Goal: Task Accomplishment & Management: Use online tool/utility

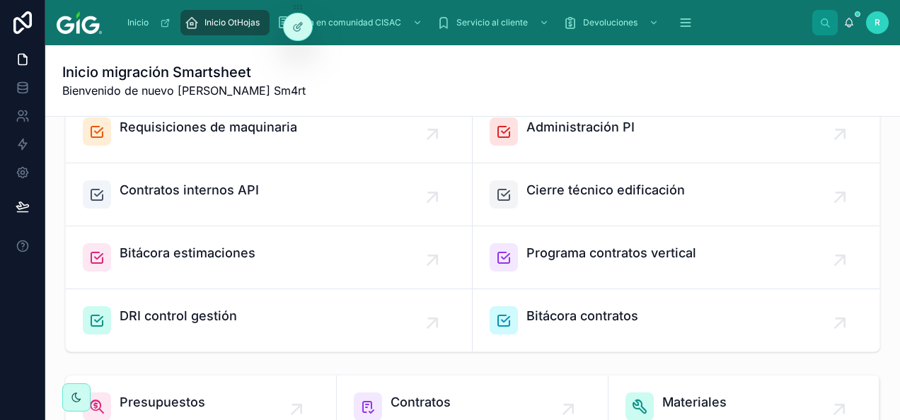
scroll to position [425, 0]
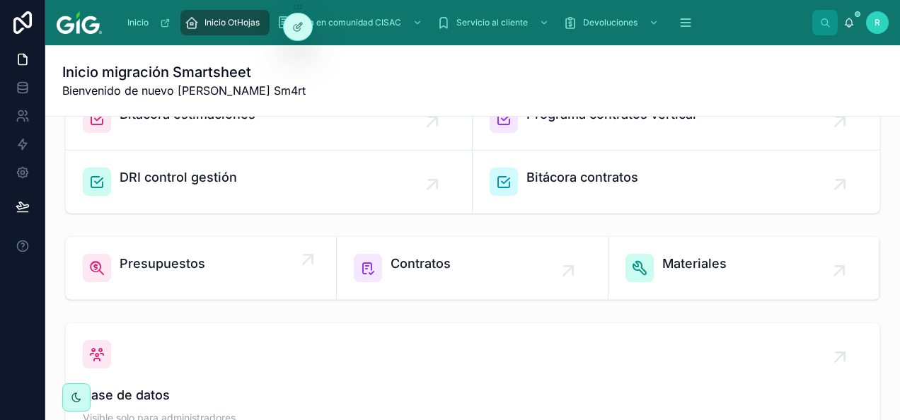
click at [202, 275] on div "Presupuestos" at bounding box center [163, 268] width 86 height 28
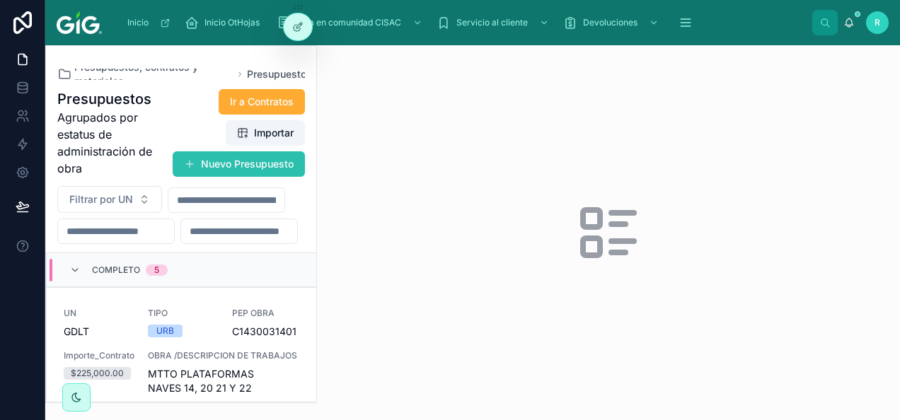
click at [248, 161] on button "Nuevo Presupuesto" at bounding box center [239, 163] width 132 height 25
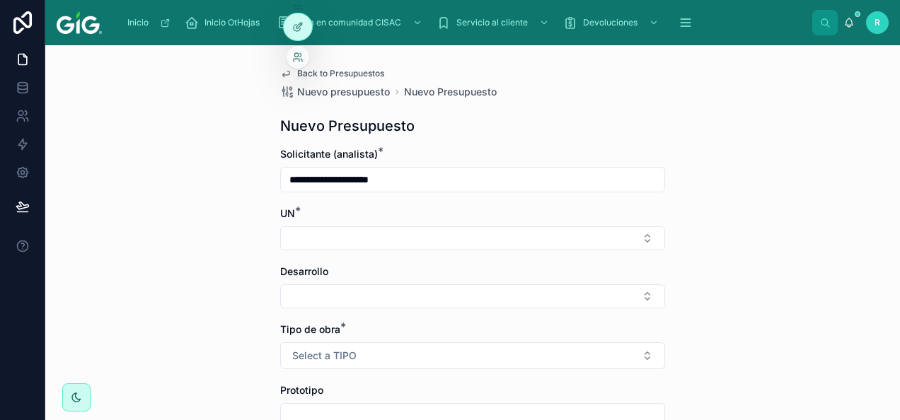
drag, startPoint x: 297, startPoint y: 21, endPoint x: 296, endPoint y: 11, distance: 9.3
click at [296, 31] on div at bounding box center [298, 26] width 28 height 27
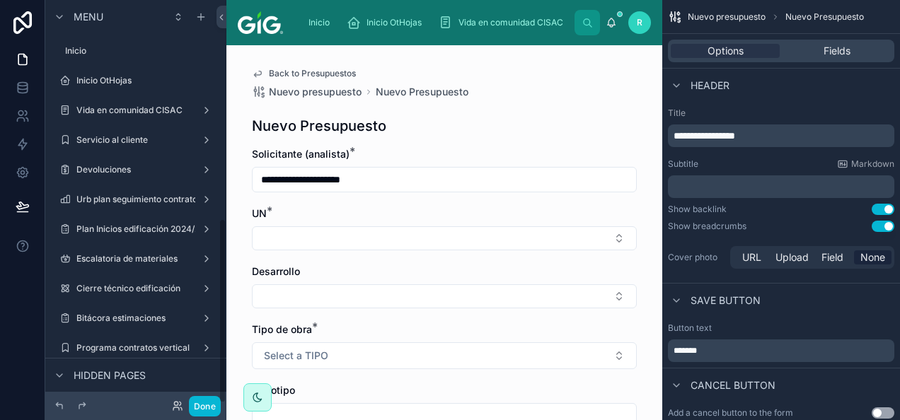
scroll to position [475, 0]
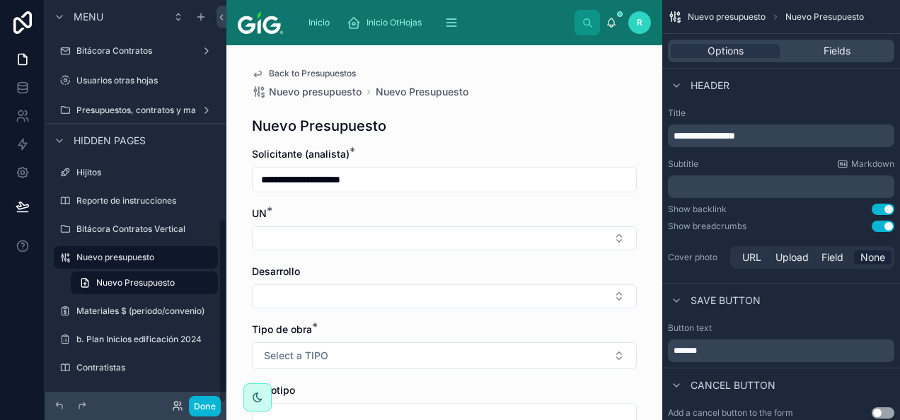
drag, startPoint x: 297, startPoint y: 6, endPoint x: 121, endPoint y: 405, distance: 436.2
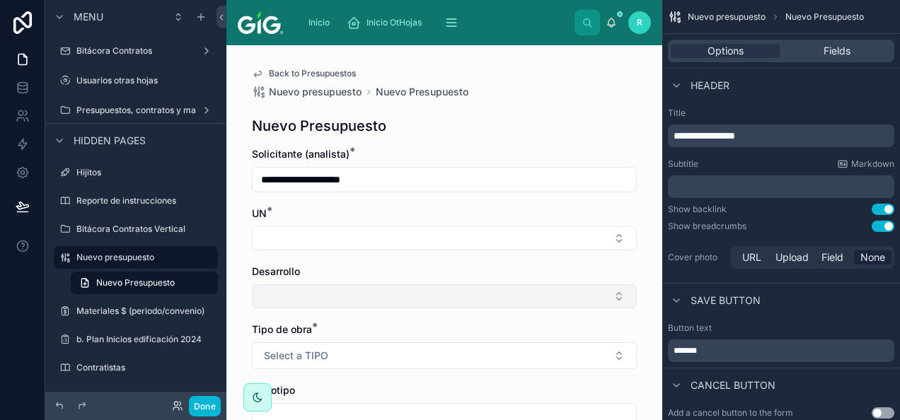
click at [328, 300] on button "Select Button" at bounding box center [444, 296] width 385 height 24
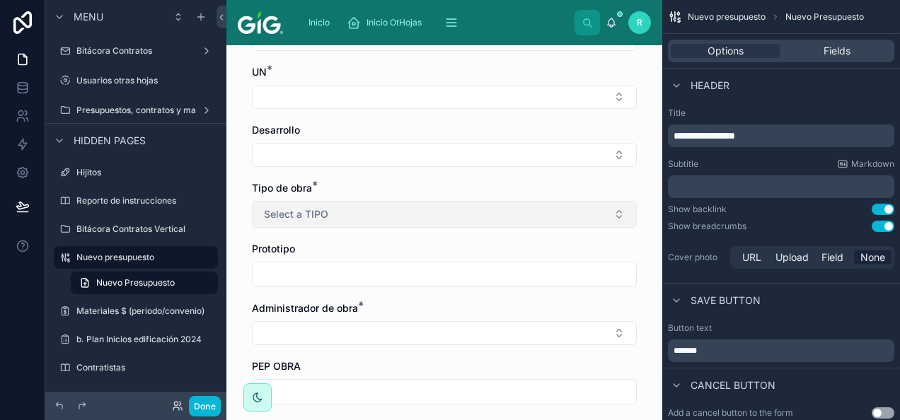
click at [348, 206] on button "Select a TIPO" at bounding box center [444, 214] width 385 height 27
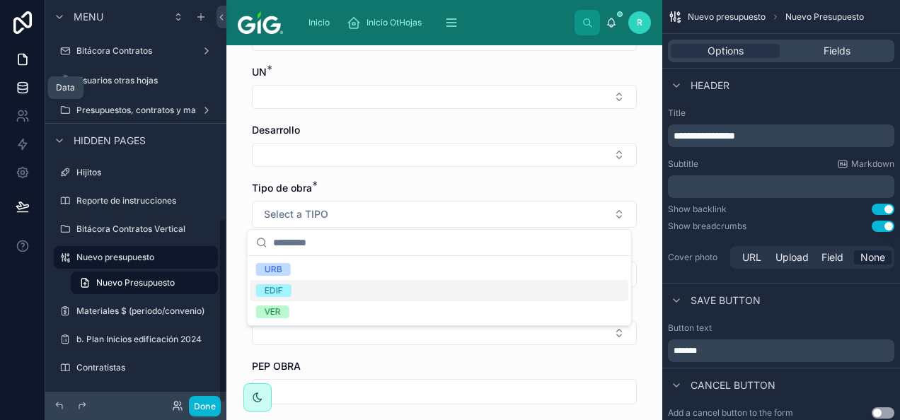
click at [24, 85] on icon at bounding box center [23, 88] width 14 height 14
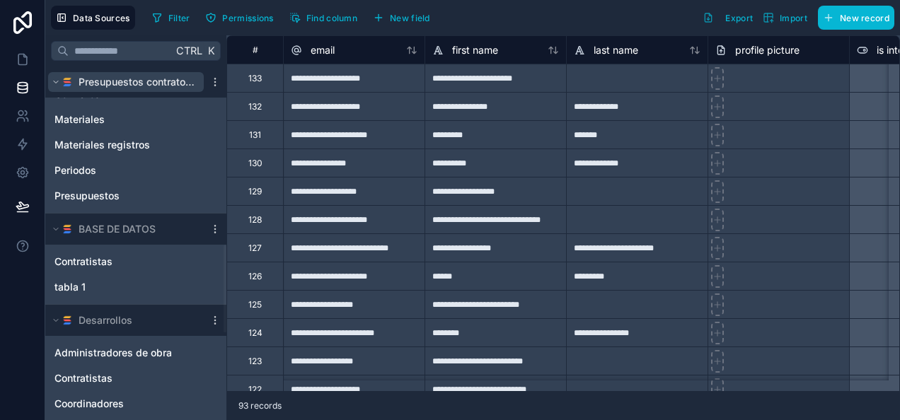
scroll to position [719, 0]
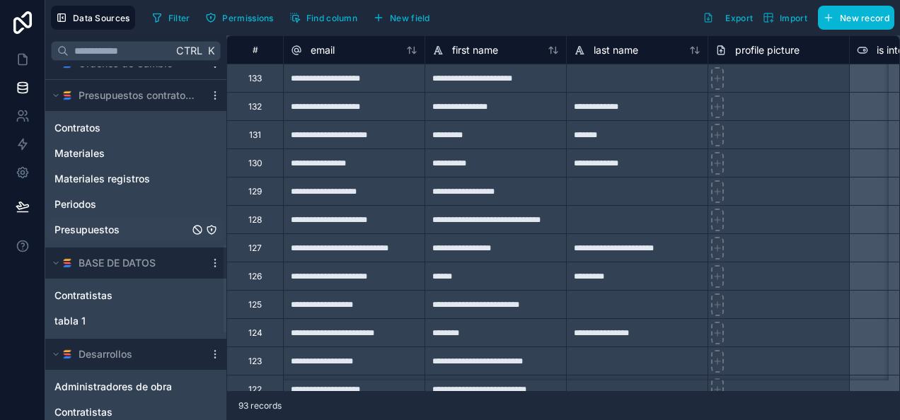
click at [110, 224] on span "Presupuestos" at bounding box center [86, 230] width 65 height 14
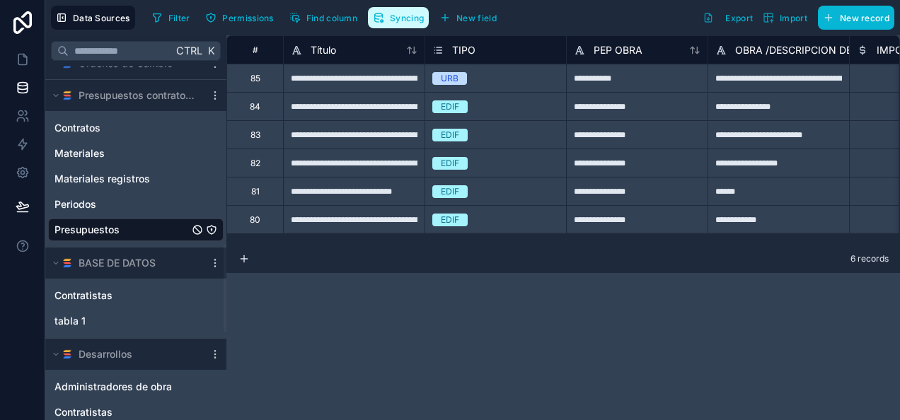
click at [394, 18] on span "Syncing" at bounding box center [407, 18] width 34 height 11
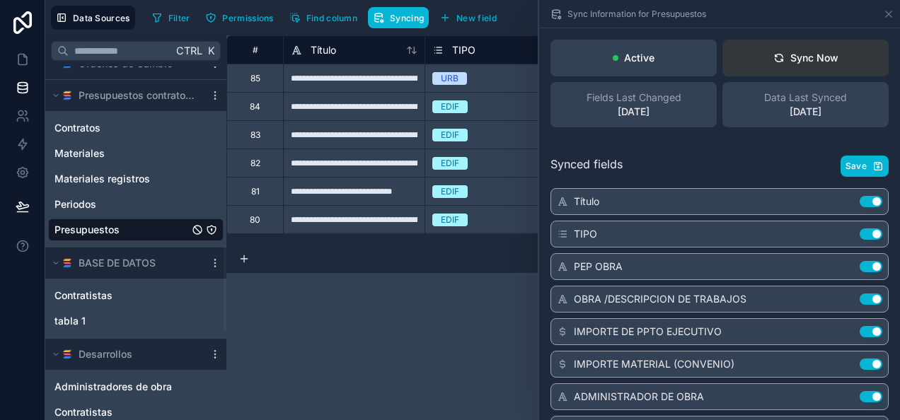
click at [834, 67] on button "Sync Now" at bounding box center [805, 58] width 166 height 37
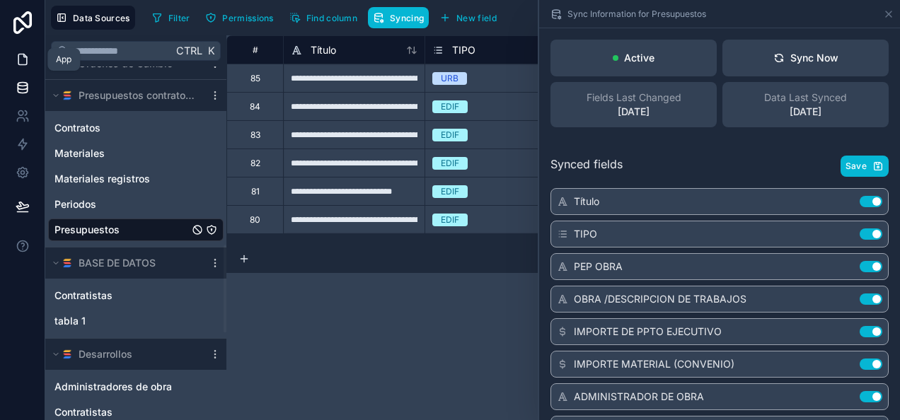
click at [23, 61] on icon at bounding box center [23, 59] width 14 height 14
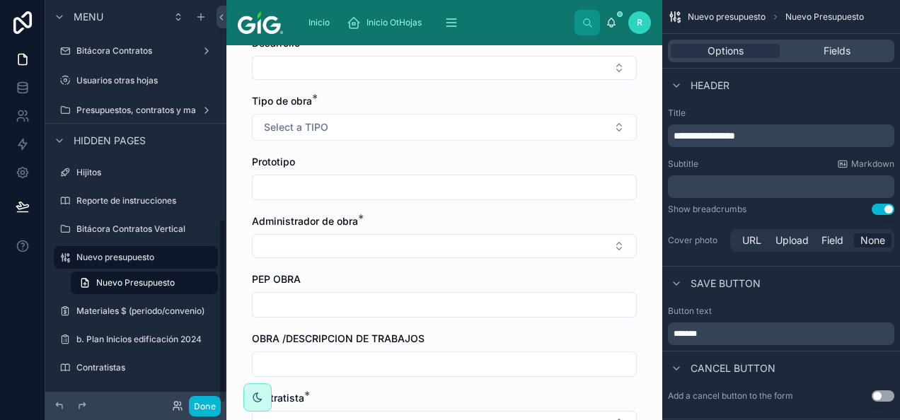
scroll to position [212, 0]
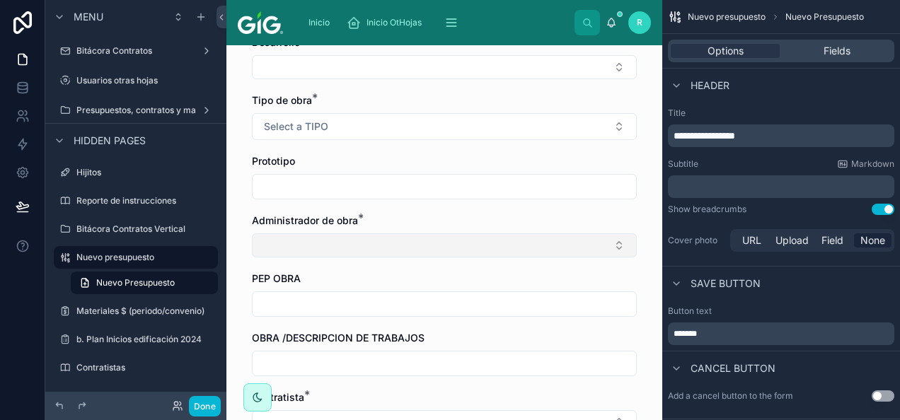
click at [391, 246] on button "Select Button" at bounding box center [444, 245] width 385 height 24
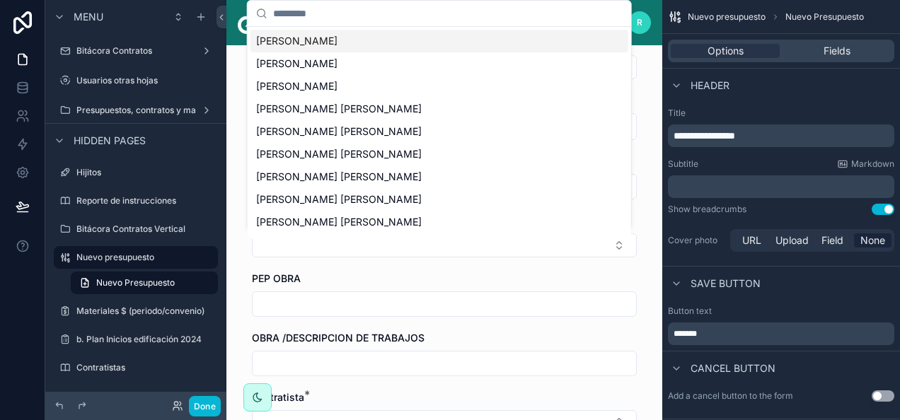
click at [363, 286] on div "PEP OBRA" at bounding box center [444, 294] width 385 height 45
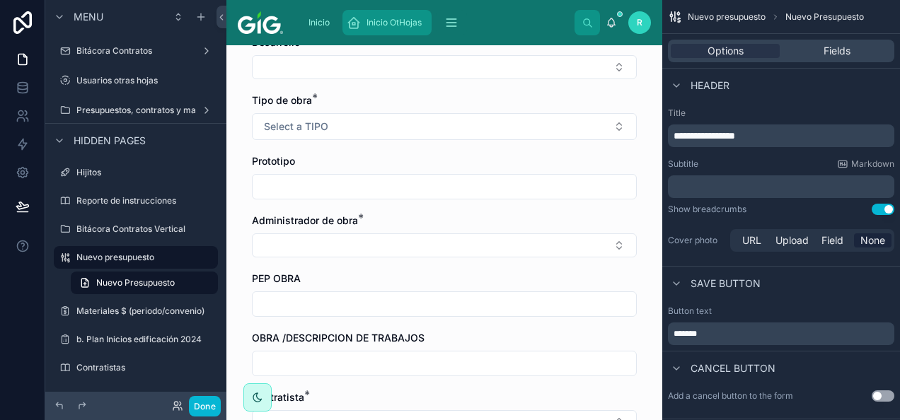
scroll to position [0, 0]
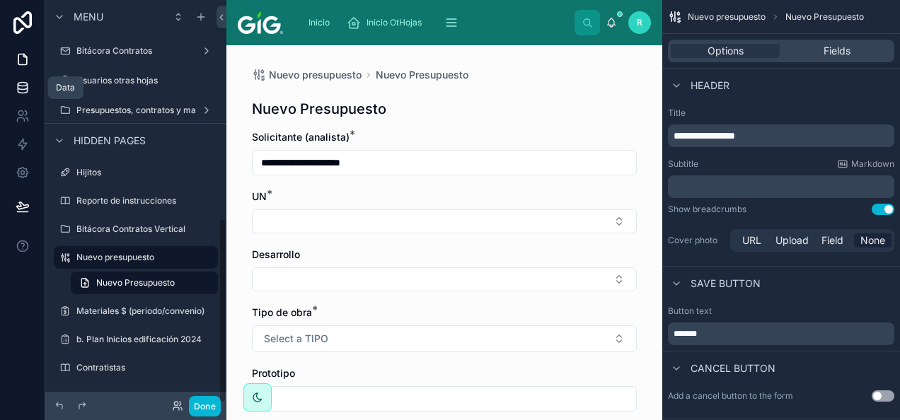
click at [23, 83] on icon at bounding box center [22, 85] width 9 height 4
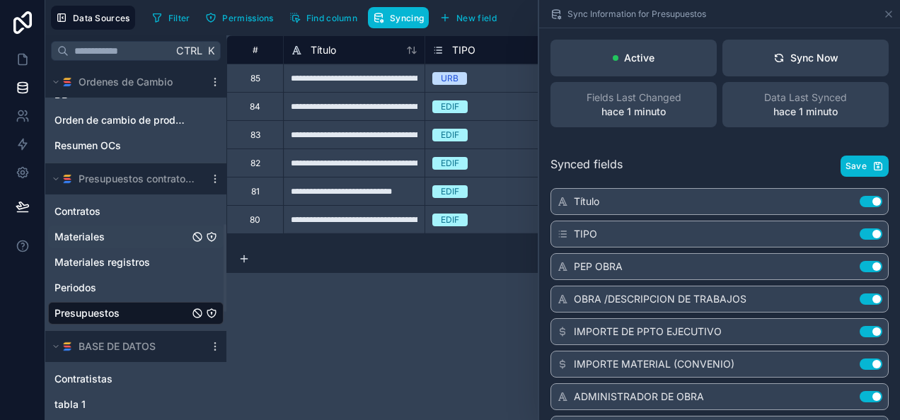
scroll to position [637, 0]
click at [98, 308] on span "Presupuestos" at bounding box center [86, 312] width 65 height 14
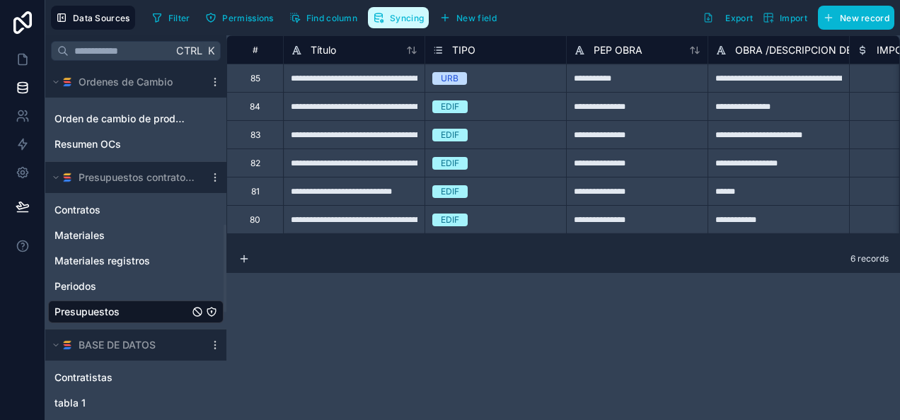
click at [402, 13] on span "Syncing" at bounding box center [407, 18] width 34 height 11
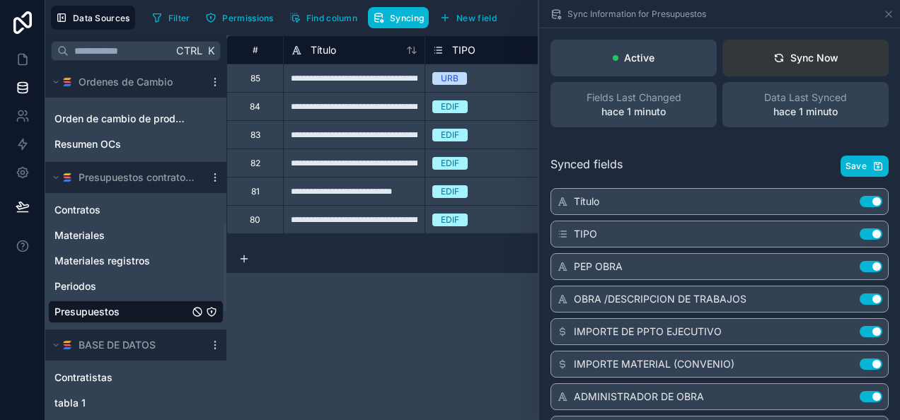
click at [808, 55] on div "Sync Now" at bounding box center [805, 58] width 65 height 14
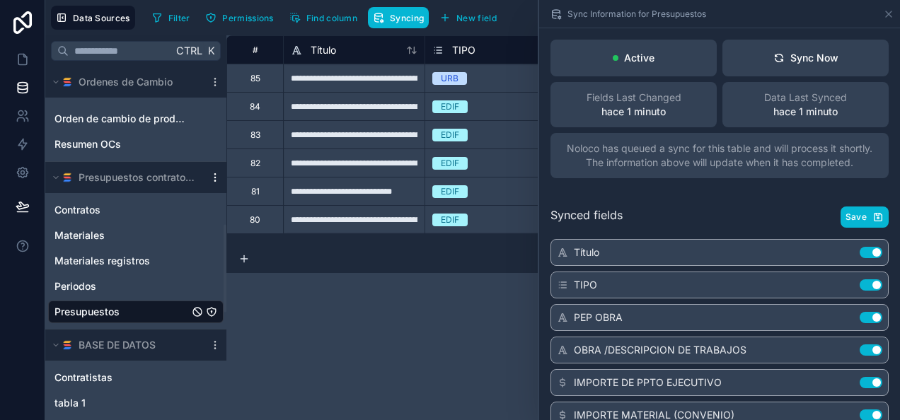
click at [215, 181] on icon at bounding box center [214, 177] width 11 height 11
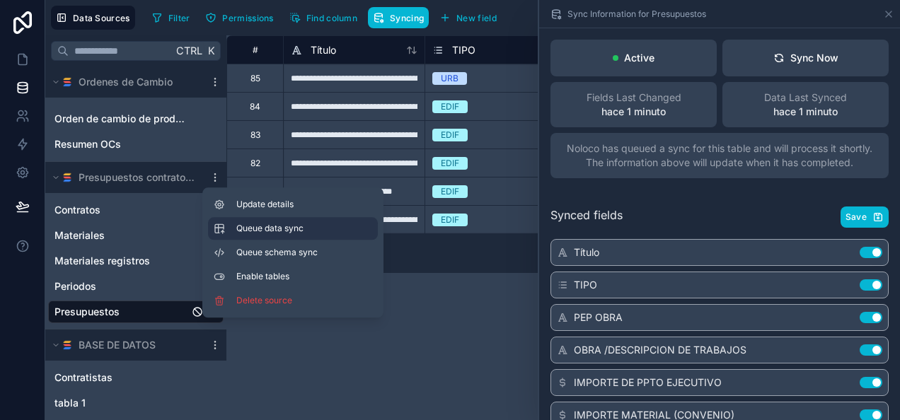
click at [255, 239] on button "Queue data sync" at bounding box center [293, 228] width 170 height 23
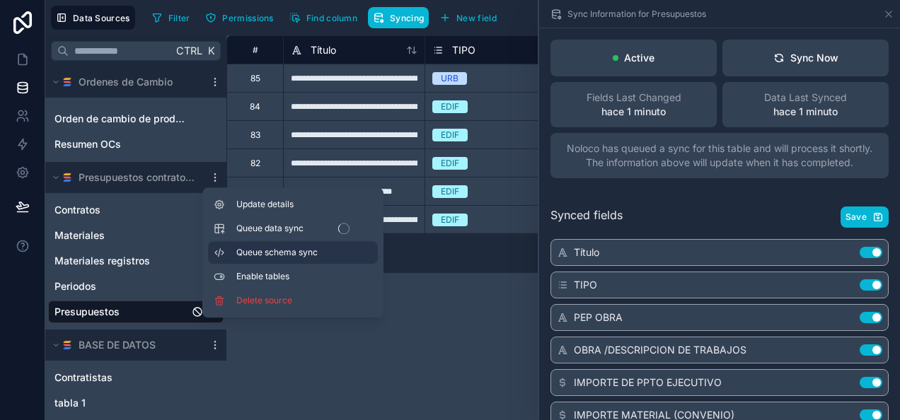
click at [249, 253] on span "Queue schema sync" at bounding box center [287, 252] width 102 height 11
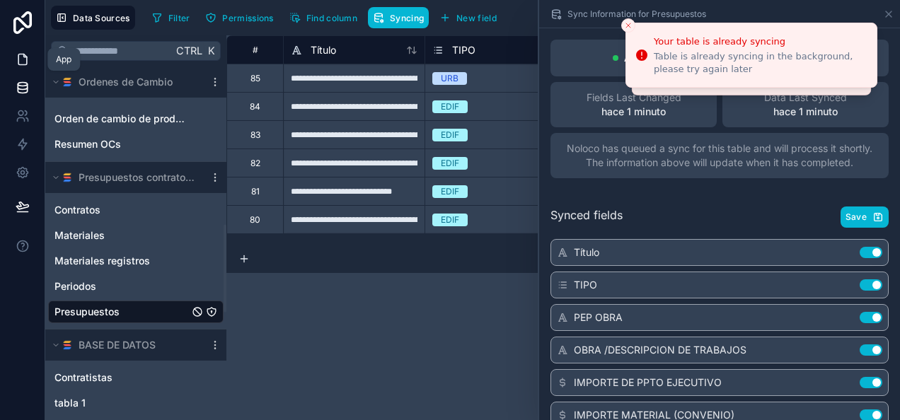
click at [17, 58] on icon at bounding box center [23, 59] width 14 height 14
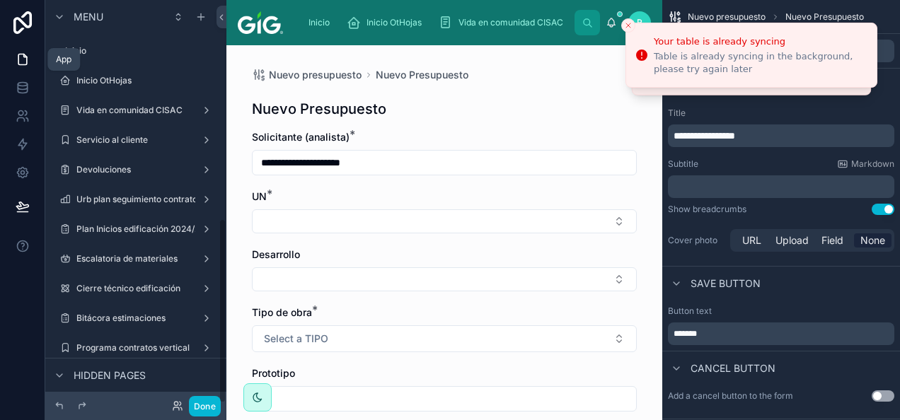
scroll to position [475, 0]
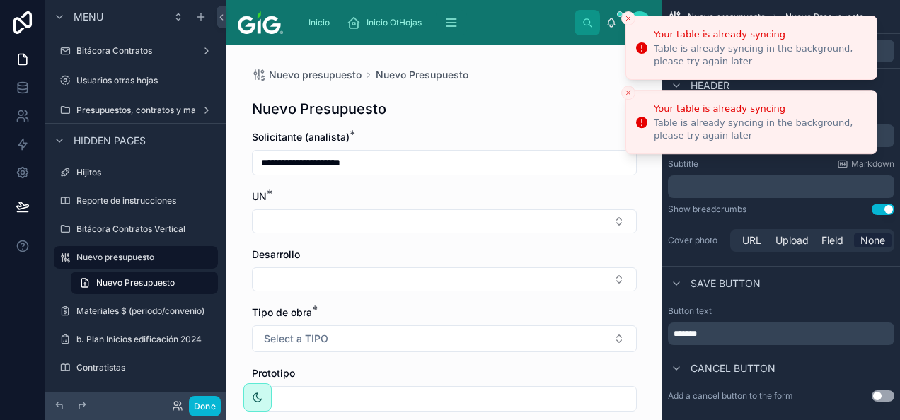
click at [627, 18] on icon "Close toast" at bounding box center [628, 18] width 8 height 8
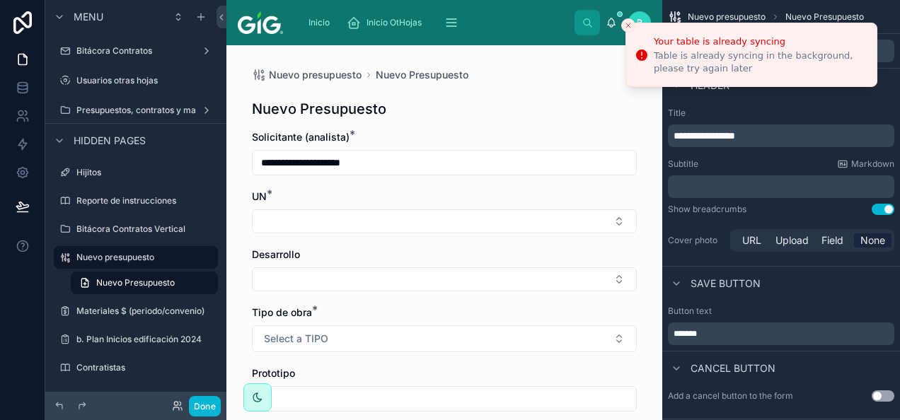
click at [627, 18] on button "Close toast" at bounding box center [628, 25] width 14 height 14
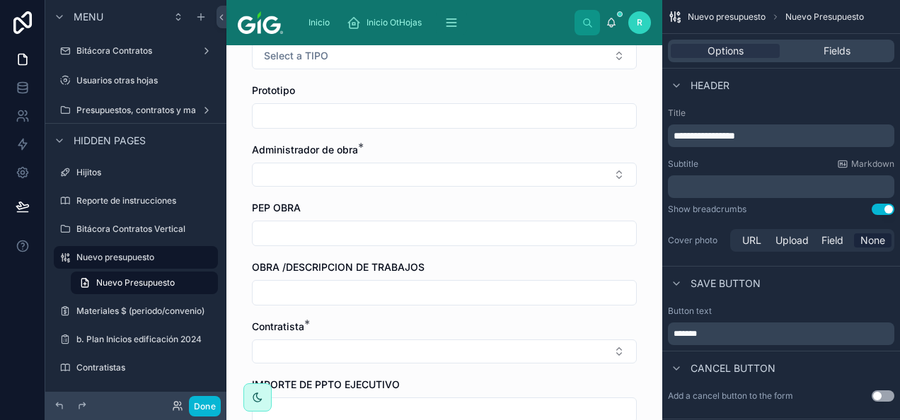
scroll to position [0, 0]
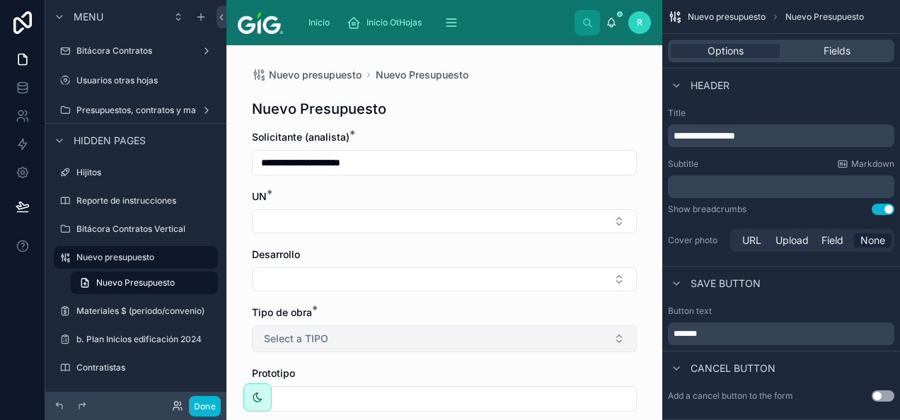
click at [304, 343] on span "Select a TIPO" at bounding box center [296, 339] width 64 height 14
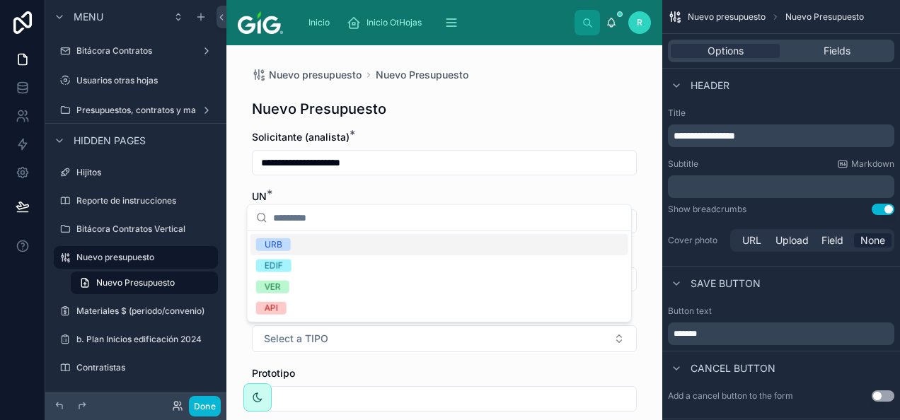
click at [327, 376] on div "Prototipo" at bounding box center [444, 373] width 385 height 14
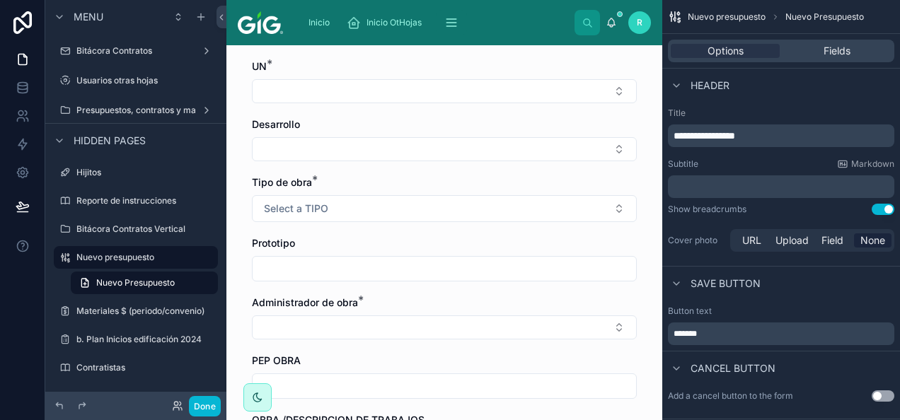
scroll to position [212, 0]
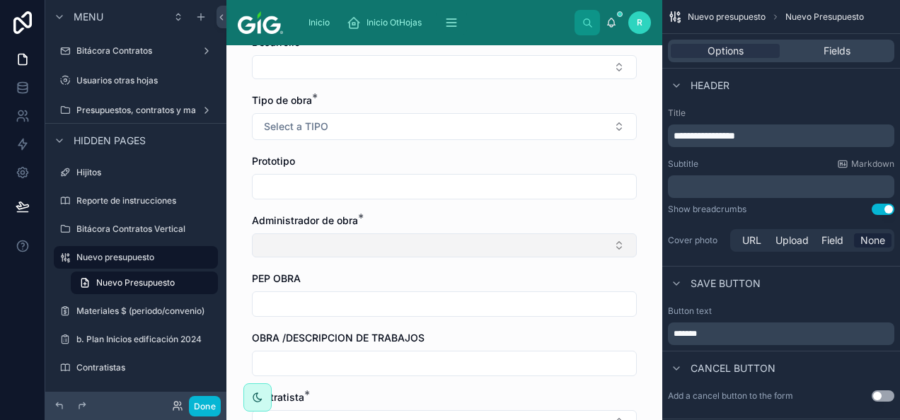
click at [366, 246] on button "Select Button" at bounding box center [444, 245] width 385 height 24
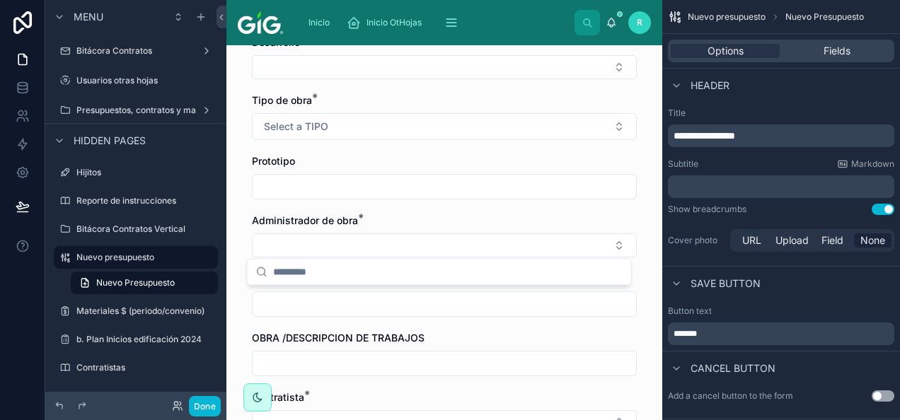
click at [347, 287] on div "PEP OBRA" at bounding box center [444, 294] width 385 height 45
click at [827, 48] on span "Fields" at bounding box center [837, 51] width 27 height 14
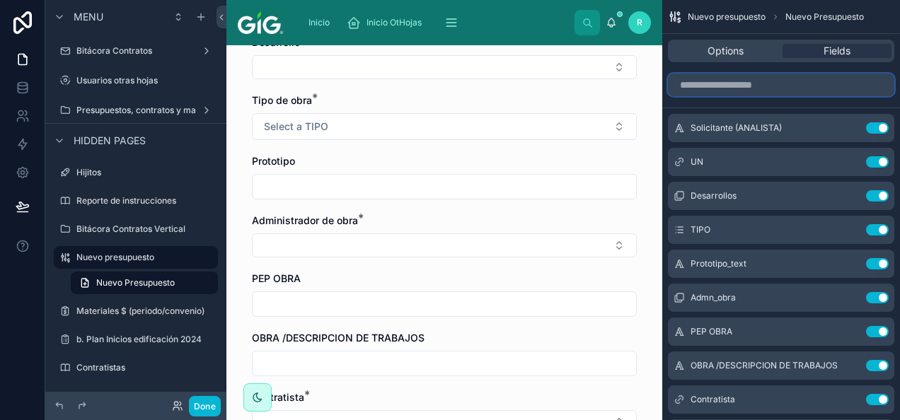
click at [775, 91] on input "scrollable content" at bounding box center [781, 85] width 226 height 23
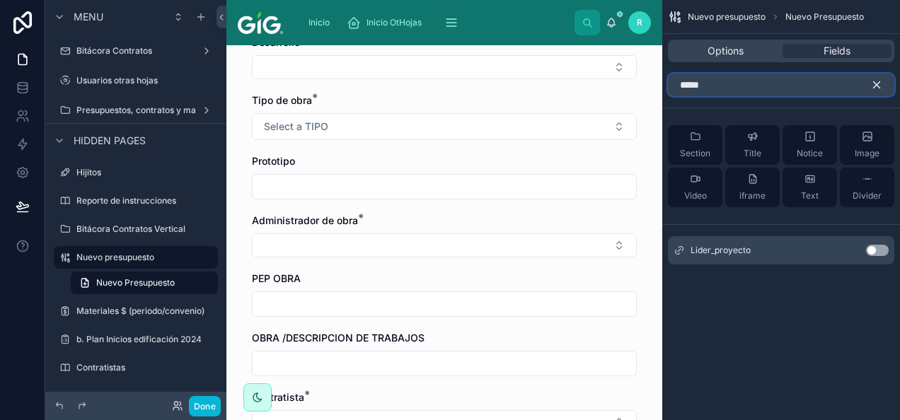
type input "*****"
click at [874, 249] on button "Use setting" at bounding box center [877, 250] width 23 height 11
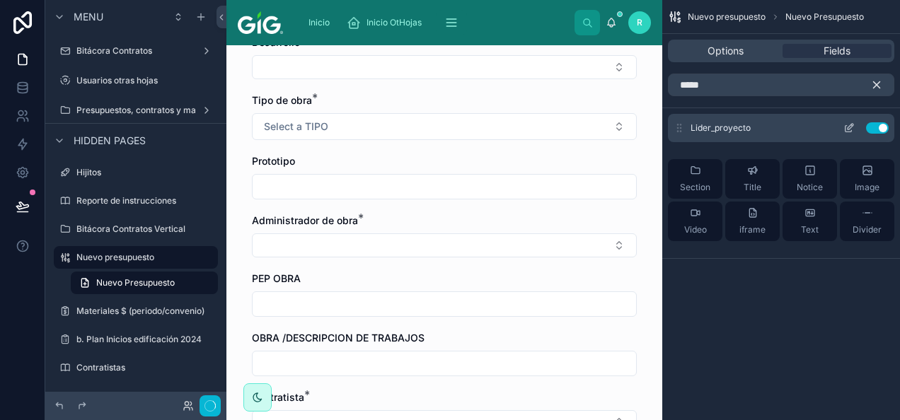
scroll to position [0, 0]
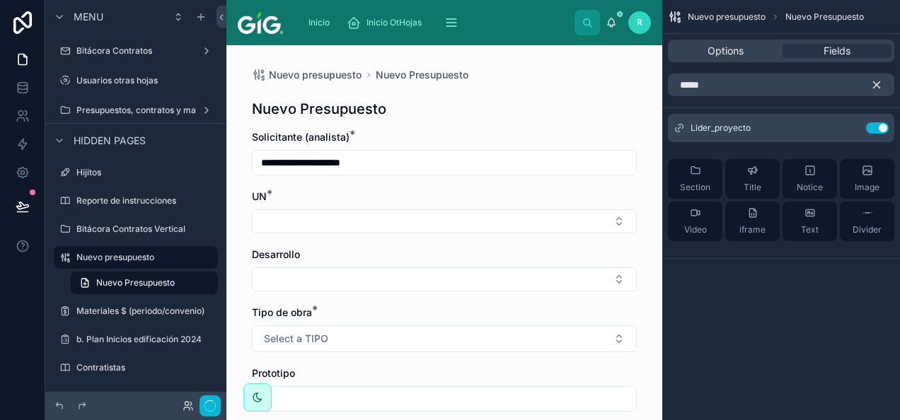
click at [880, 81] on icon "scrollable content" at bounding box center [876, 85] width 13 height 13
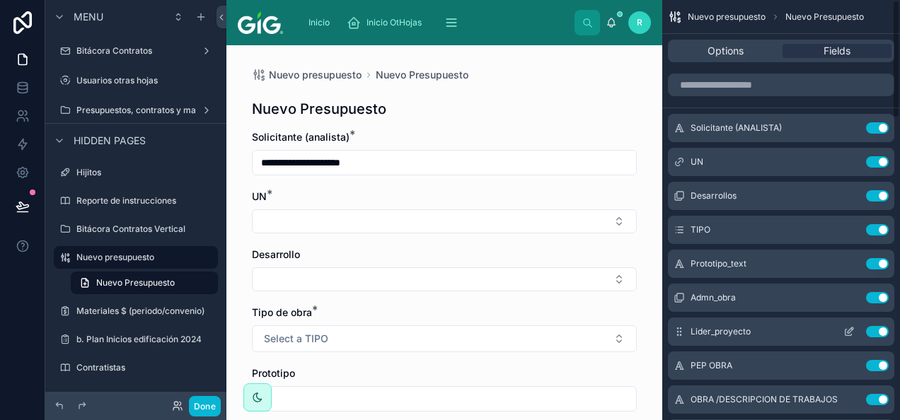
click at [851, 328] on icon "scrollable content" at bounding box center [851, 328] width 1 height 1
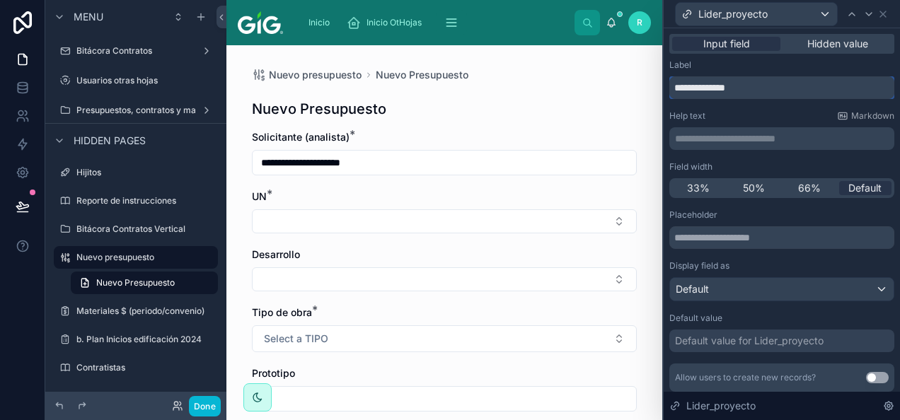
click at [705, 85] on input "**********" at bounding box center [781, 87] width 225 height 23
type input "**********"
click at [719, 58] on div "**********" at bounding box center [781, 333] width 225 height 599
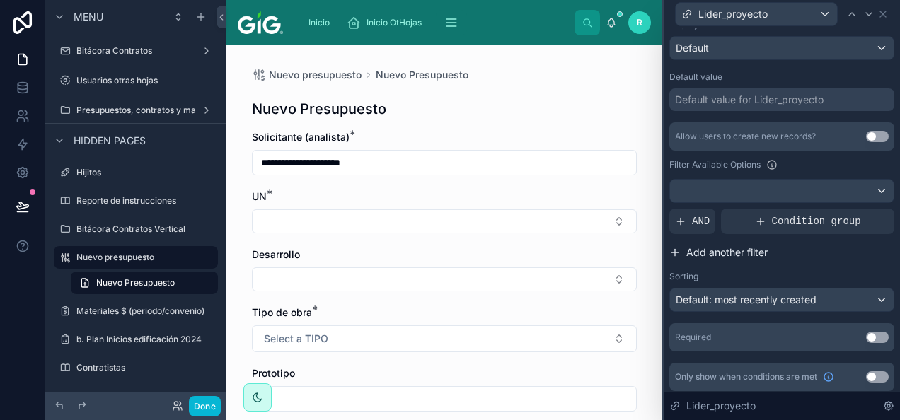
scroll to position [245, 0]
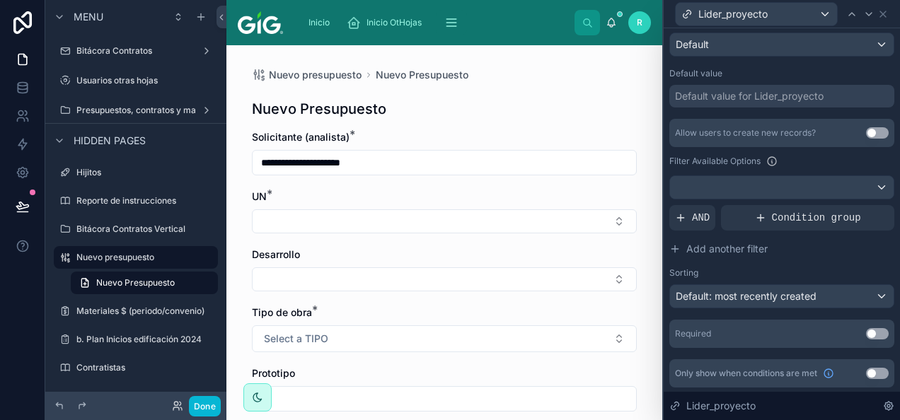
click at [866, 333] on button "Use setting" at bounding box center [877, 333] width 23 height 11
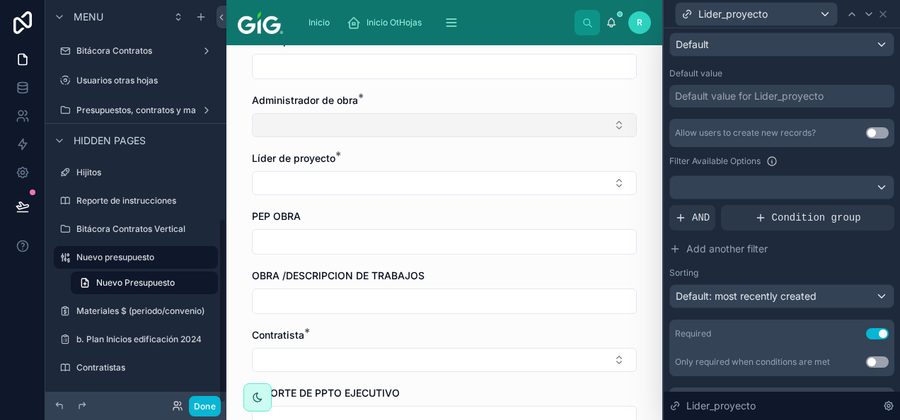
scroll to position [354, 0]
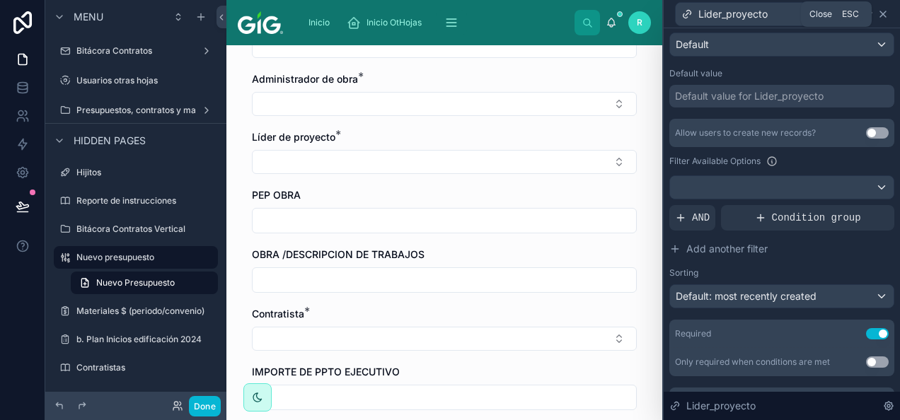
click at [887, 14] on icon at bounding box center [882, 13] width 11 height 11
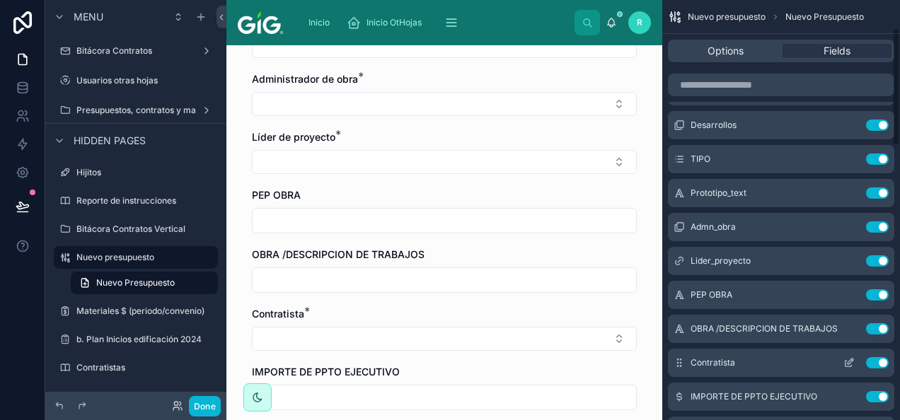
scroll to position [142, 0]
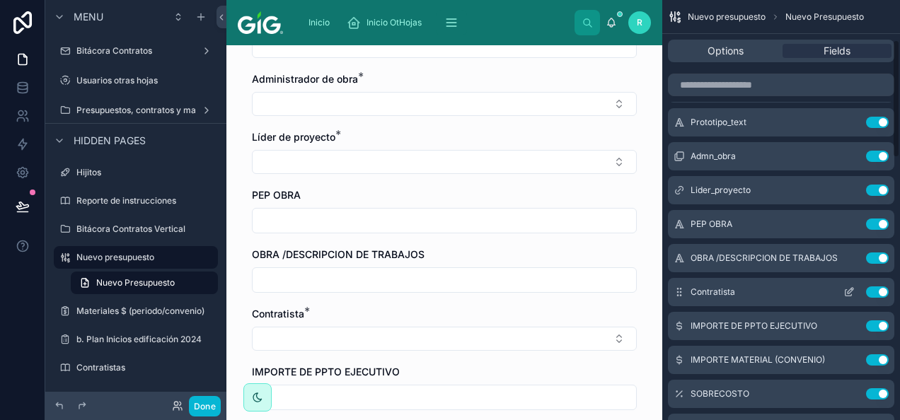
click at [884, 291] on button "Use setting" at bounding box center [877, 292] width 23 height 11
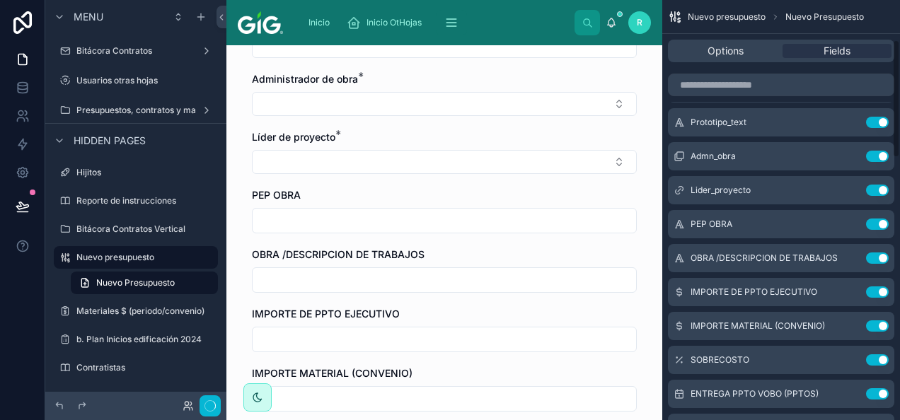
scroll to position [0, 0]
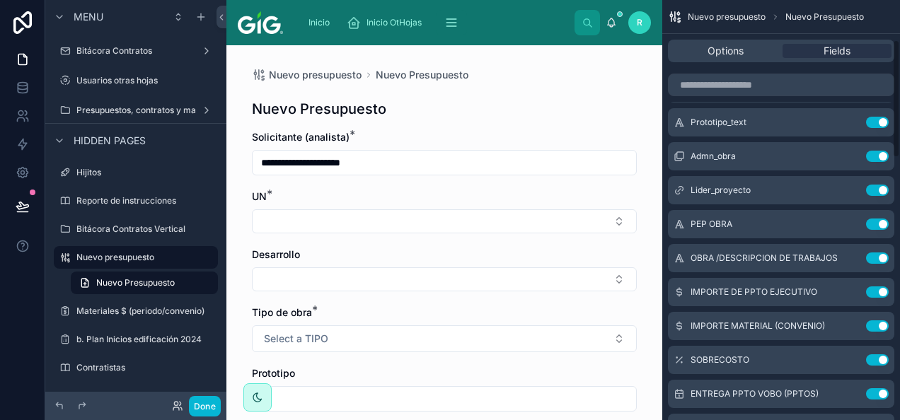
click at [782, 73] on div "scrollable content" at bounding box center [781, 85] width 238 height 34
click at [775, 88] on input "scrollable content" at bounding box center [781, 85] width 226 height 23
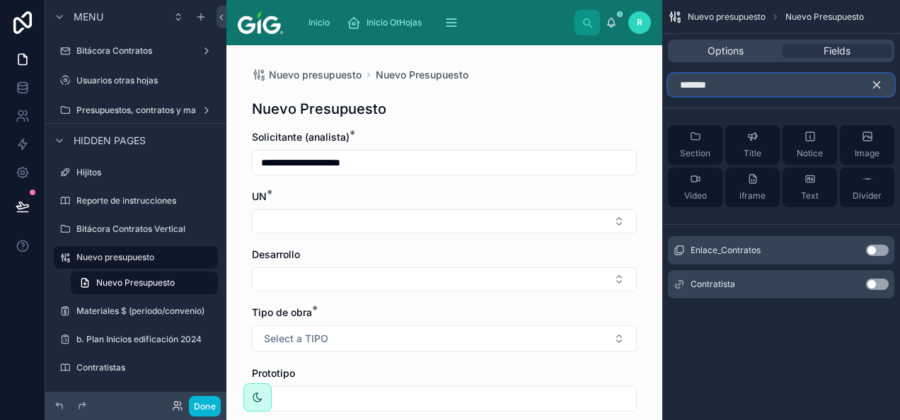
type input "*******"
click at [879, 287] on button "Use setting" at bounding box center [877, 284] width 23 height 11
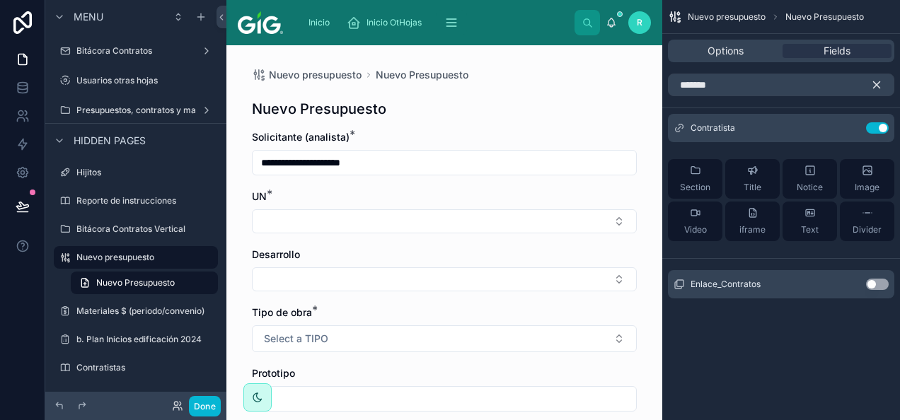
click at [876, 83] on icon "scrollable content" at bounding box center [877, 85] width 6 height 6
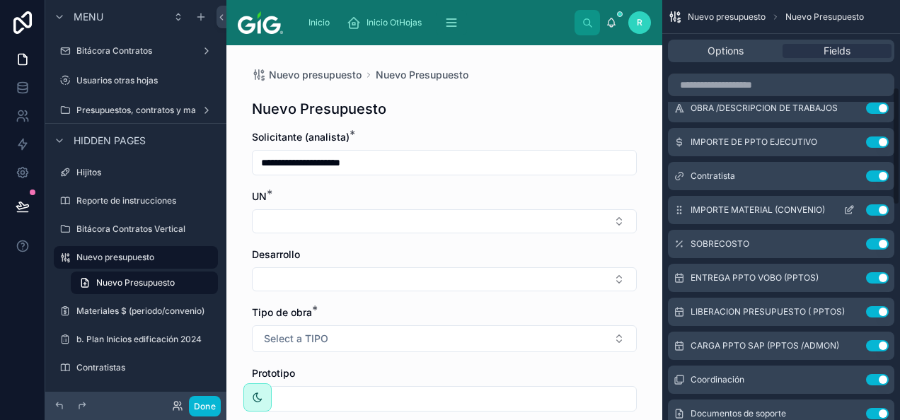
scroll to position [212, 0]
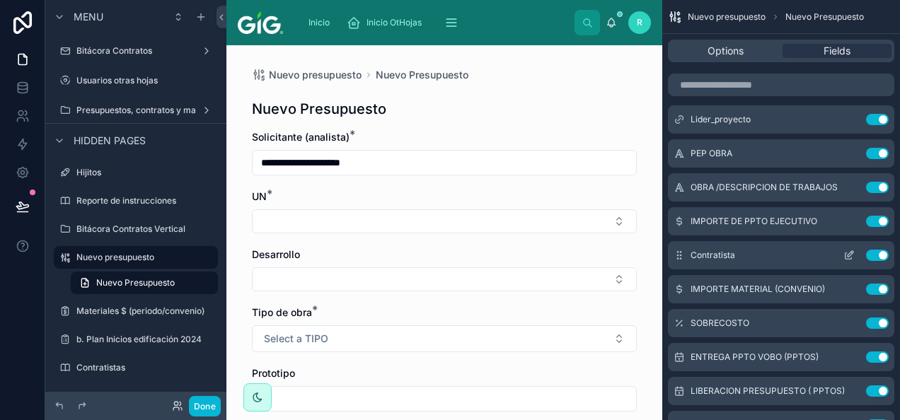
click at [850, 252] on icon "scrollable content" at bounding box center [851, 254] width 6 height 6
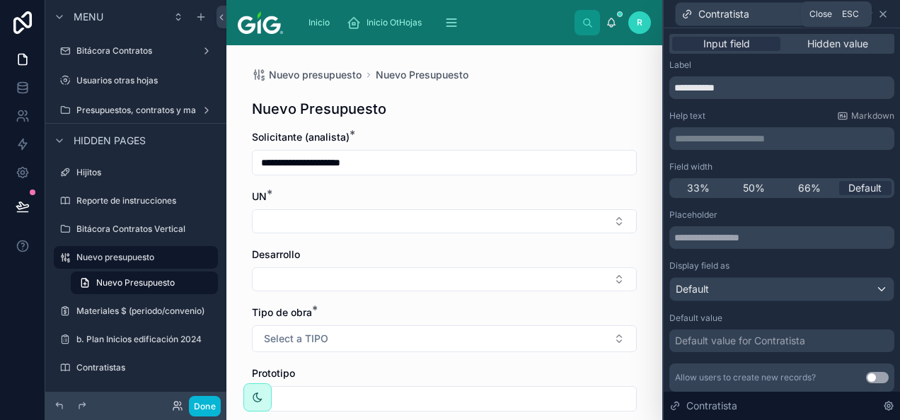
click at [882, 16] on icon at bounding box center [882, 13] width 11 height 11
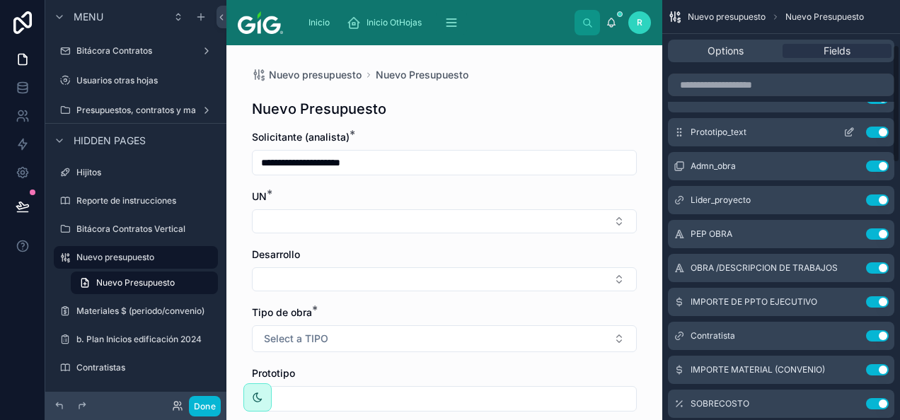
scroll to position [0, 0]
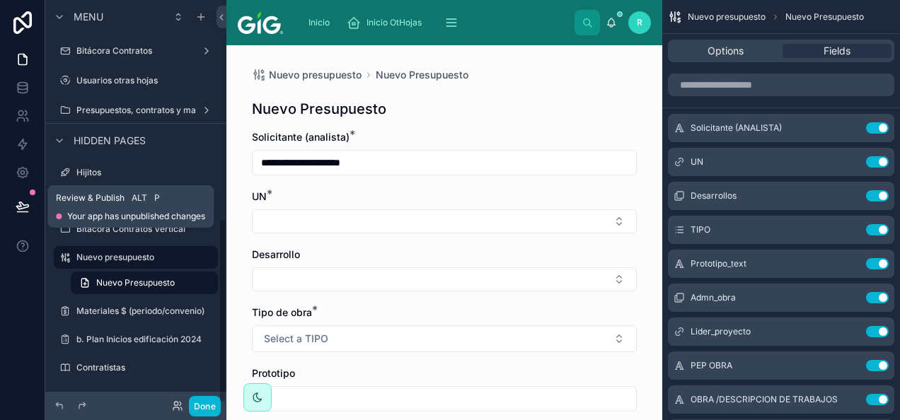
click at [25, 190] on button at bounding box center [22, 207] width 31 height 40
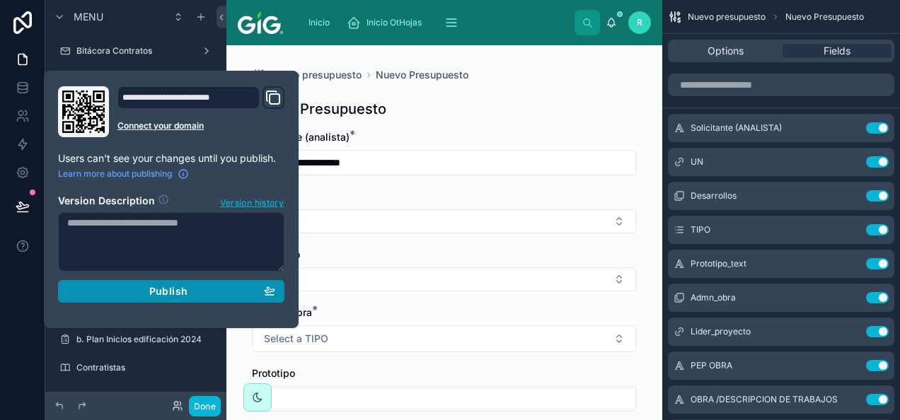
click at [103, 296] on div "Publish" at bounding box center [171, 291] width 208 height 13
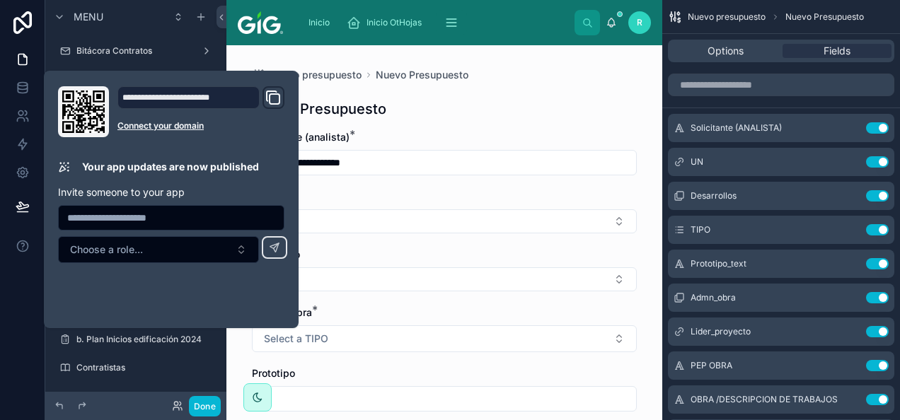
click at [538, 112] on div "Nuevo Presupuesto" at bounding box center [444, 109] width 385 height 20
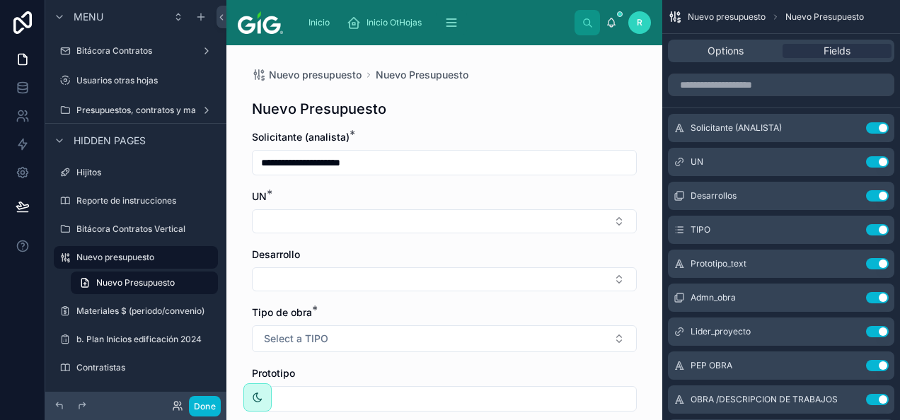
click at [492, 103] on div "Nuevo Presupuesto" at bounding box center [444, 109] width 385 height 20
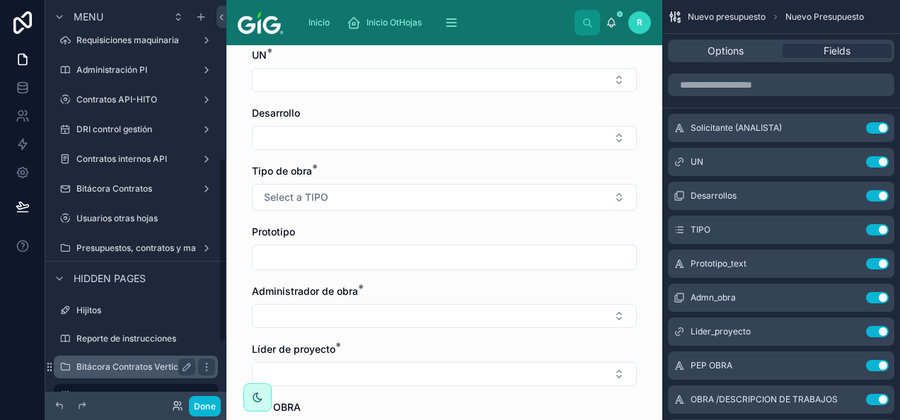
scroll to position [334, 0]
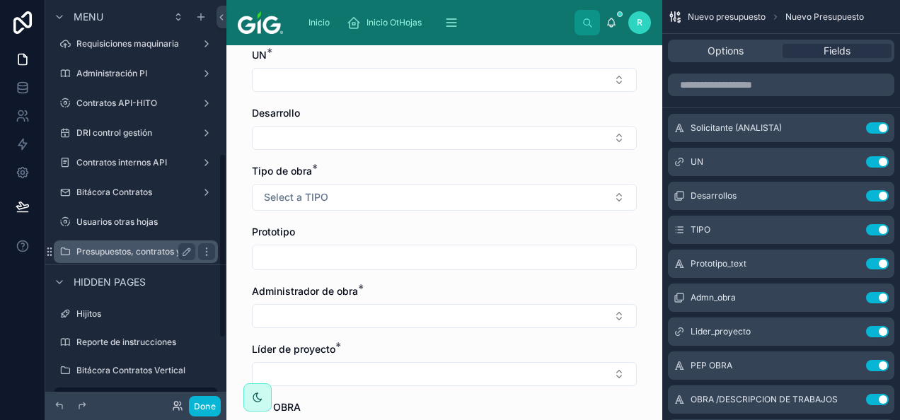
click at [142, 250] on label "Presupuestos, contratos y materiales" at bounding box center [150, 251] width 149 height 11
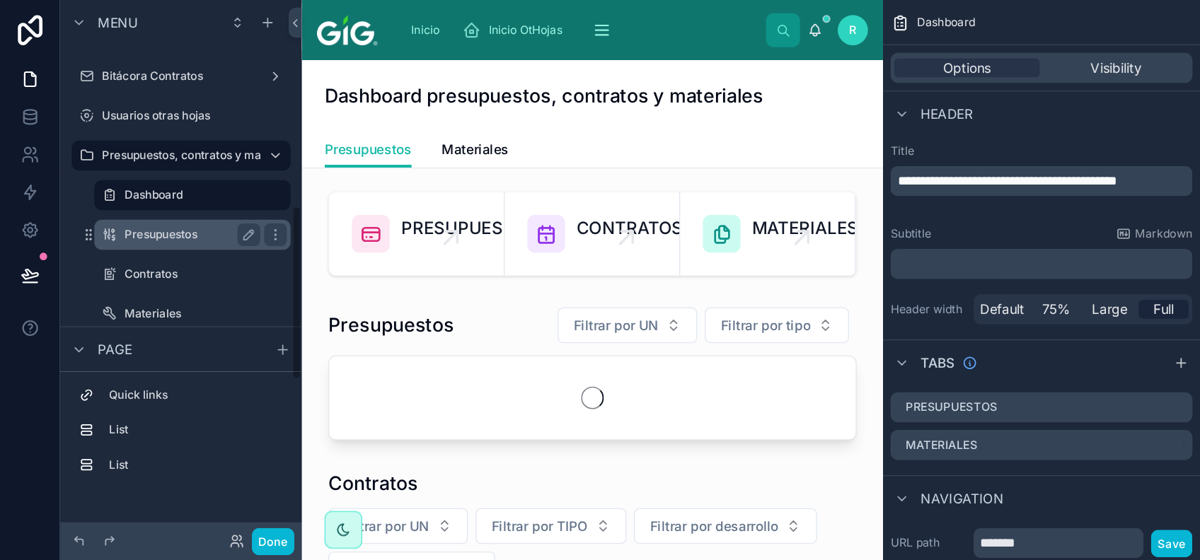
scroll to position [475, 0]
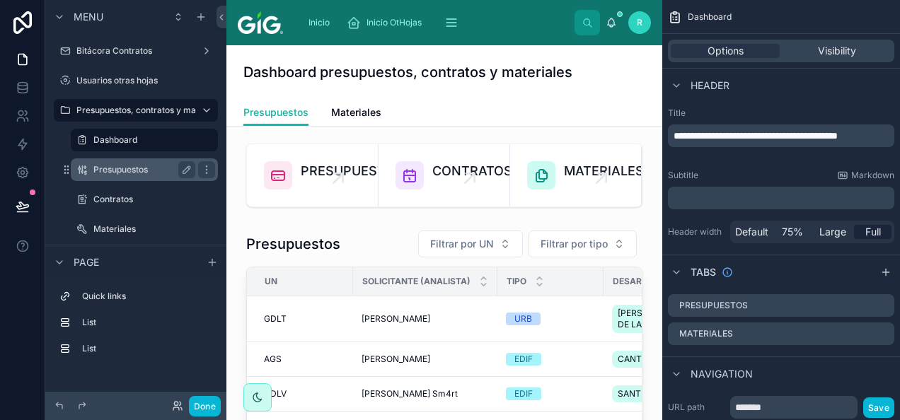
click at [137, 166] on label "Presupuestos" at bounding box center [141, 169] width 96 height 11
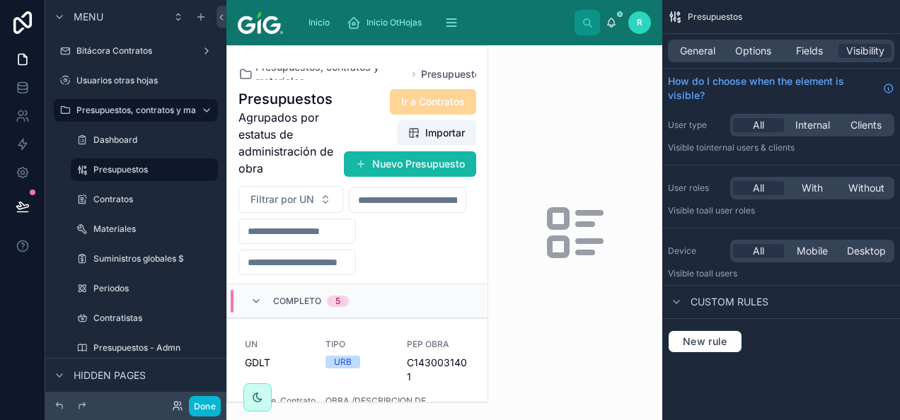
click at [364, 382] on div at bounding box center [357, 224] width 260 height 357
click at [364, 350] on span "TIPO" at bounding box center [357, 344] width 64 height 11
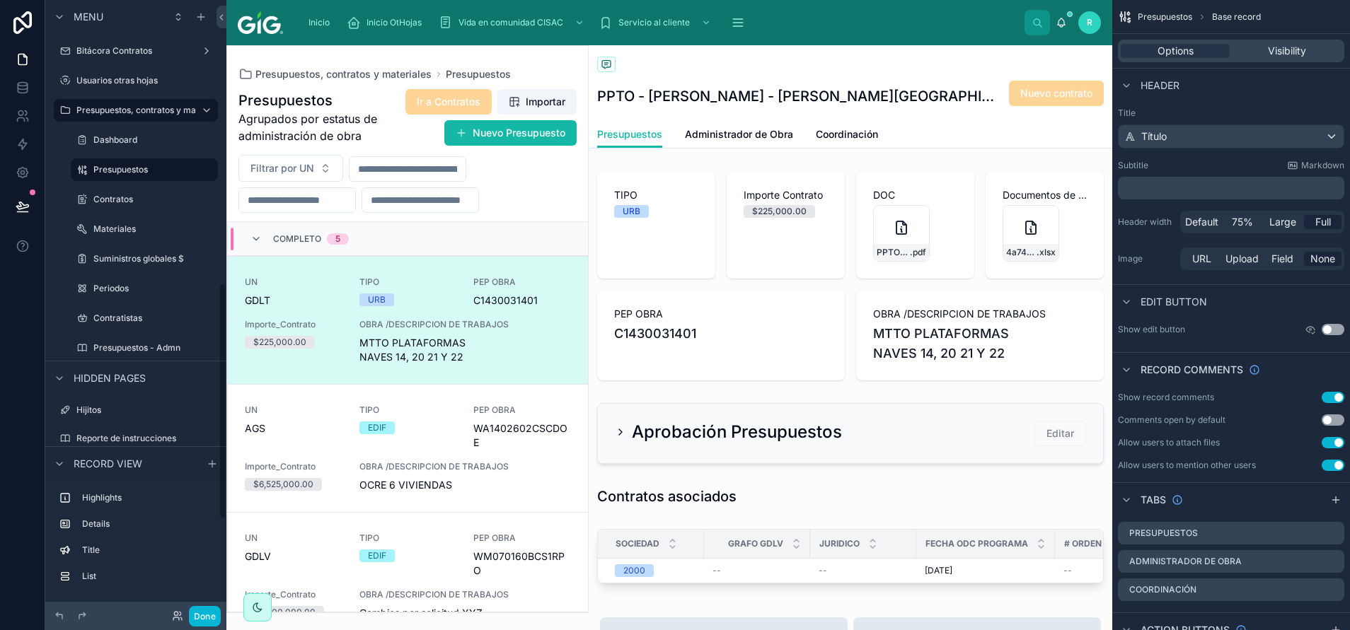
scroll to position [475, 0]
drag, startPoint x: 872, startPoint y: 0, endPoint x: 753, endPoint y: 69, distance: 137.6
click at [753, 69] on div "Presupuestos" at bounding box center [850, 66] width 507 height 18
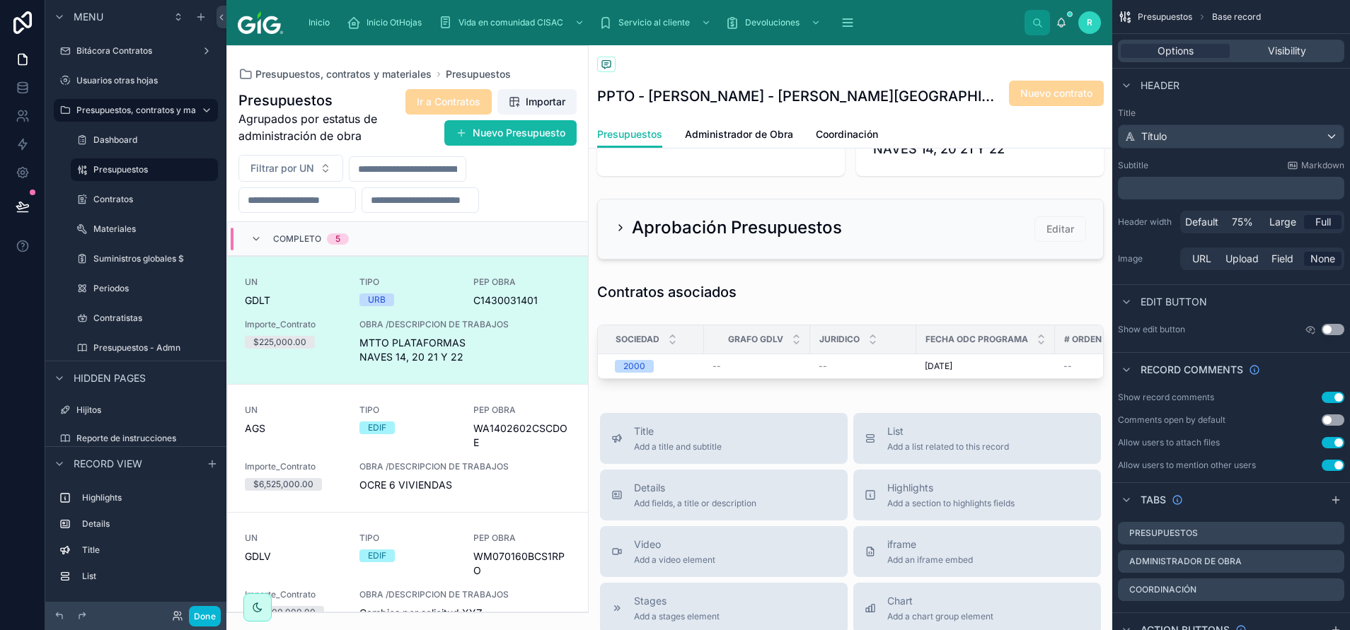
scroll to position [212, 0]
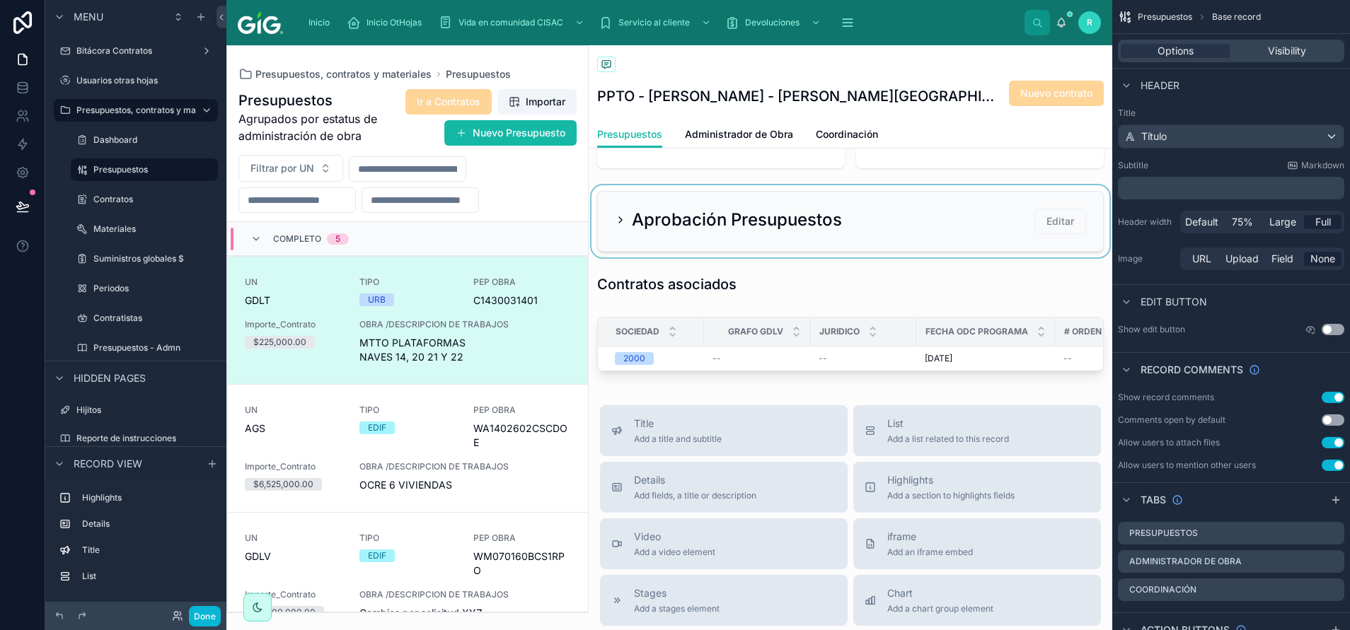
click at [761, 200] on div at bounding box center [851, 221] width 524 height 72
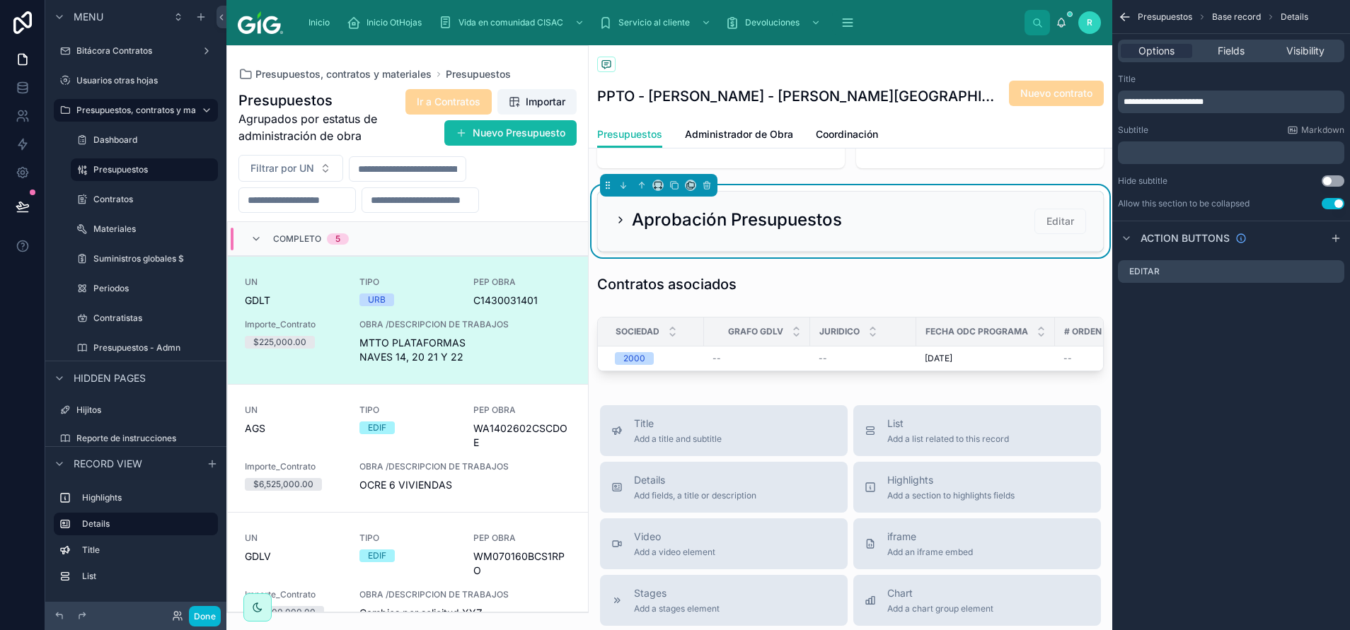
click at [616, 219] on icon at bounding box center [620, 219] width 11 height 11
click at [625, 218] on icon at bounding box center [620, 219] width 11 height 11
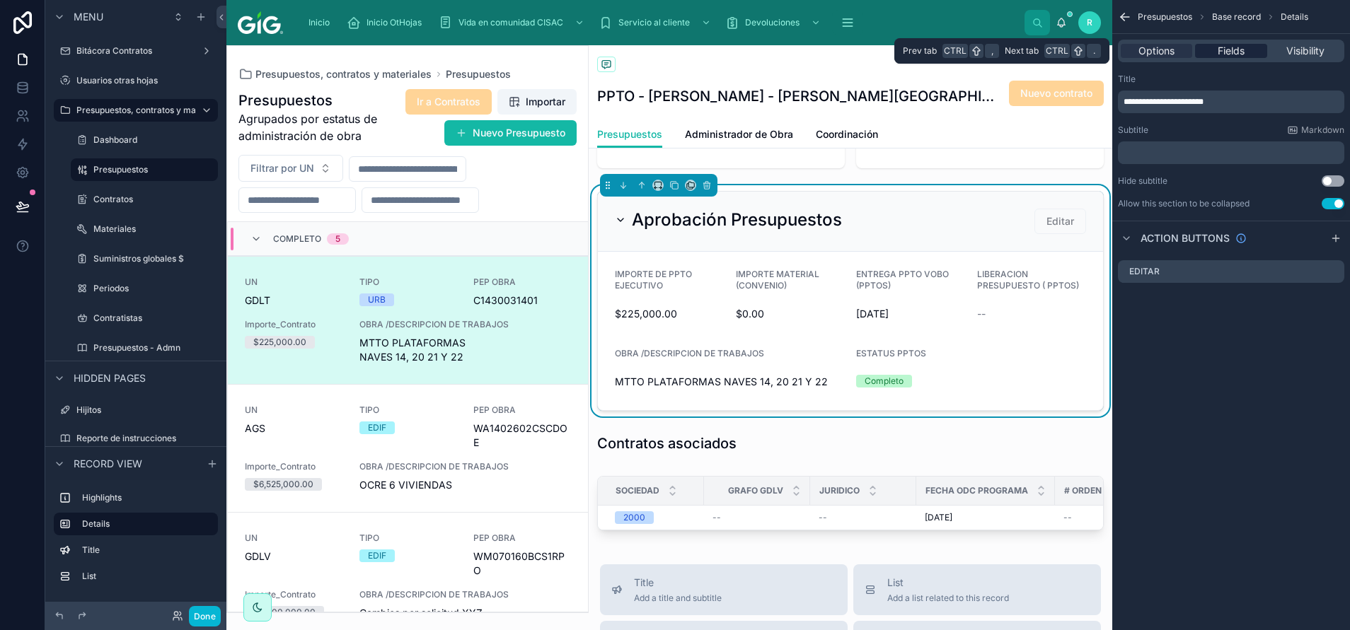
click at [899, 48] on span "Fields" at bounding box center [1231, 51] width 27 height 14
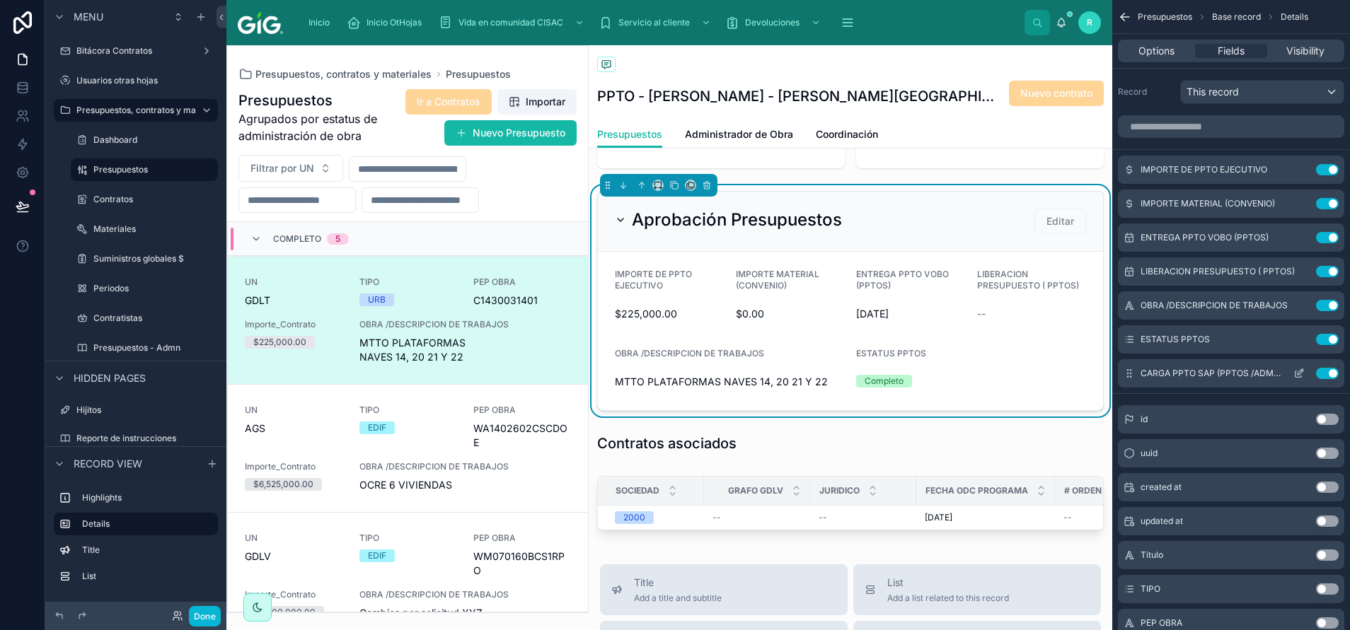
click at [899, 370] on icon "scrollable content" at bounding box center [1298, 373] width 11 height 11
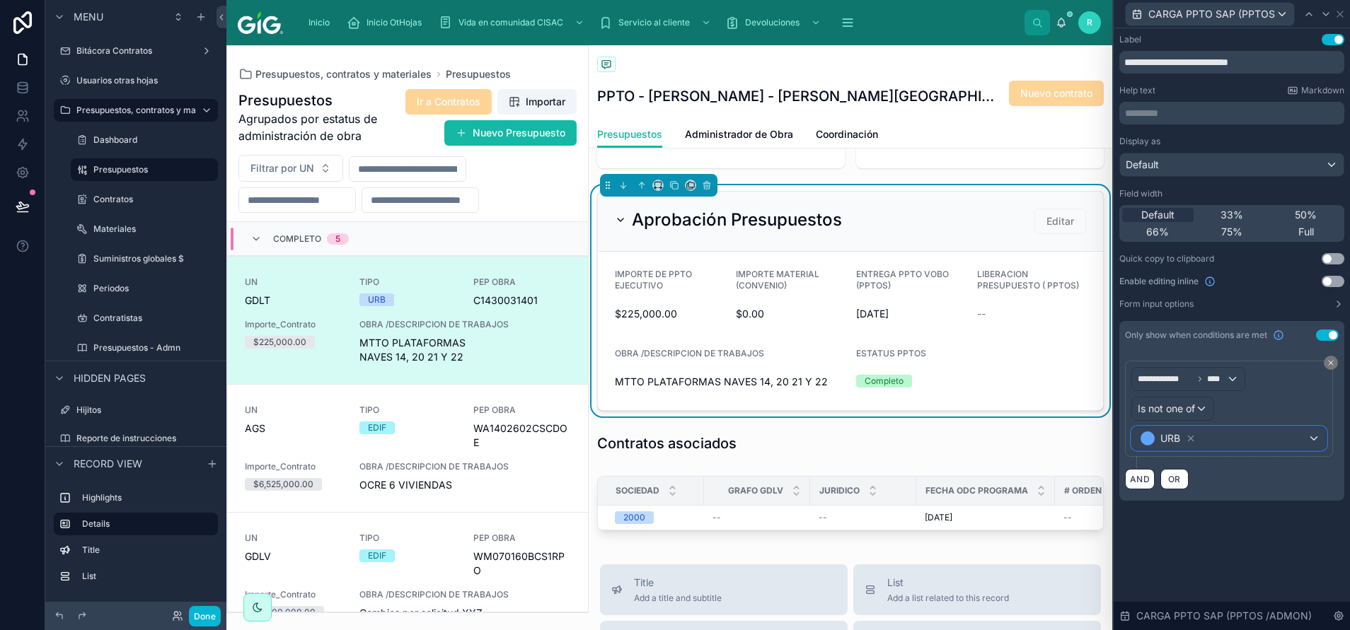
click at [899, 420] on div "URB" at bounding box center [1229, 438] width 194 height 23
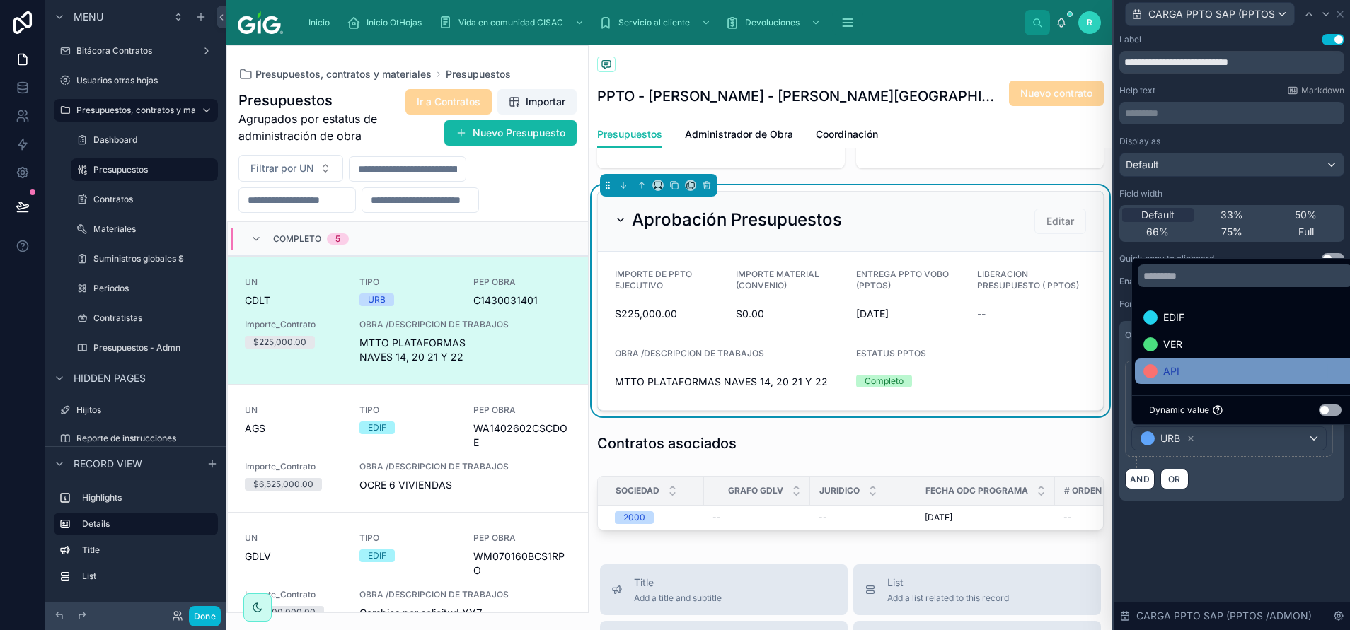
click at [899, 366] on div "API" at bounding box center [1245, 371] width 204 height 17
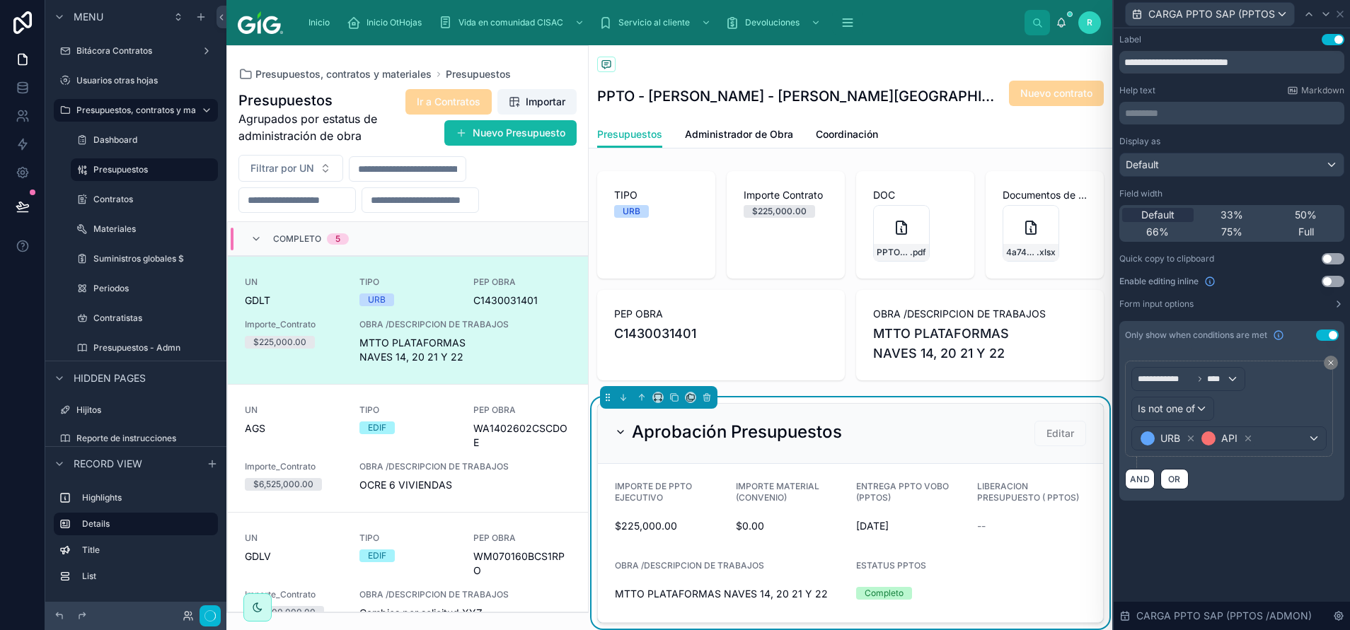
scroll to position [34, 0]
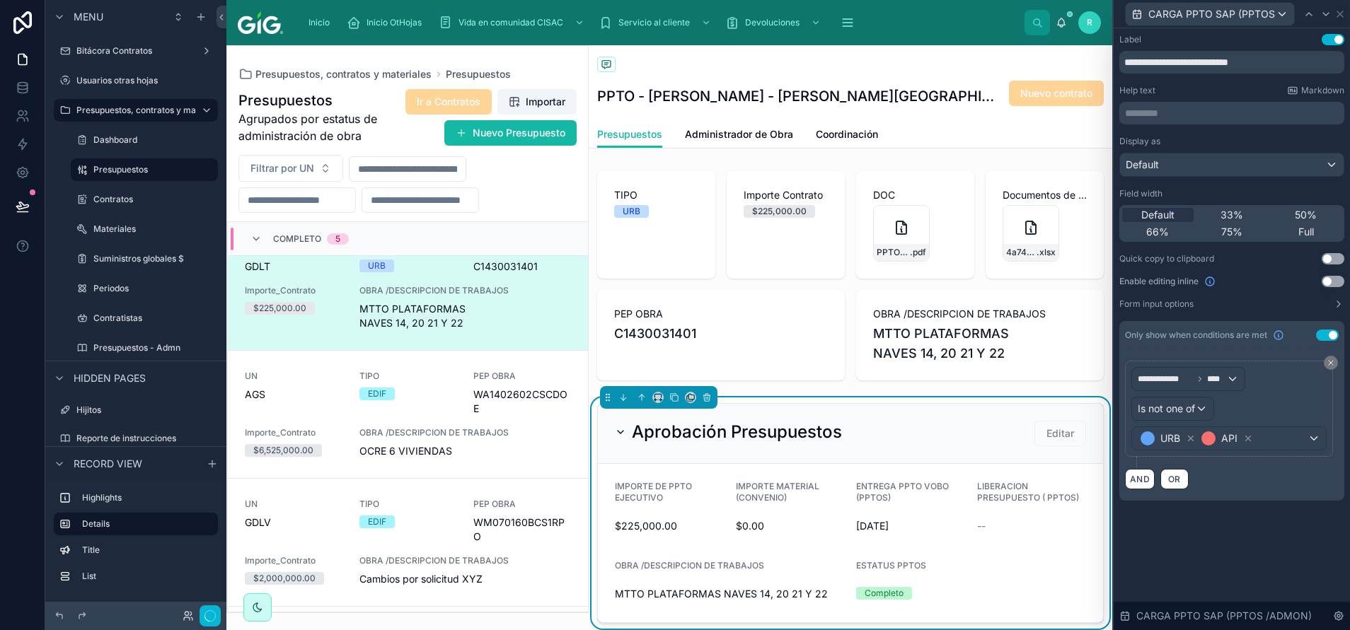
click at [899, 420] on div "**********" at bounding box center [1232, 329] width 236 height 602
click at [766, 127] on link "Administrador de Obra" at bounding box center [739, 136] width 108 height 28
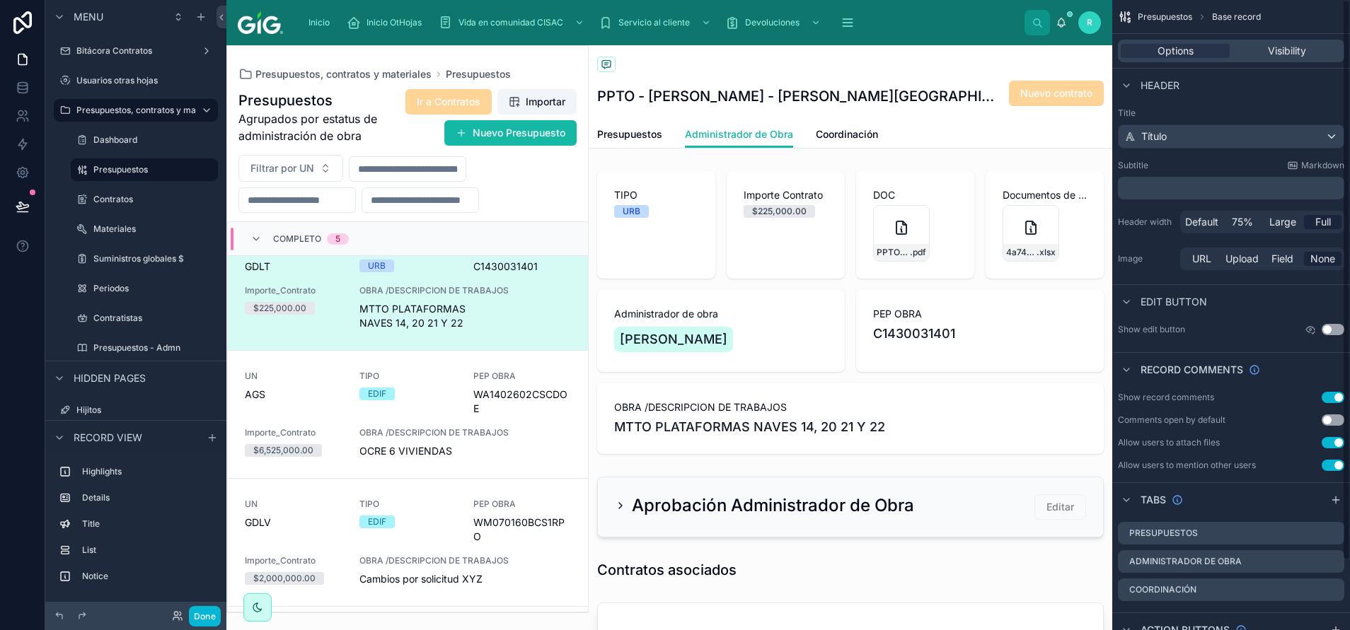
click at [899, 43] on div "Options Visibility" at bounding box center [1231, 51] width 226 height 23
click at [899, 48] on div "Visibility" at bounding box center [1286, 51] width 109 height 14
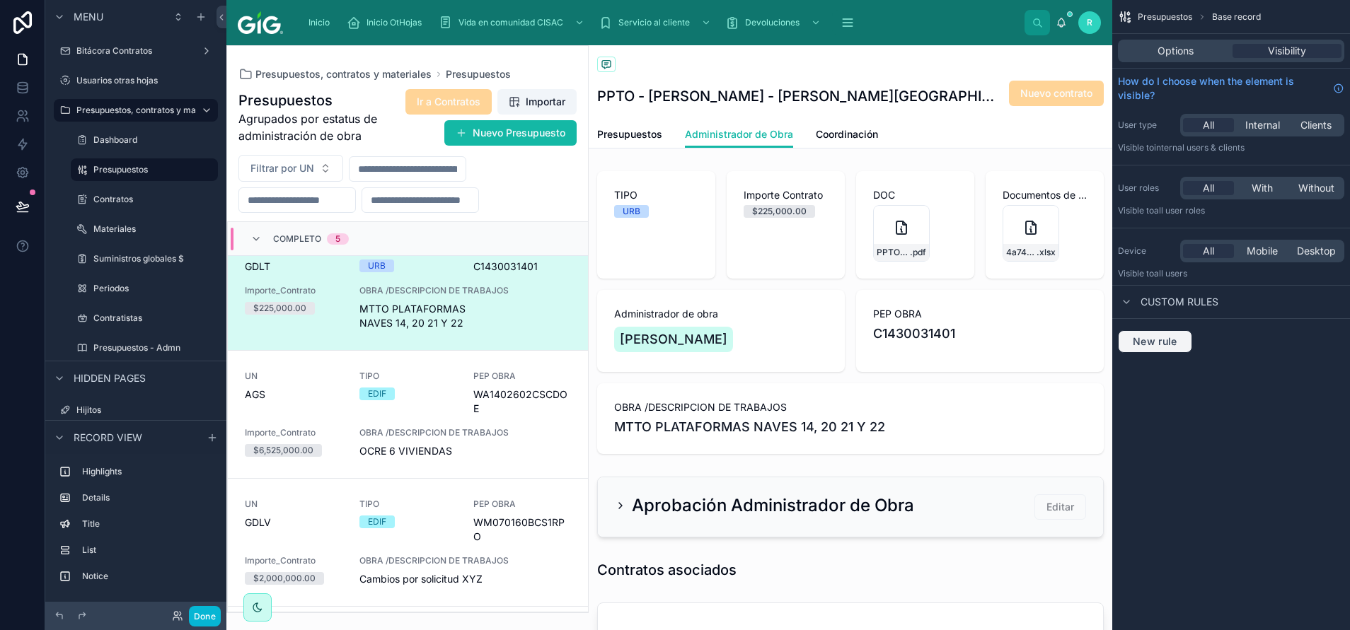
click at [899, 342] on span "New rule" at bounding box center [1155, 341] width 56 height 13
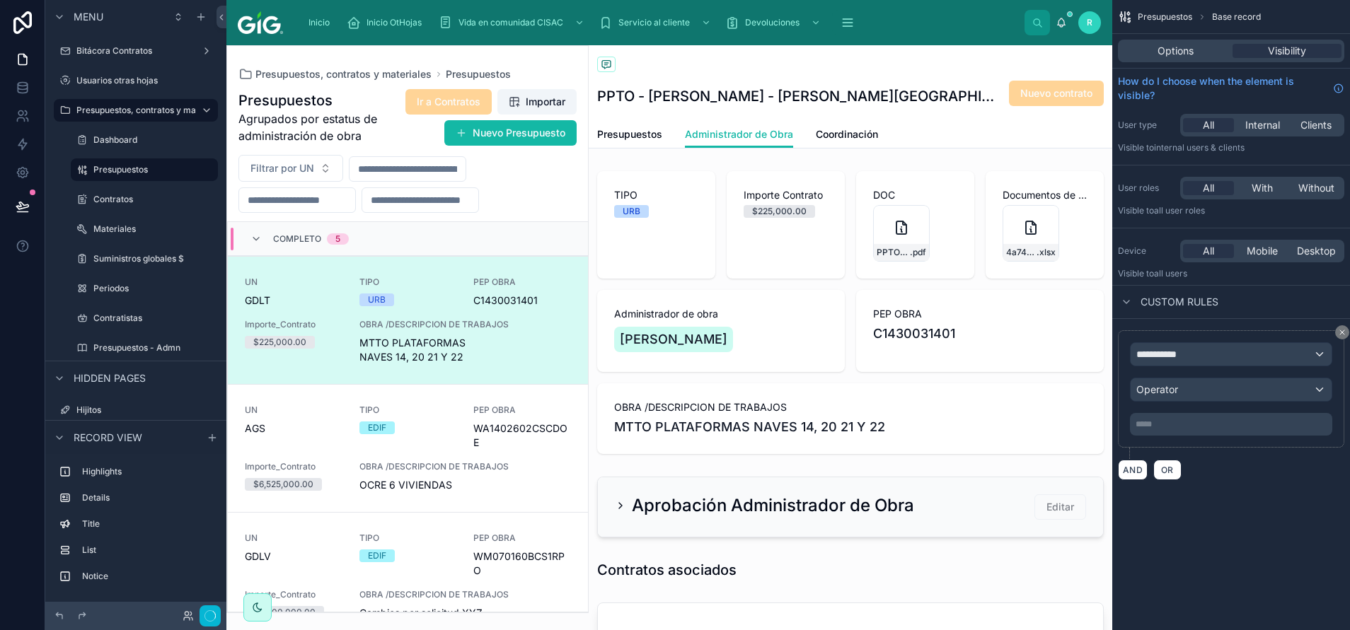
scroll to position [34, 0]
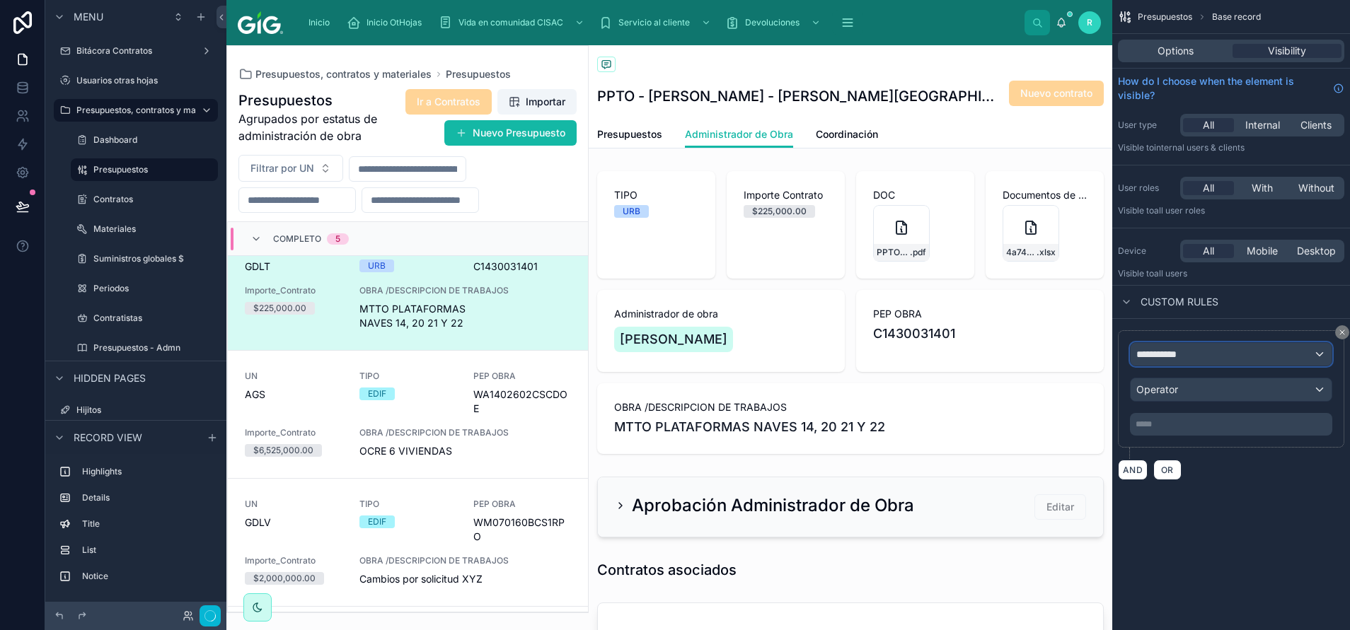
click at [899, 352] on div "**********" at bounding box center [1231, 354] width 201 height 23
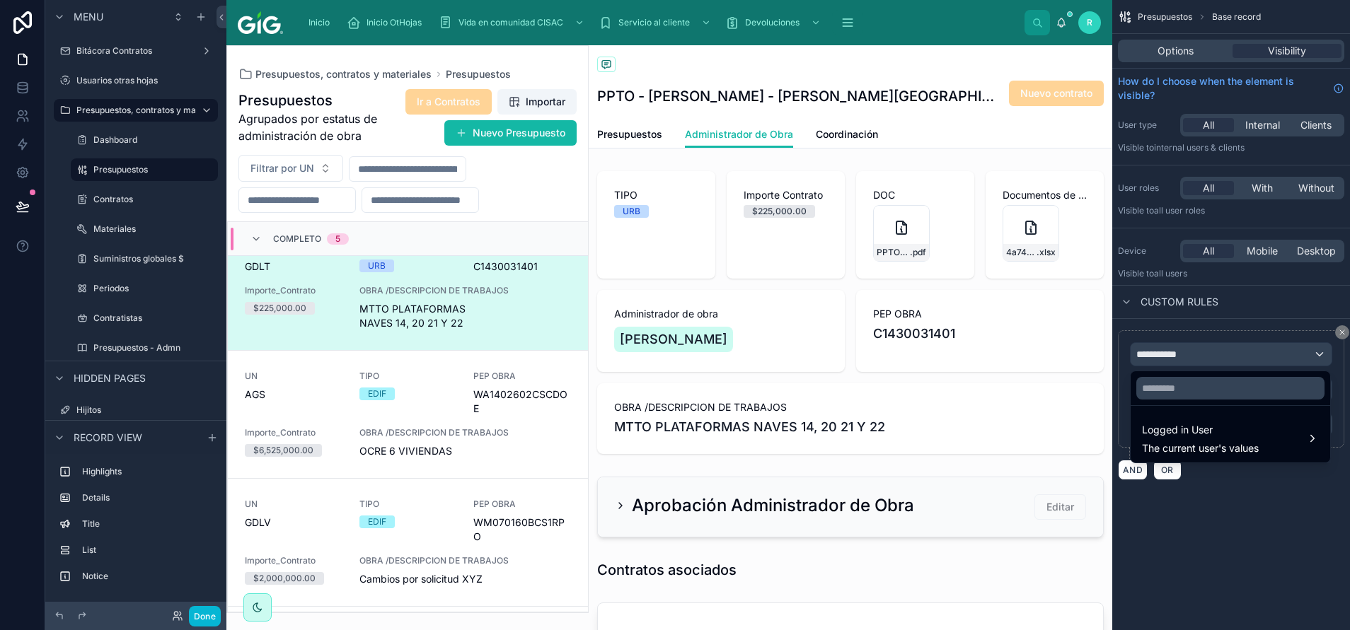
click at [899, 357] on div "scrollable content" at bounding box center [675, 315] width 1350 height 630
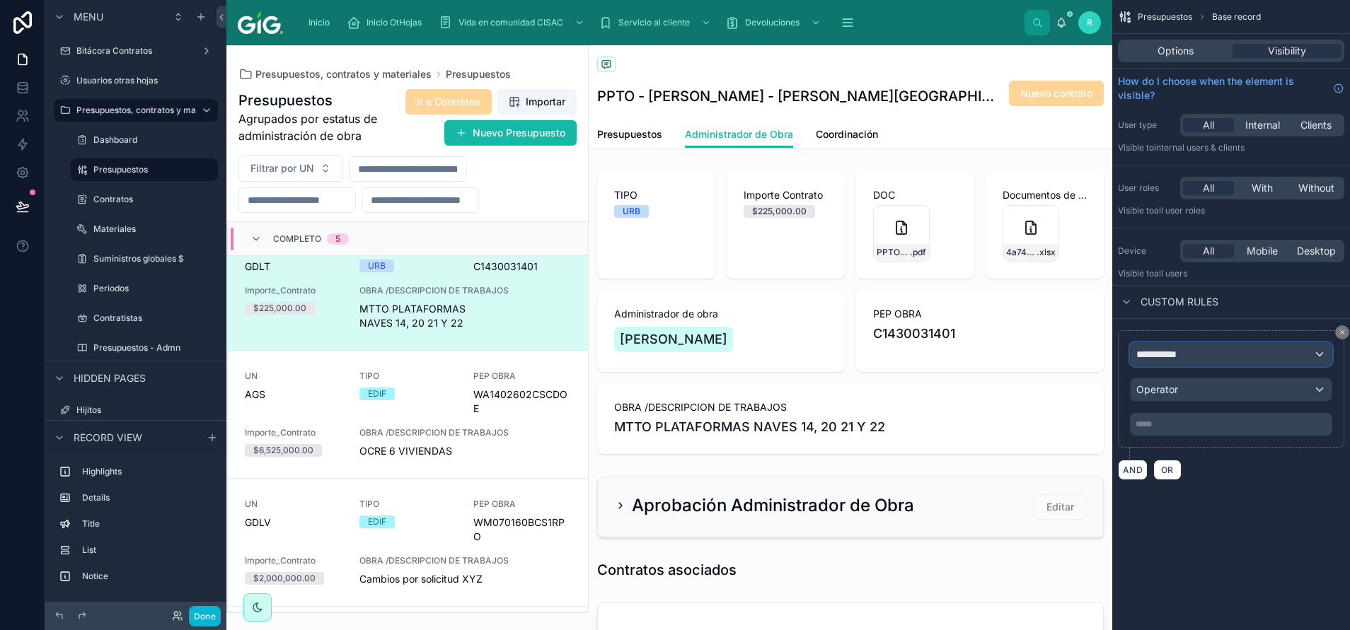
click at [899, 357] on span "**********" at bounding box center [1162, 354] width 52 height 14
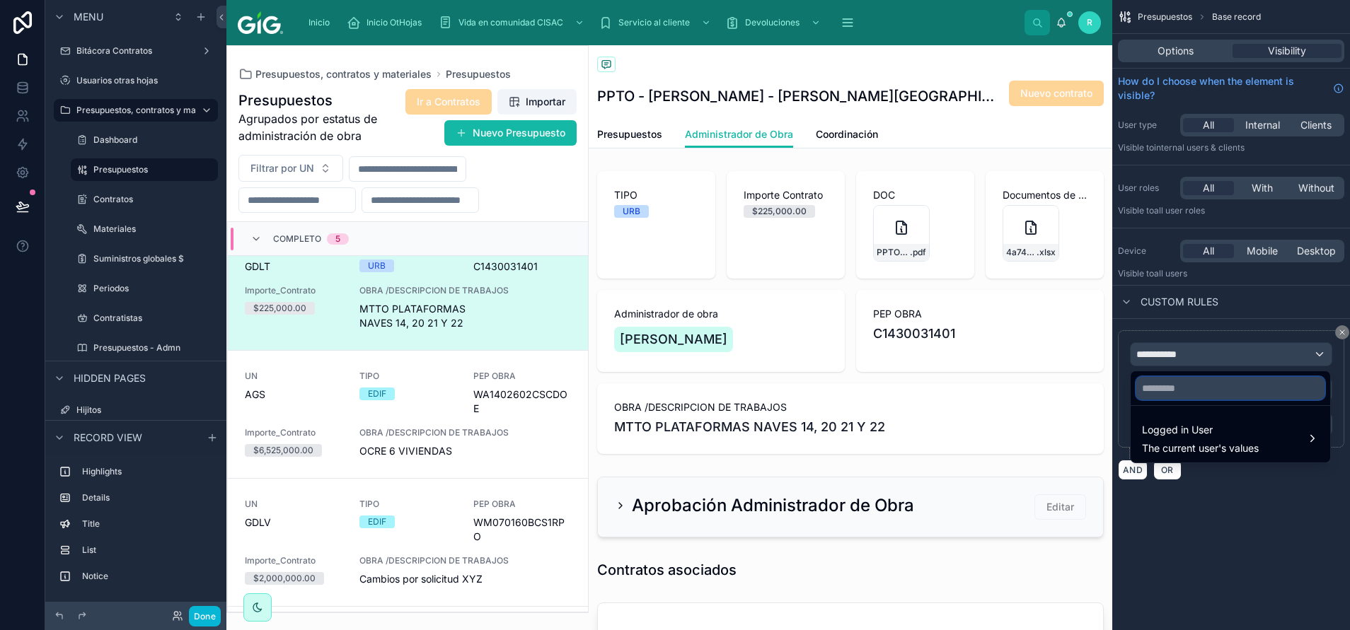
click at [899, 395] on input "text" at bounding box center [1230, 388] width 188 height 23
type input "****"
click at [899, 299] on div "scrollable content" at bounding box center [675, 315] width 1350 height 630
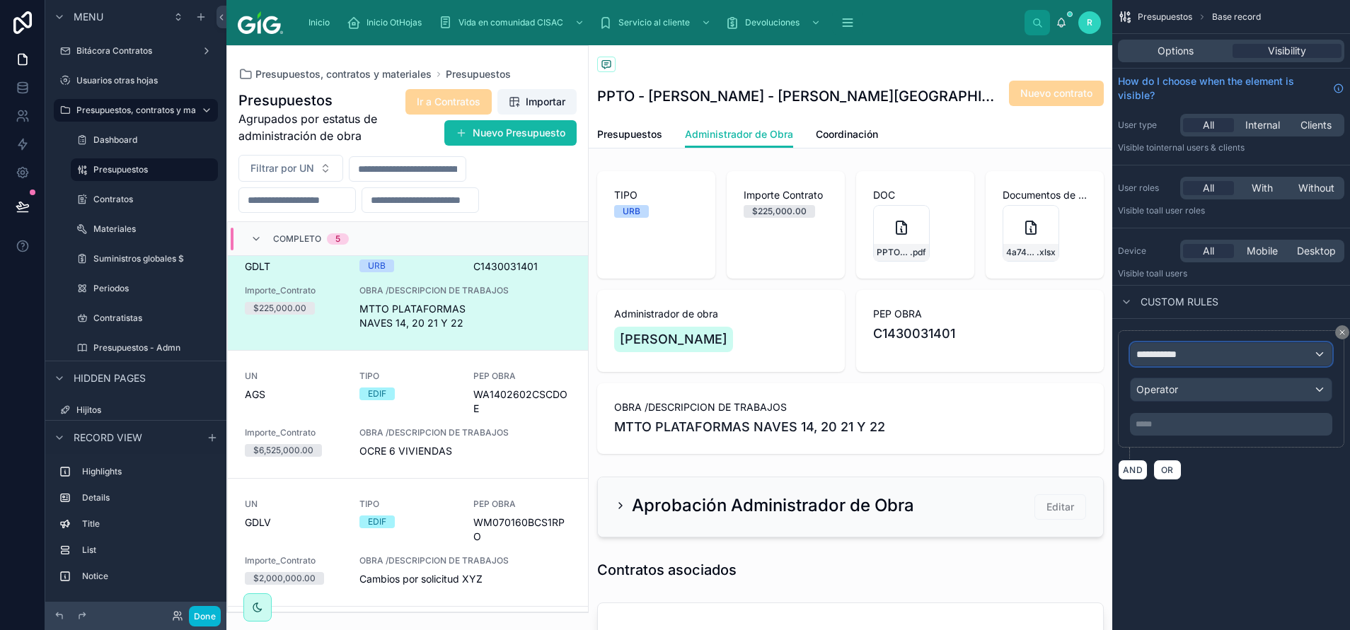
click at [899, 355] on div "**********" at bounding box center [1231, 354] width 201 height 23
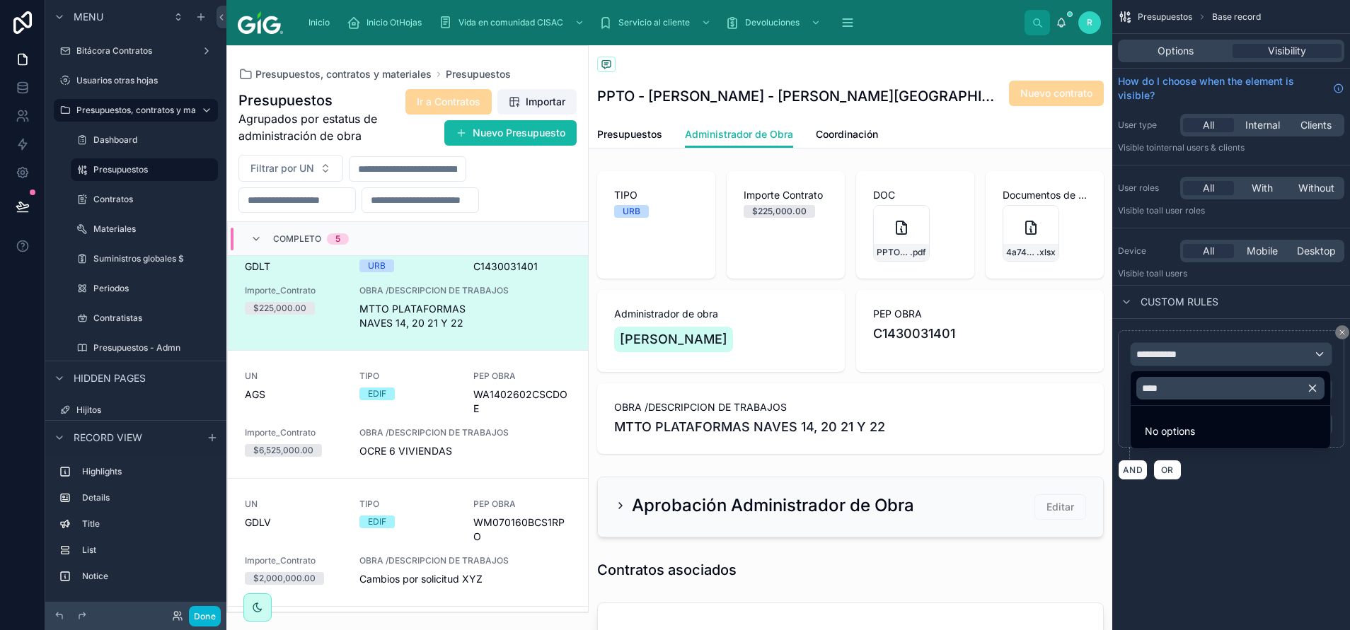
click at [899, 391] on icon "button" at bounding box center [1313, 389] width 6 height 6
click at [899, 420] on div "scrollable content" at bounding box center [675, 315] width 1350 height 630
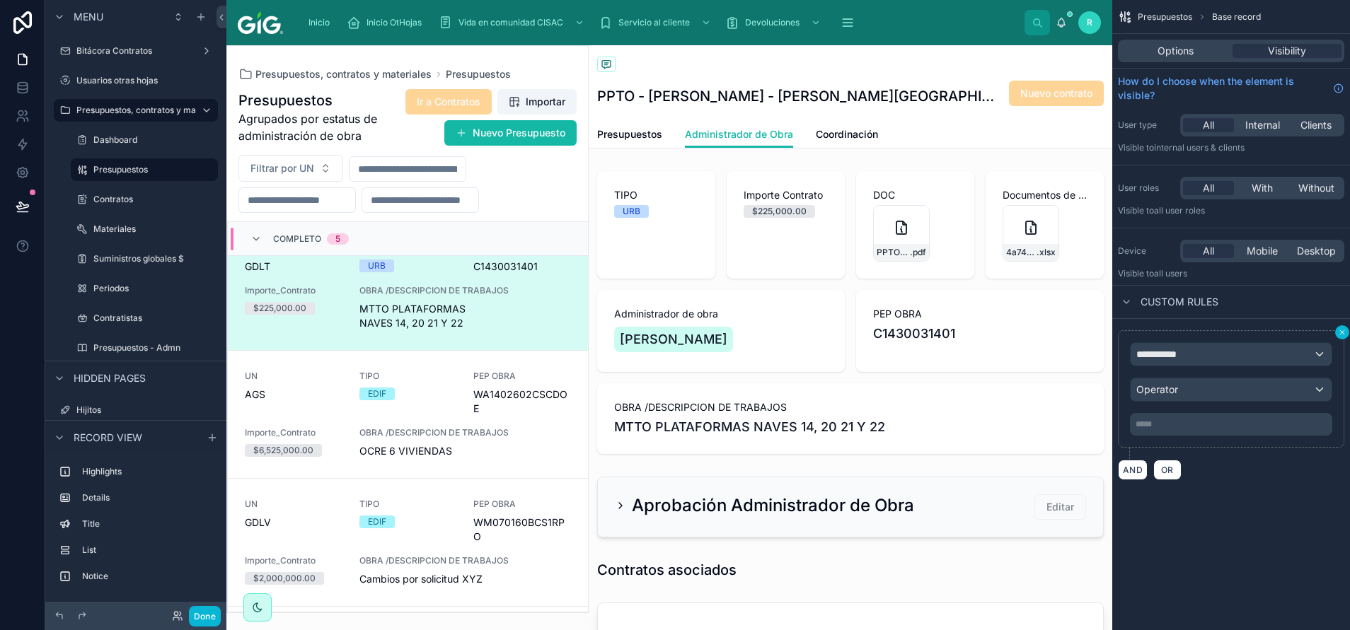
click at [899, 335] on icon "scrollable content" at bounding box center [1342, 332] width 8 height 8
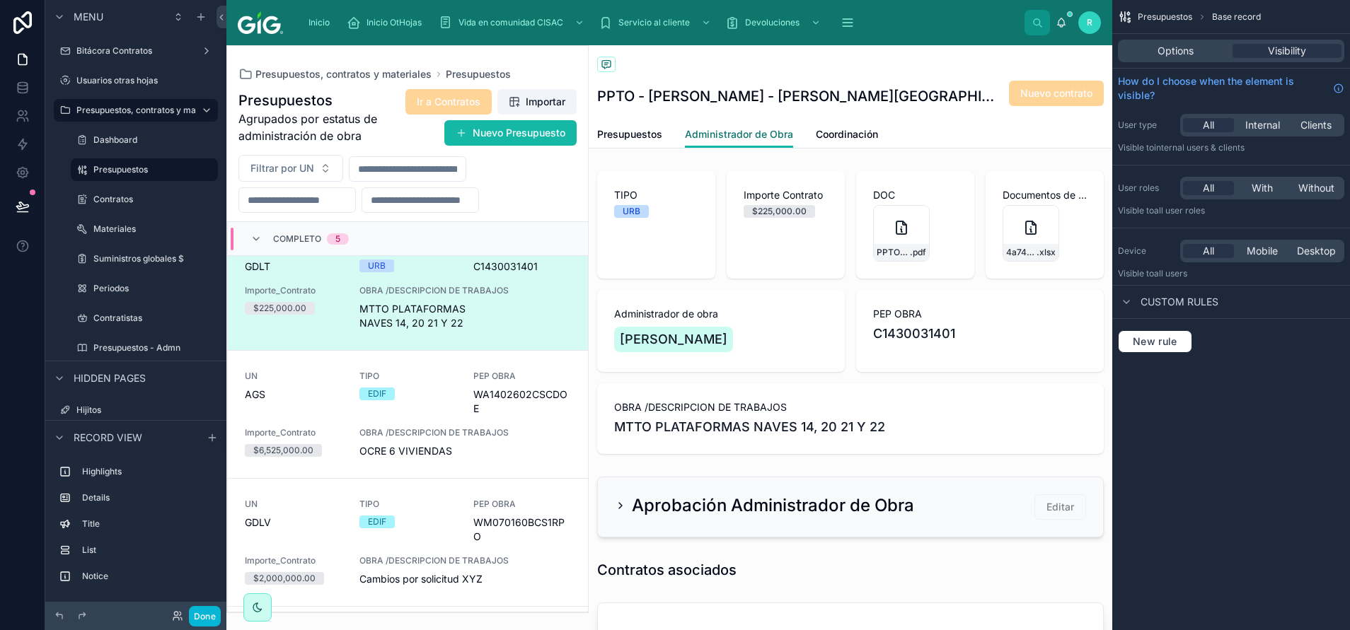
click at [744, 142] on link "Administrador de Obra" at bounding box center [739, 135] width 108 height 27
click at [752, 127] on span "Administrador de Obra" at bounding box center [739, 134] width 108 height 14
click at [899, 50] on span "Visibility" at bounding box center [1287, 51] width 38 height 14
click at [899, 346] on span "New rule" at bounding box center [1155, 341] width 56 height 13
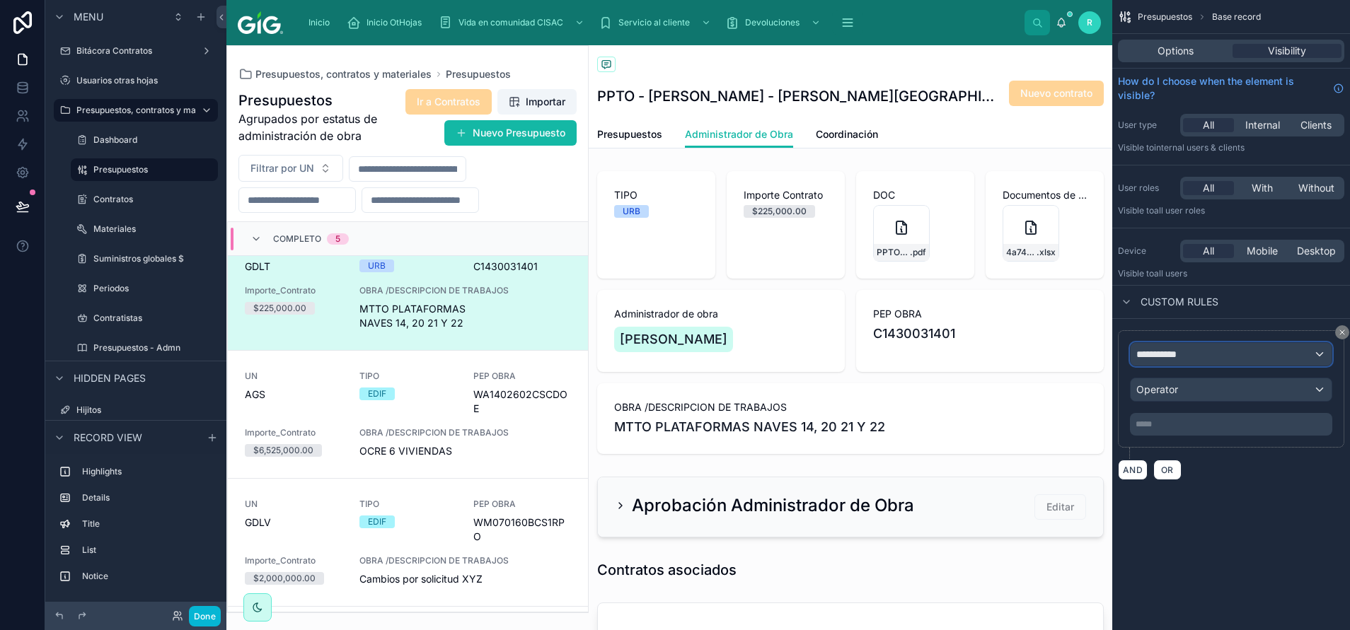
click at [899, 363] on div "**********" at bounding box center [1231, 354] width 201 height 23
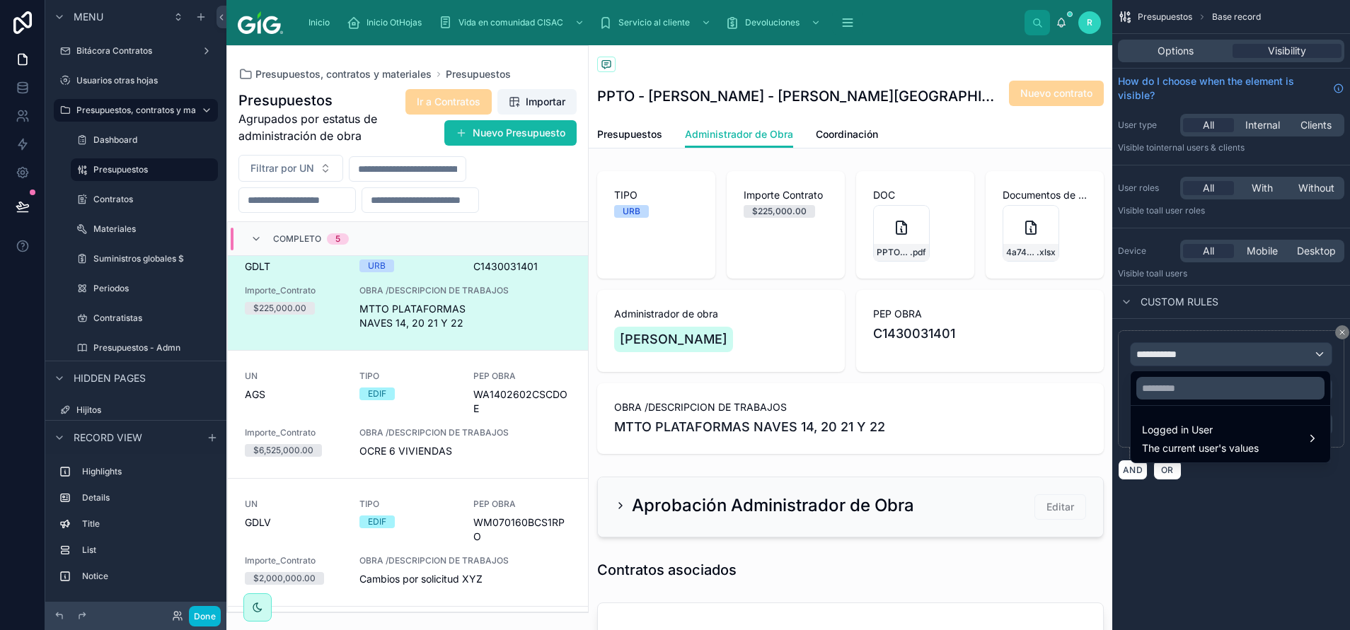
click at [899, 420] on div "scrollable content" at bounding box center [675, 315] width 1350 height 630
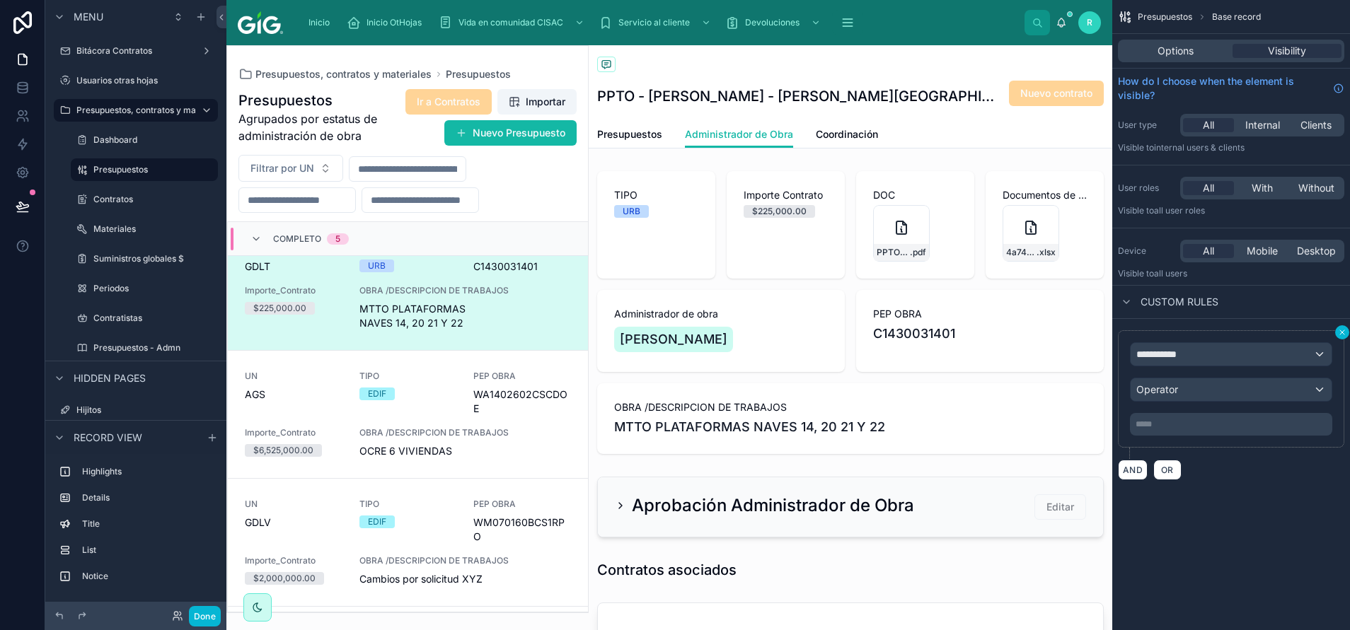
click at [899, 330] on icon "scrollable content" at bounding box center [1342, 332] width 8 height 8
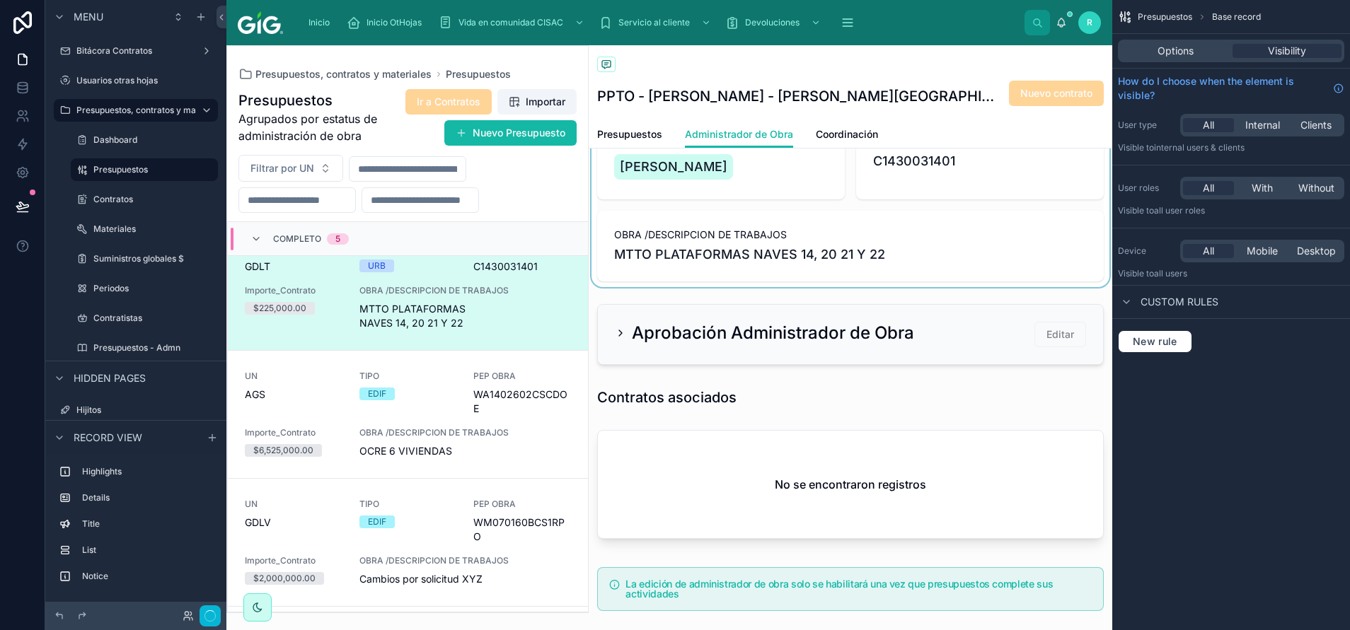
scroll to position [212, 0]
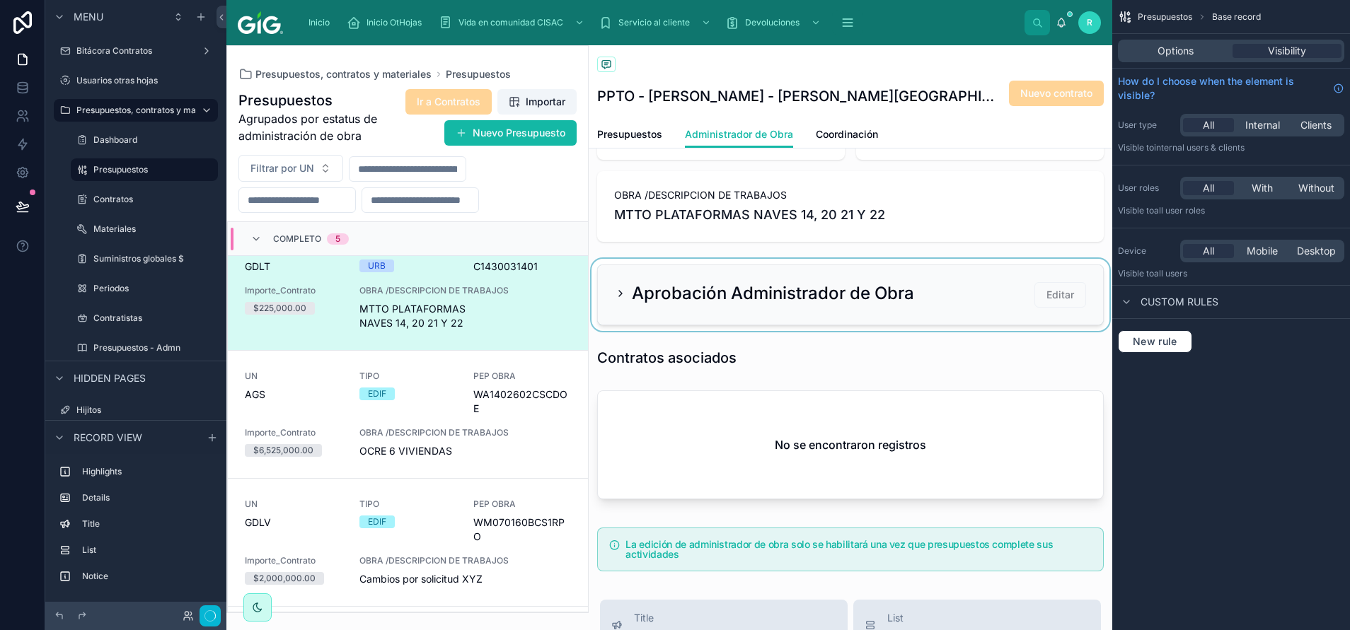
click at [727, 304] on div at bounding box center [851, 295] width 524 height 72
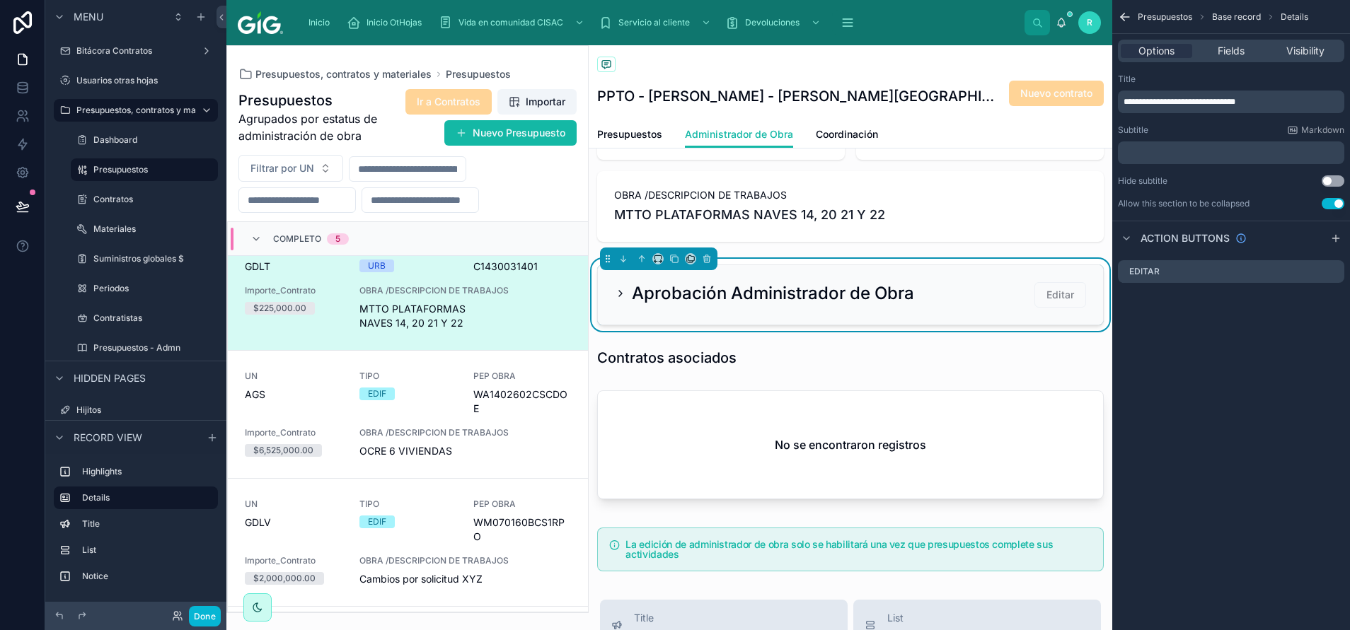
click at [616, 294] on icon at bounding box center [620, 293] width 11 height 11
click at [620, 291] on icon at bounding box center [620, 293] width 11 height 11
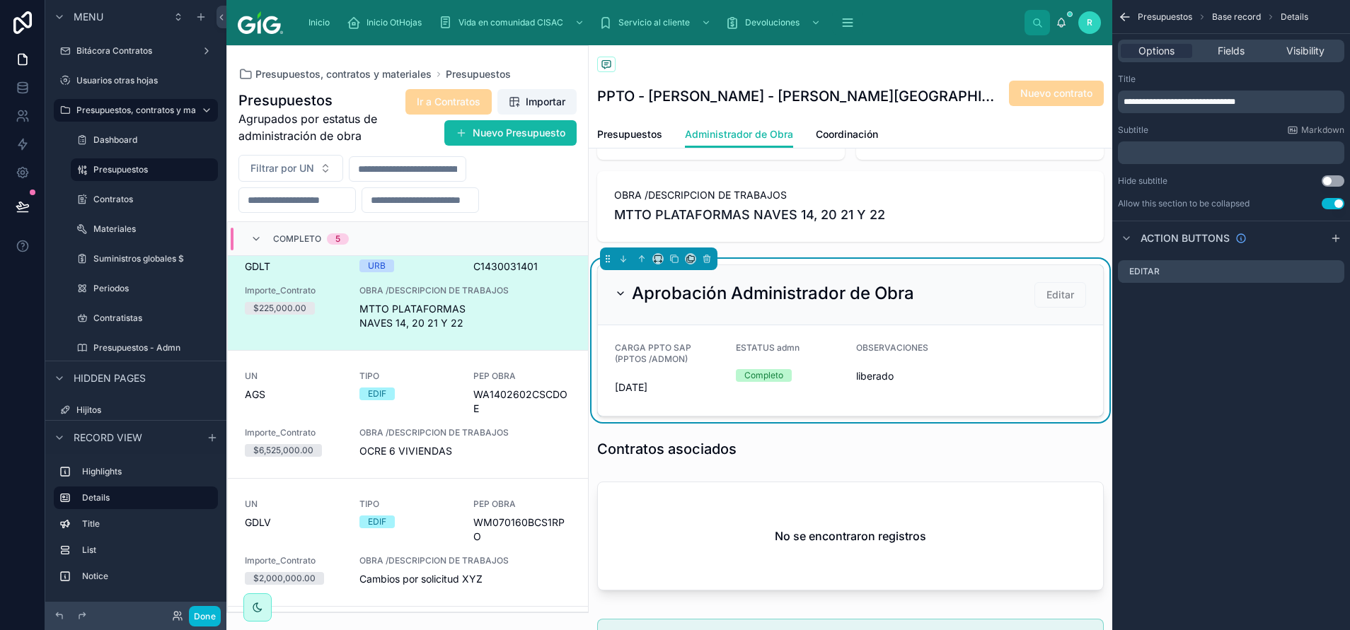
click at [899, 362] on div "OBSERVACIONES liberado" at bounding box center [971, 370] width 230 height 57
click at [899, 271] on icon "scrollable content" at bounding box center [1335, 270] width 6 height 6
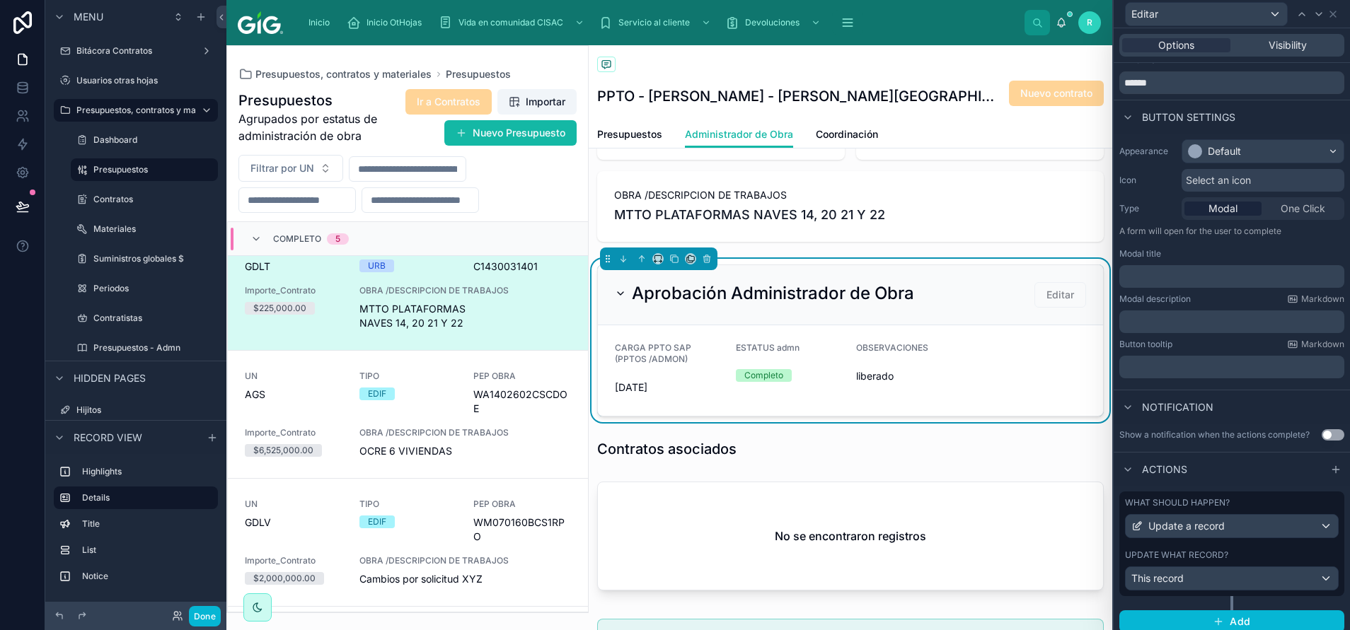
scroll to position [62, 0]
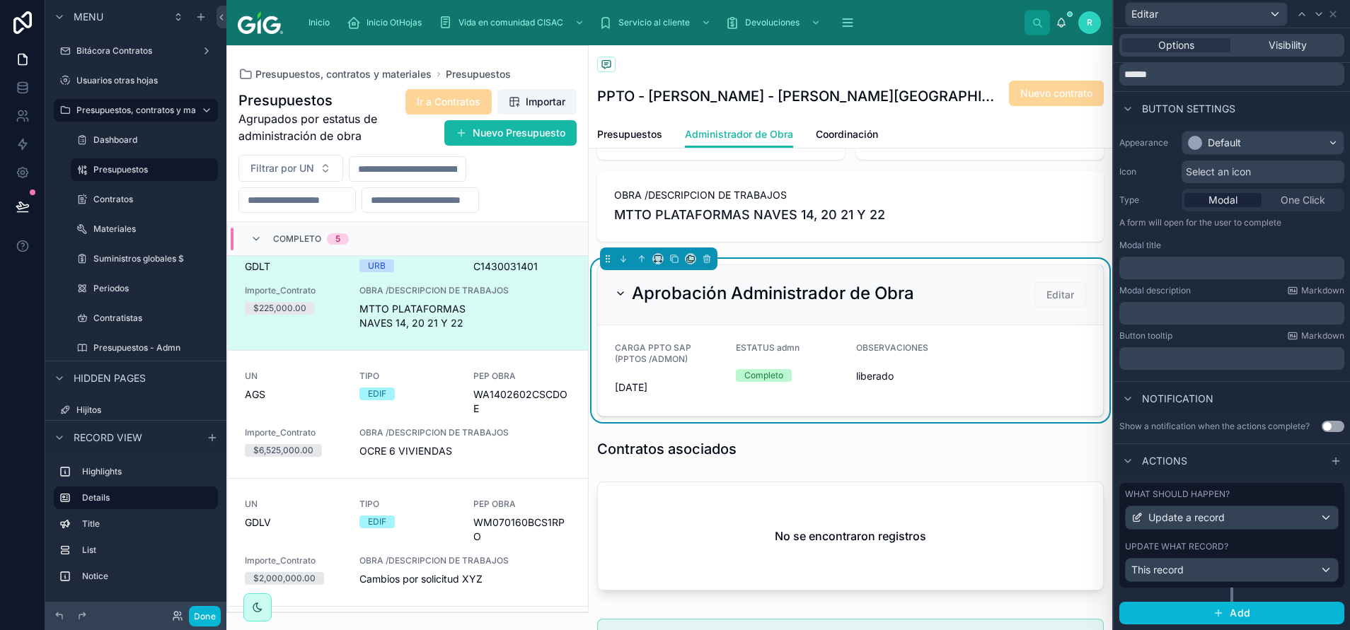
click at [899, 420] on label "Update what record?" at bounding box center [1176, 546] width 103 height 11
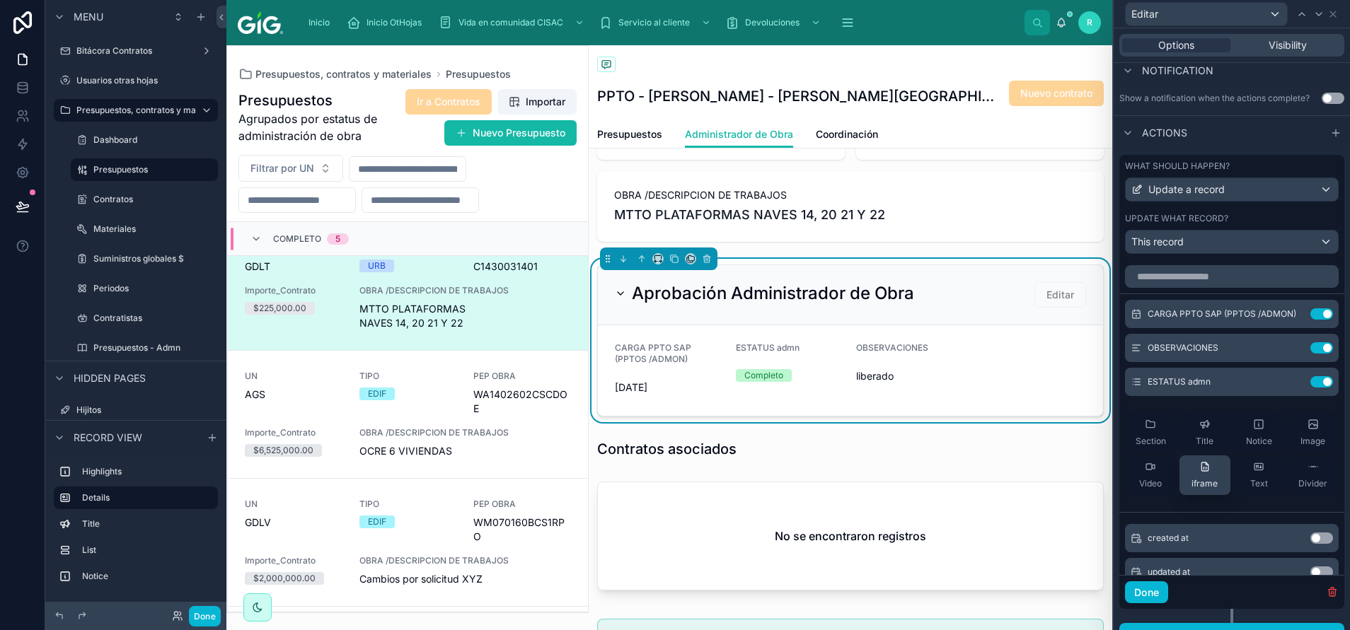
scroll to position [381, 0]
click at [899, 317] on icon at bounding box center [1293, 314] width 6 height 6
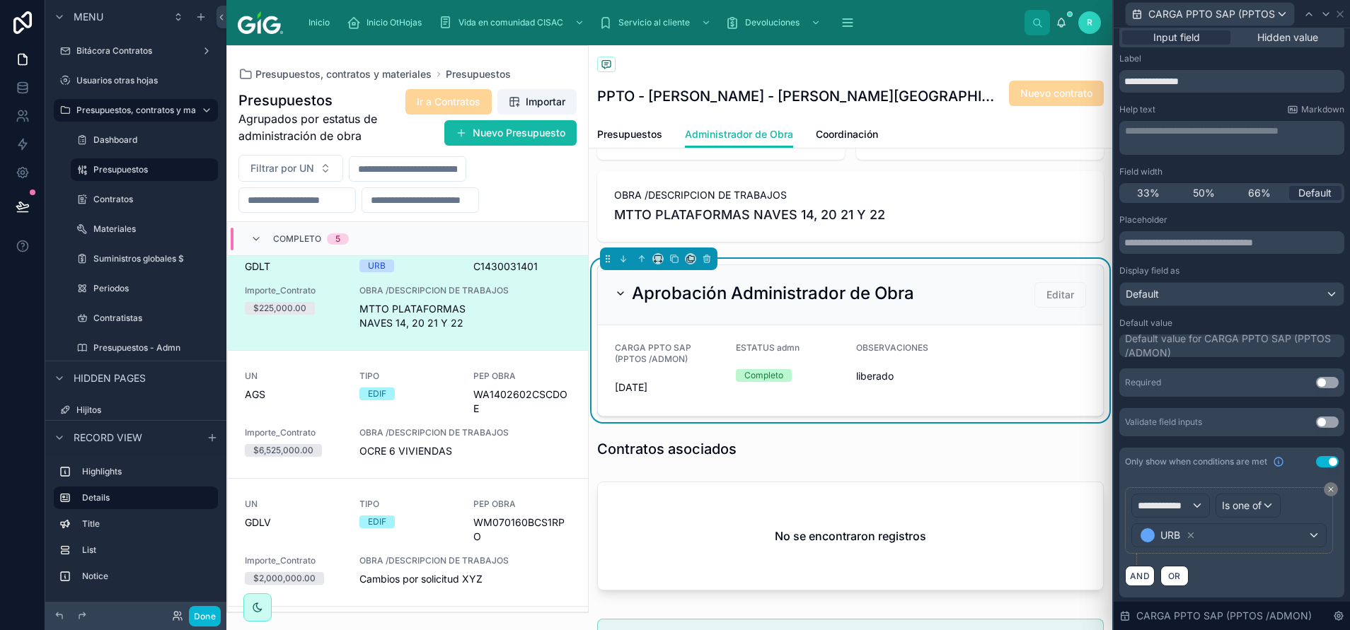
scroll to position [8, 0]
click at [899, 420] on span "**********" at bounding box center [1164, 504] width 53 height 14
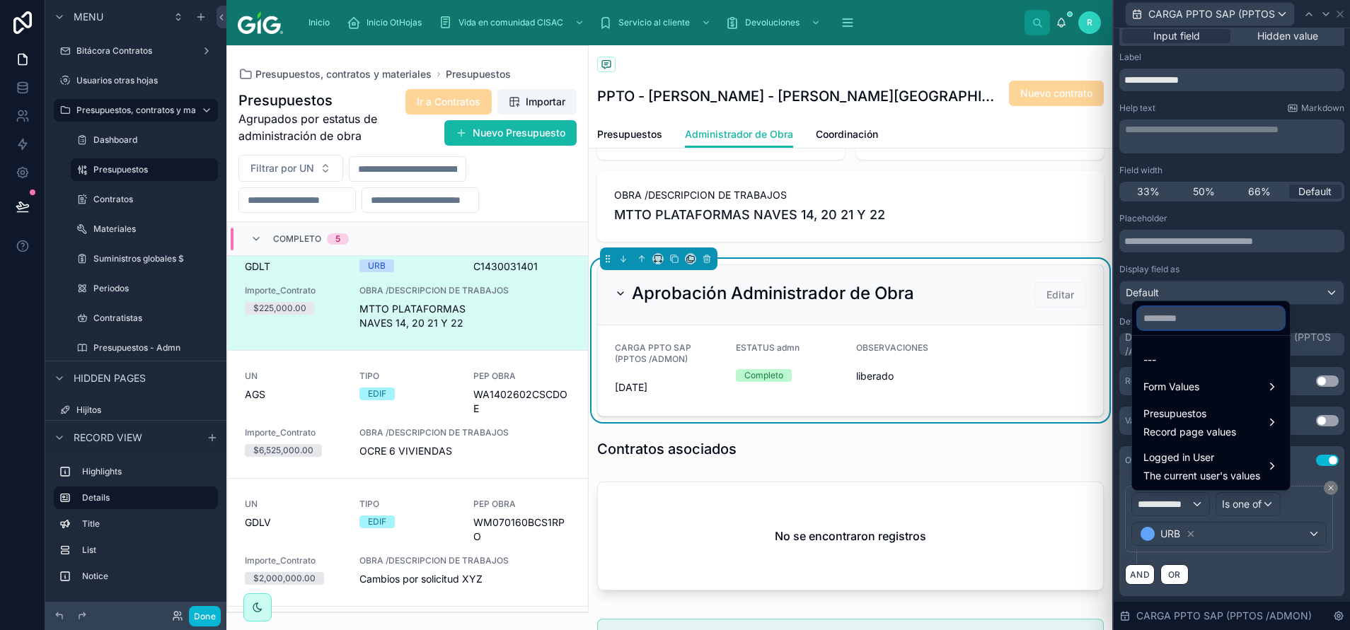
click at [899, 316] on input "text" at bounding box center [1211, 318] width 146 height 23
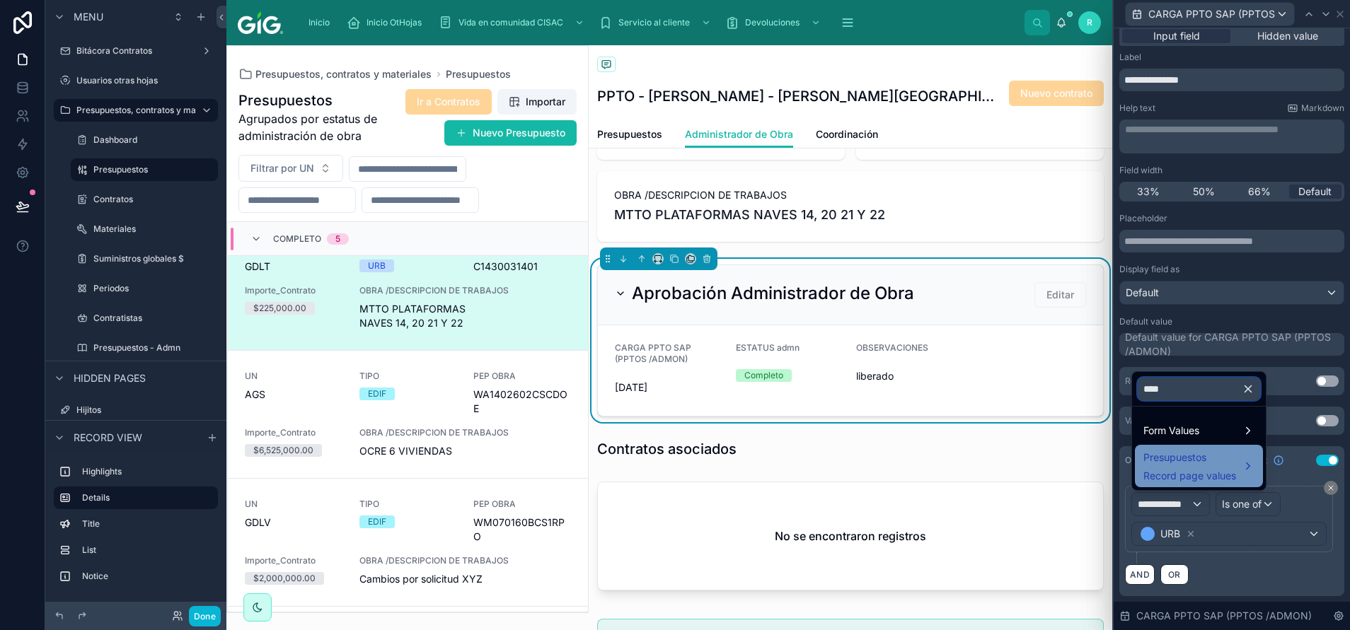
type input "****"
click at [899, 420] on span "Presupuestos" at bounding box center [1189, 457] width 93 height 17
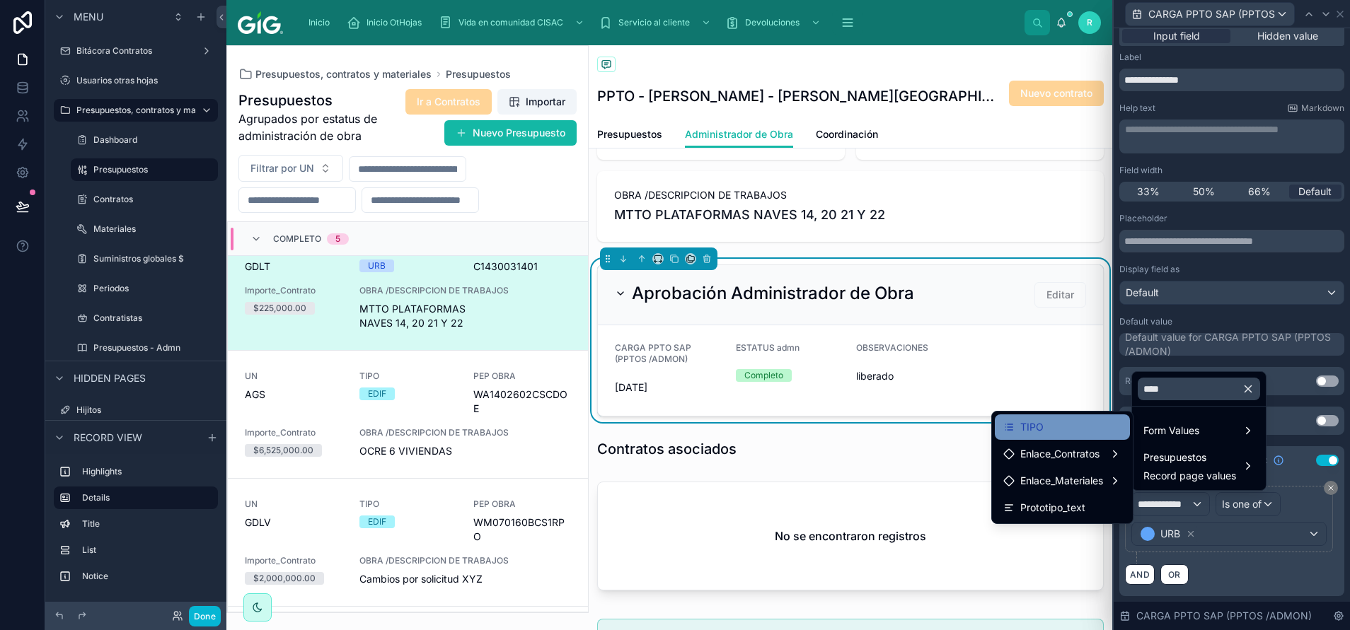
click at [899, 420] on div "TIPO" at bounding box center [1062, 427] width 118 height 17
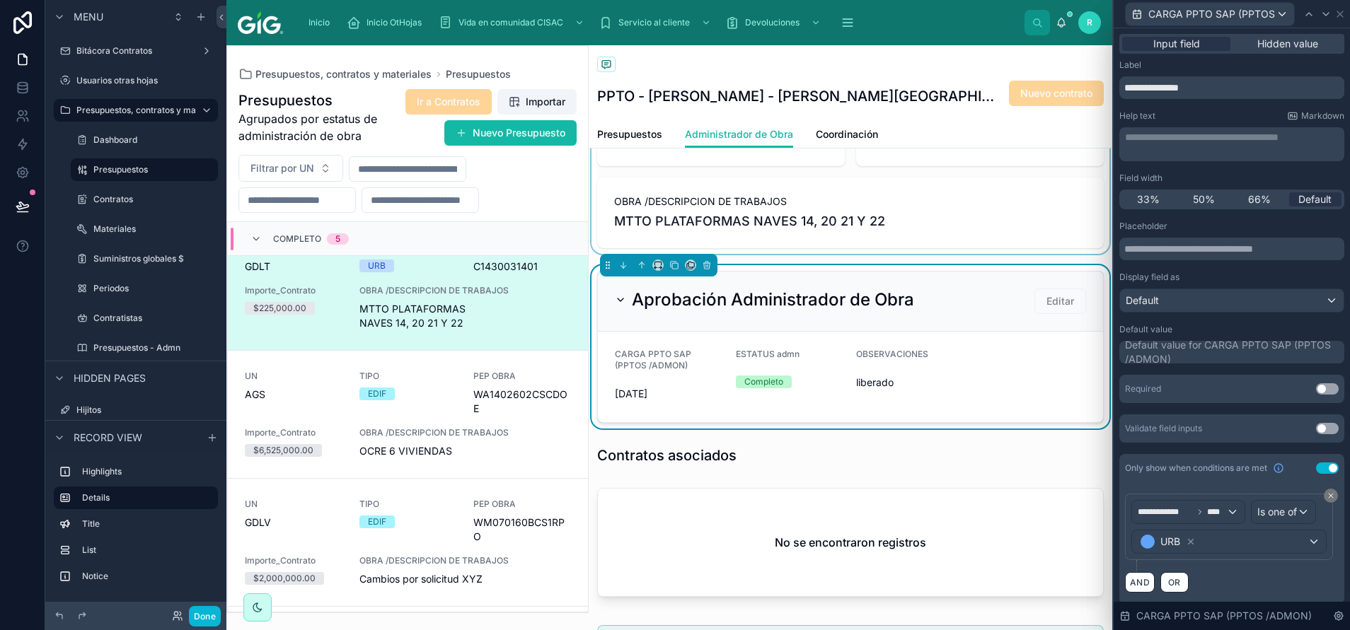
scroll to position [212, 0]
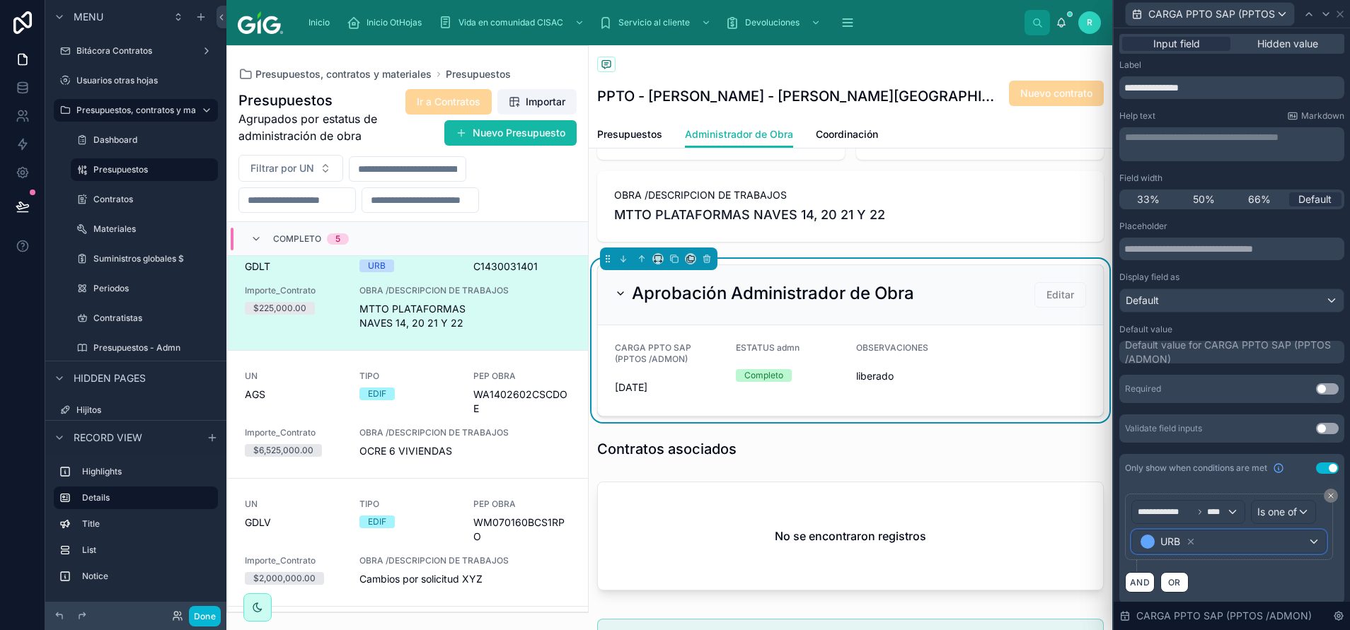
click at [899, 420] on div "URB" at bounding box center [1229, 542] width 194 height 23
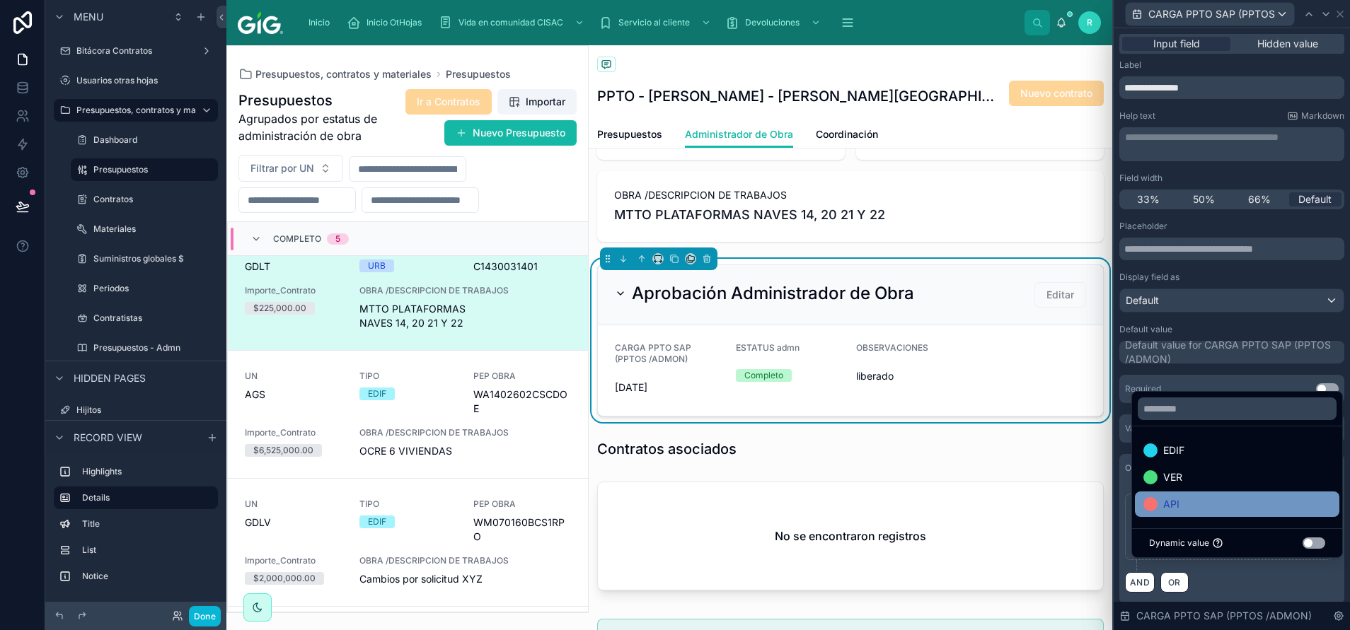
click at [899, 420] on div "API" at bounding box center [1236, 504] width 187 height 17
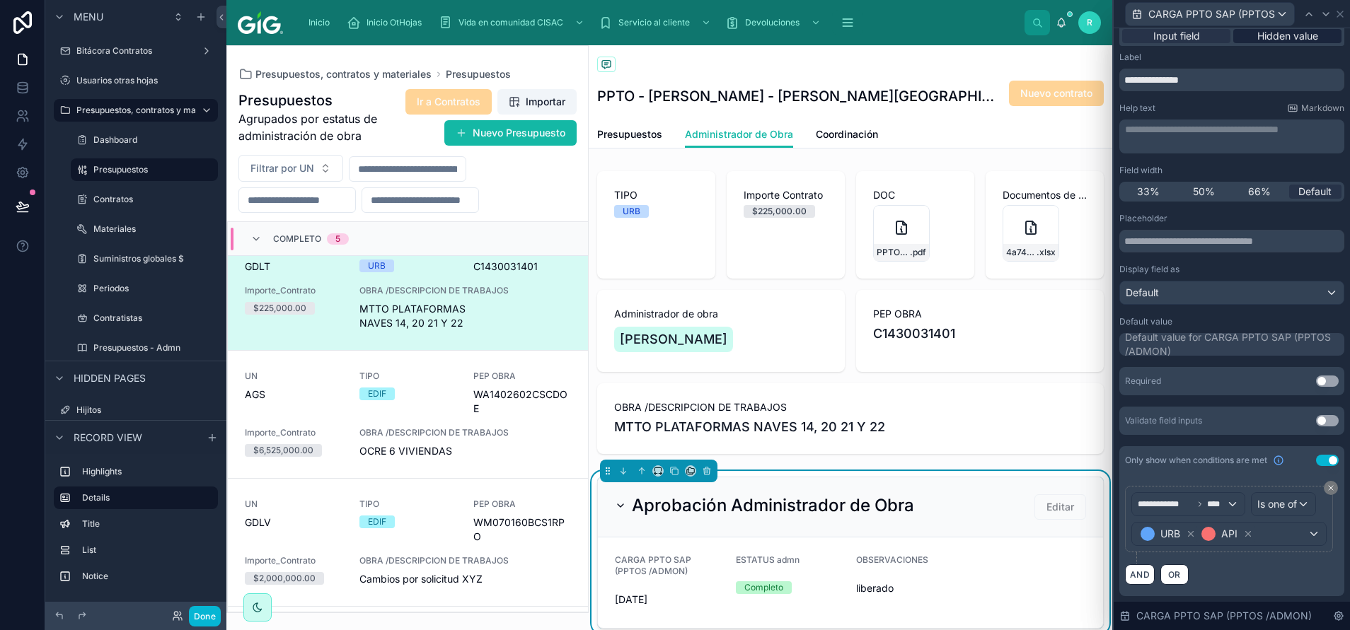
scroll to position [0, 0]
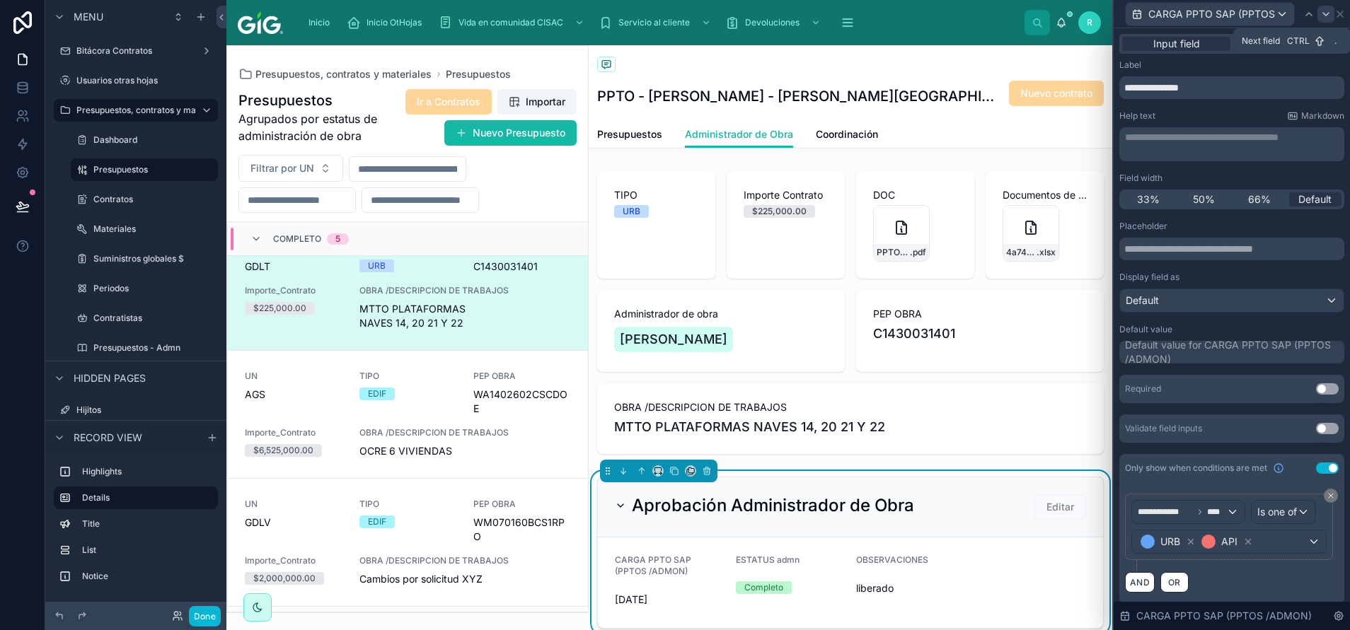
click at [899, 20] on div at bounding box center [1325, 14] width 17 height 17
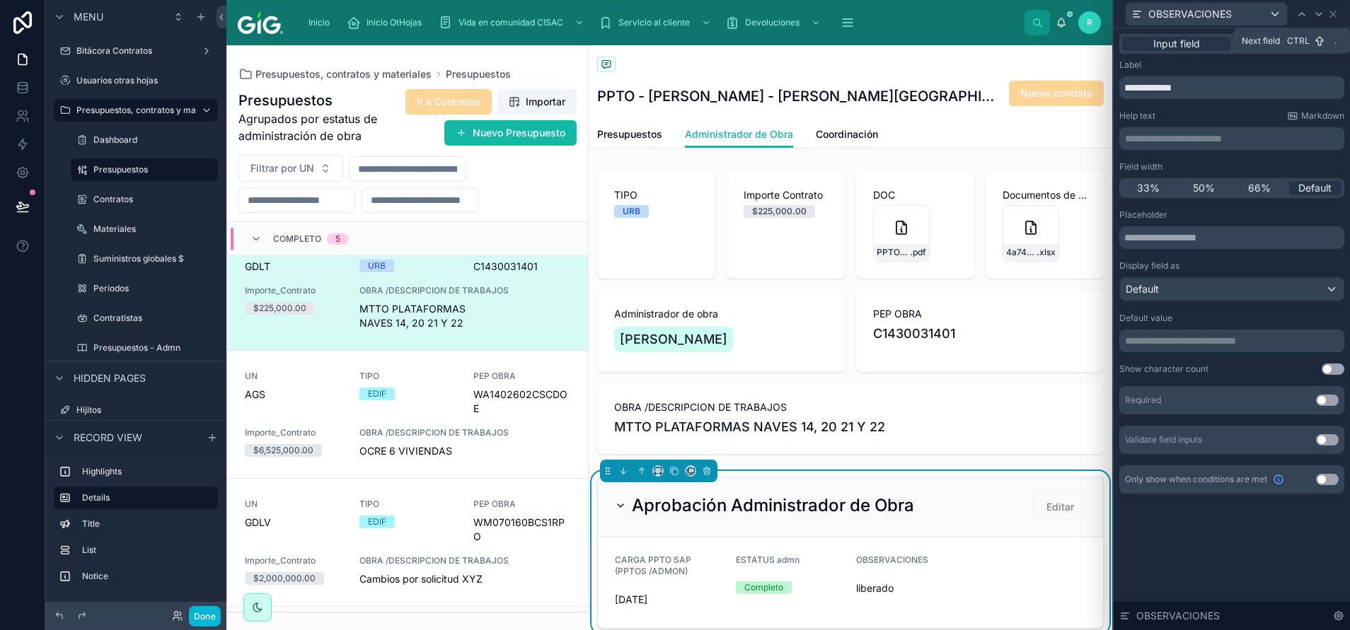
click at [899, 20] on div at bounding box center [1318, 14] width 17 height 17
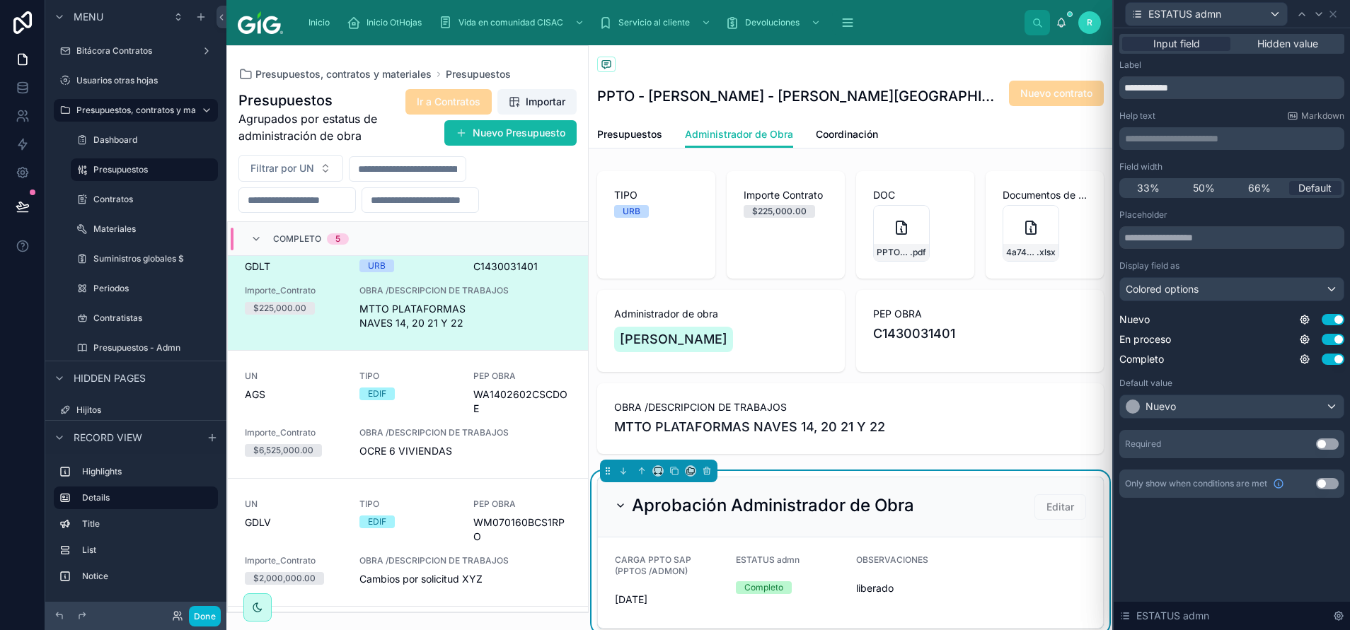
click at [640, 420] on div "Aprobación Administrador de Obra Editar" at bounding box center [850, 508] width 505 height 60
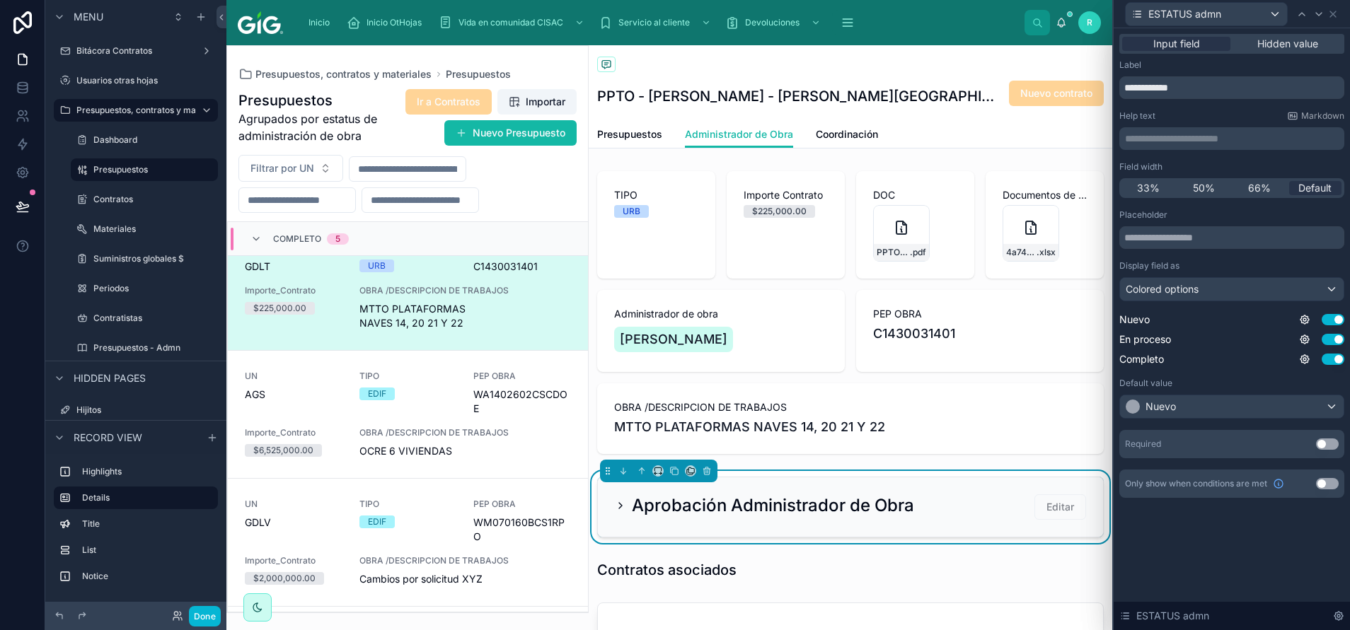
click at [640, 420] on div "Aprobación Administrador de Obra Editar" at bounding box center [850, 507] width 505 height 59
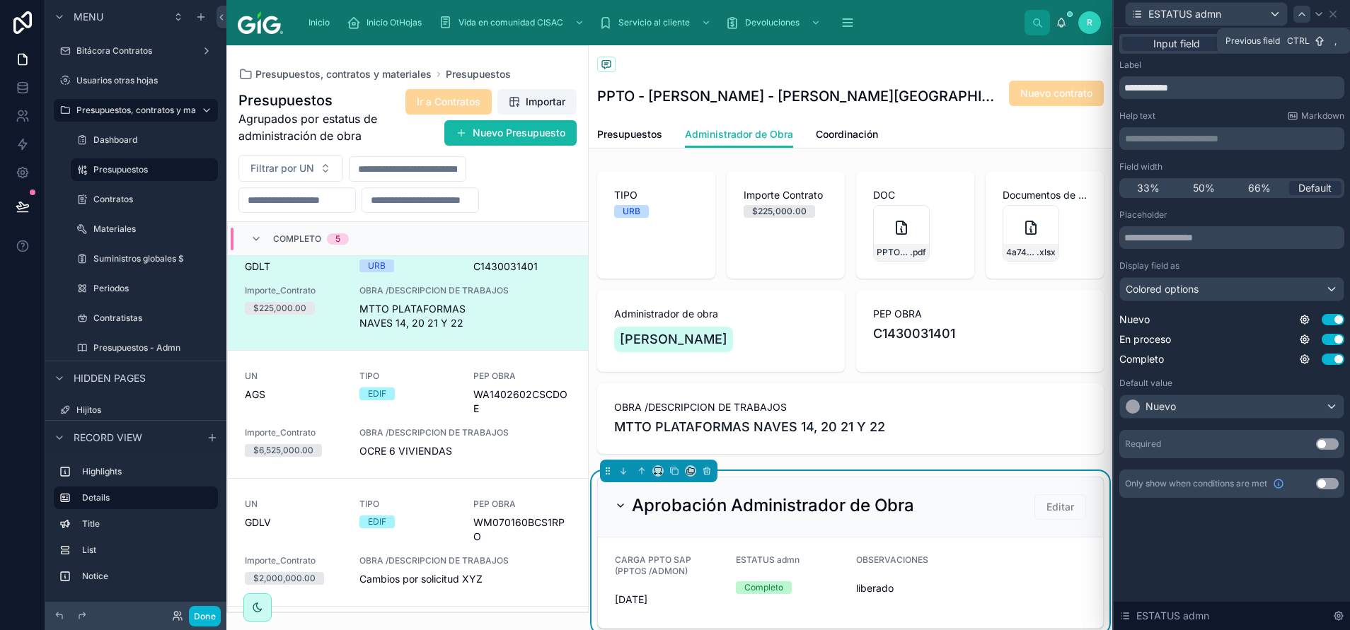
click at [899, 18] on icon at bounding box center [1301, 13] width 11 height 11
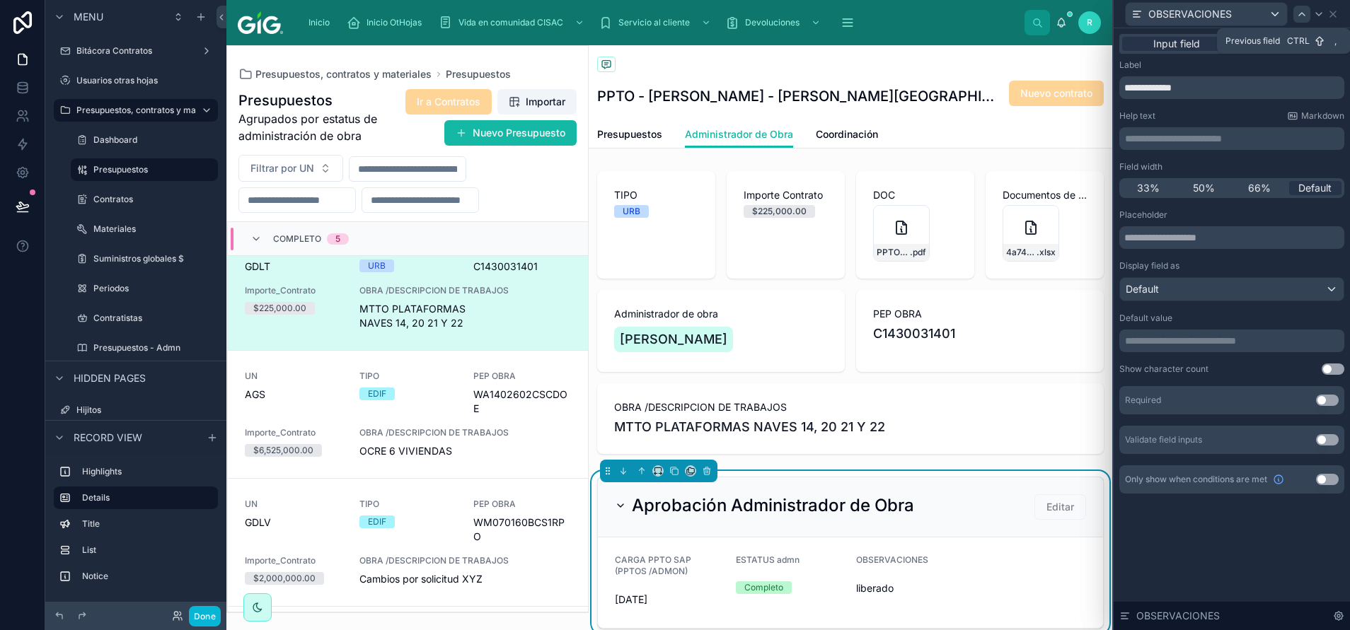
click at [899, 13] on icon at bounding box center [1301, 13] width 11 height 11
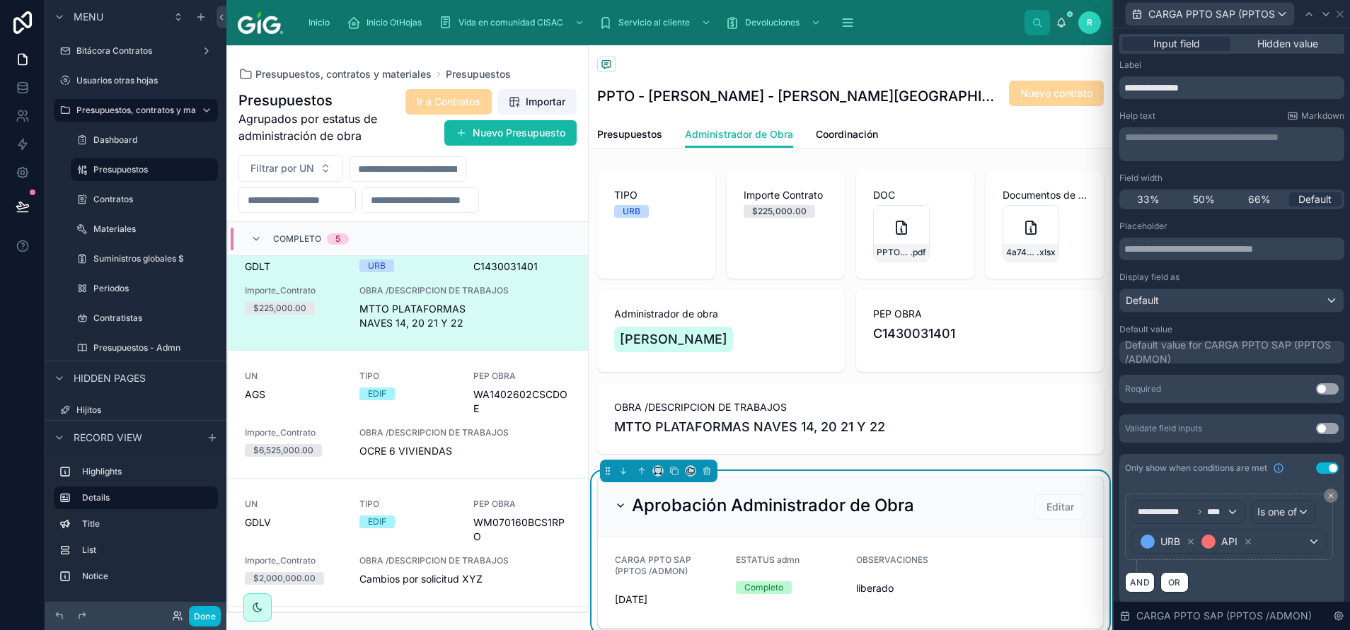
click at [899, 420] on button "Use setting" at bounding box center [1327, 468] width 23 height 11
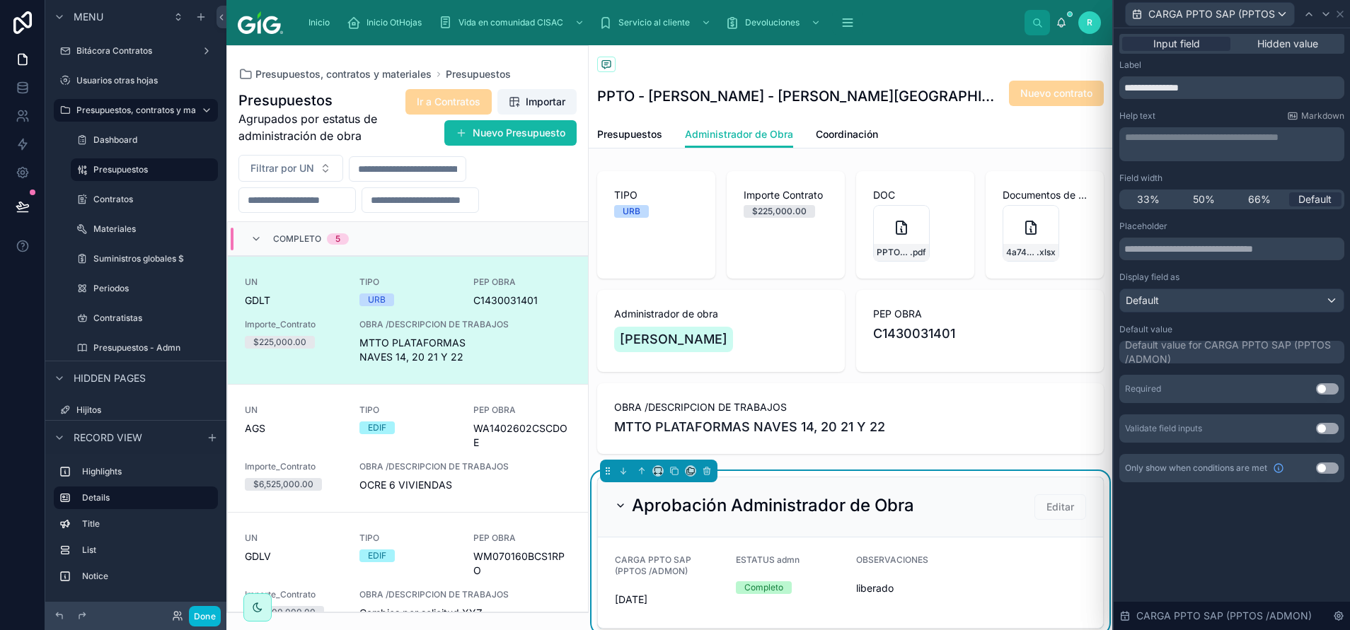
scroll to position [34, 0]
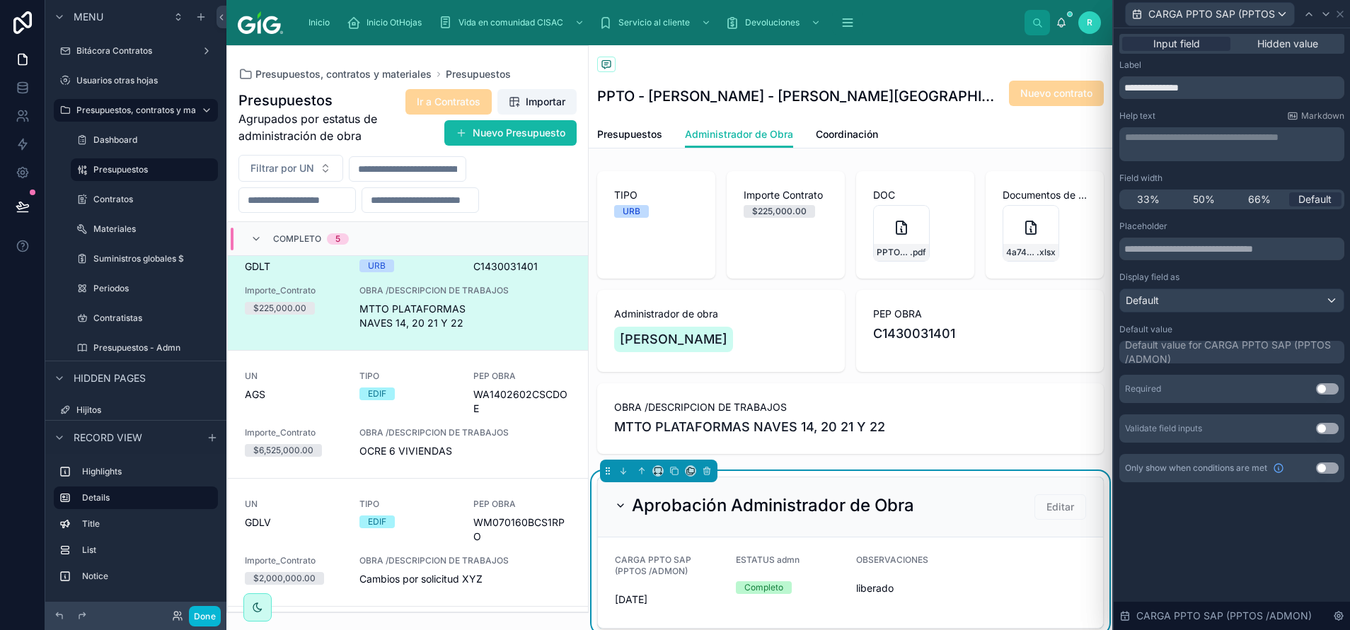
click at [703, 420] on h2 "Aprobación Administrador de Obra" at bounding box center [773, 506] width 282 height 23
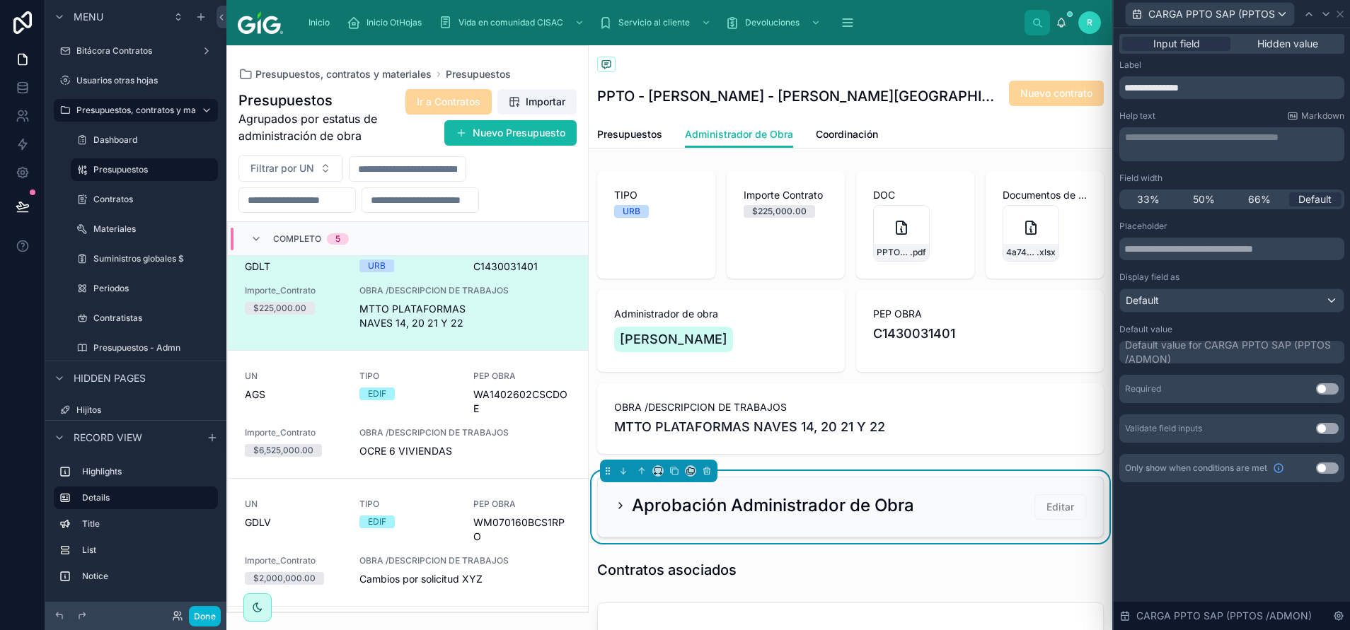
click at [771, 420] on h2 "Aprobación Administrador de Obra" at bounding box center [773, 506] width 282 height 23
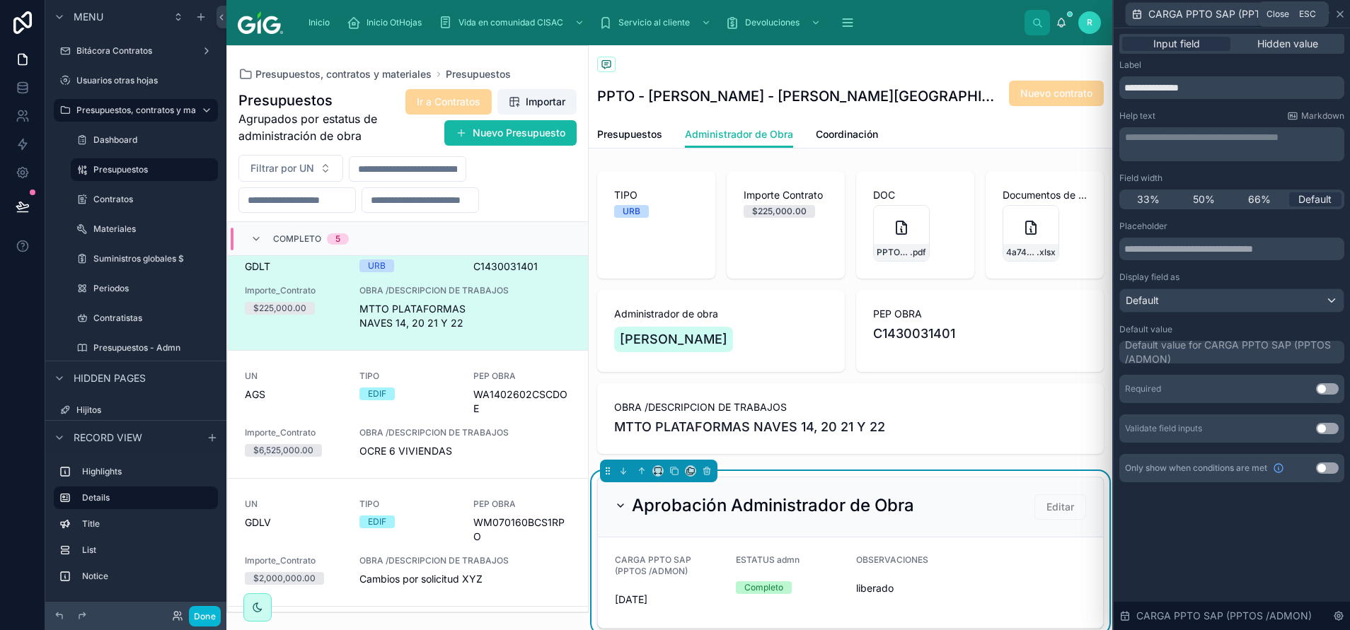
click at [899, 16] on icon at bounding box center [1339, 13] width 11 height 11
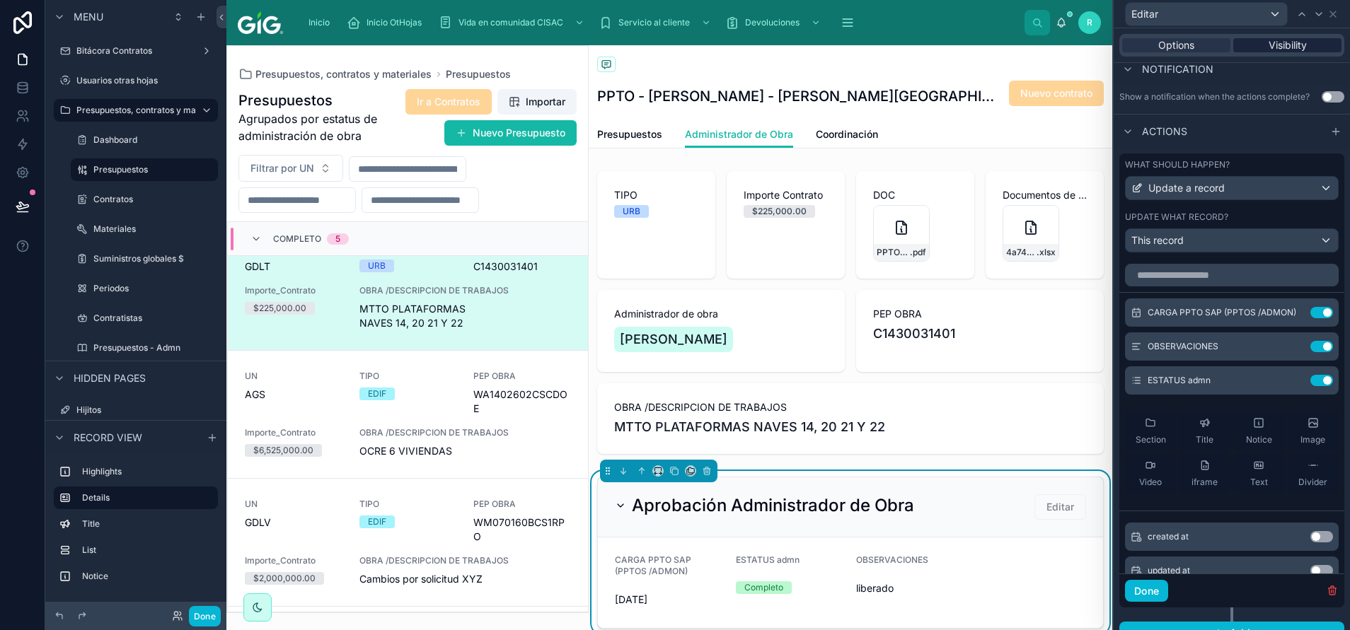
click at [899, 45] on div "Visibility" at bounding box center [1287, 45] width 108 height 14
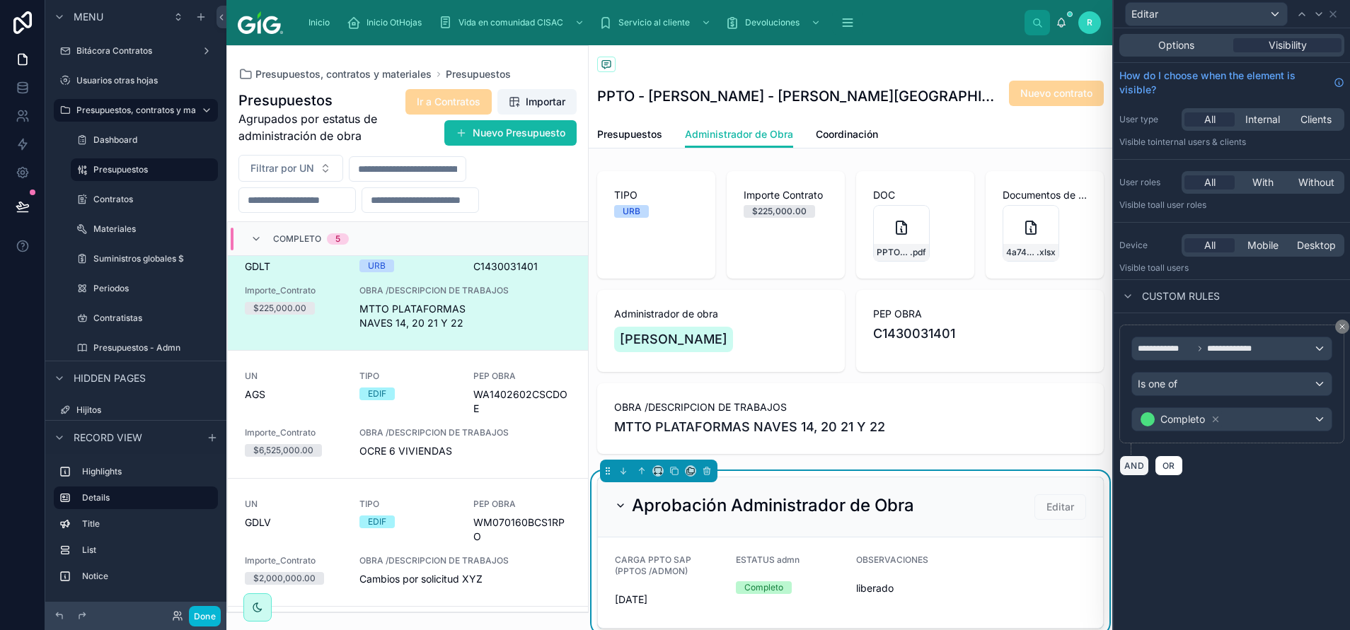
click at [899, 420] on button "AND" at bounding box center [1134, 466] width 30 height 21
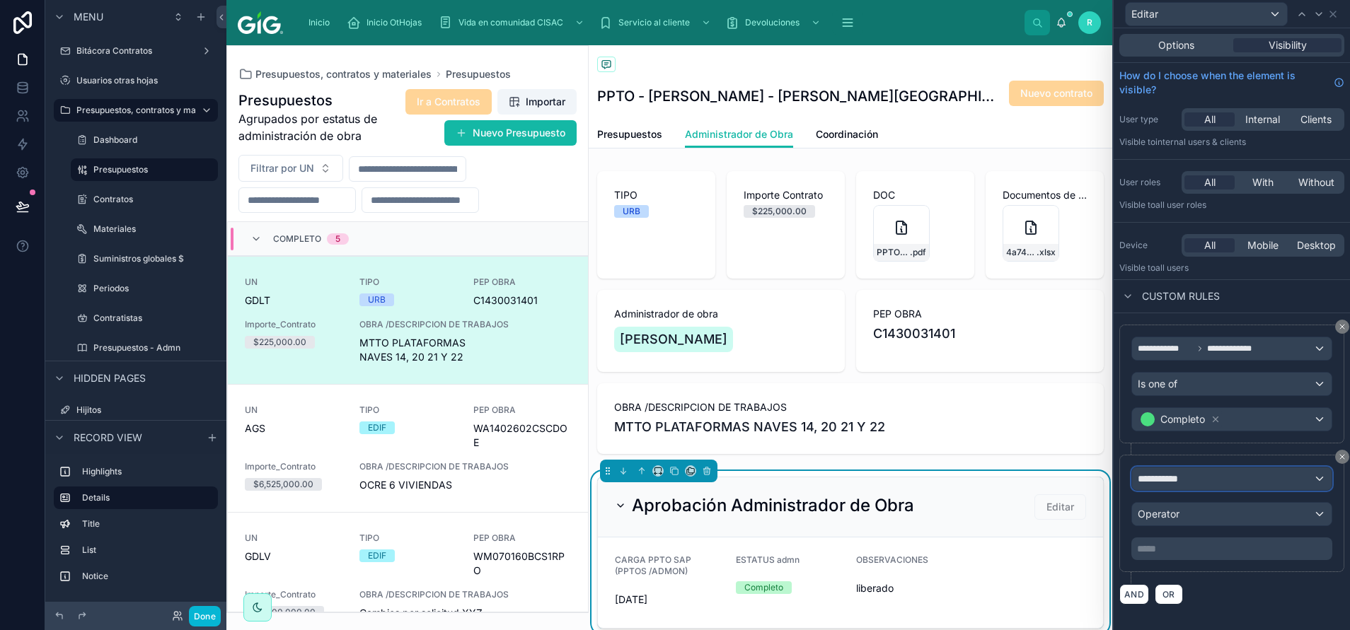
scroll to position [34, 0]
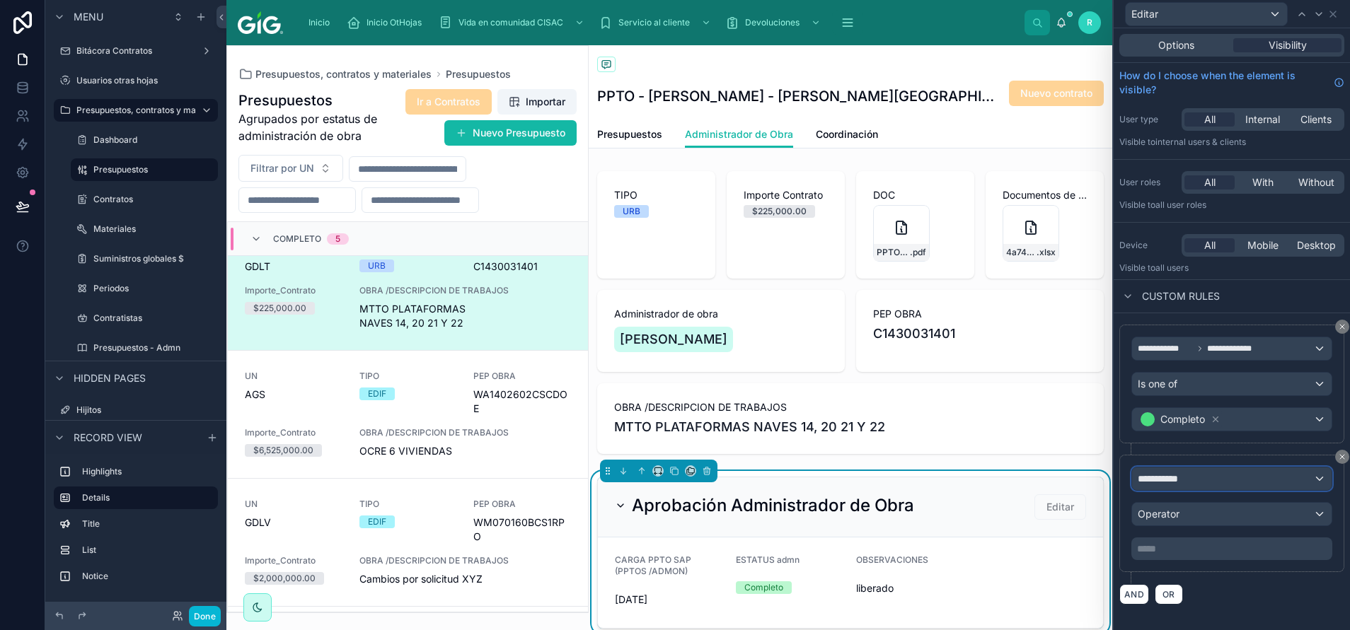
click at [899, 420] on span "**********" at bounding box center [1164, 479] width 52 height 14
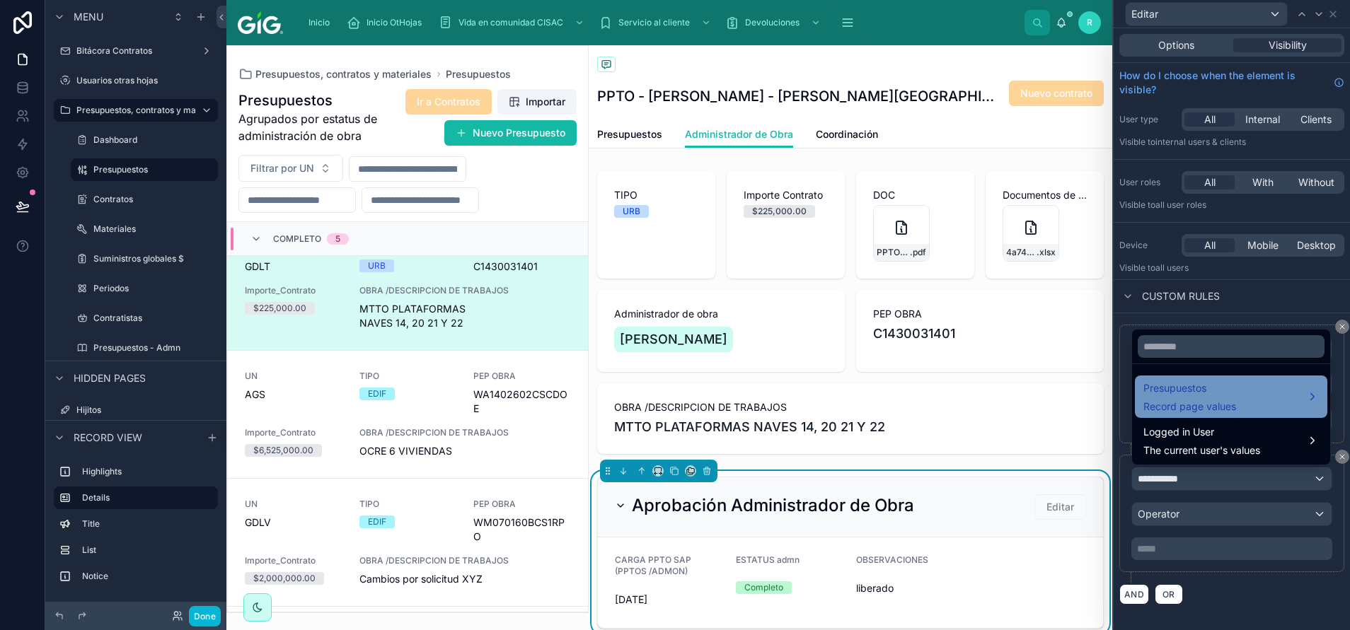
click at [899, 402] on span "Record page values" at bounding box center [1189, 407] width 93 height 14
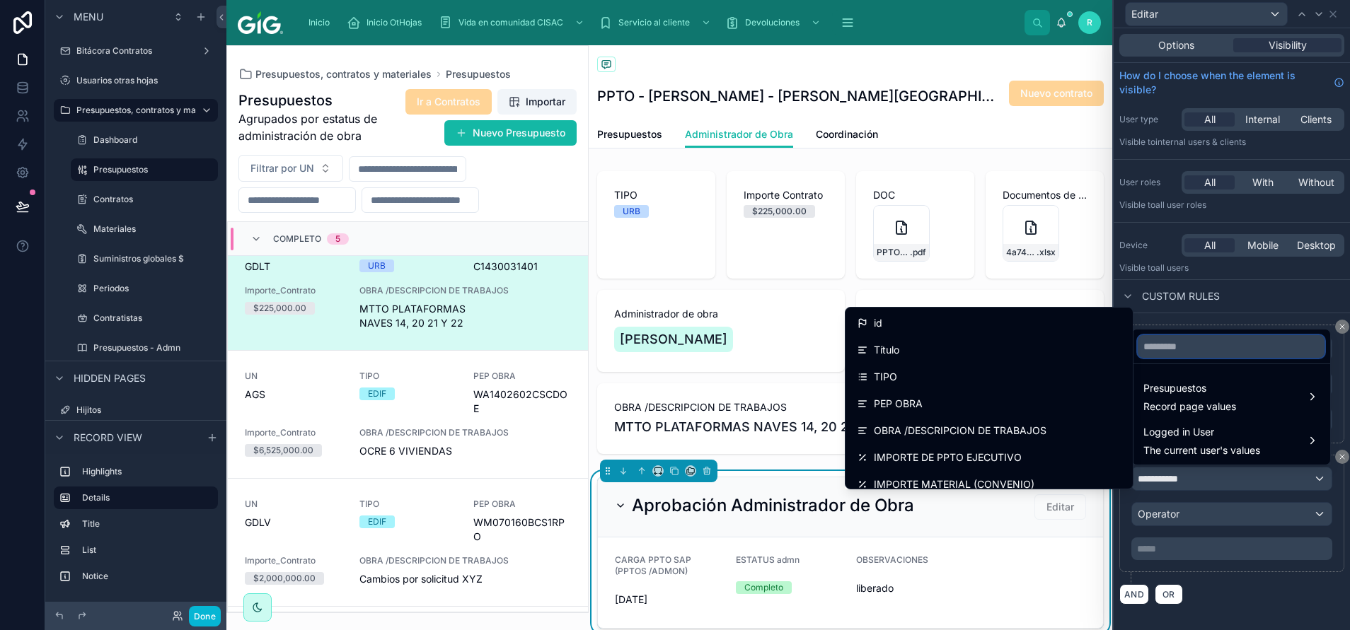
click at [899, 347] on input "text" at bounding box center [1231, 346] width 187 height 23
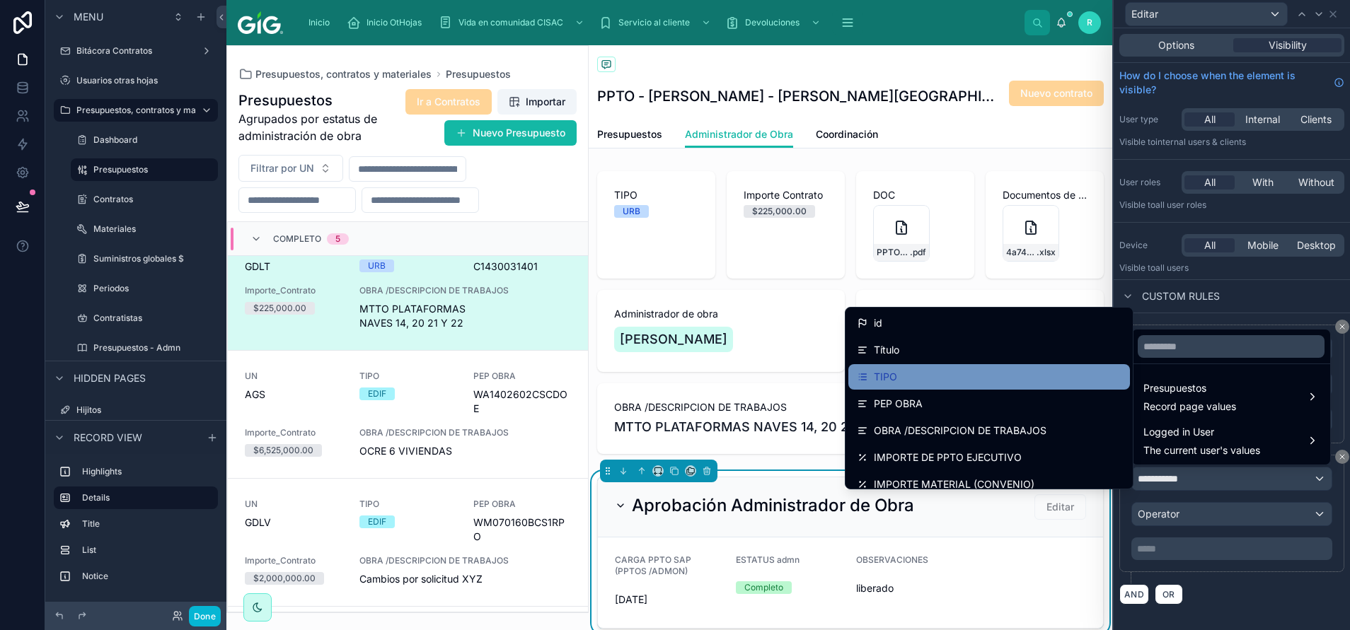
click at [899, 372] on div "TIPO" at bounding box center [989, 377] width 265 height 17
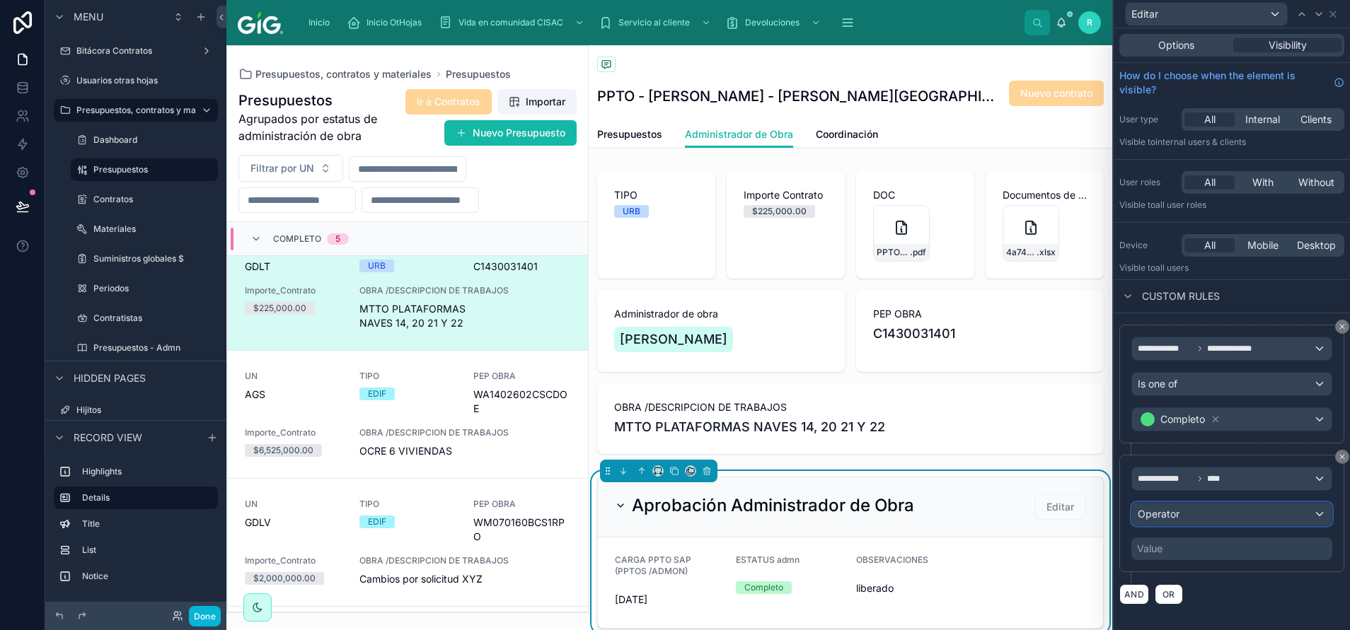
click at [899, 420] on div "Operator" at bounding box center [1232, 514] width 200 height 23
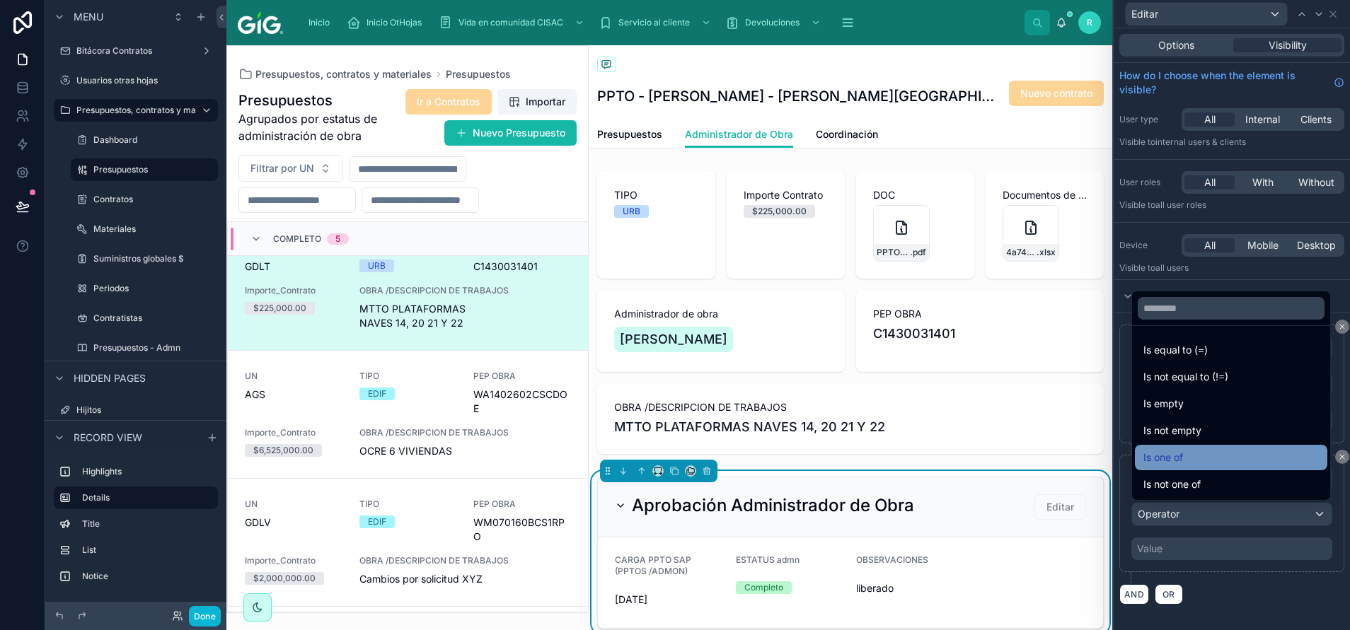
click at [899, 420] on div "Is one of" at bounding box center [1230, 457] width 175 height 17
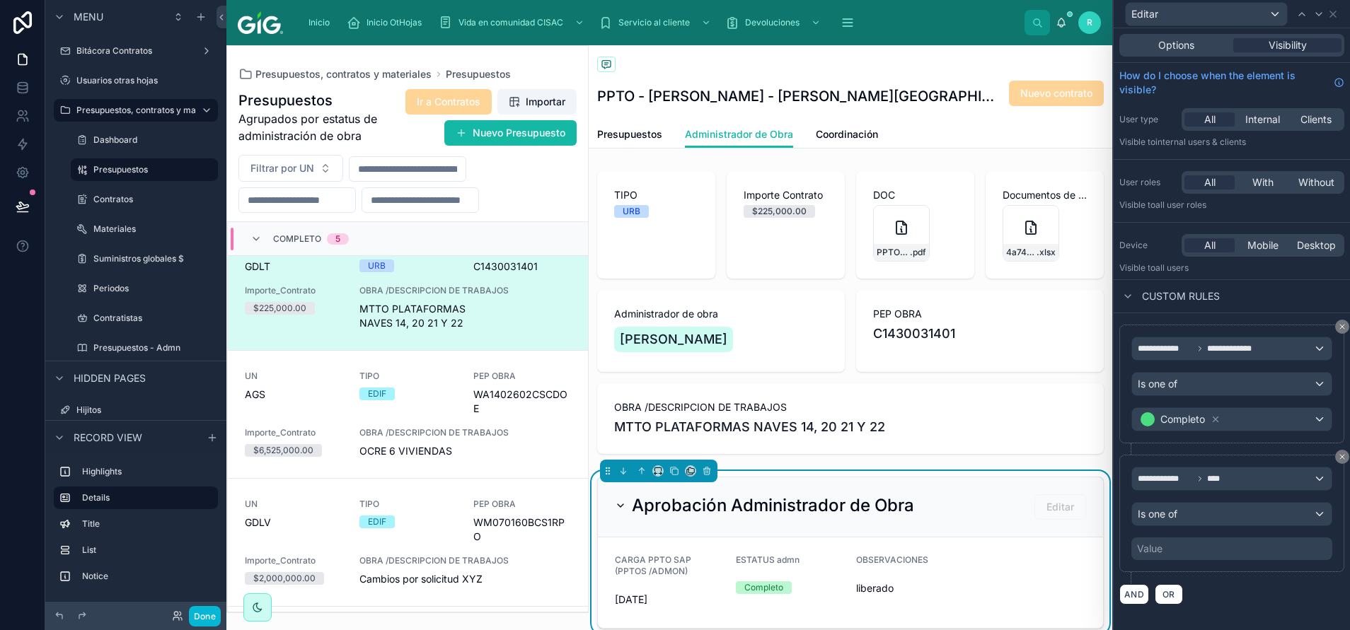
click at [899, 420] on div "Value" at bounding box center [1231, 549] width 201 height 23
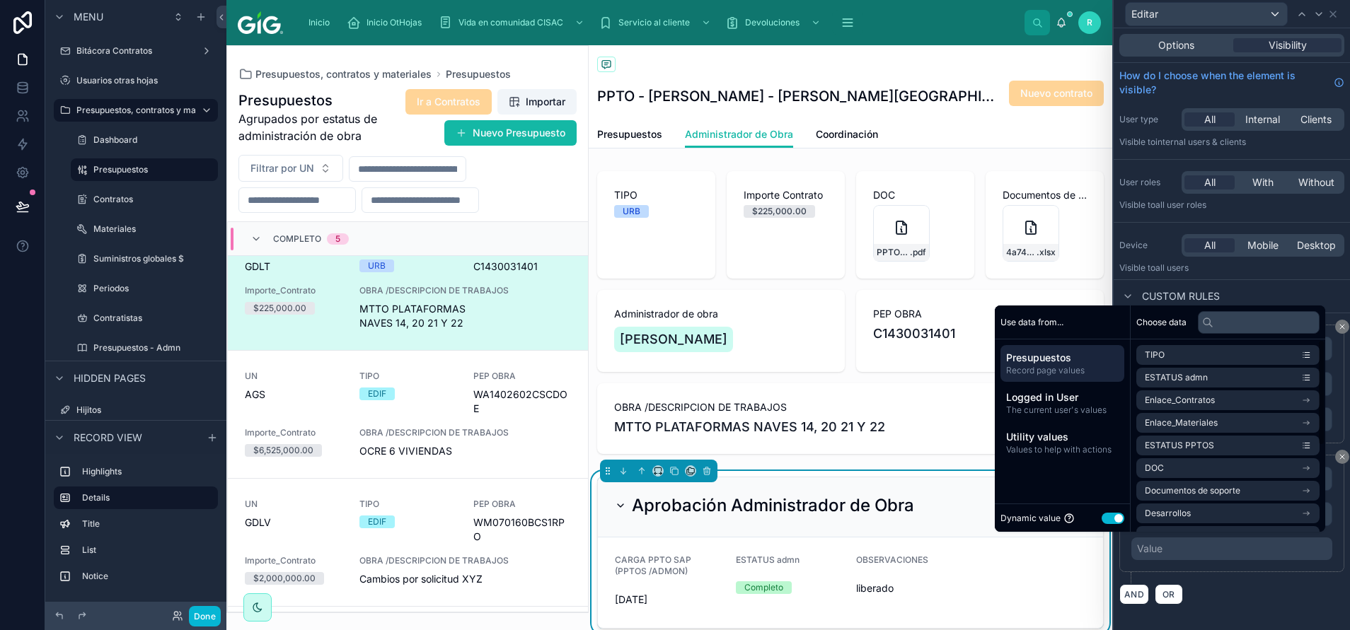
click at [899, 420] on button "Use setting" at bounding box center [1113, 518] width 23 height 11
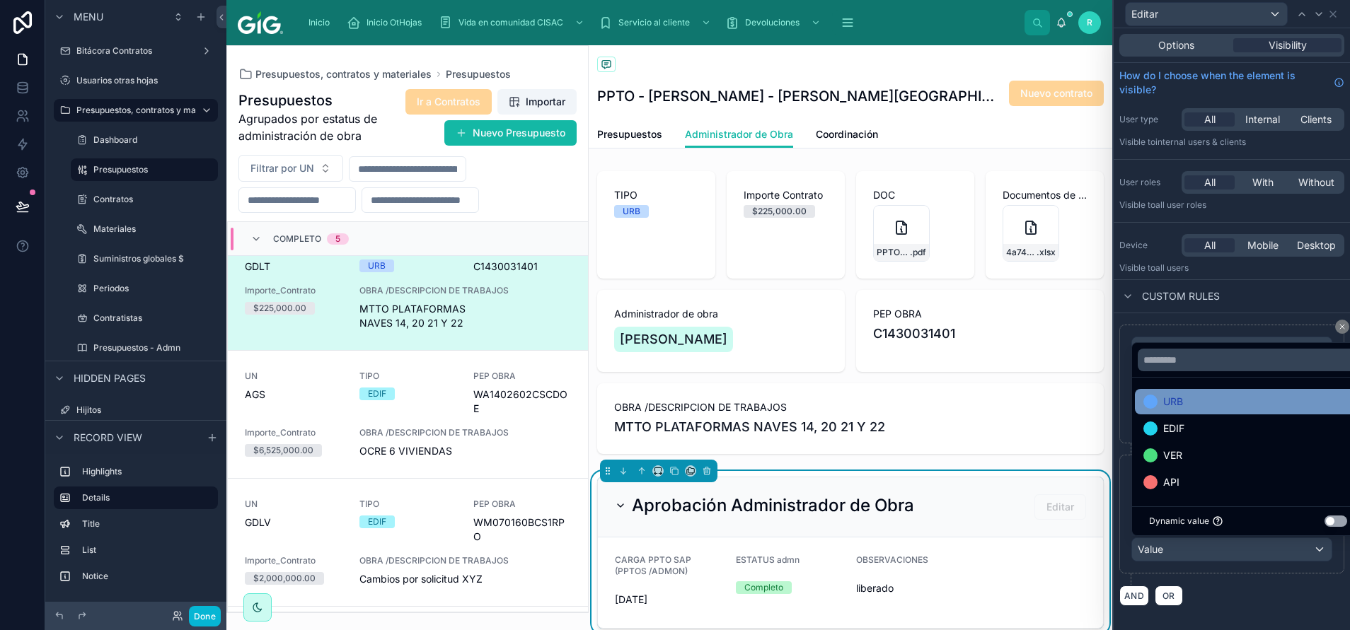
click at [899, 395] on div "URB" at bounding box center [1247, 401] width 209 height 17
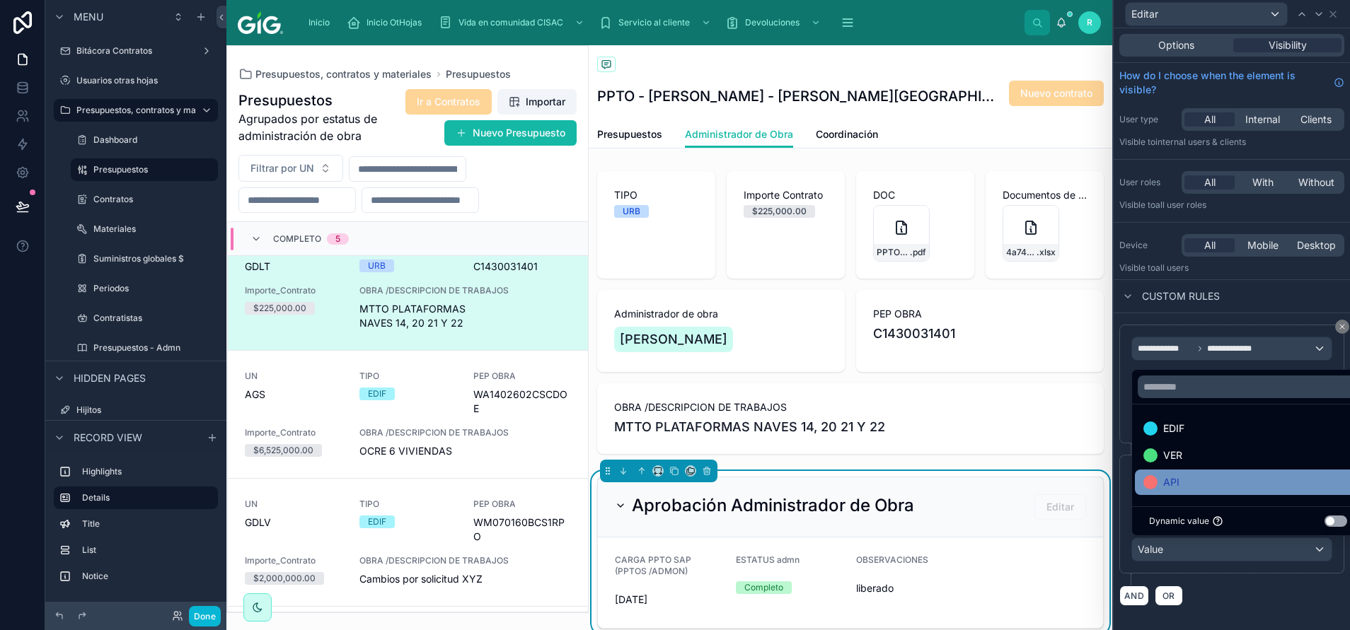
click at [899, 420] on div "API" at bounding box center [1247, 482] width 209 height 17
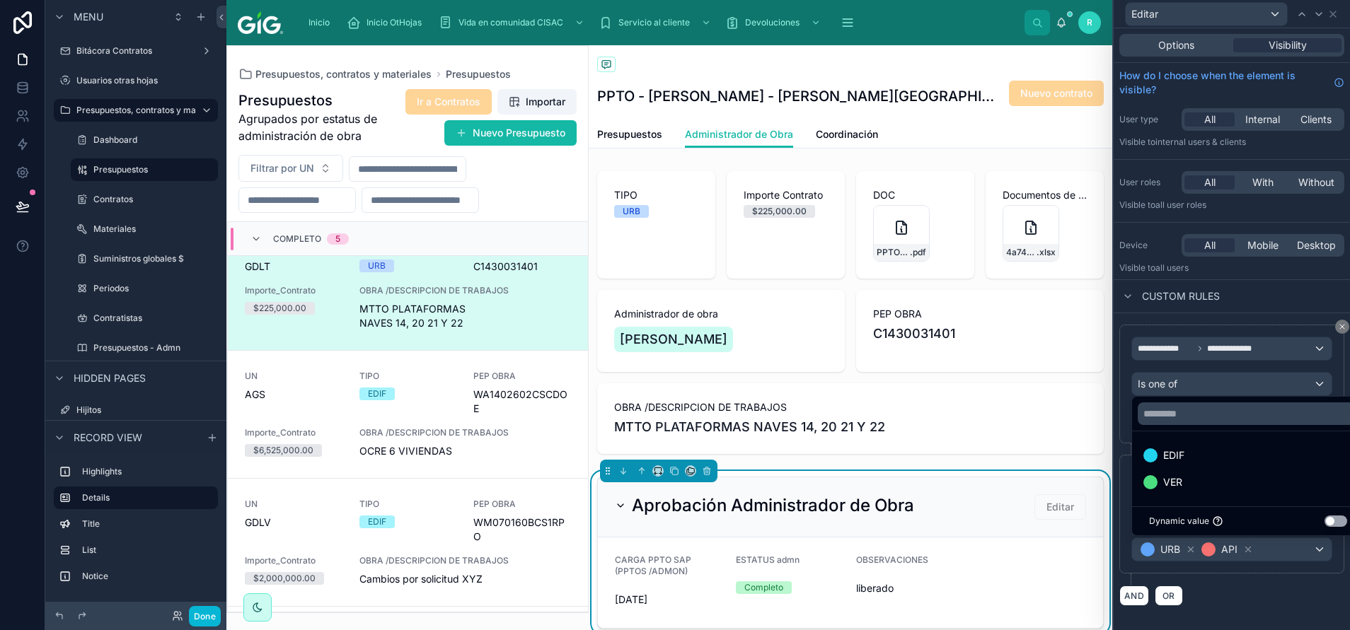
click at [899, 310] on div "Custom rules" at bounding box center [1232, 296] width 236 height 34
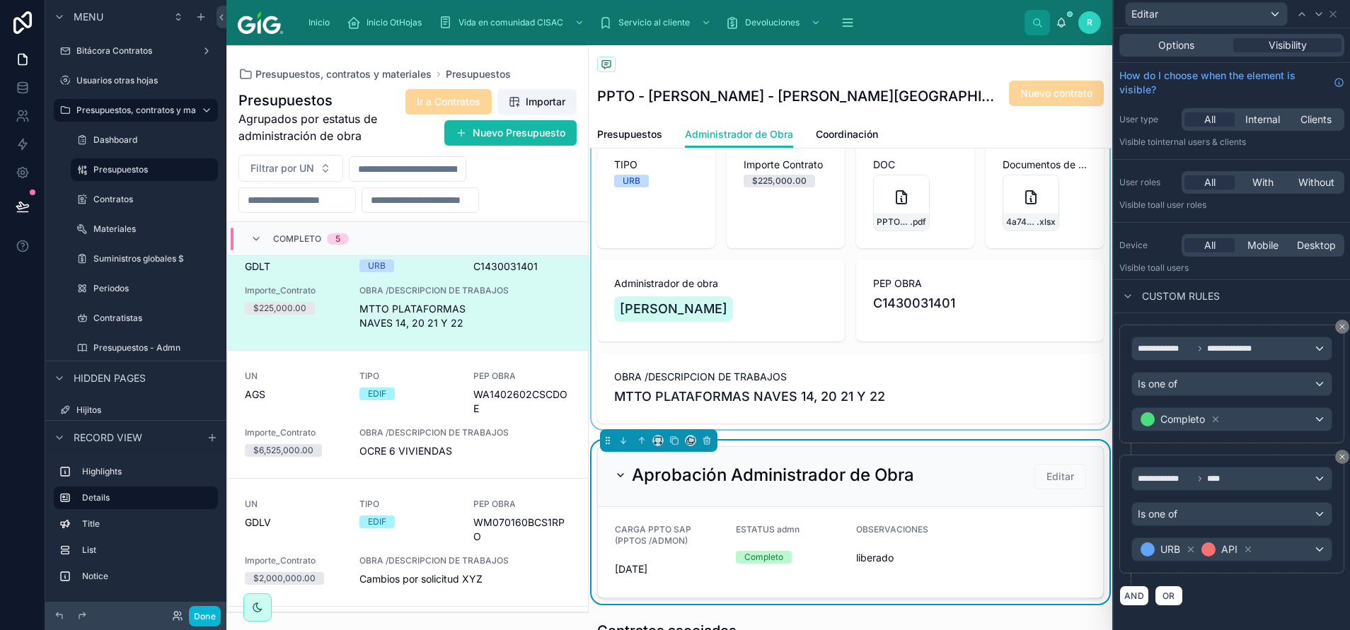
scroll to position [0, 0]
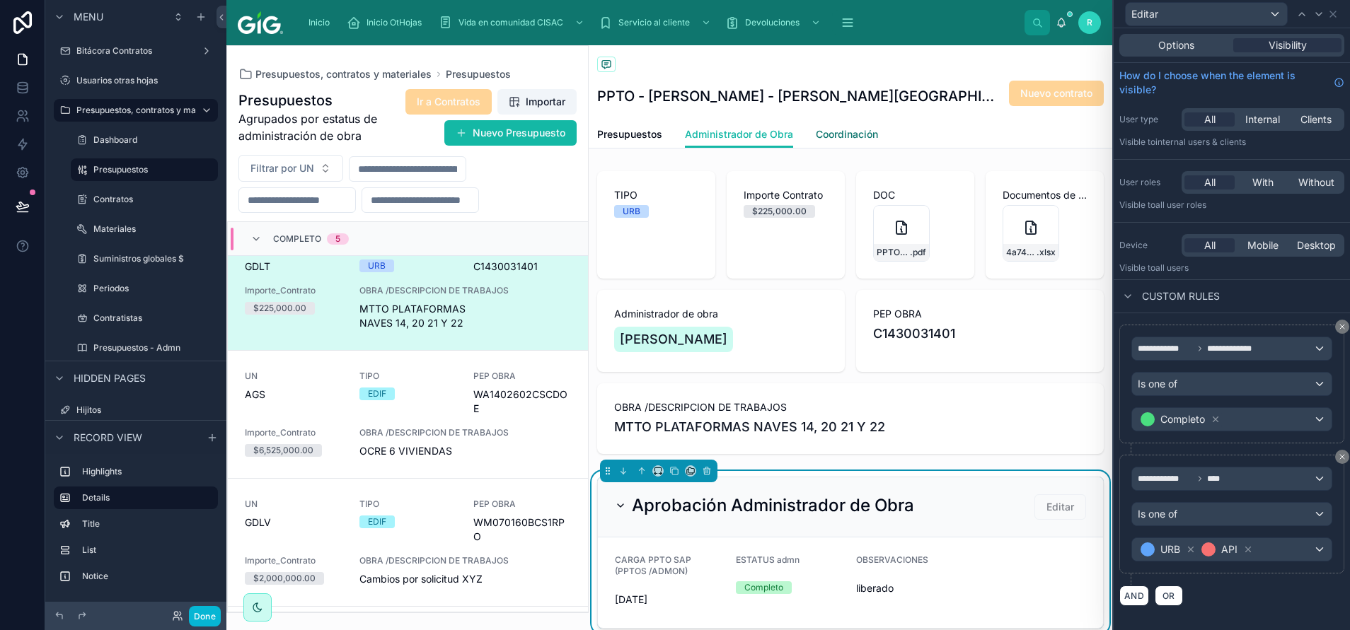
click at [857, 132] on span "Coordinación" at bounding box center [847, 134] width 62 height 14
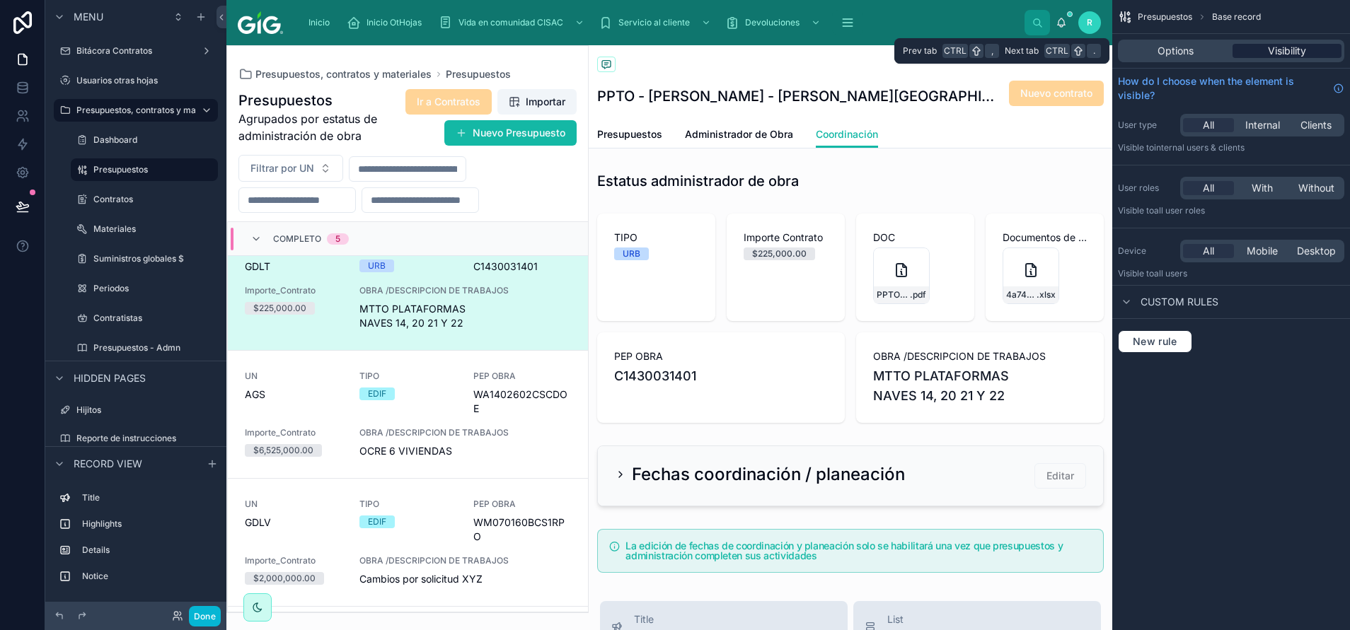
click at [899, 54] on span "Visibility" at bounding box center [1287, 51] width 38 height 14
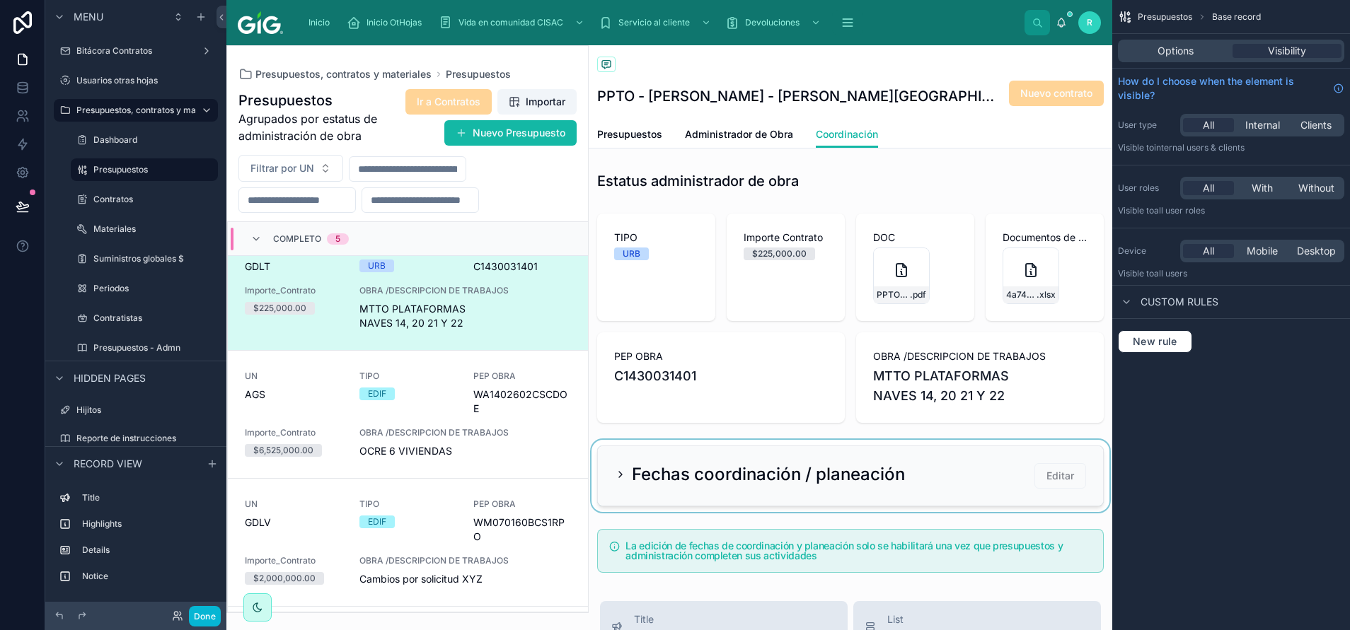
click at [644, 420] on div at bounding box center [851, 476] width 524 height 72
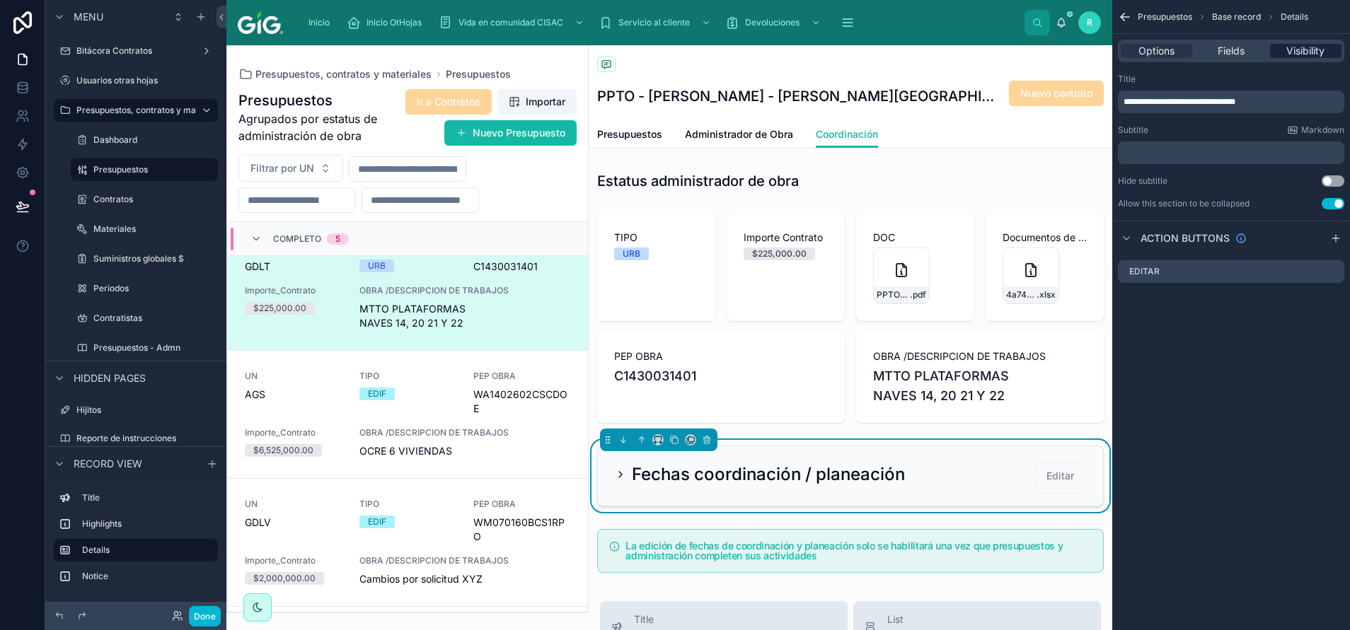
click at [899, 52] on span "Visibility" at bounding box center [1305, 51] width 38 height 14
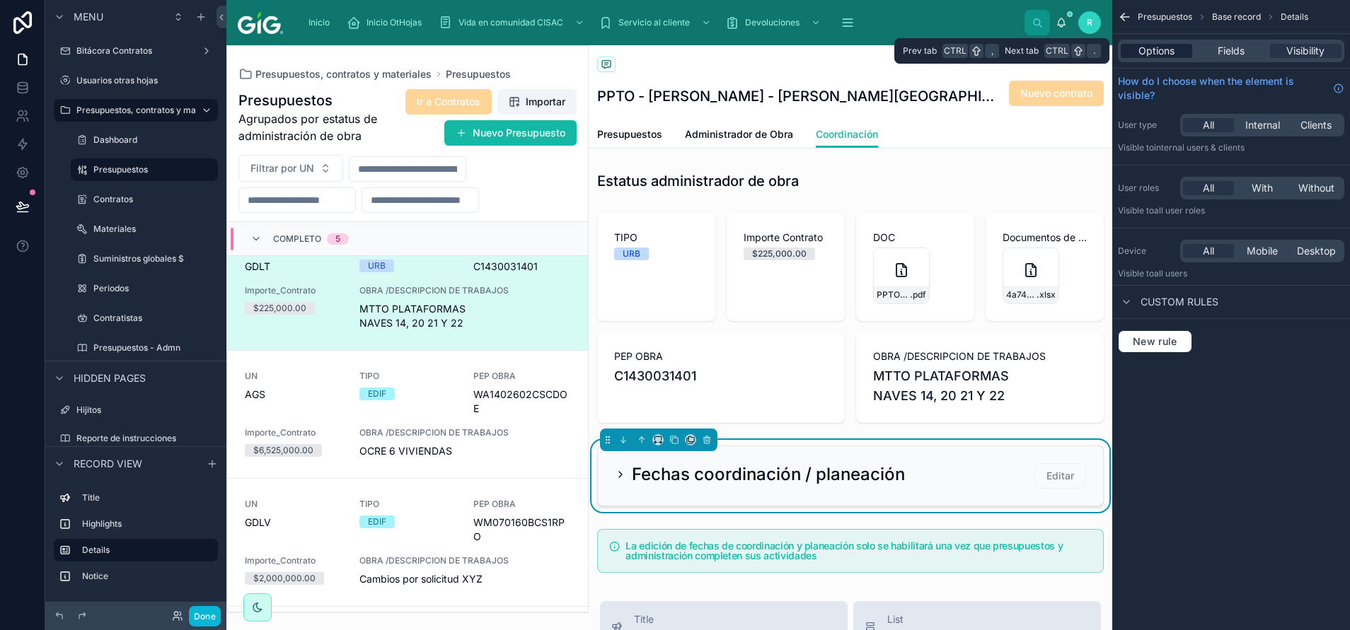
click at [899, 52] on span "Options" at bounding box center [1156, 51] width 36 height 14
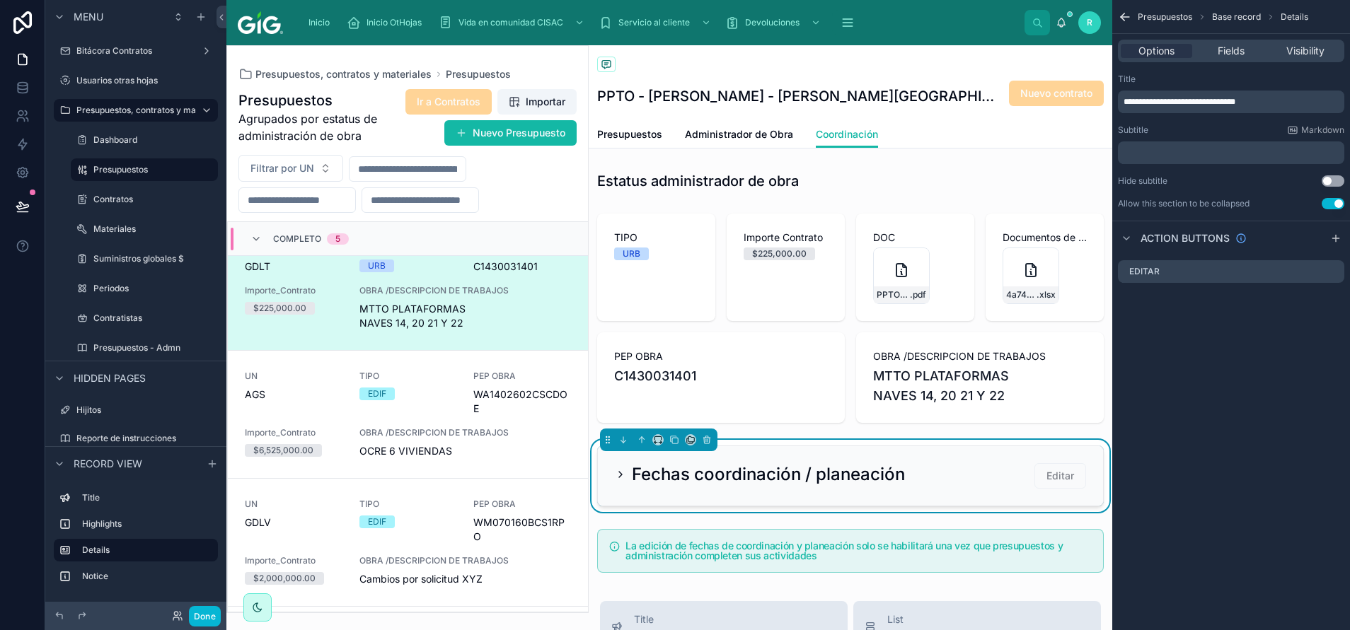
click at [700, 420] on h2 "Fechas coordinación / planeación" at bounding box center [768, 474] width 273 height 23
click at [620, 420] on icon at bounding box center [620, 474] width 11 height 11
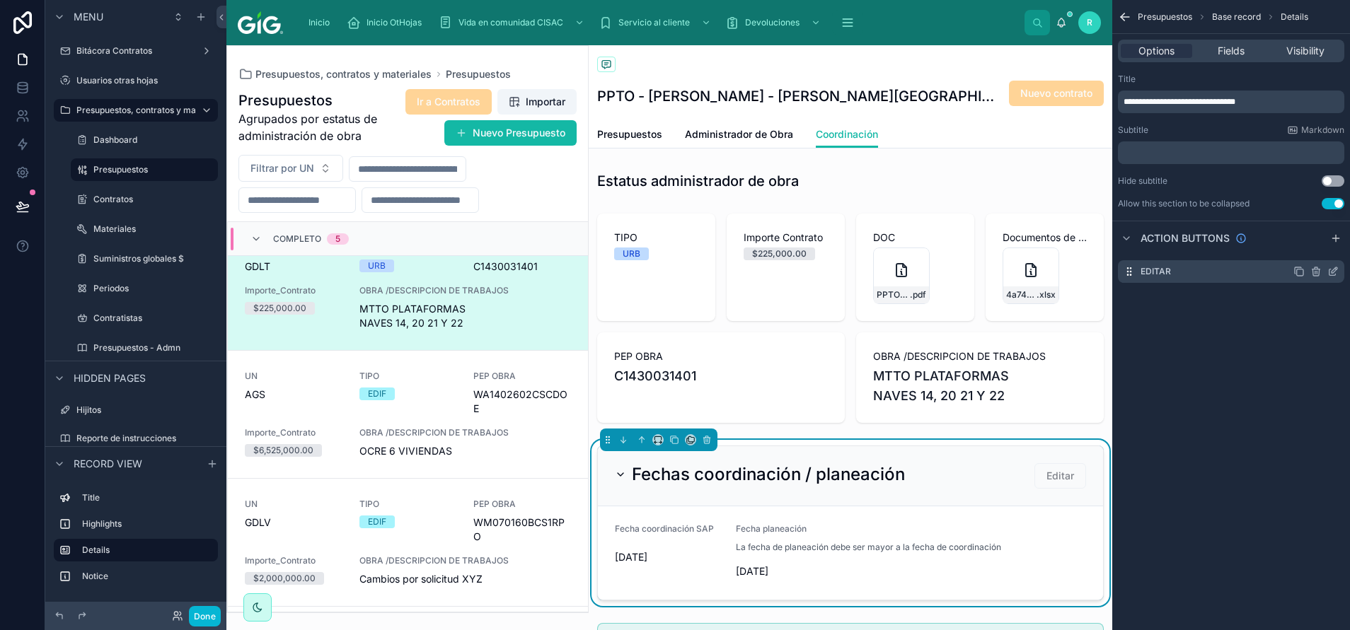
click at [899, 276] on icon "scrollable content" at bounding box center [1332, 273] width 6 height 6
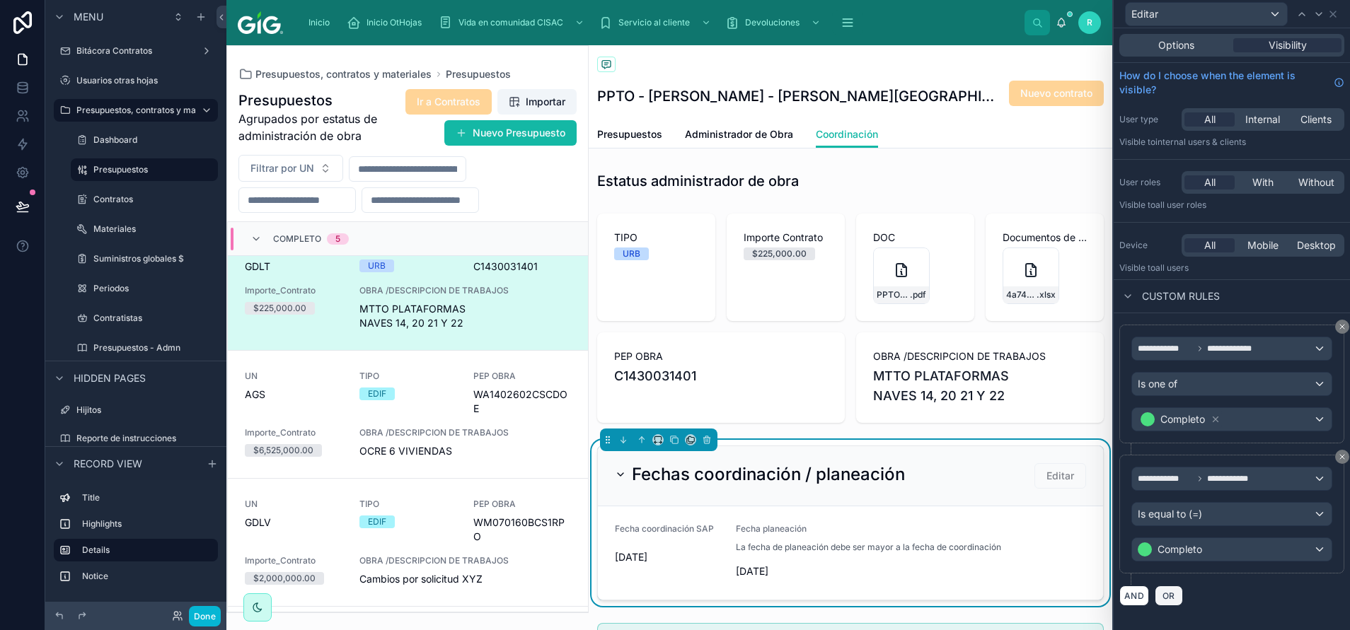
click at [899, 420] on span "OR" at bounding box center [1169, 596] width 18 height 11
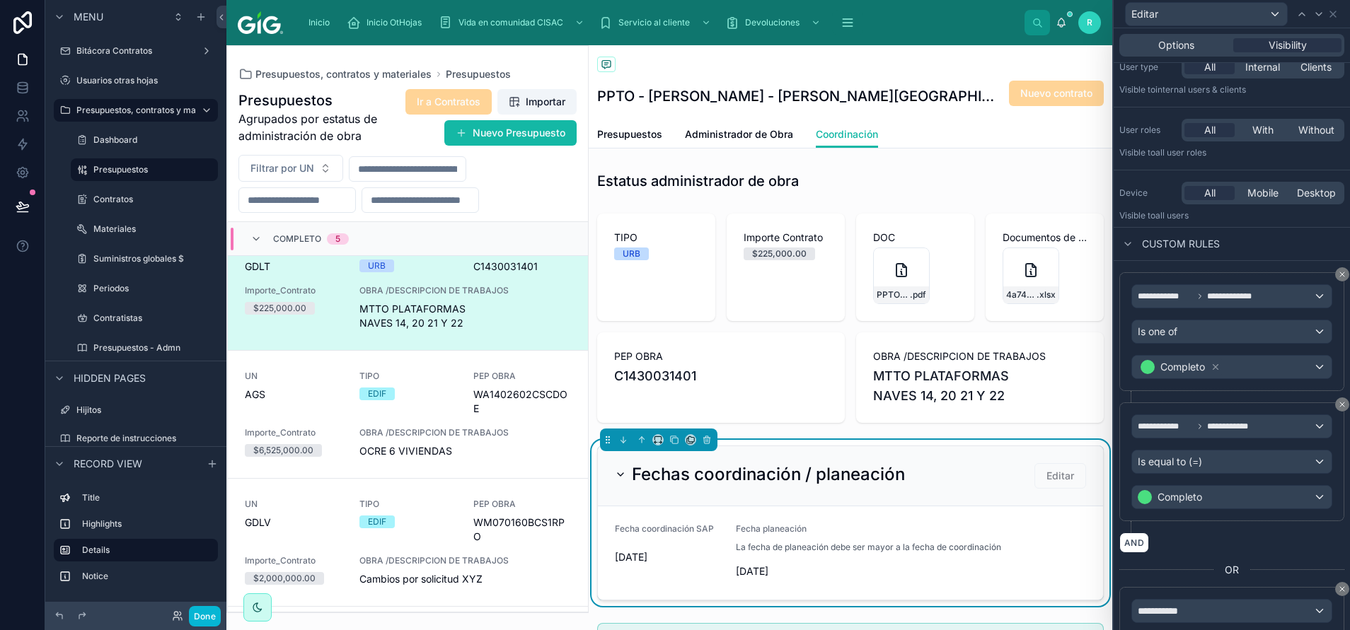
scroll to position [171, 0]
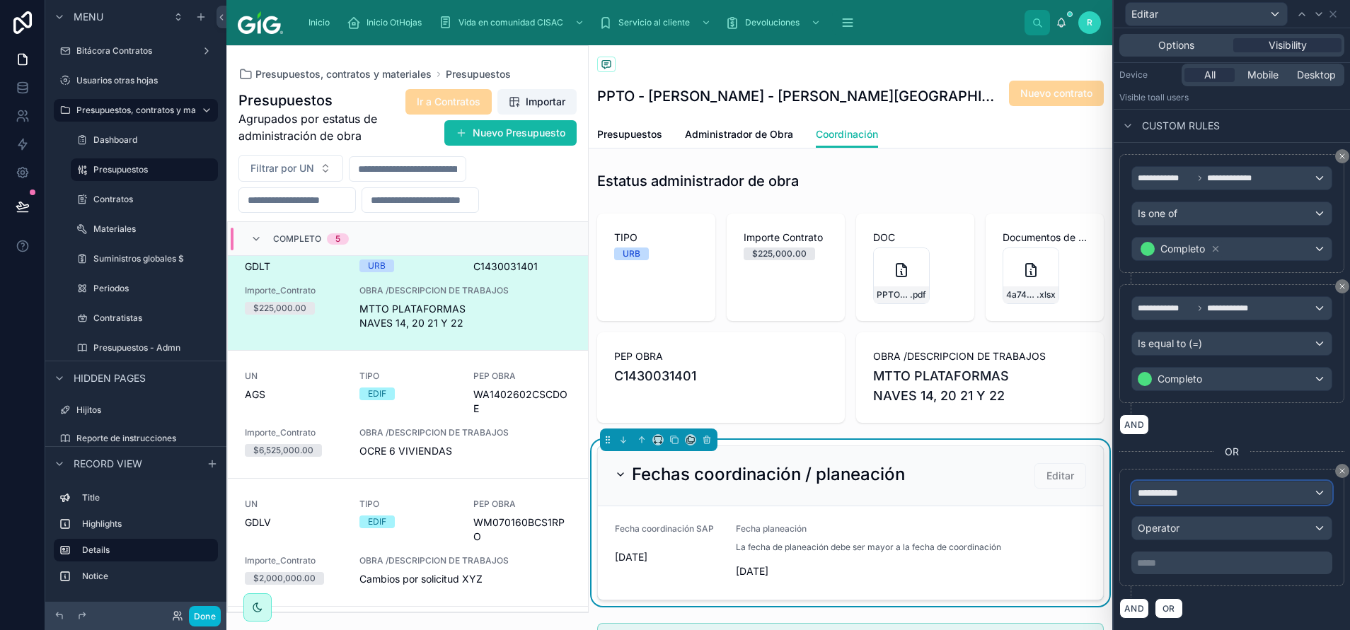
click at [899, 420] on span "**********" at bounding box center [1164, 493] width 52 height 14
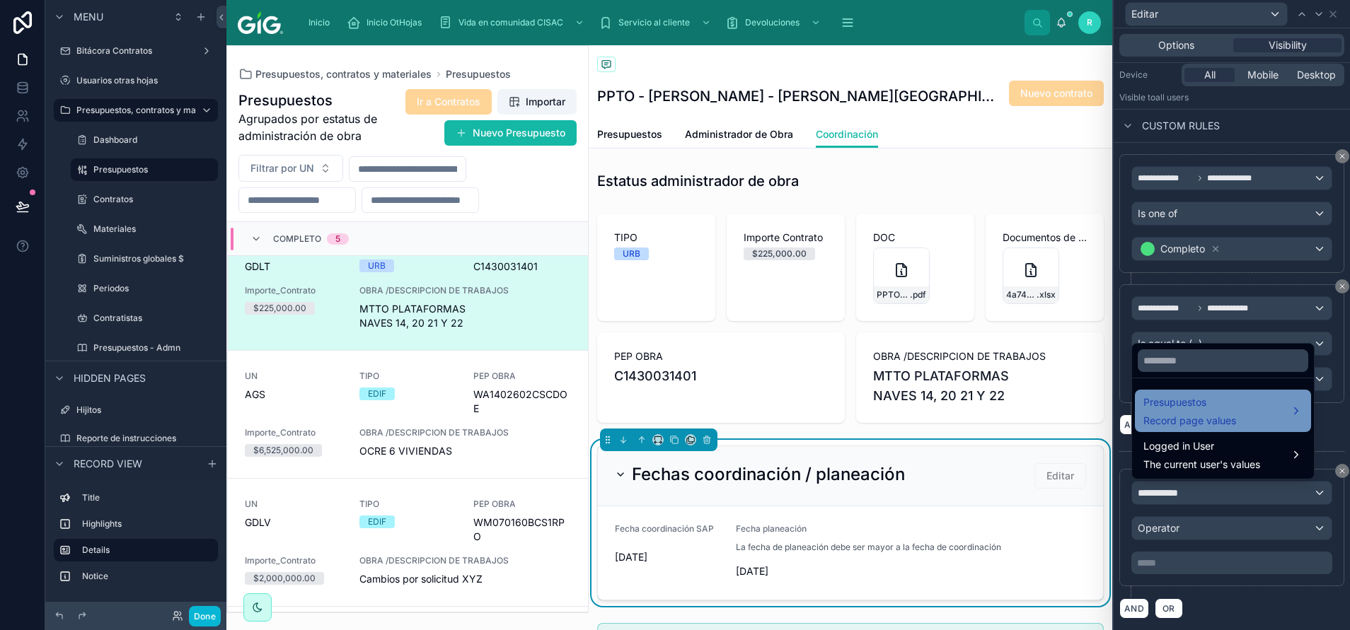
click at [899, 417] on span "Record page values" at bounding box center [1189, 421] width 93 height 14
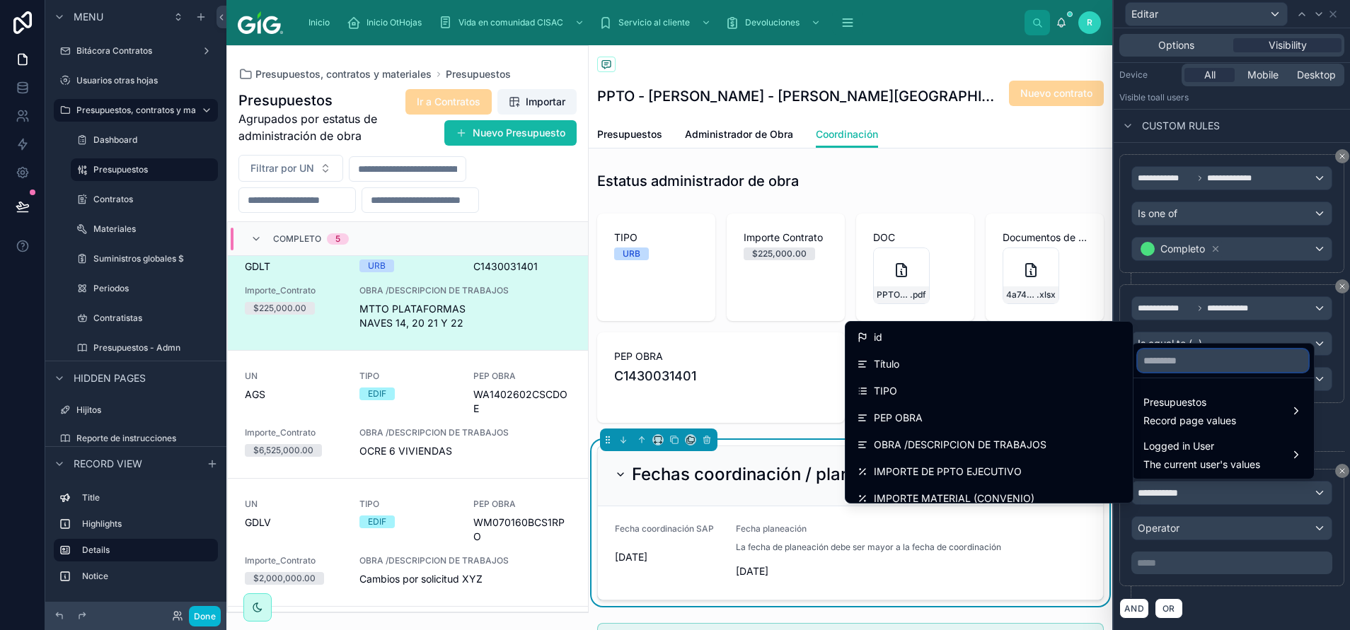
click at [899, 369] on input "text" at bounding box center [1223, 361] width 171 height 23
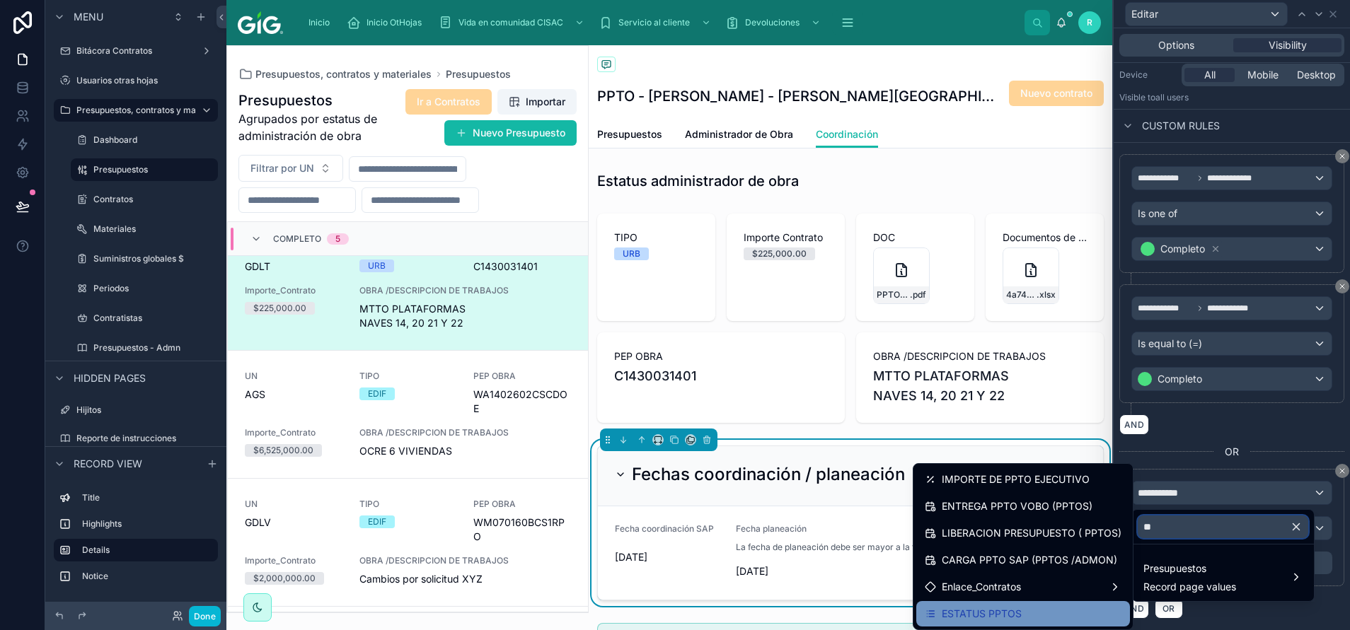
type input "**"
click at [899, 420] on div "ESTATUS PPTOS" at bounding box center [1023, 614] width 197 height 17
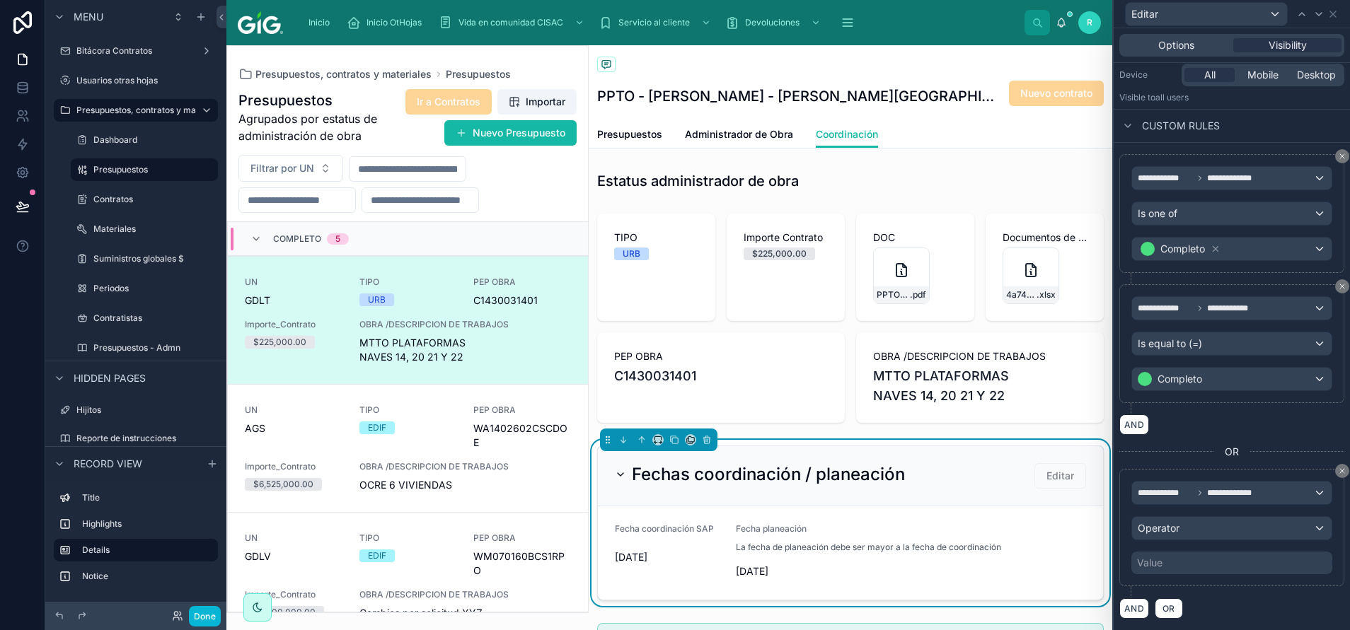
scroll to position [34, 0]
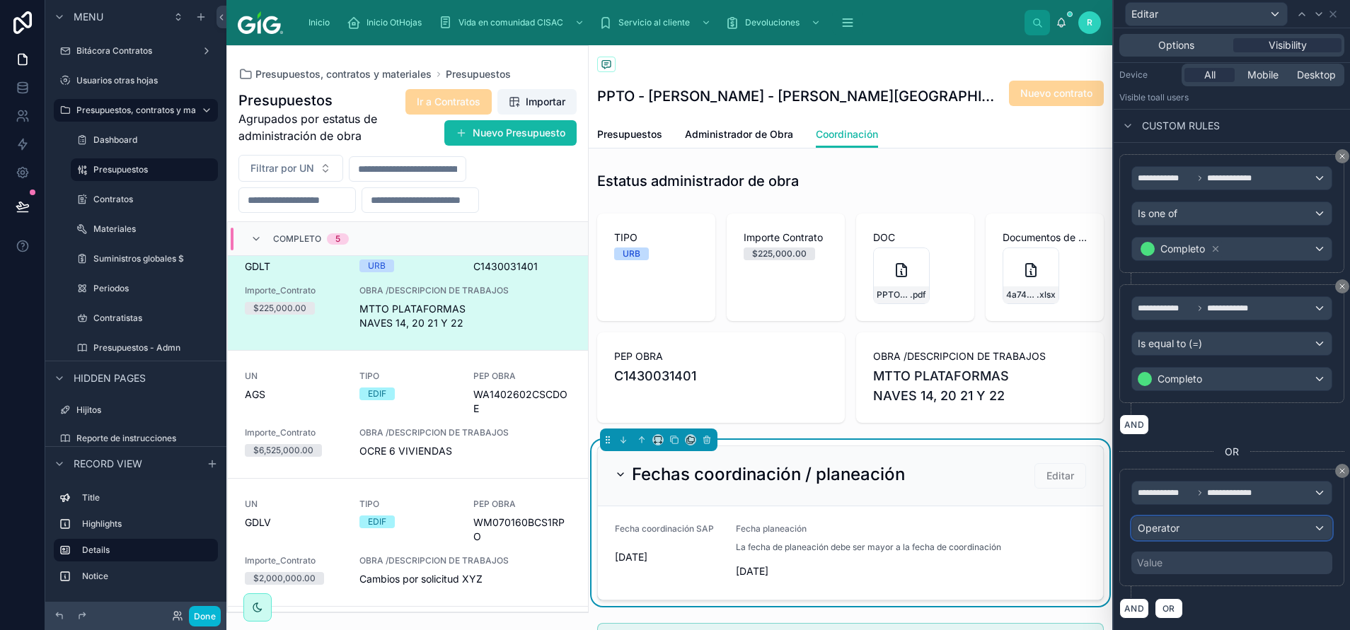
click at [899, 420] on div "Operator" at bounding box center [1232, 528] width 200 height 23
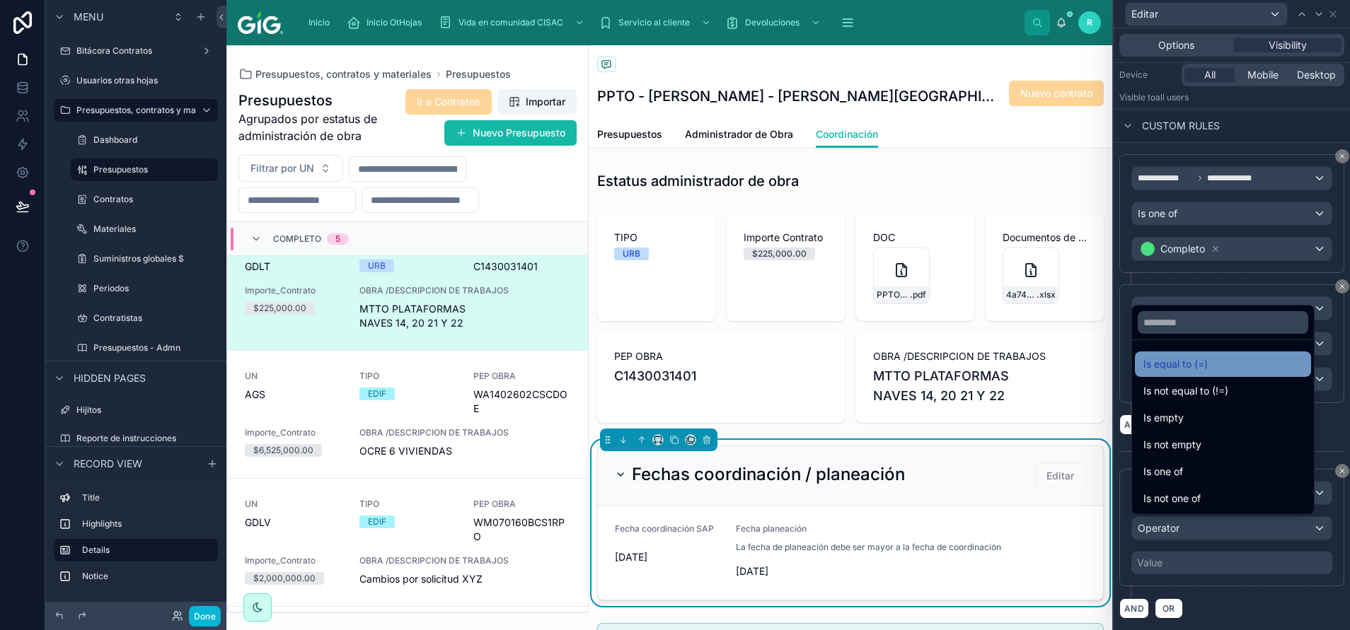
click at [899, 354] on div "Is equal to (=)" at bounding box center [1223, 364] width 176 height 25
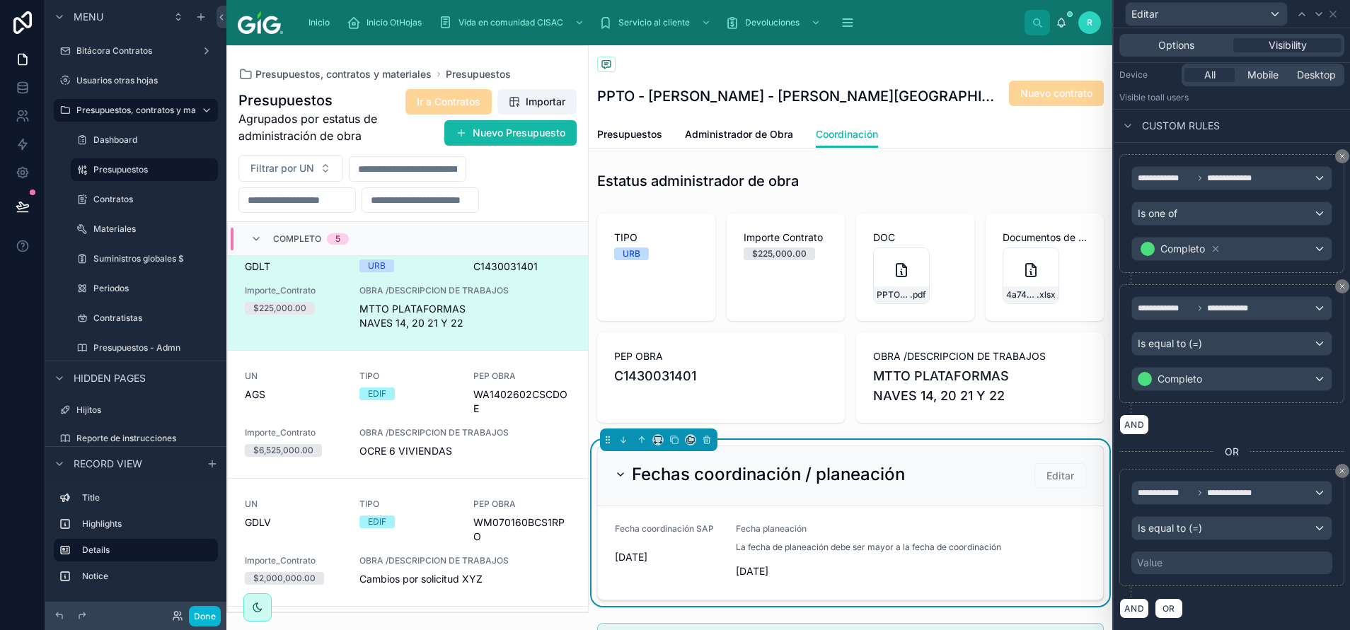
click at [899, 420] on div "Value" at bounding box center [1231, 563] width 201 height 23
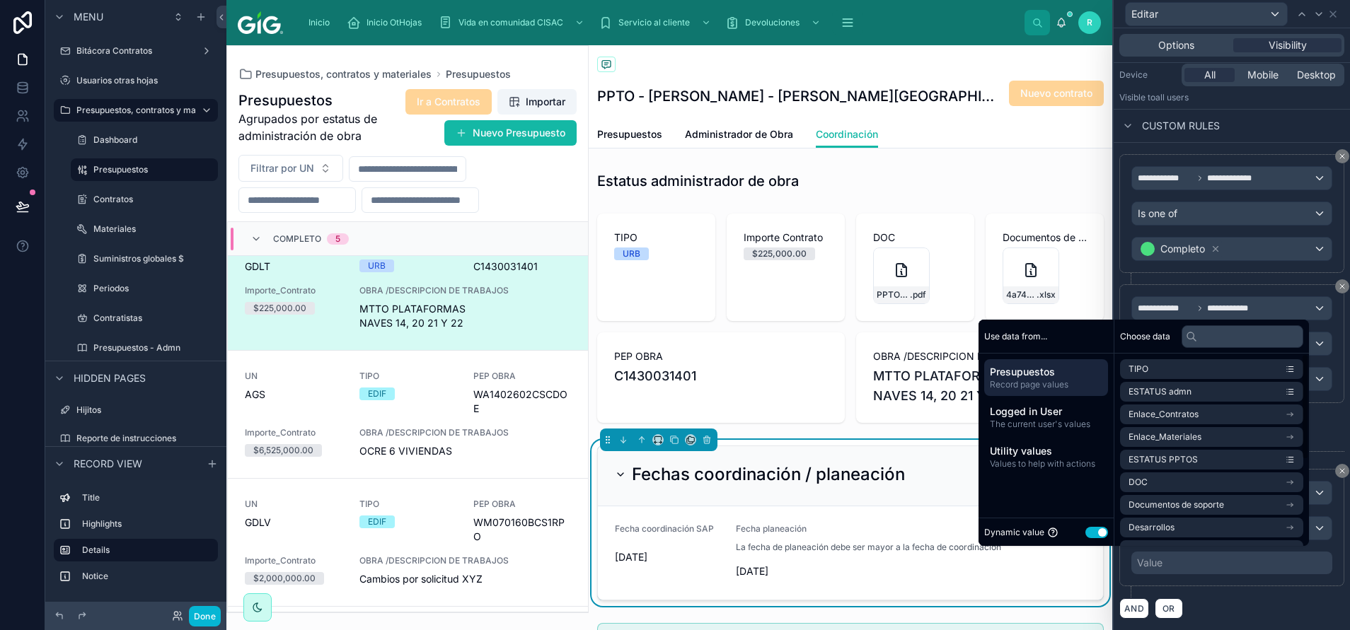
click at [899, 420] on button "Use setting" at bounding box center [1096, 532] width 23 height 11
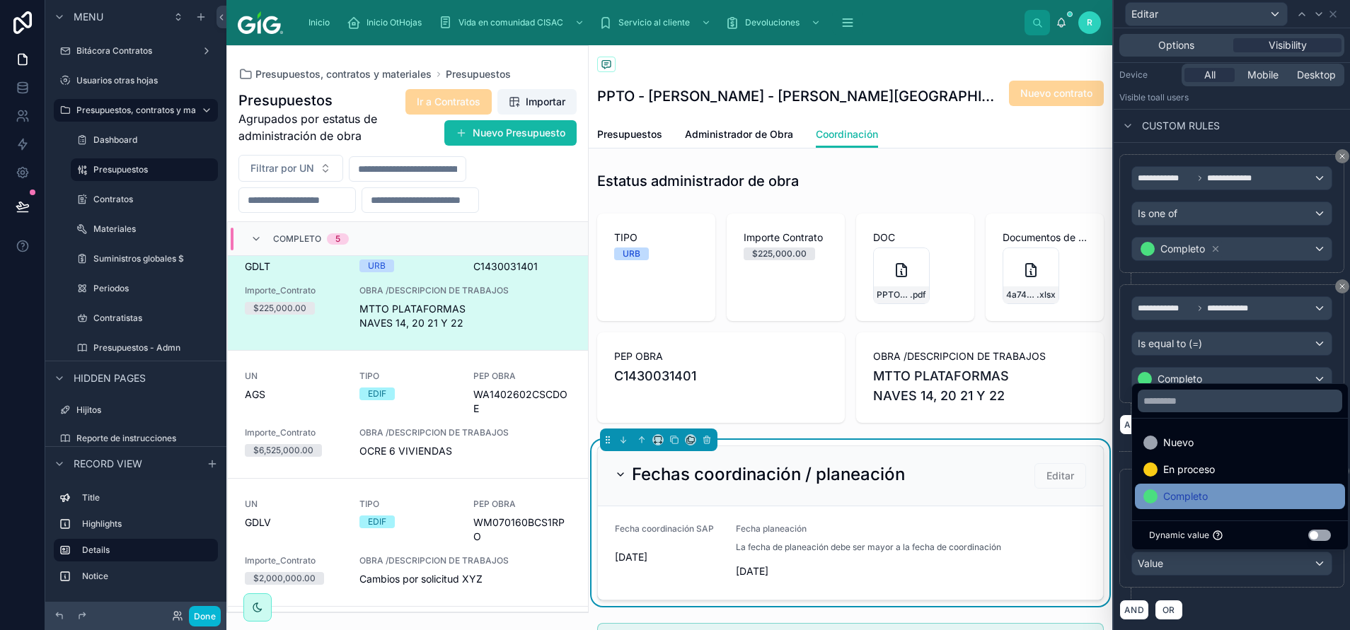
click at [899, 420] on div "Completo" at bounding box center [1239, 496] width 193 height 17
click at [899, 420] on div "AND OR" at bounding box center [1231, 609] width 225 height 21
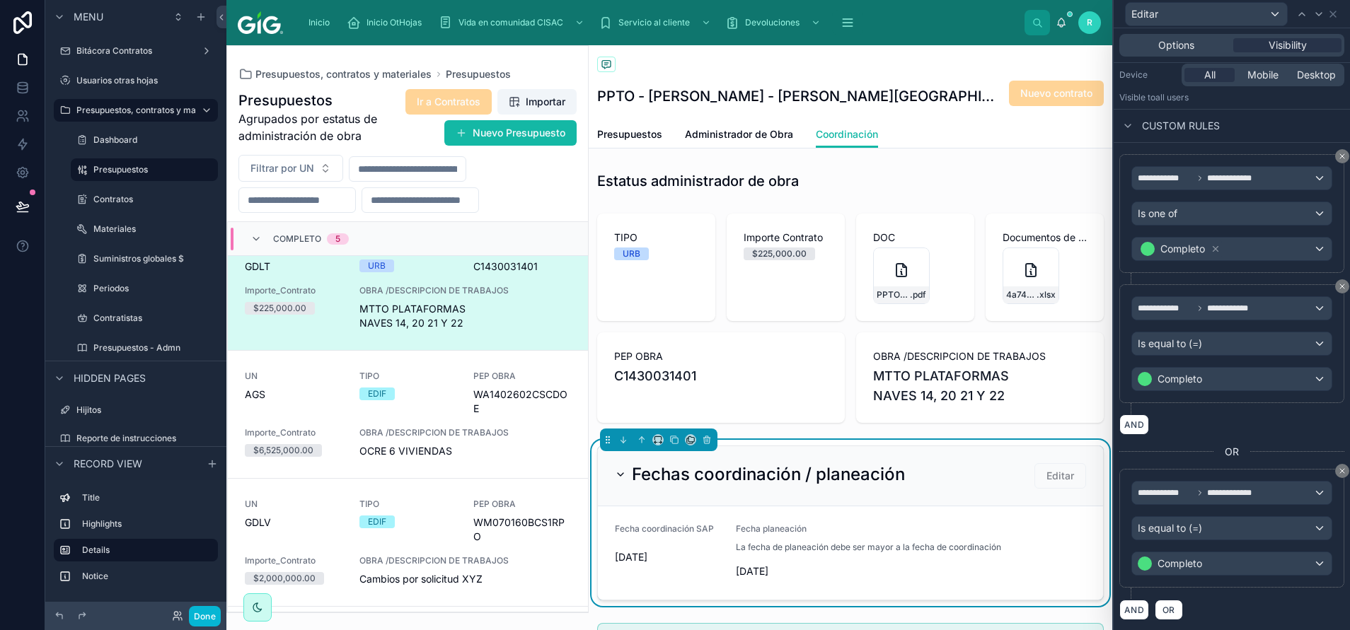
scroll to position [172, 0]
click at [899, 420] on button "AND" at bounding box center [1134, 609] width 30 height 21
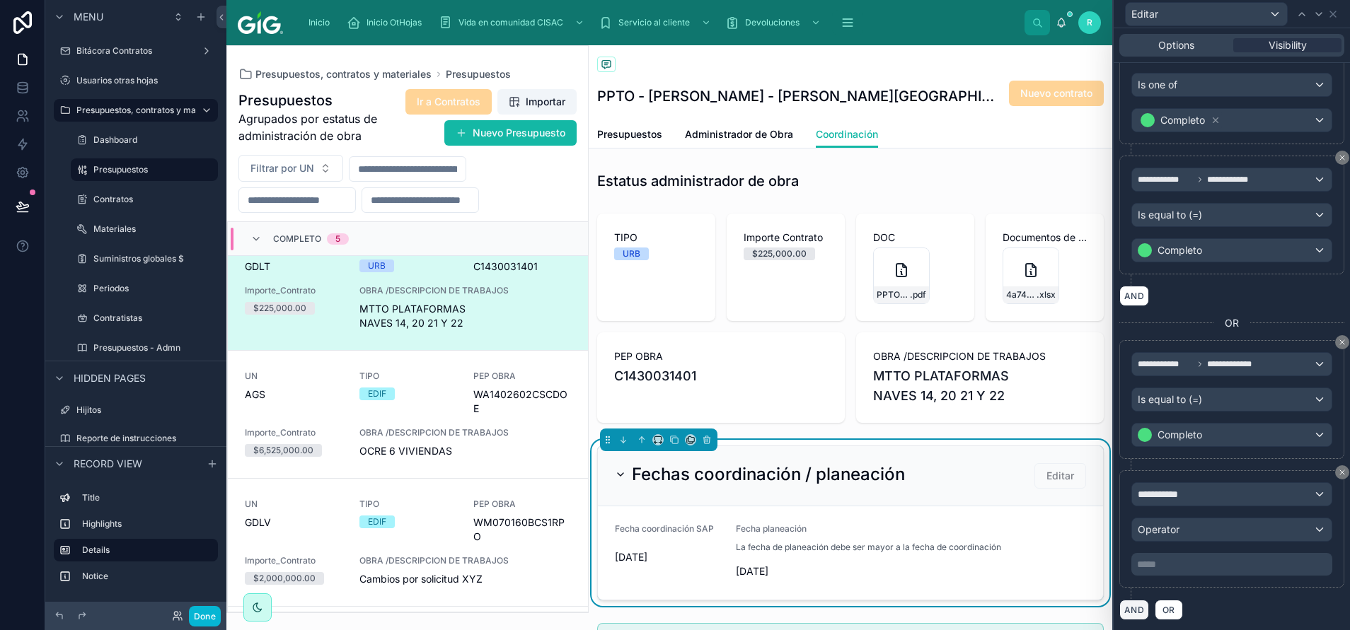
scroll to position [301, 0]
click at [899, 420] on div "**********" at bounding box center [1232, 493] width 200 height 23
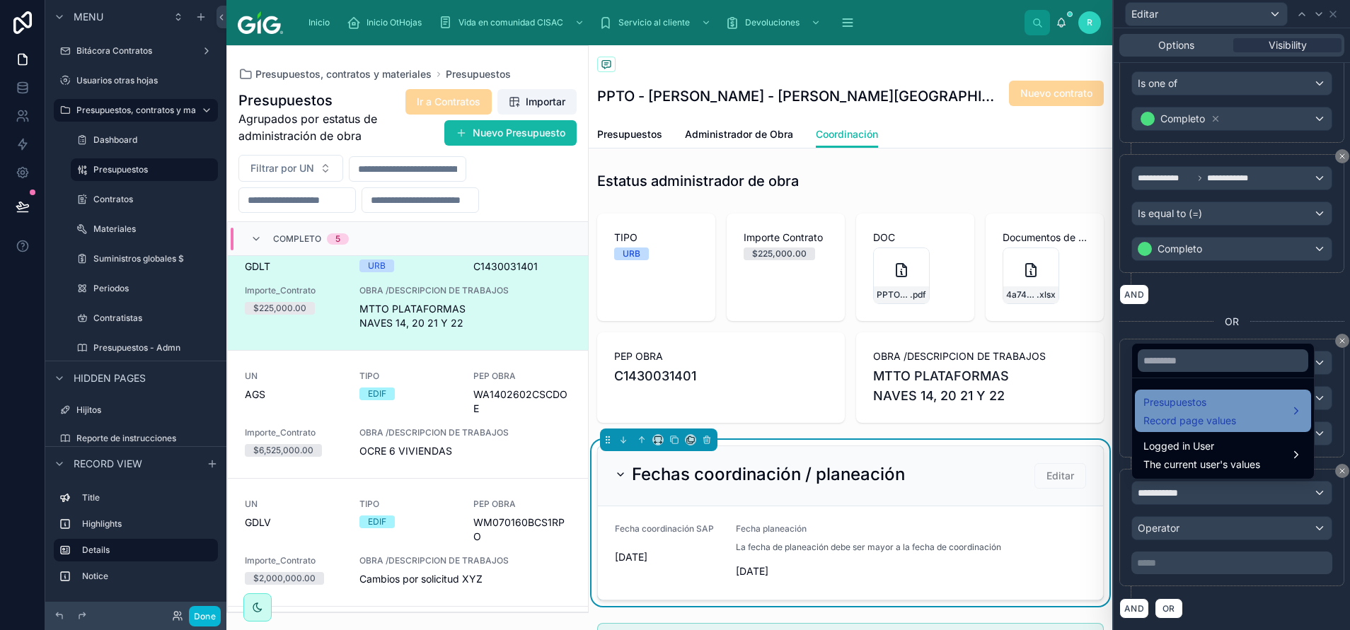
click at [899, 415] on div "Presupuestos Record page values" at bounding box center [1222, 411] width 159 height 34
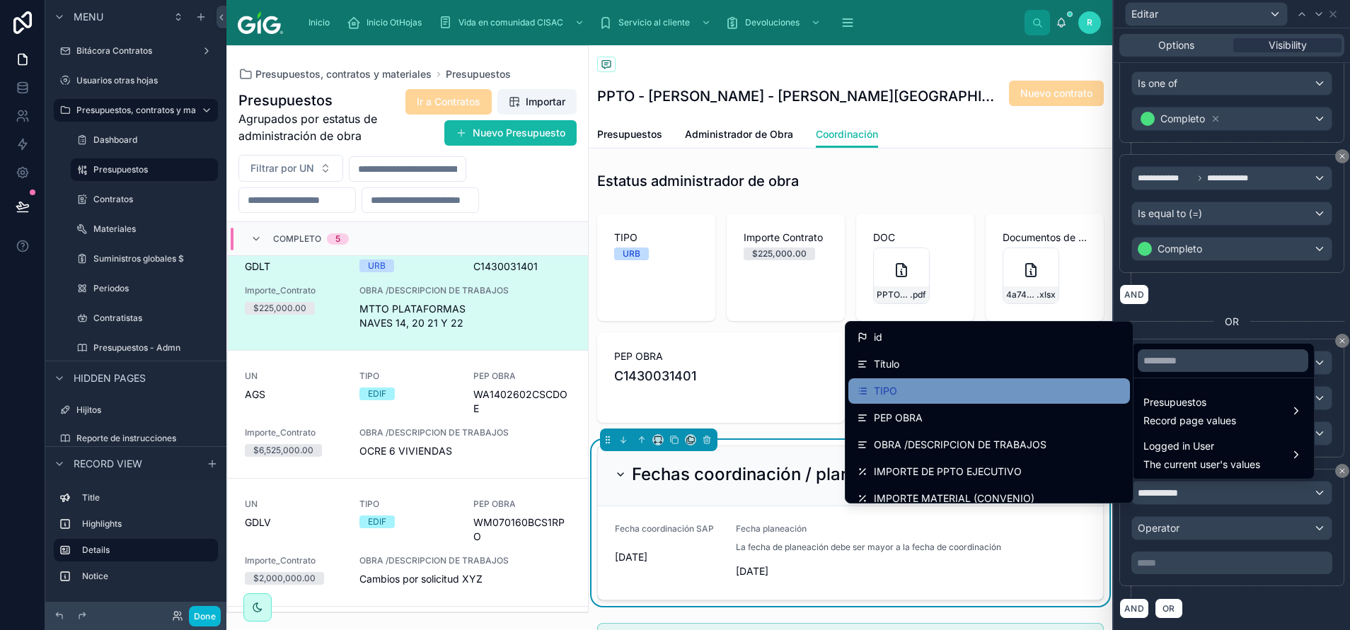
click at [899, 391] on div "TIPO" at bounding box center [989, 391] width 265 height 17
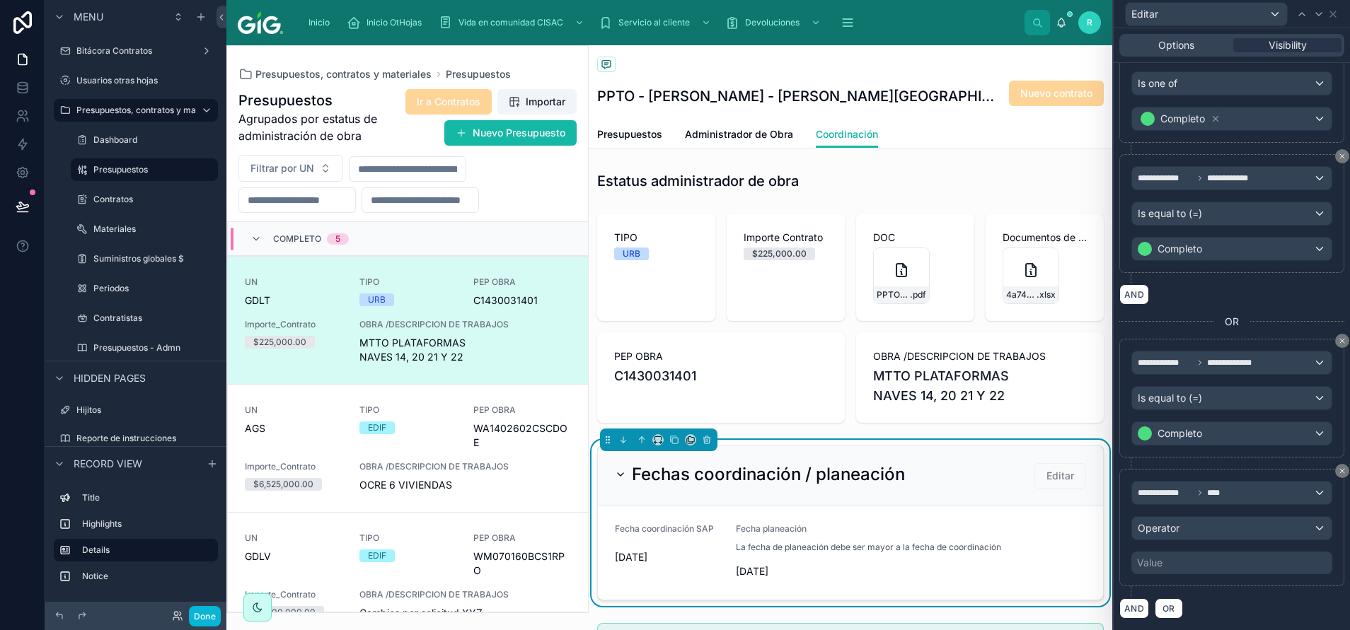
scroll to position [34, 0]
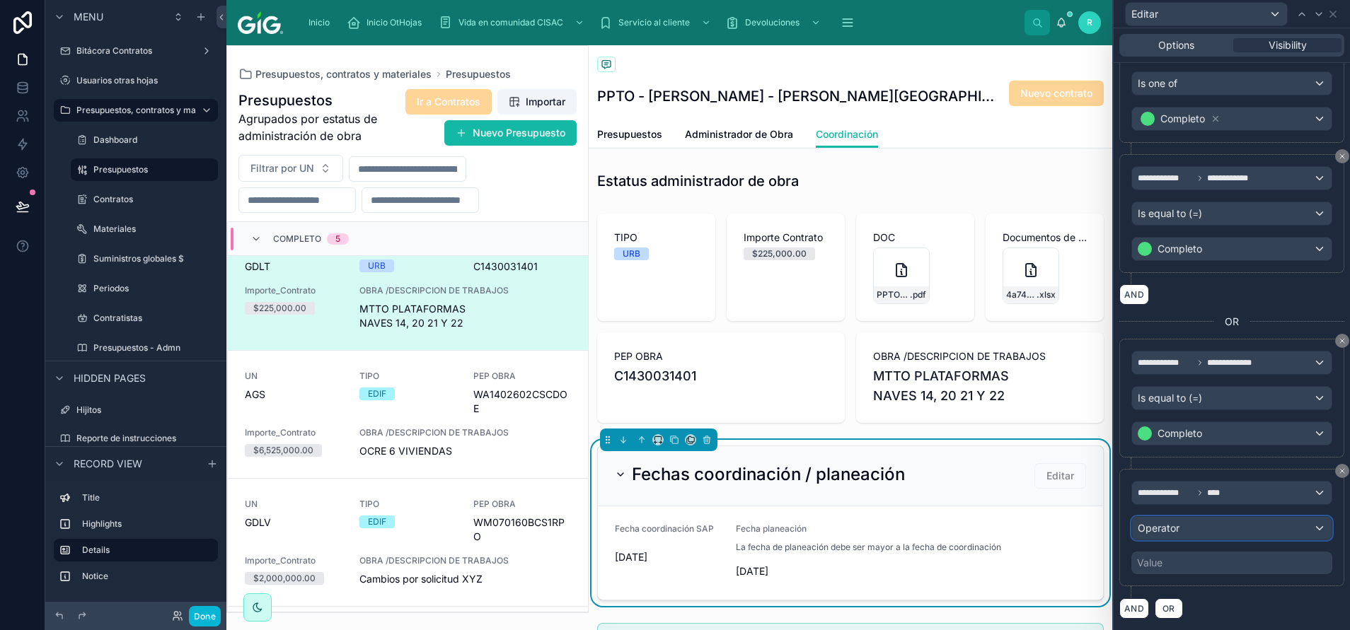
click at [899, 420] on span "Operator" at bounding box center [1159, 528] width 42 height 12
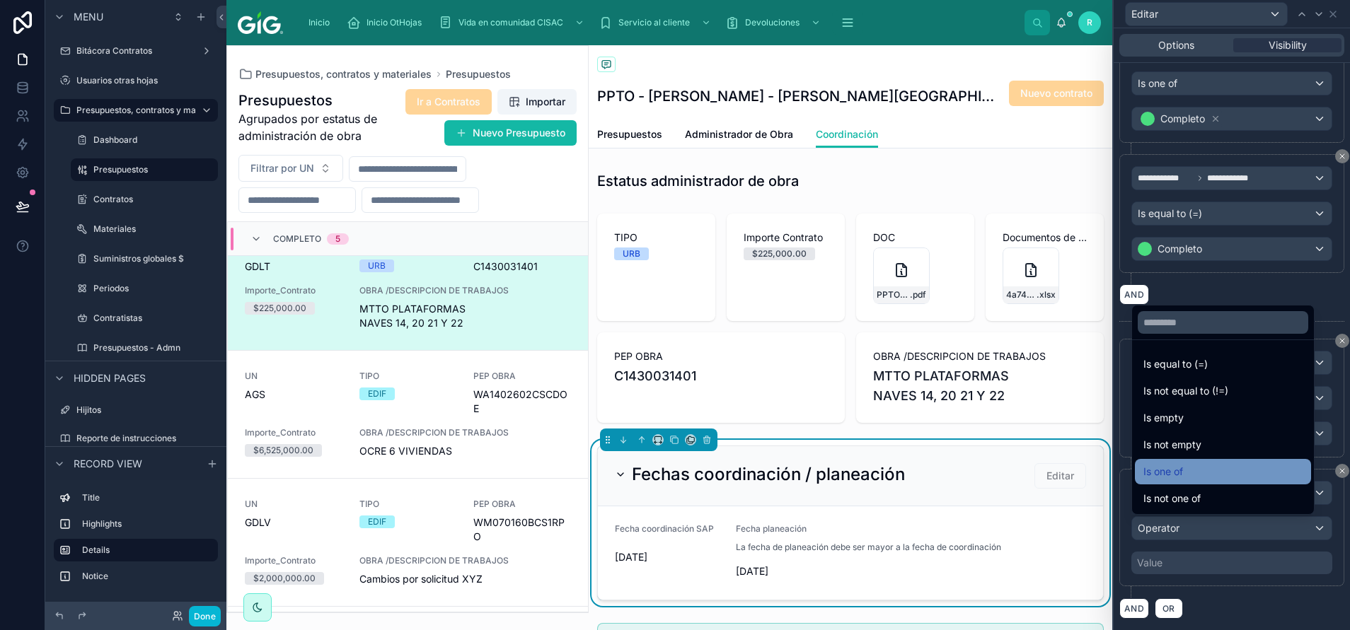
click at [899, 420] on div "Is one of" at bounding box center [1222, 471] width 159 height 17
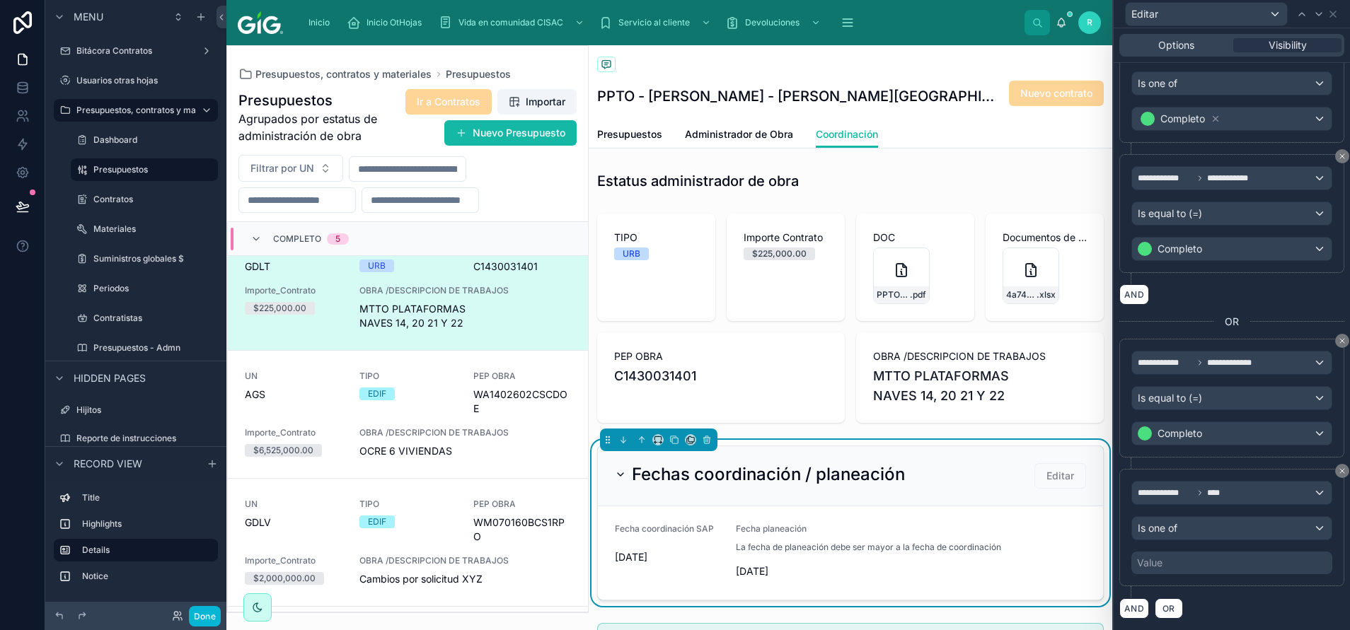
click at [899, 420] on div "Value" at bounding box center [1231, 563] width 201 height 23
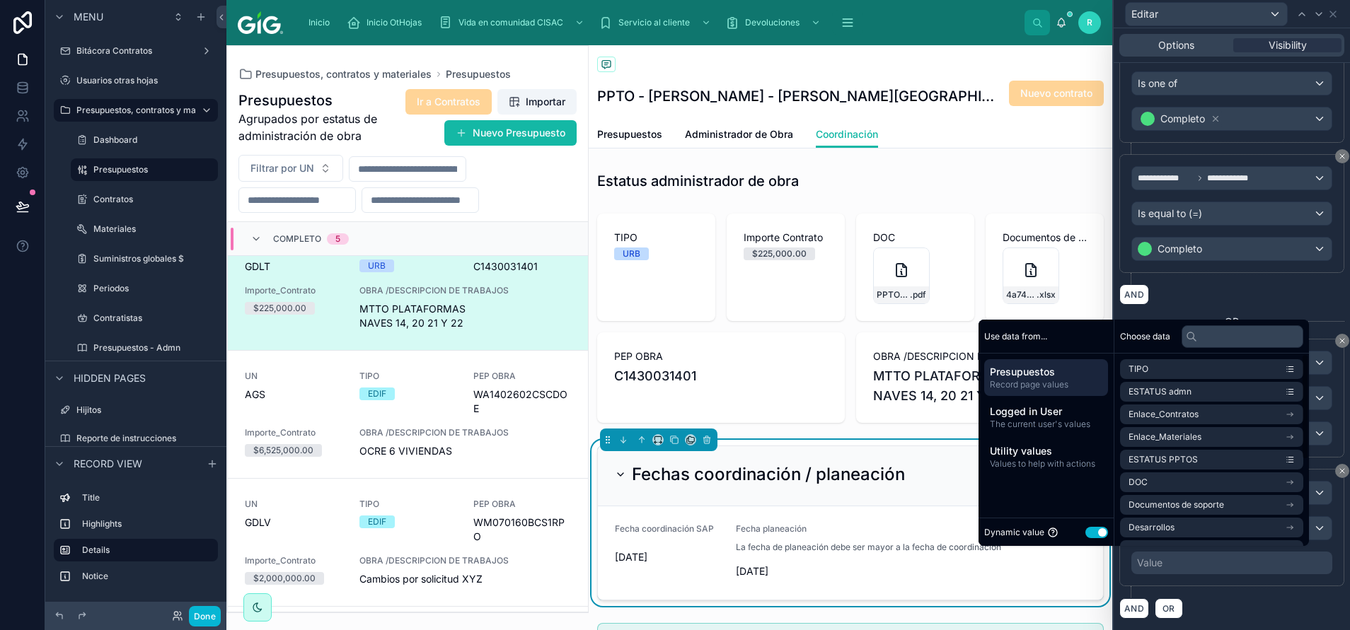
click at [899, 420] on button "Use setting" at bounding box center [1096, 532] width 23 height 11
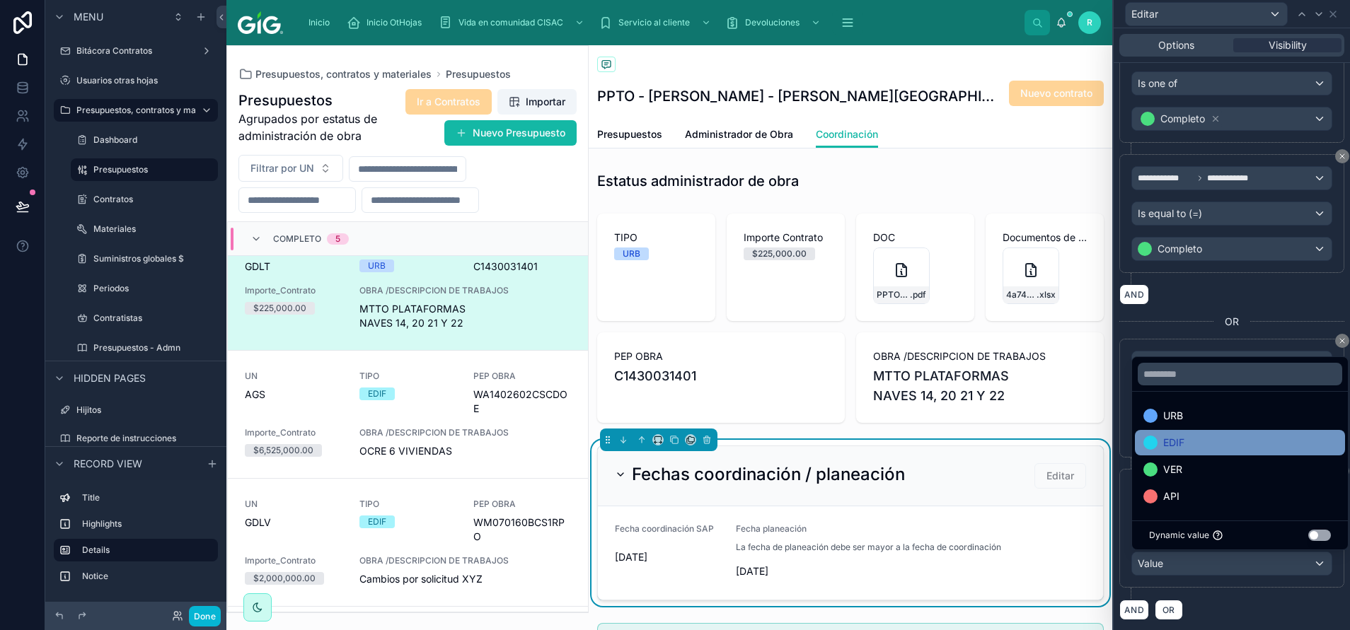
click at [899, 420] on div "EDIF" at bounding box center [1239, 442] width 193 height 17
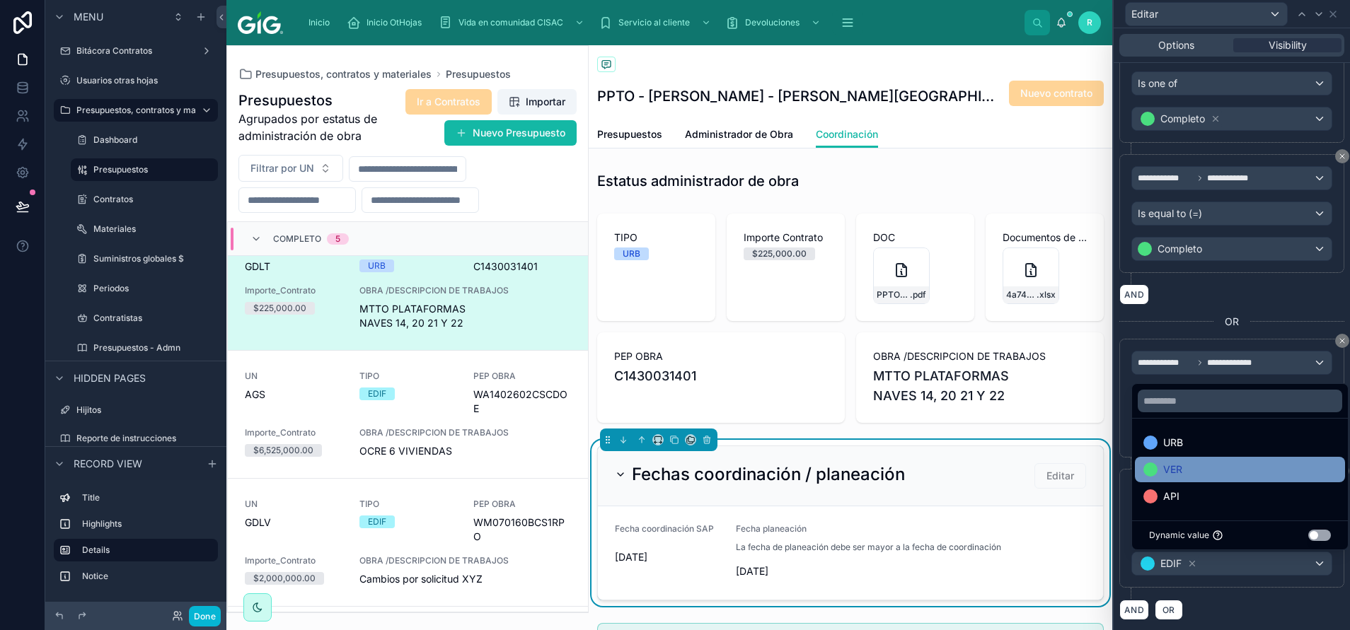
click at [899, 420] on div "VER" at bounding box center [1239, 469] width 193 height 17
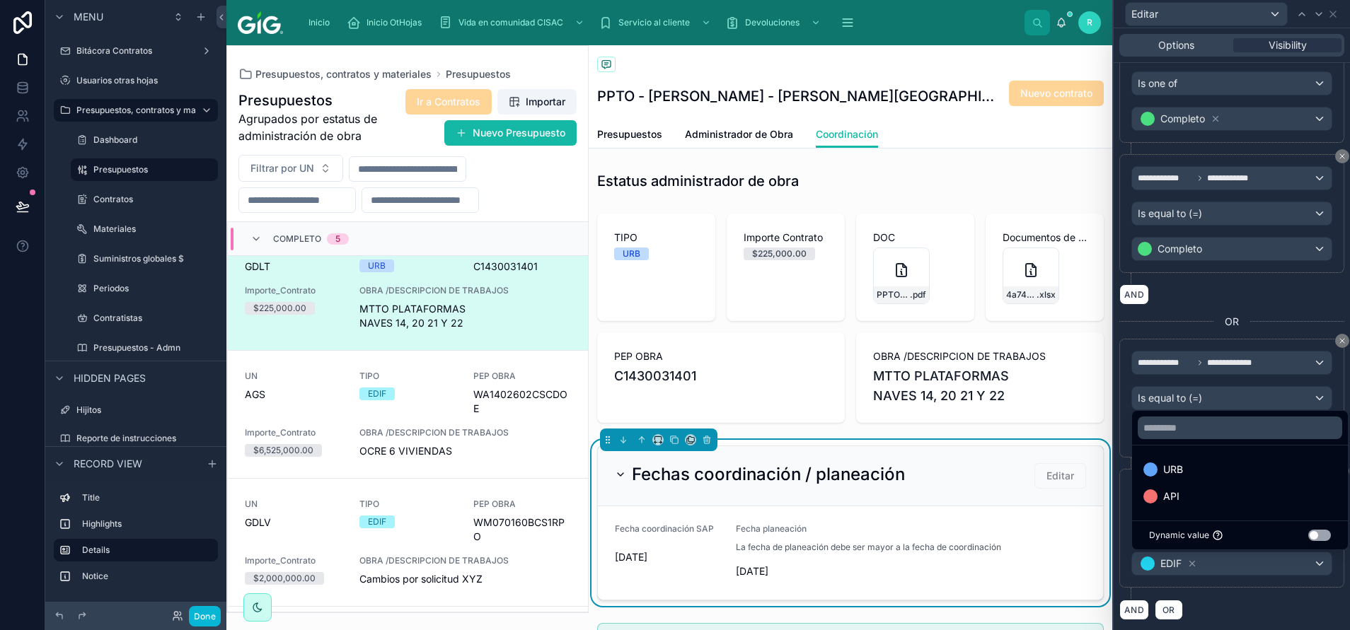
click at [899, 420] on div "AND OR" at bounding box center [1231, 609] width 225 height 21
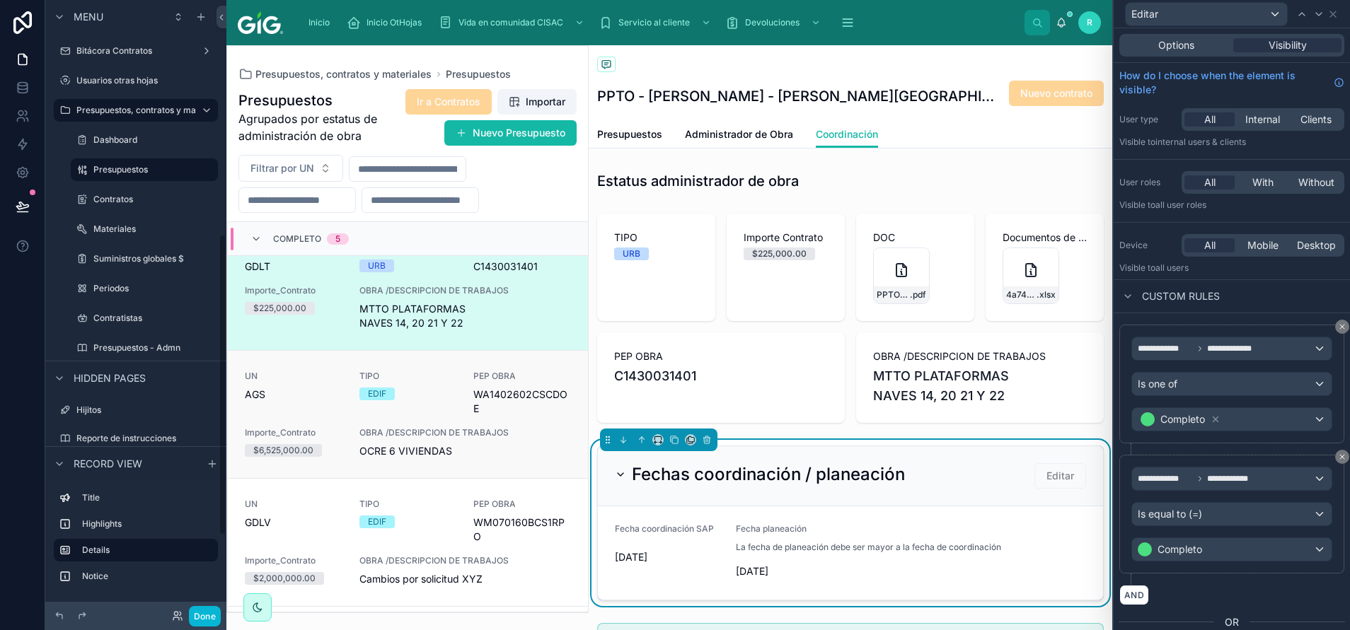
scroll to position [0, 0]
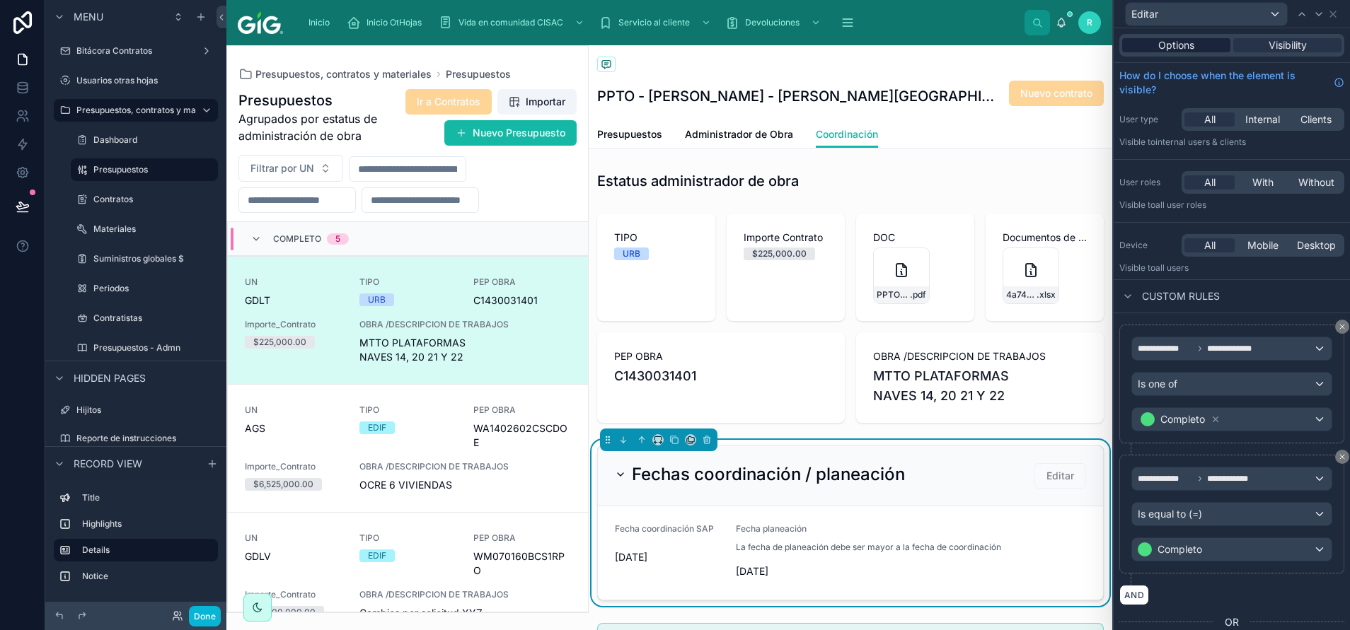
click at [899, 46] on div "Options" at bounding box center [1176, 45] width 108 height 14
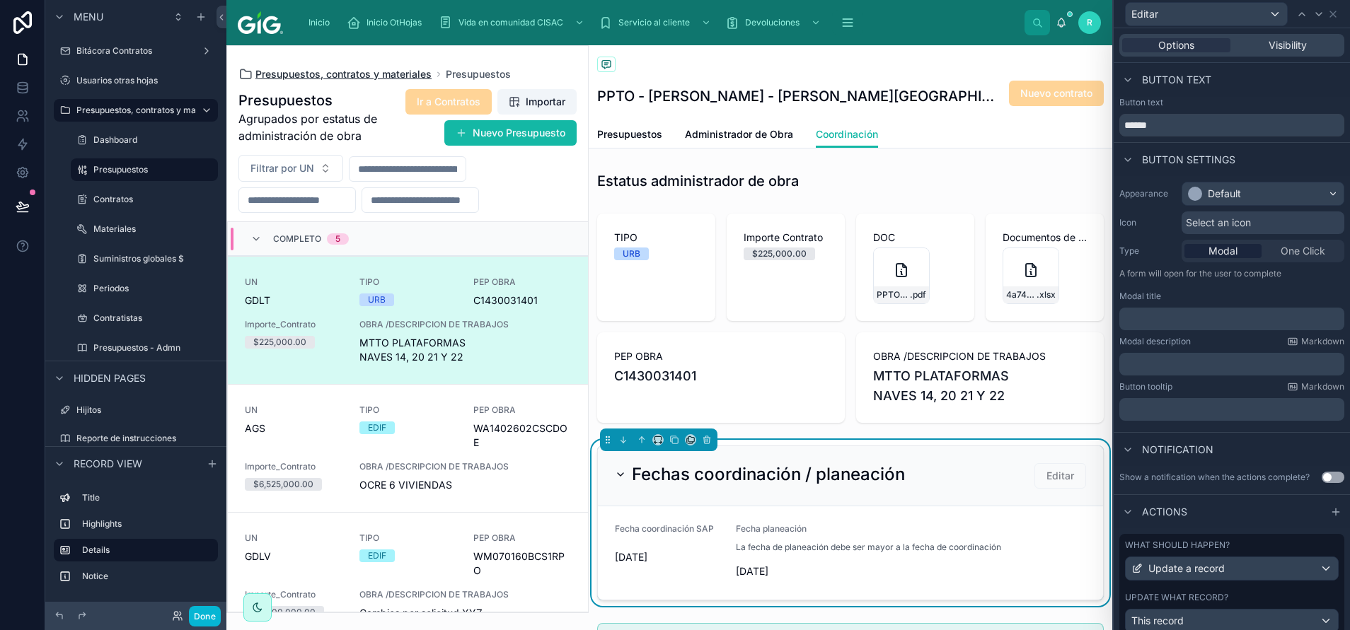
click at [347, 68] on div "Presupuestos, contratos y materiales Presupuestos Presupuestos Agrupados por es…" at bounding box center [407, 329] width 362 height 568
click at [361, 78] on span "Presupuestos, contratos y materiales" at bounding box center [343, 74] width 176 height 14
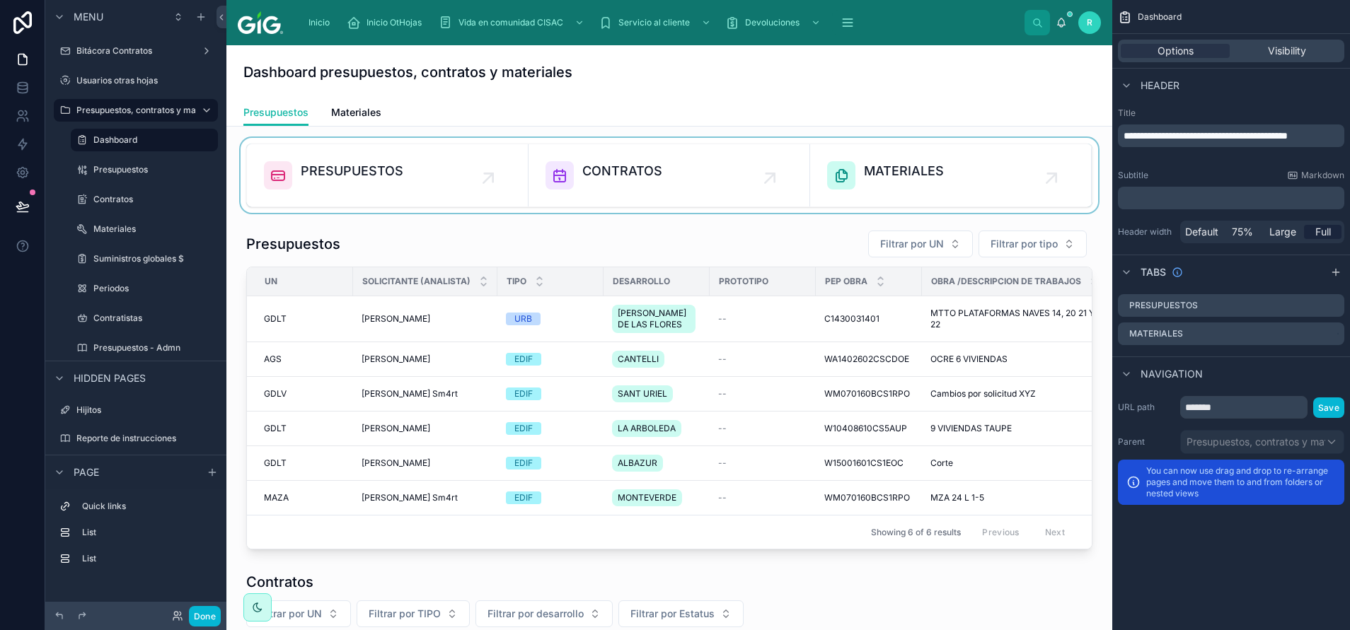
click at [405, 178] on div at bounding box center [669, 175] width 863 height 75
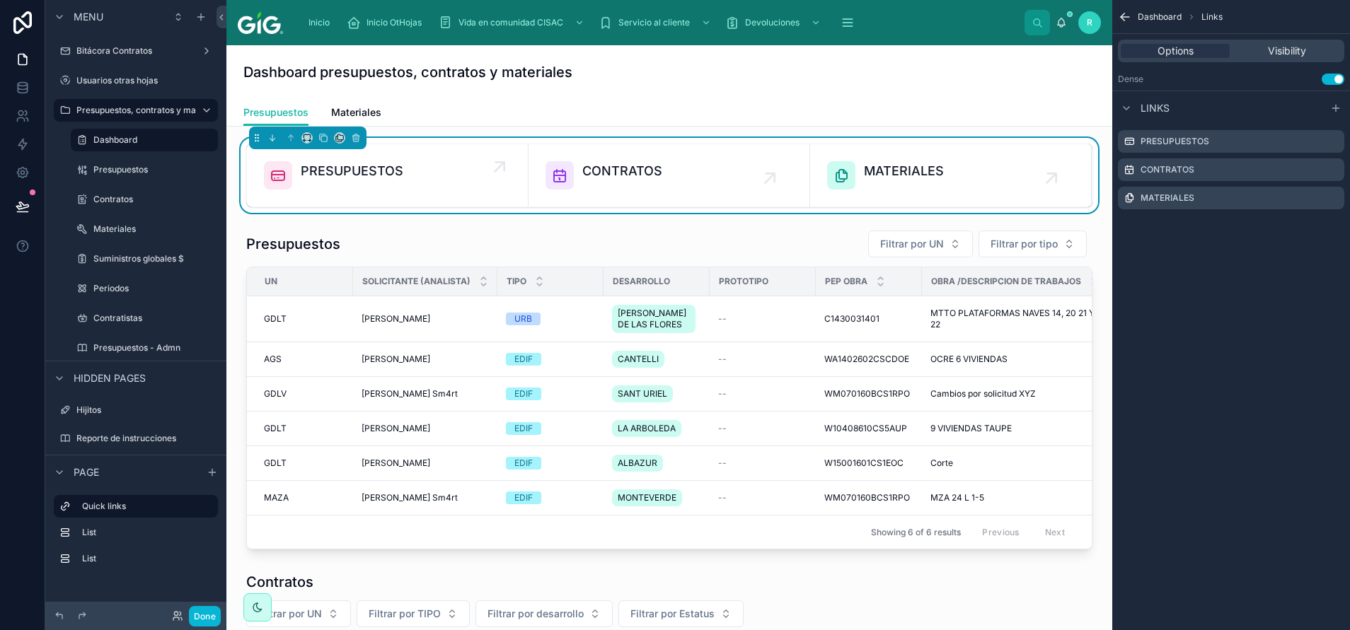
click at [471, 173] on div "PRESUPUESTOS" at bounding box center [387, 175] width 247 height 28
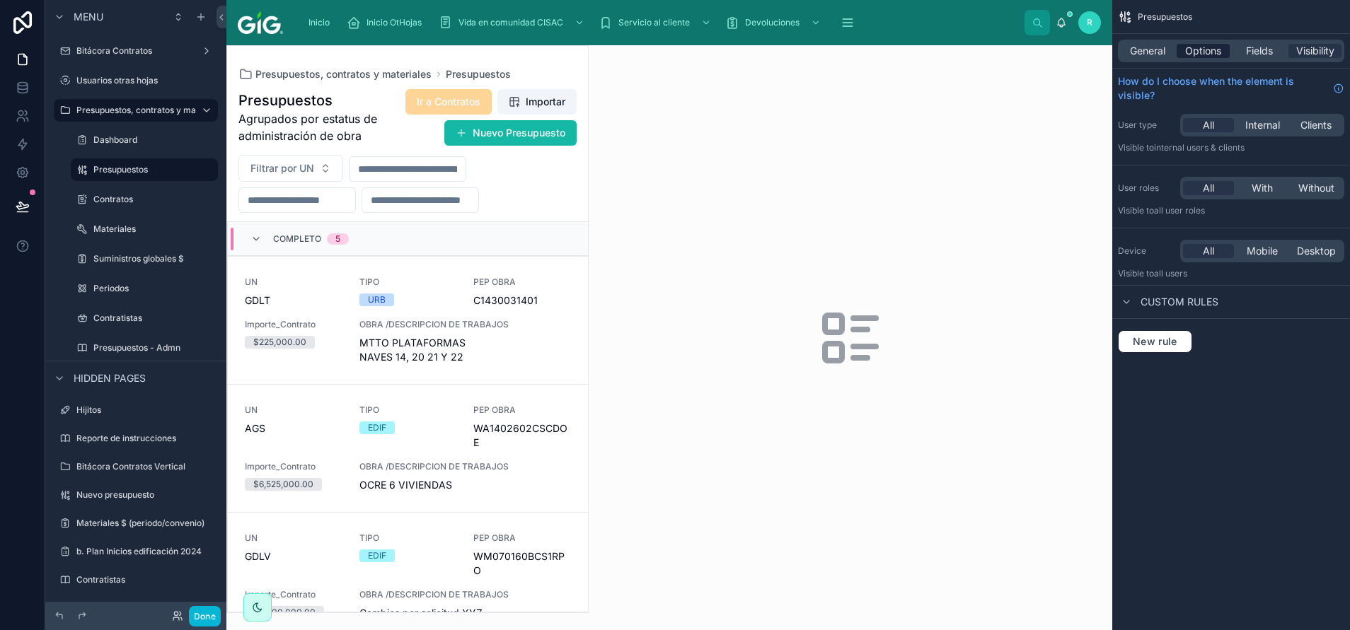
click at [899, 47] on span "Options" at bounding box center [1203, 51] width 36 height 14
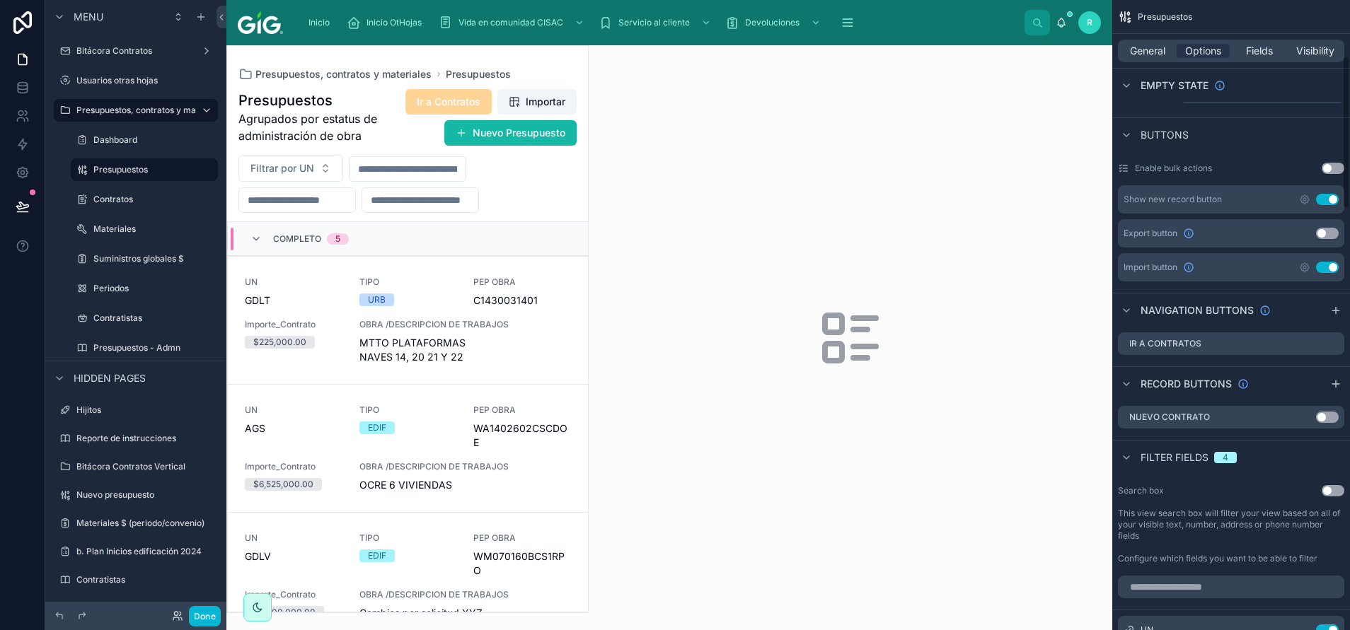
scroll to position [425, 0]
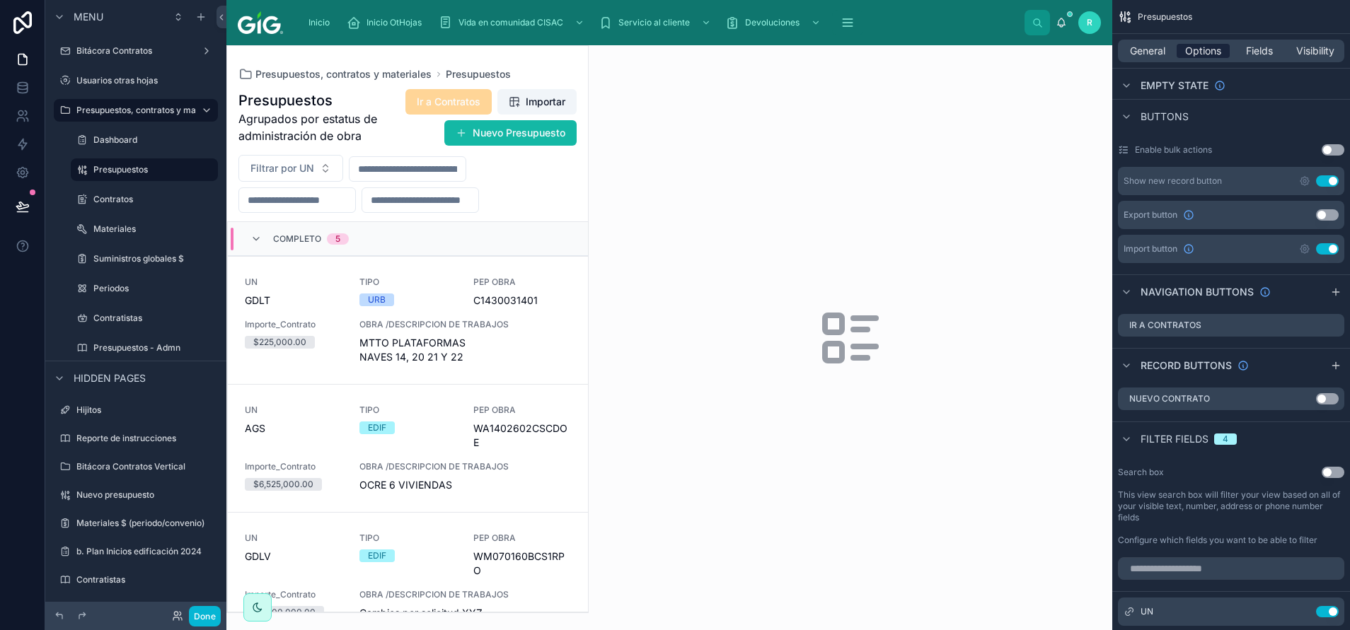
click at [899, 47] on span "Options" at bounding box center [1203, 51] width 36 height 14
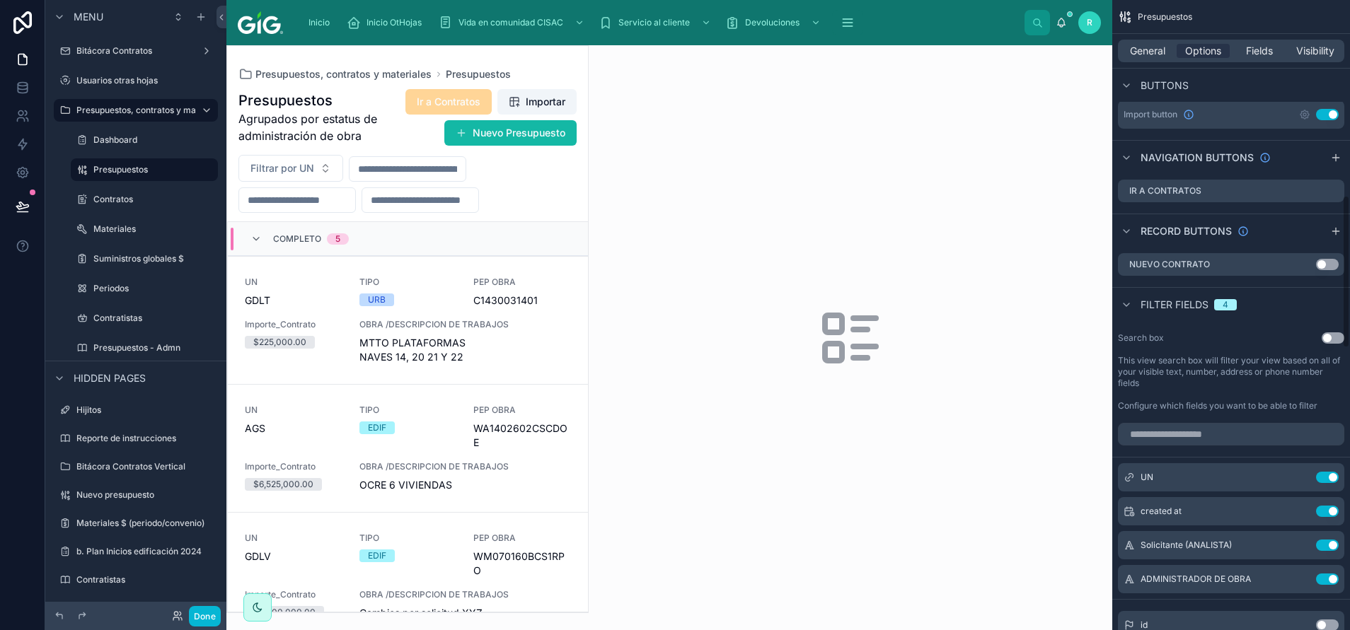
scroll to position [849, 0]
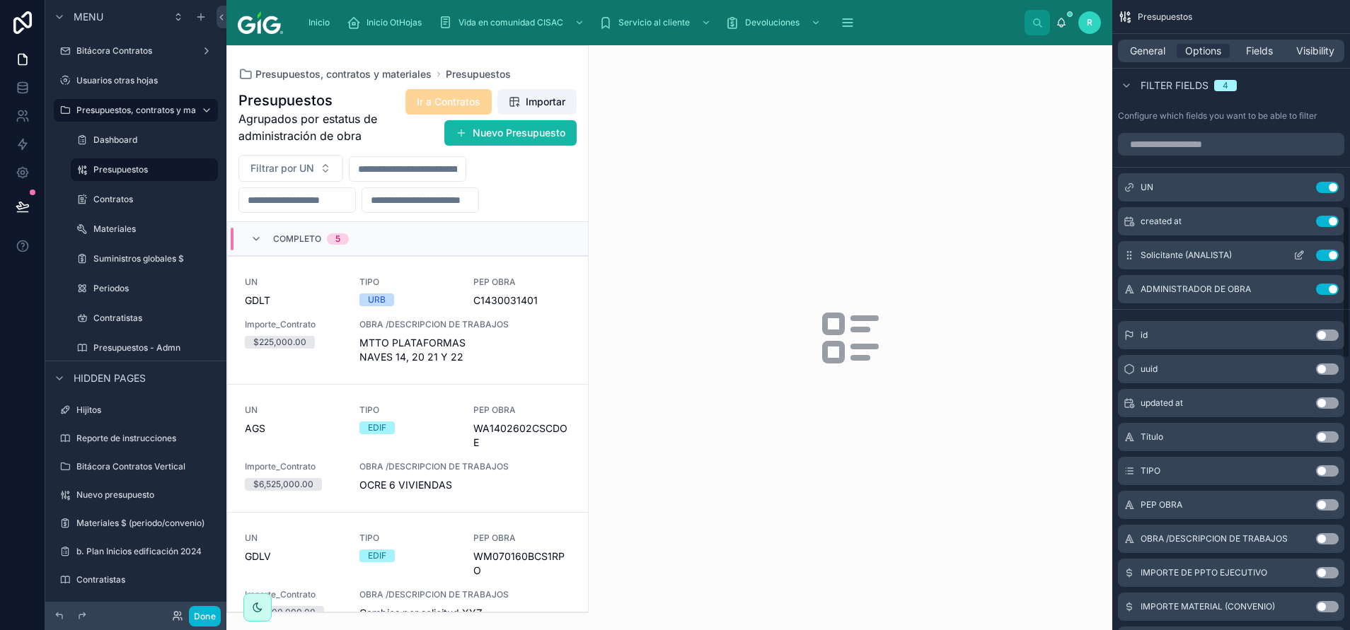
click at [899, 256] on button "Use setting" at bounding box center [1327, 255] width 23 height 11
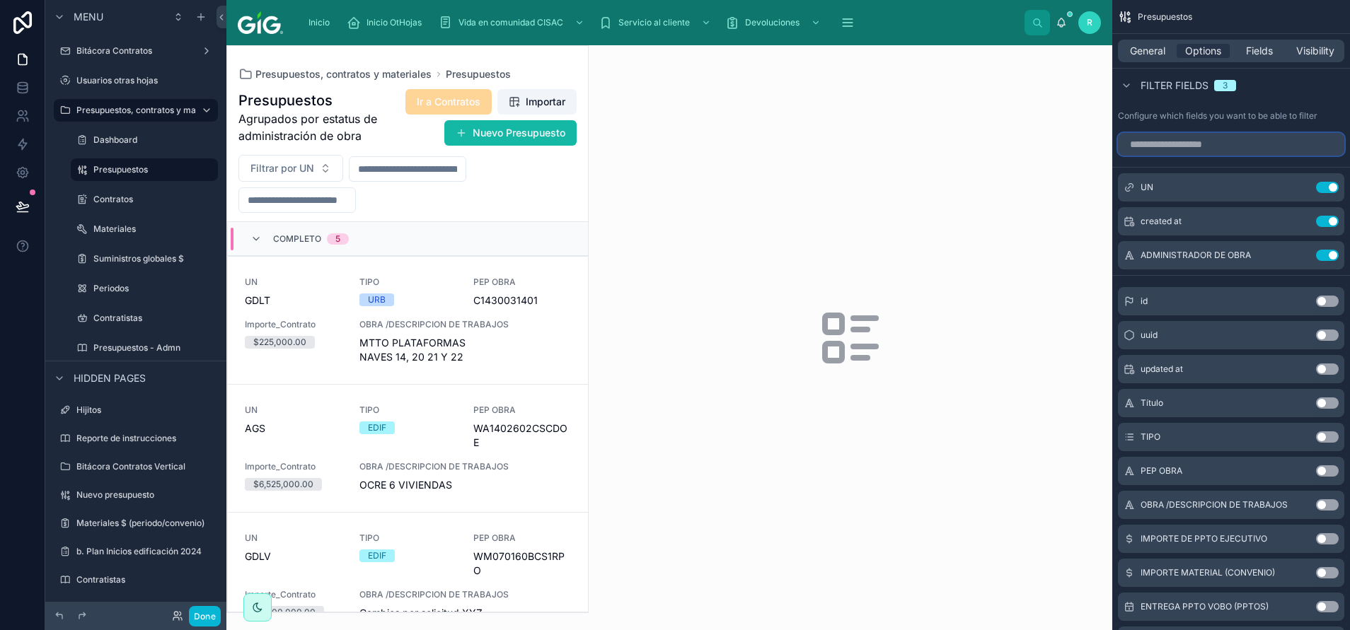
click at [899, 145] on input "scrollable content" at bounding box center [1231, 144] width 226 height 23
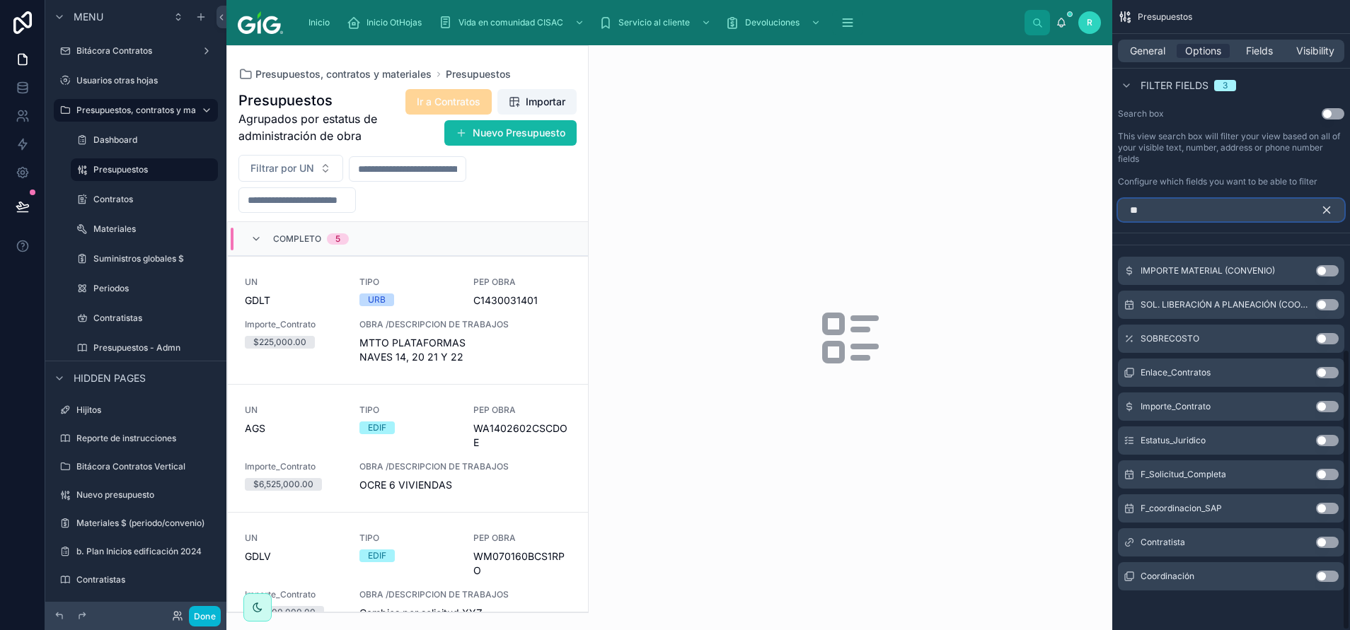
scroll to position [545, 0]
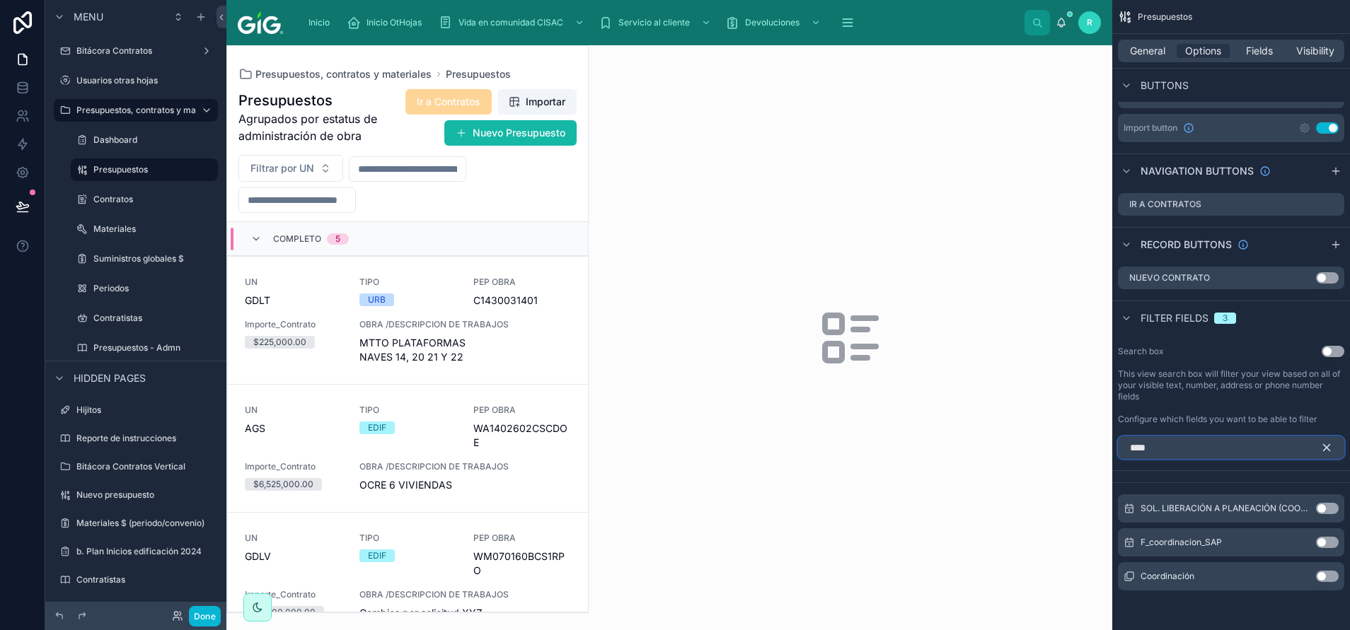
click at [899, 420] on input "****" at bounding box center [1231, 448] width 226 height 23
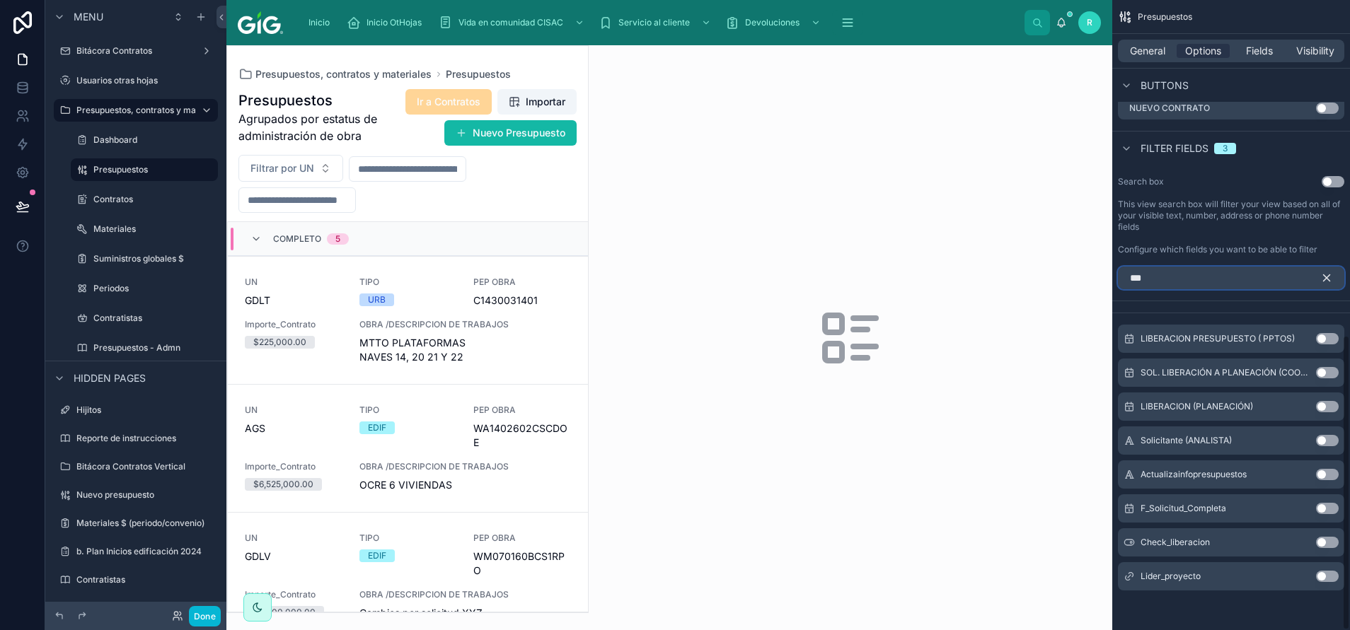
scroll to position [478, 0]
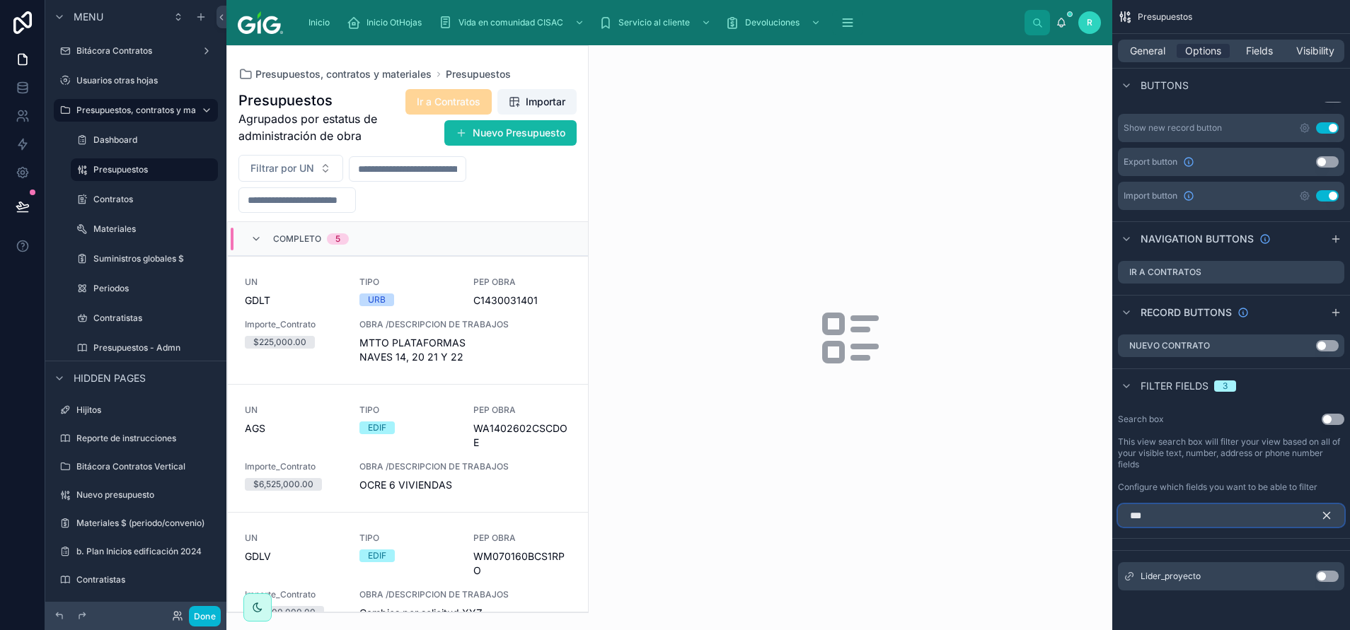
type input "***"
click at [899, 420] on button "Use setting" at bounding box center [1327, 576] width 23 height 11
drag, startPoint x: 1155, startPoint y: 511, endPoint x: 1126, endPoint y: 510, distance: 28.3
click at [899, 420] on input "***" at bounding box center [1231, 515] width 226 height 23
click at [899, 420] on icon "scrollable content" at bounding box center [1326, 515] width 13 height 13
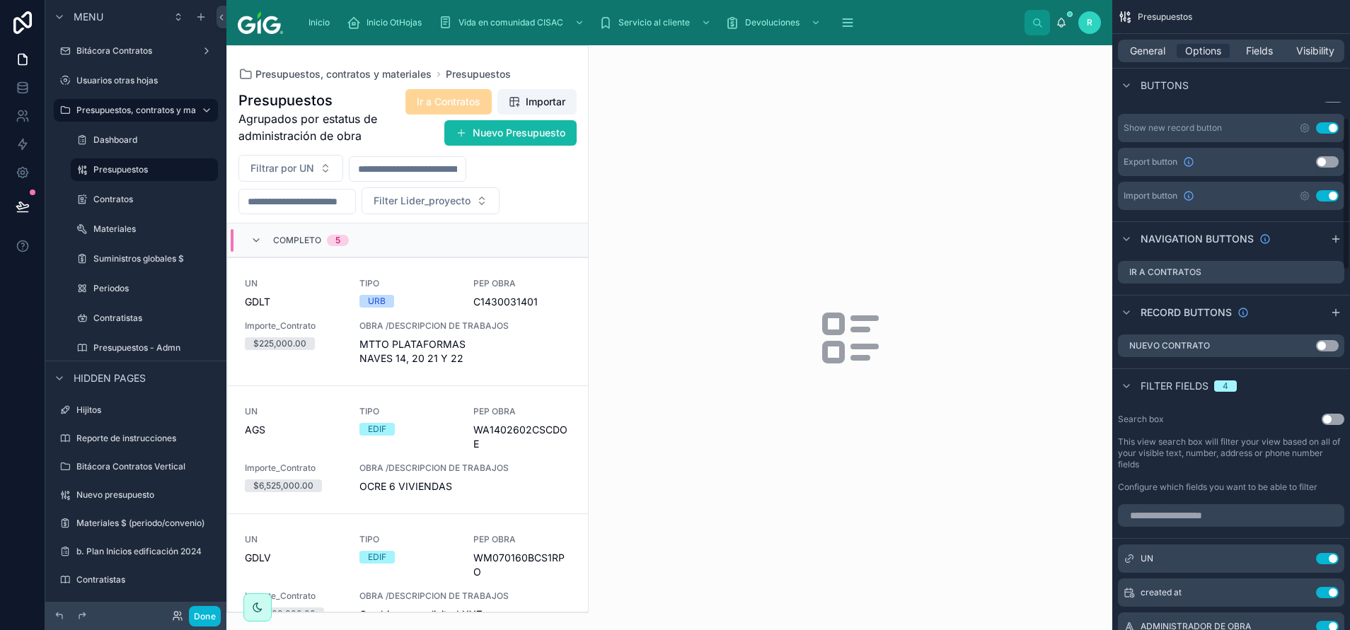
scroll to position [690, 0]
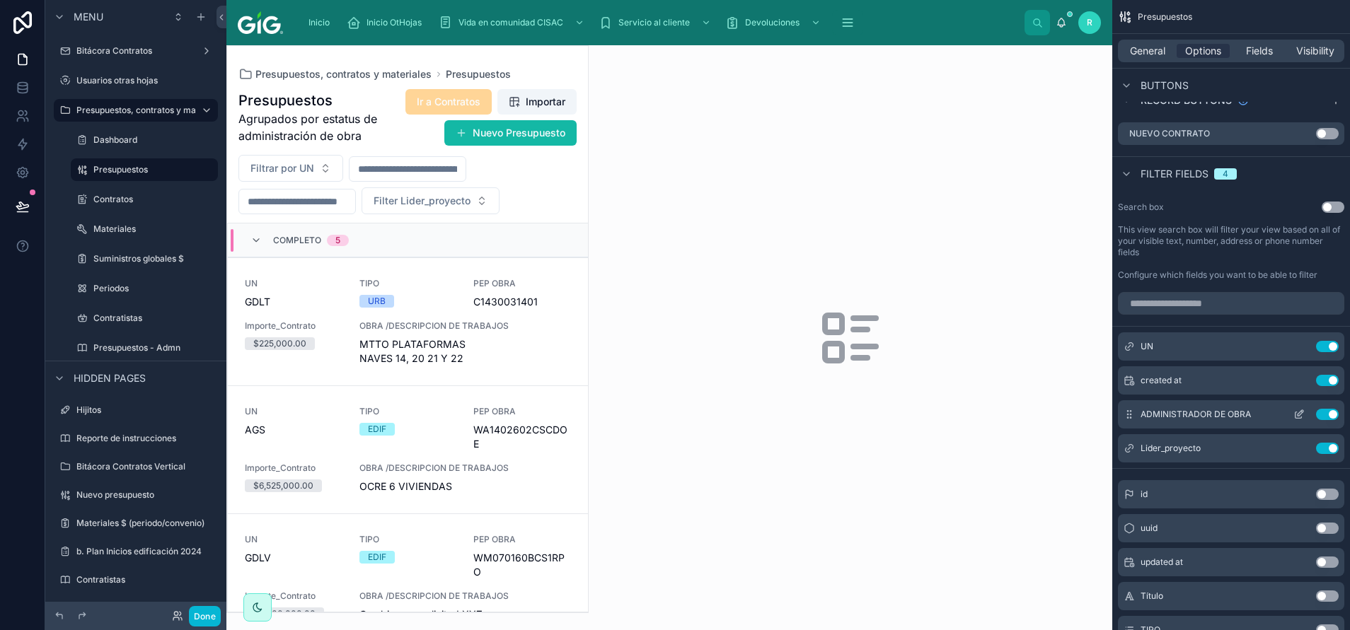
click at [899, 416] on icon "scrollable content" at bounding box center [1298, 415] width 6 height 6
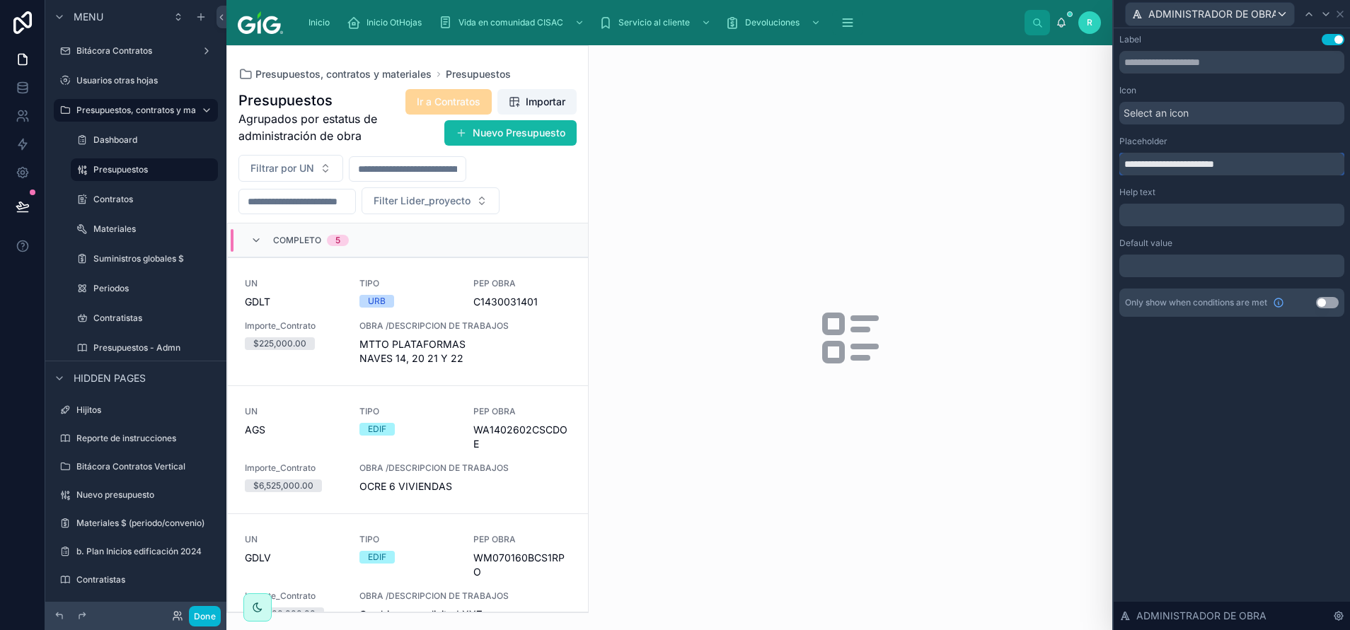
drag, startPoint x: 1170, startPoint y: 168, endPoint x: 1090, endPoint y: 170, distance: 79.3
click at [899, 170] on div "**********" at bounding box center [675, 315] width 1350 height 630
click at [899, 18] on icon at bounding box center [1325, 13] width 11 height 11
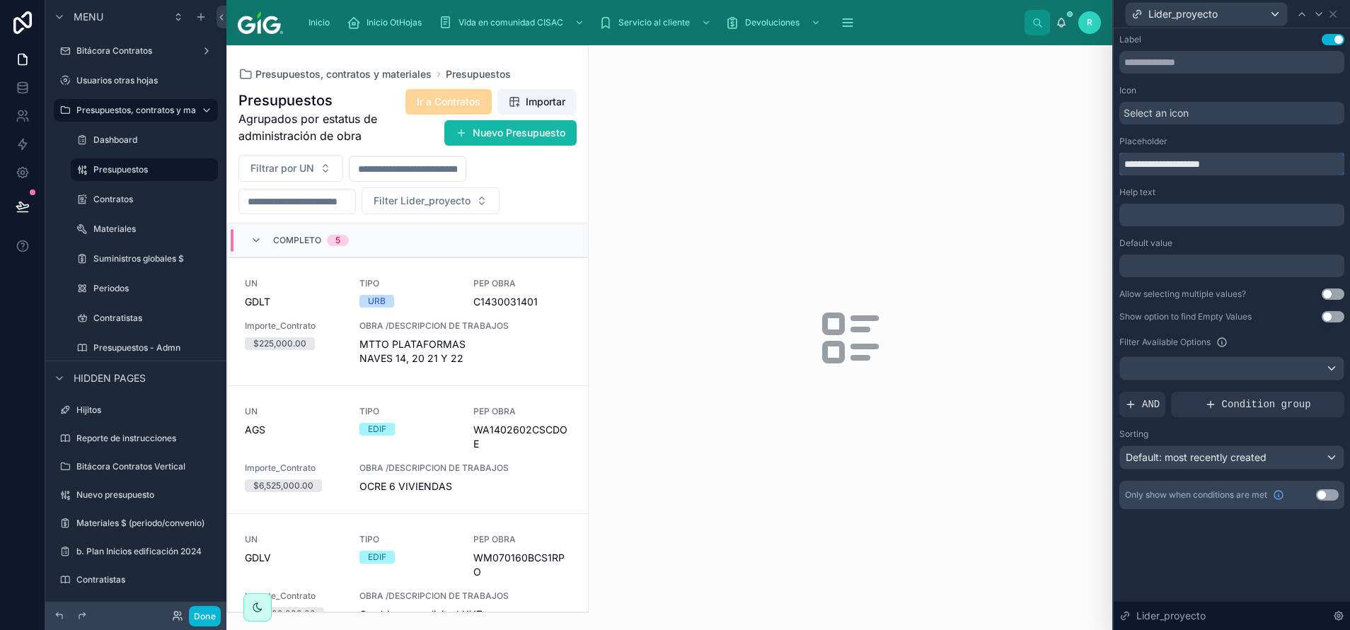
drag, startPoint x: 1128, startPoint y: 164, endPoint x: 1088, endPoint y: 173, distance: 40.5
click at [899, 173] on div "**********" at bounding box center [675, 315] width 1350 height 630
paste input "*****"
type input "**********"
click at [899, 17] on div at bounding box center [1318, 14] width 17 height 17
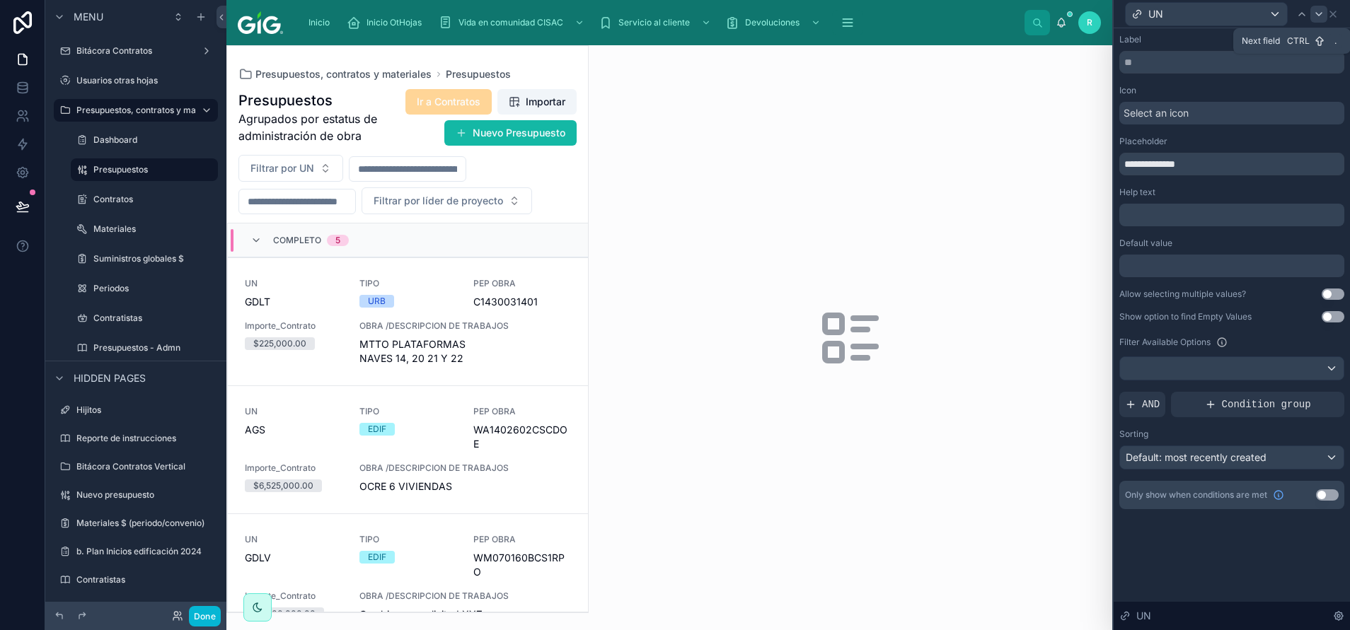
click at [899, 20] on div at bounding box center [1318, 14] width 17 height 17
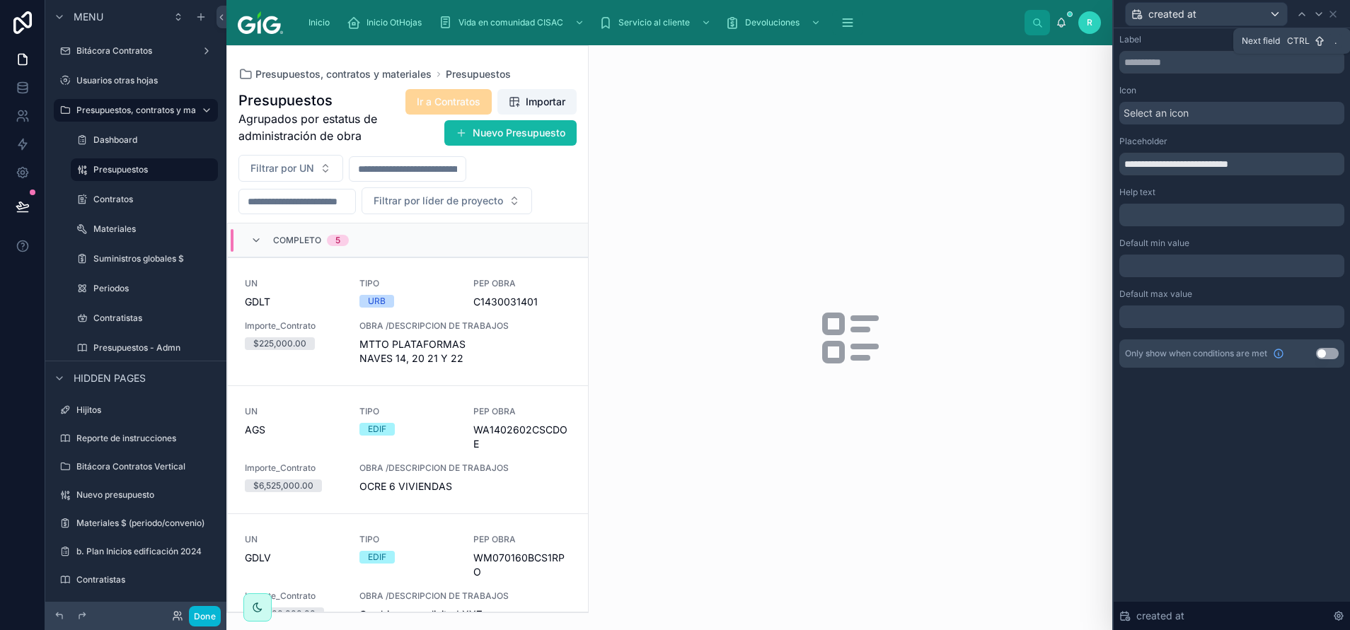
click at [899, 20] on div at bounding box center [1318, 14] width 17 height 17
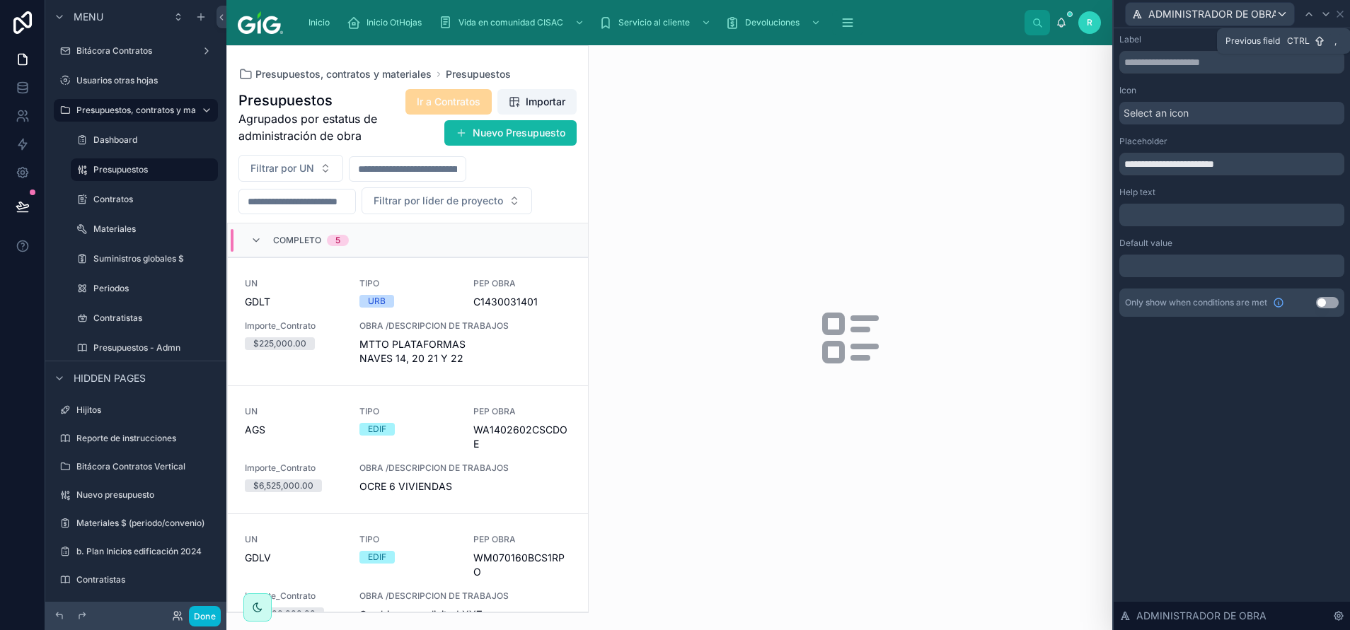
click at [899, 20] on div at bounding box center [1308, 14] width 17 height 17
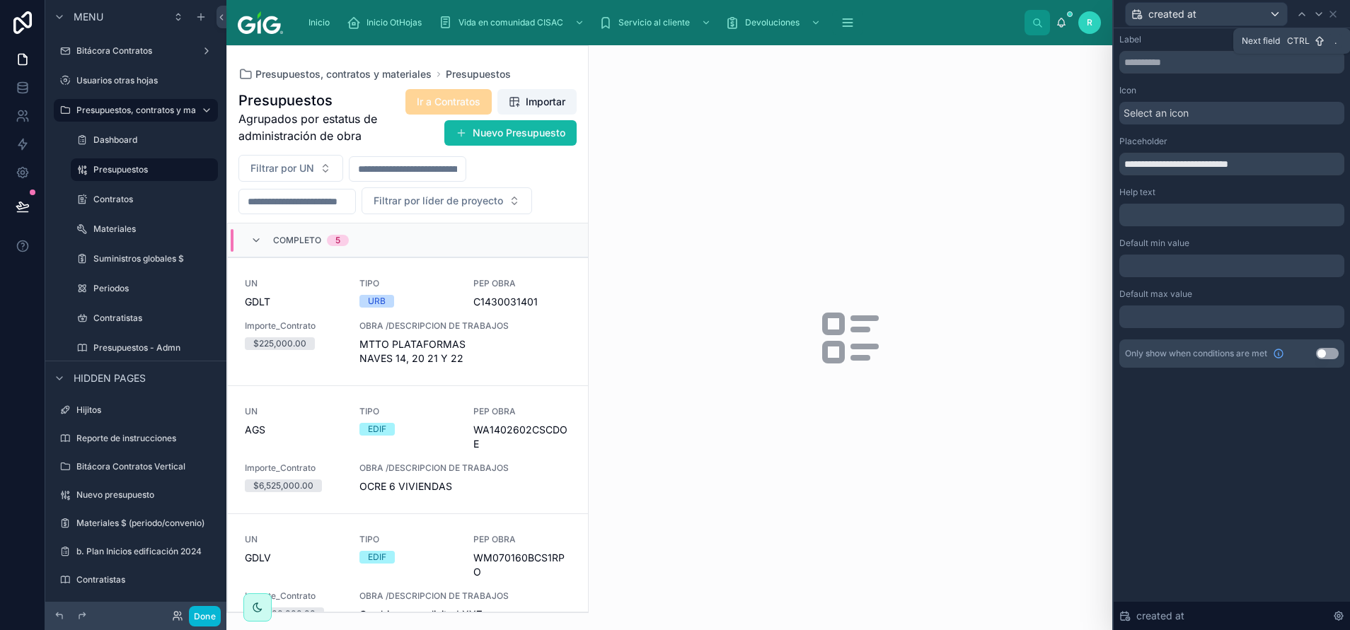
click at [899, 20] on div at bounding box center [1318, 14] width 17 height 17
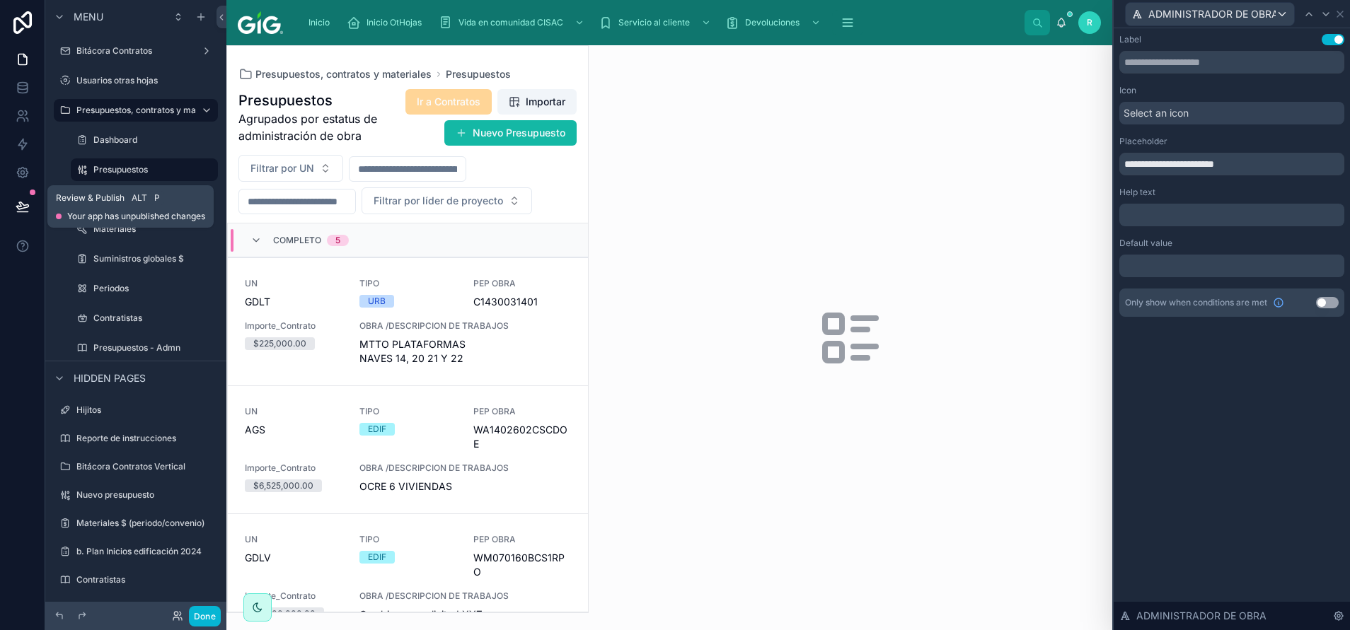
click at [26, 202] on icon at bounding box center [23, 207] width 14 height 14
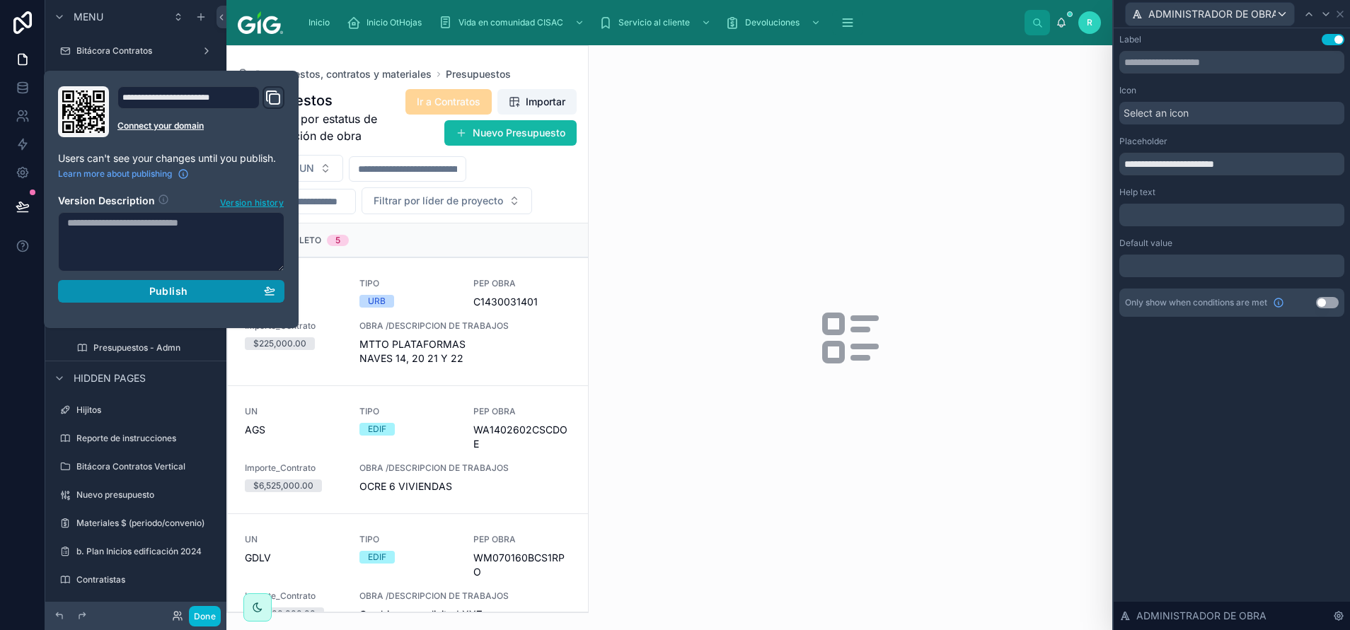
click at [273, 289] on icon "button" at bounding box center [270, 290] width 10 height 6
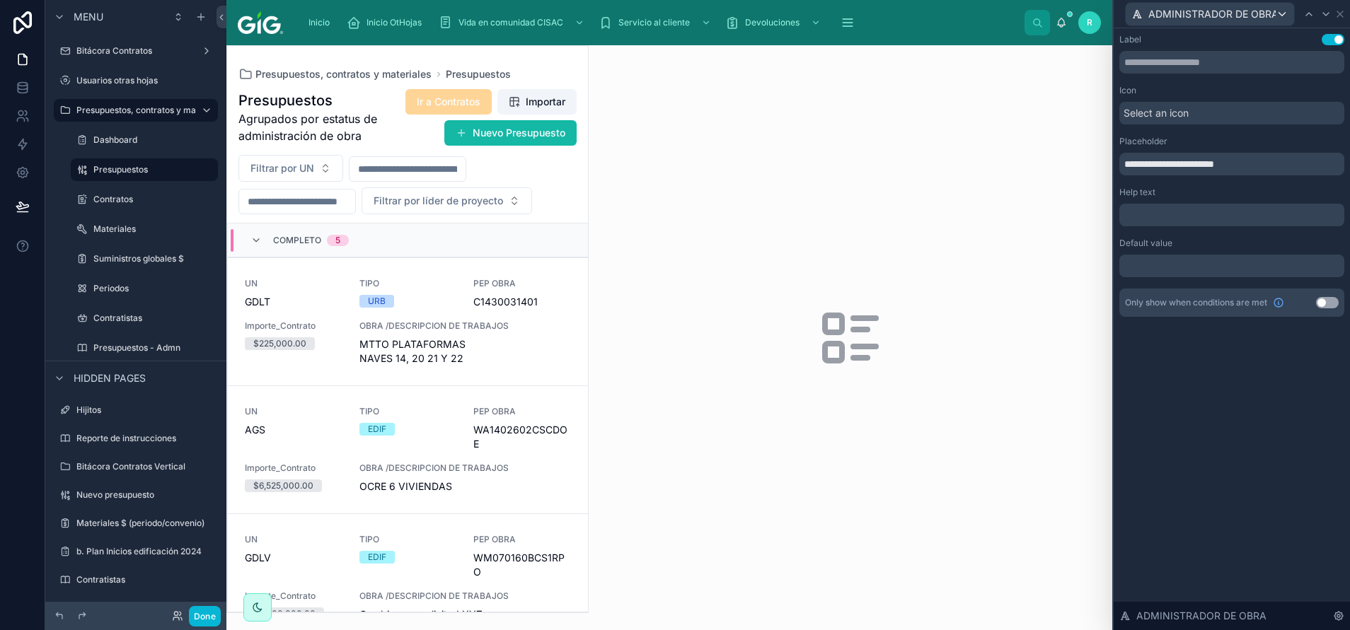
click at [503, 200] on span "Filtrar por líder de proyecto" at bounding box center [438, 201] width 129 height 14
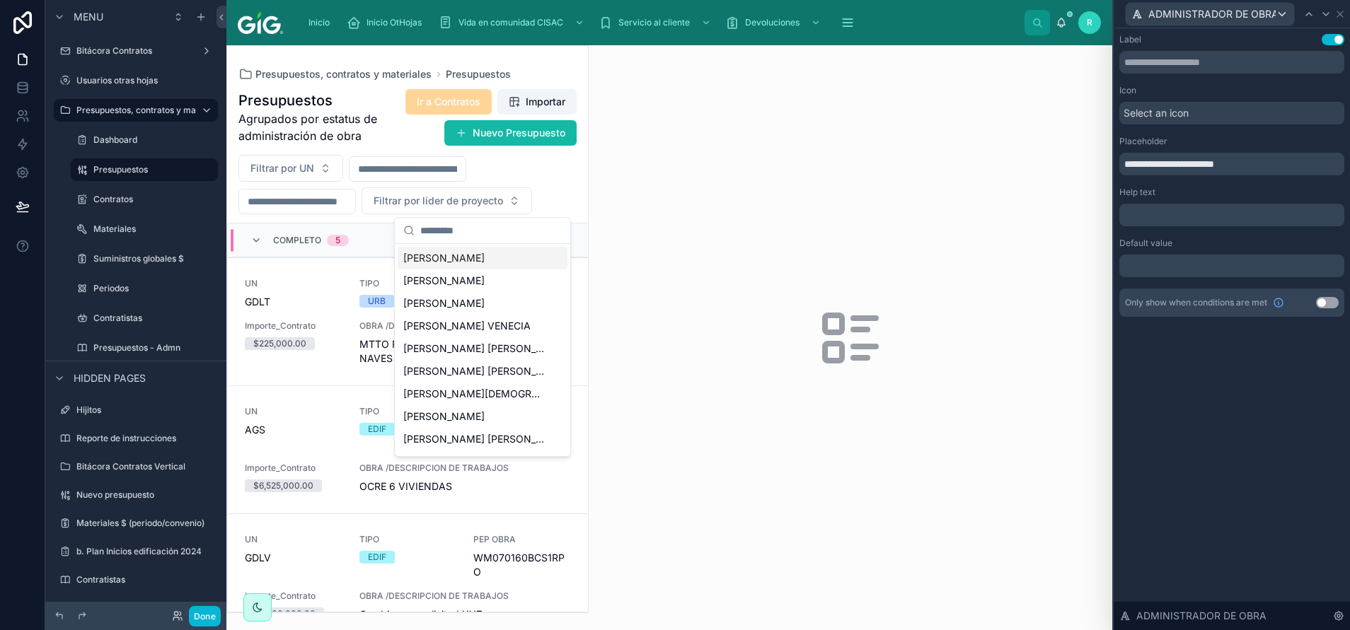
click at [700, 261] on div at bounding box center [851, 337] width 524 height 585
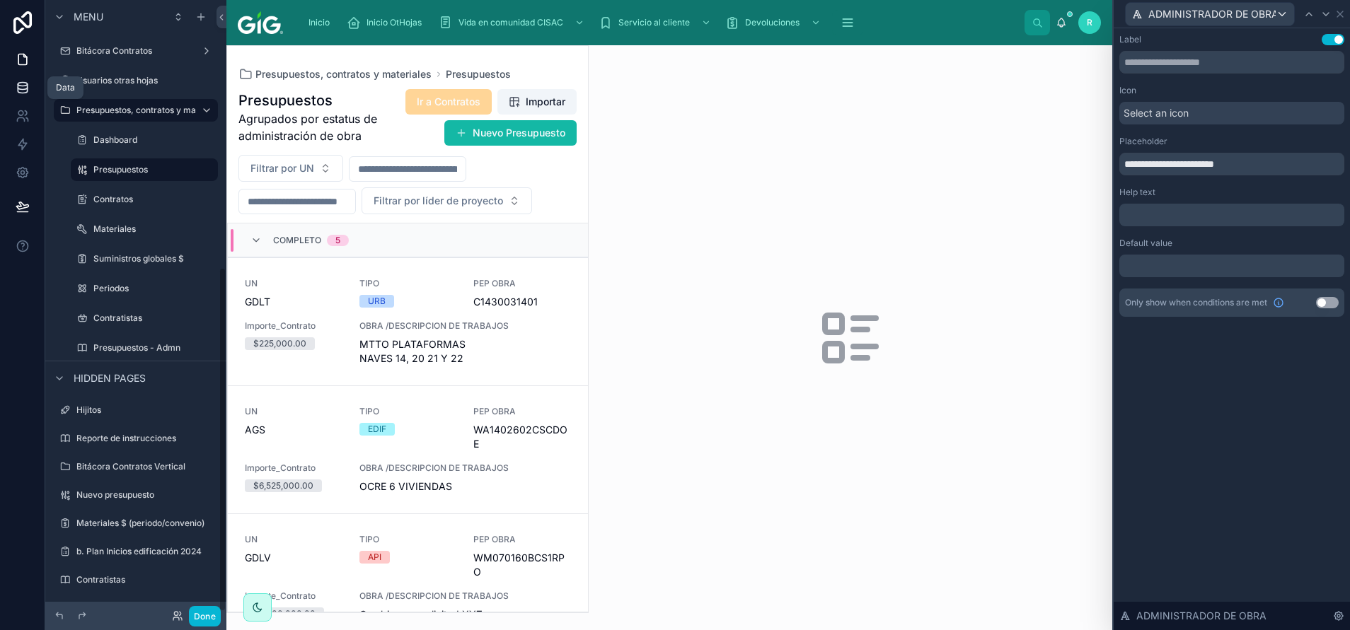
click at [25, 89] on icon at bounding box center [22, 87] width 9 height 6
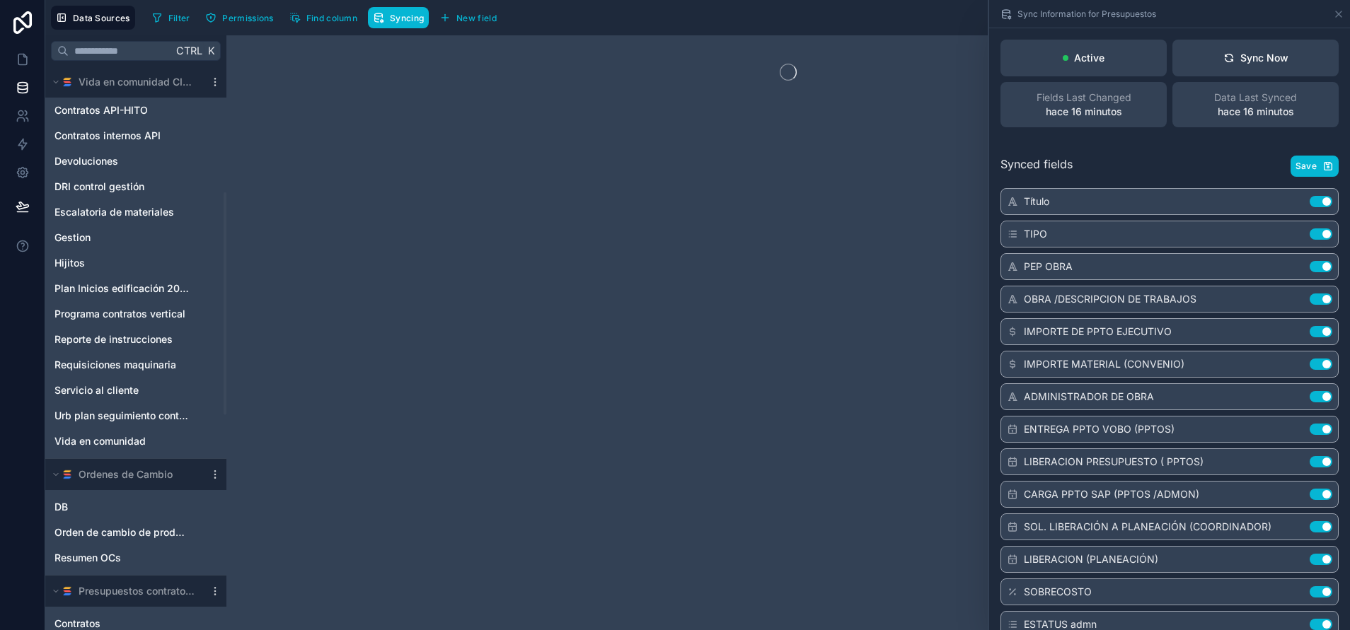
scroll to position [318, 0]
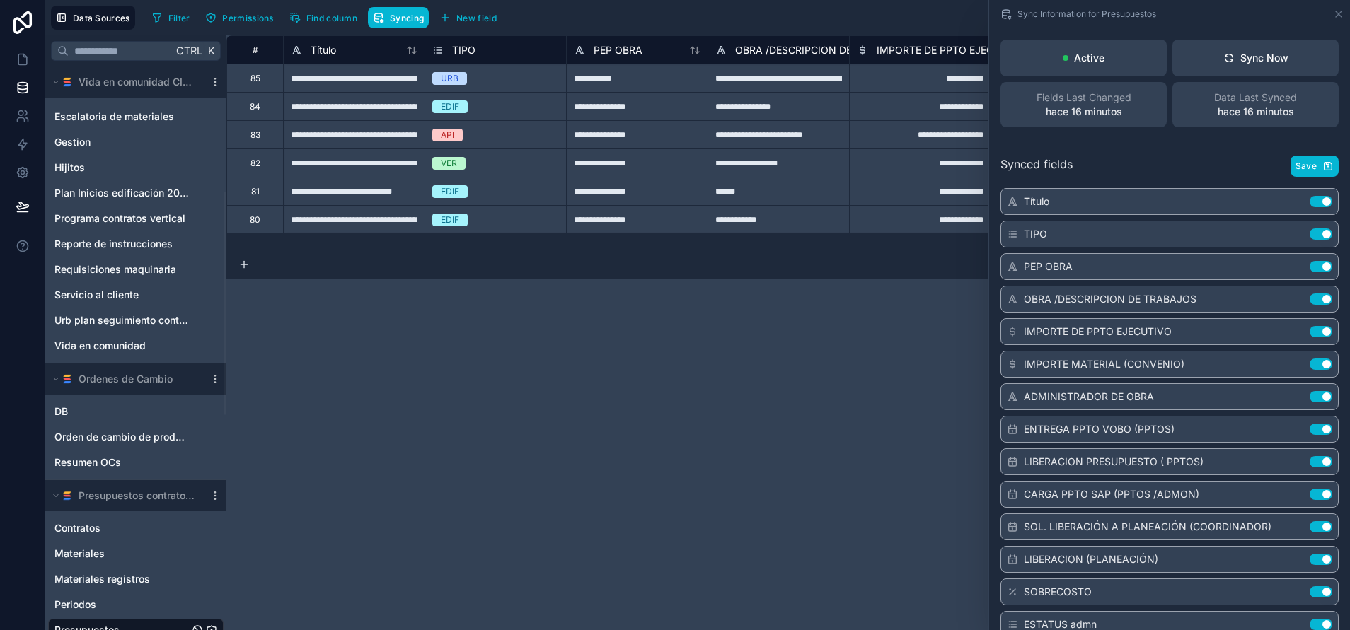
click at [211, 420] on div "Presupuestos contratos y materiales" at bounding box center [135, 495] width 181 height 31
click at [213, 420] on icon at bounding box center [214, 495] width 11 height 11
click at [279, 420] on span "Queue schema sync" at bounding box center [287, 419] width 102 height 11
click at [289, 396] on span "Queue data sync" at bounding box center [287, 395] width 102 height 11
click at [527, 353] on div "**********" at bounding box center [788, 332] width 1124 height 595
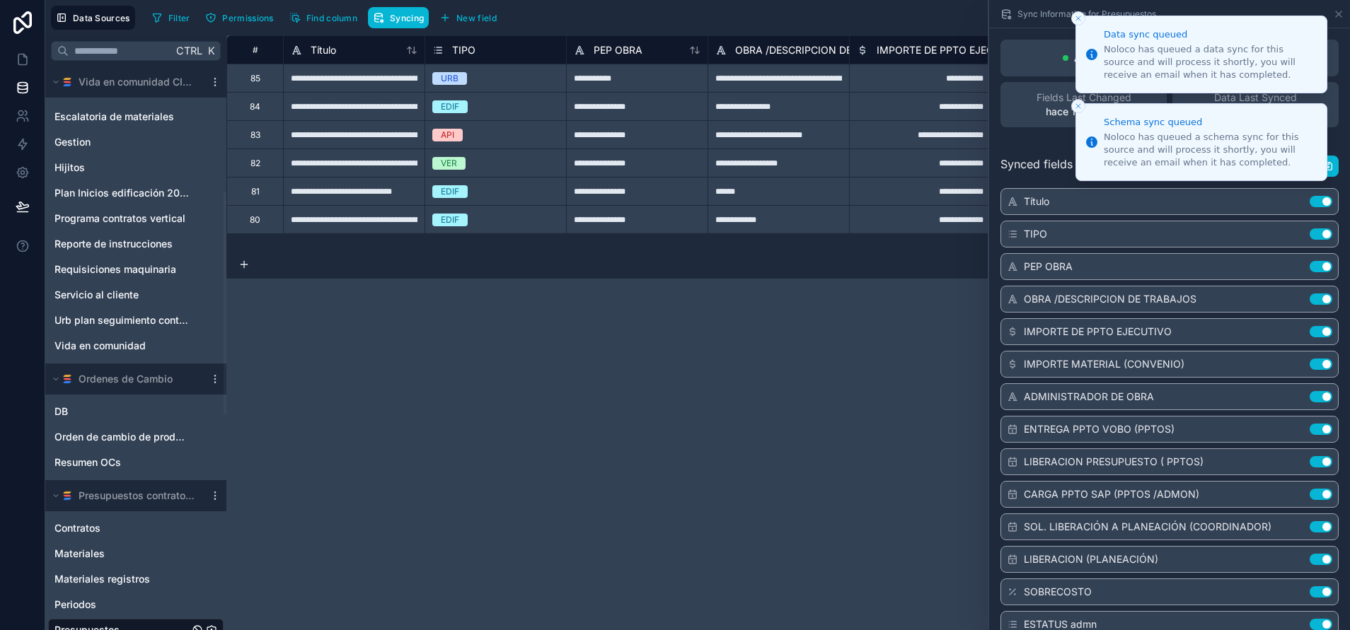
click at [899, 15] on icon "Close toast" at bounding box center [1078, 18] width 8 height 8
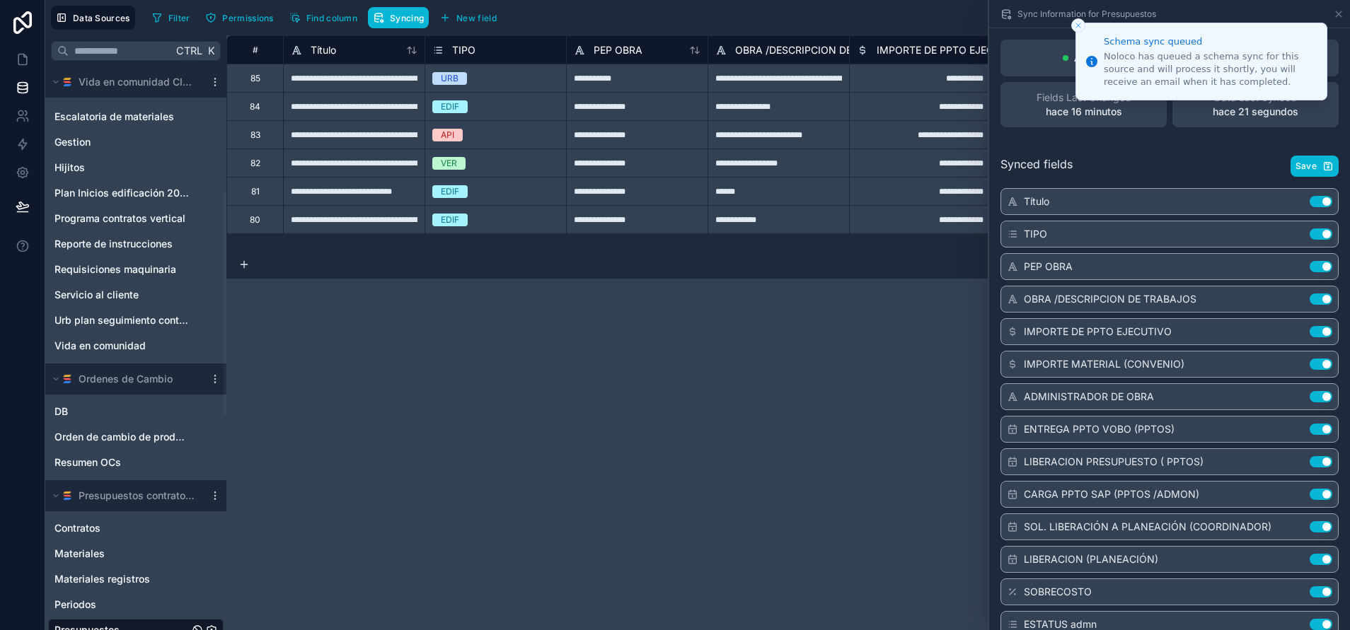
click at [899, 21] on button "Close toast" at bounding box center [1078, 25] width 14 height 14
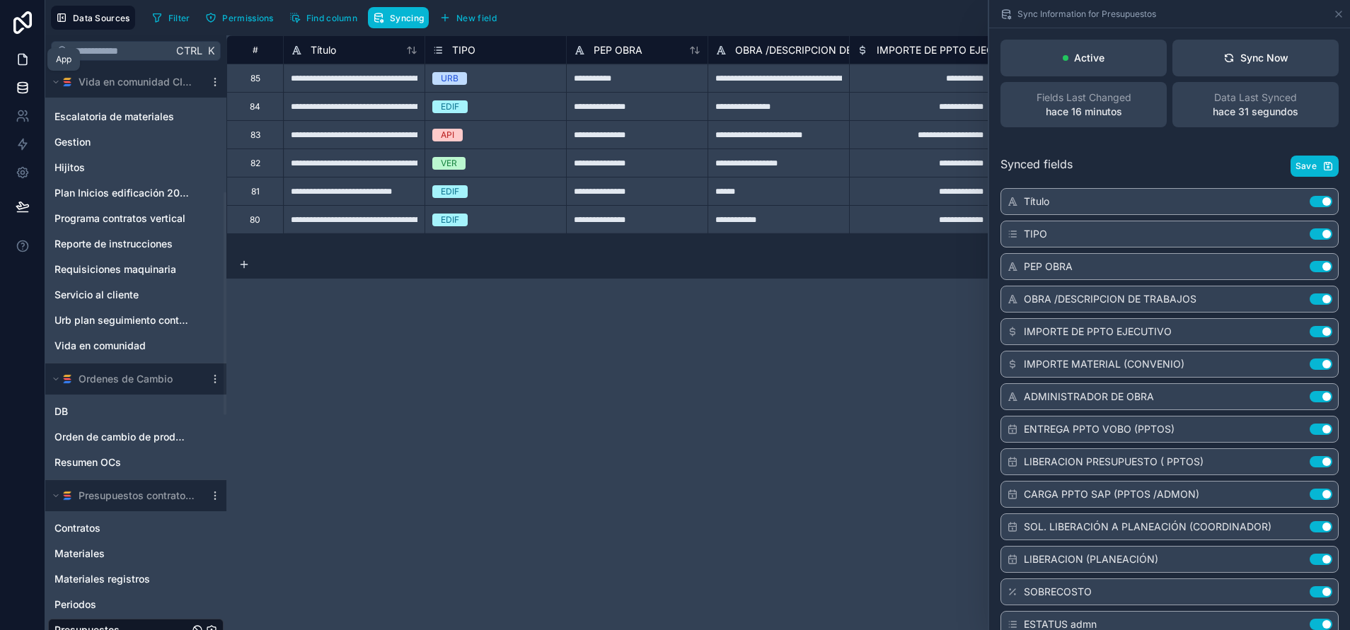
click at [21, 53] on icon at bounding box center [23, 59] width 14 height 14
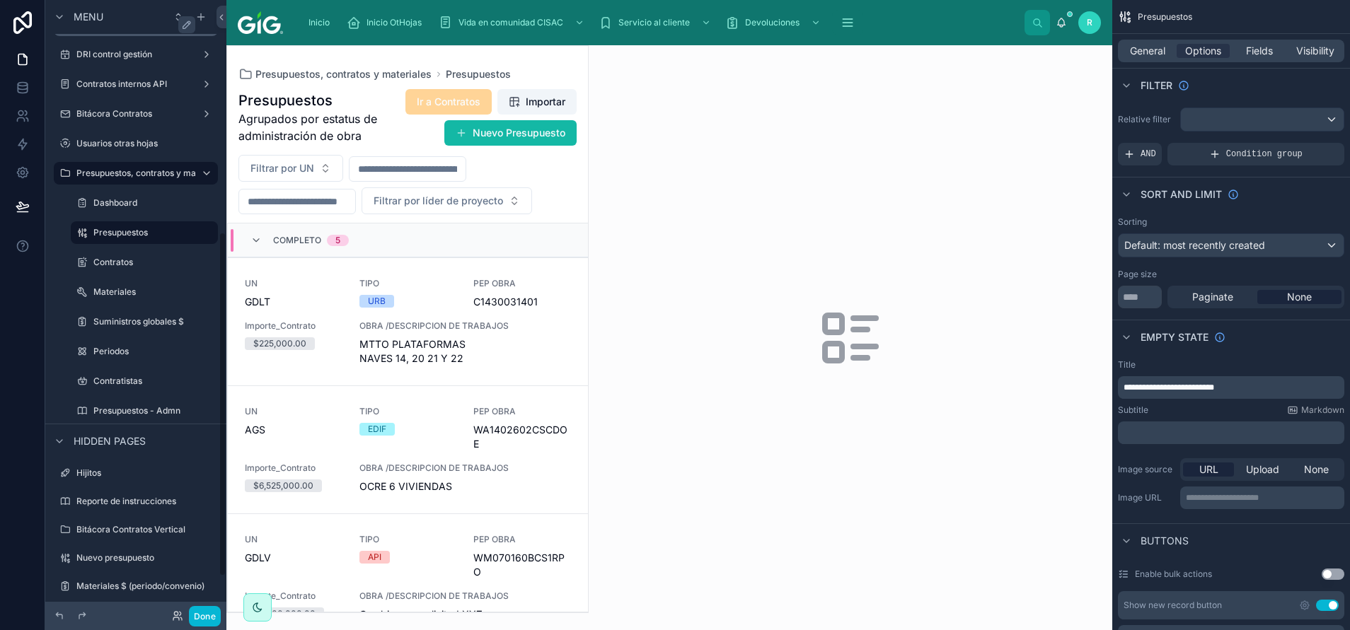
scroll to position [425, 0]
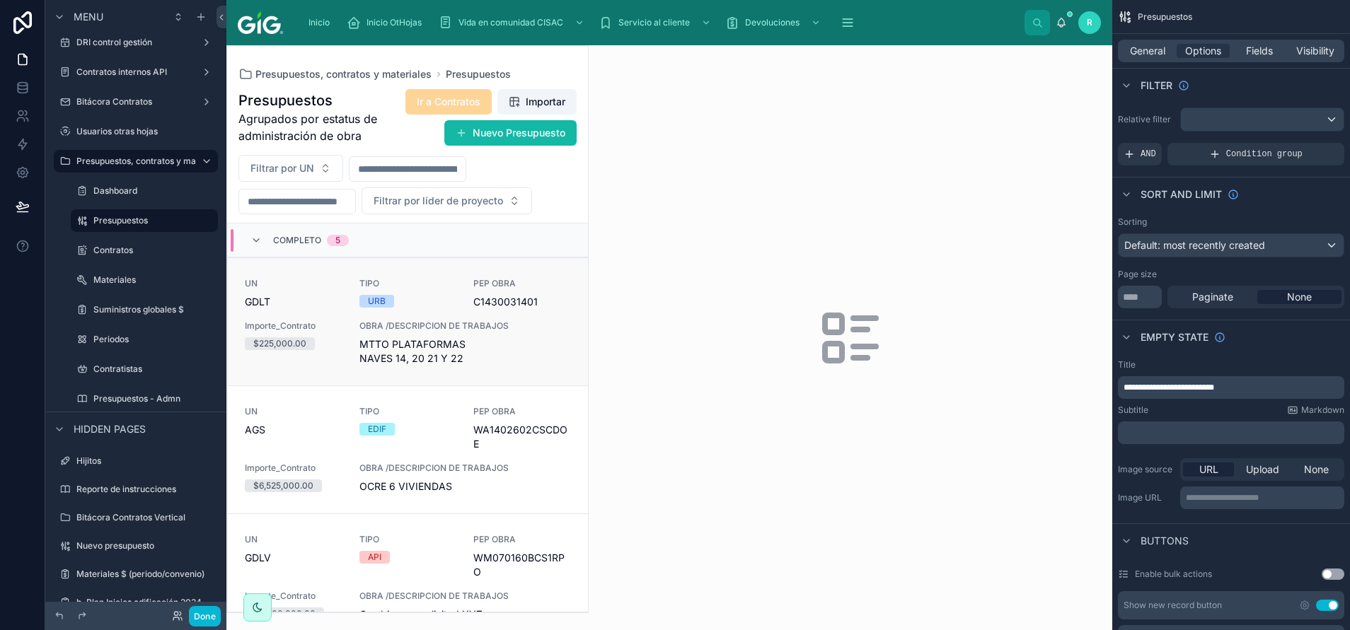
click at [418, 298] on div "URB" at bounding box center [408, 301] width 98 height 13
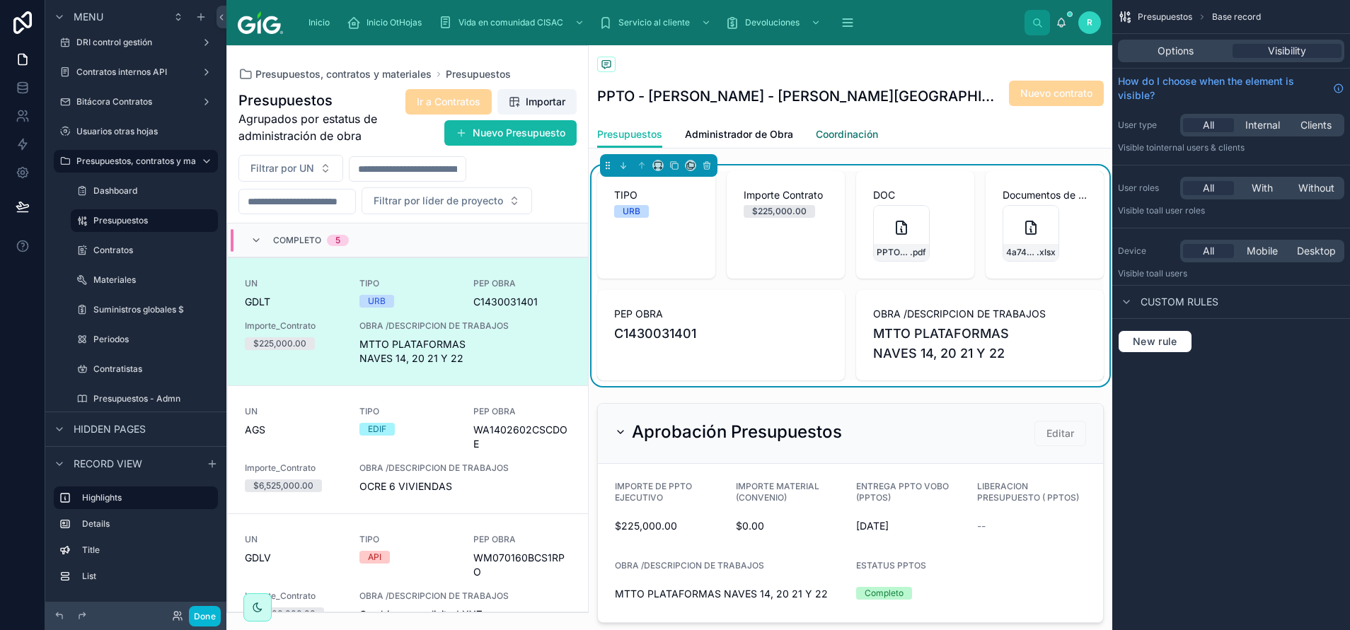
click at [845, 133] on span "Coordinación" at bounding box center [847, 134] width 62 height 14
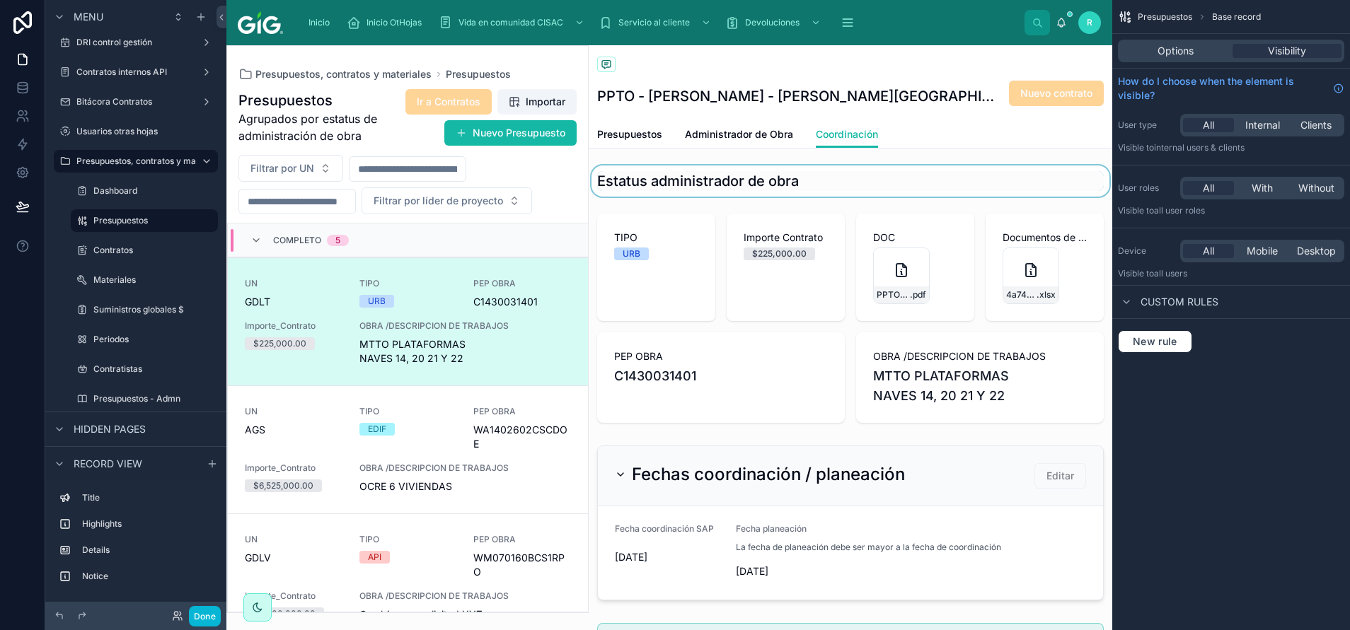
click at [782, 186] on div at bounding box center [851, 181] width 524 height 31
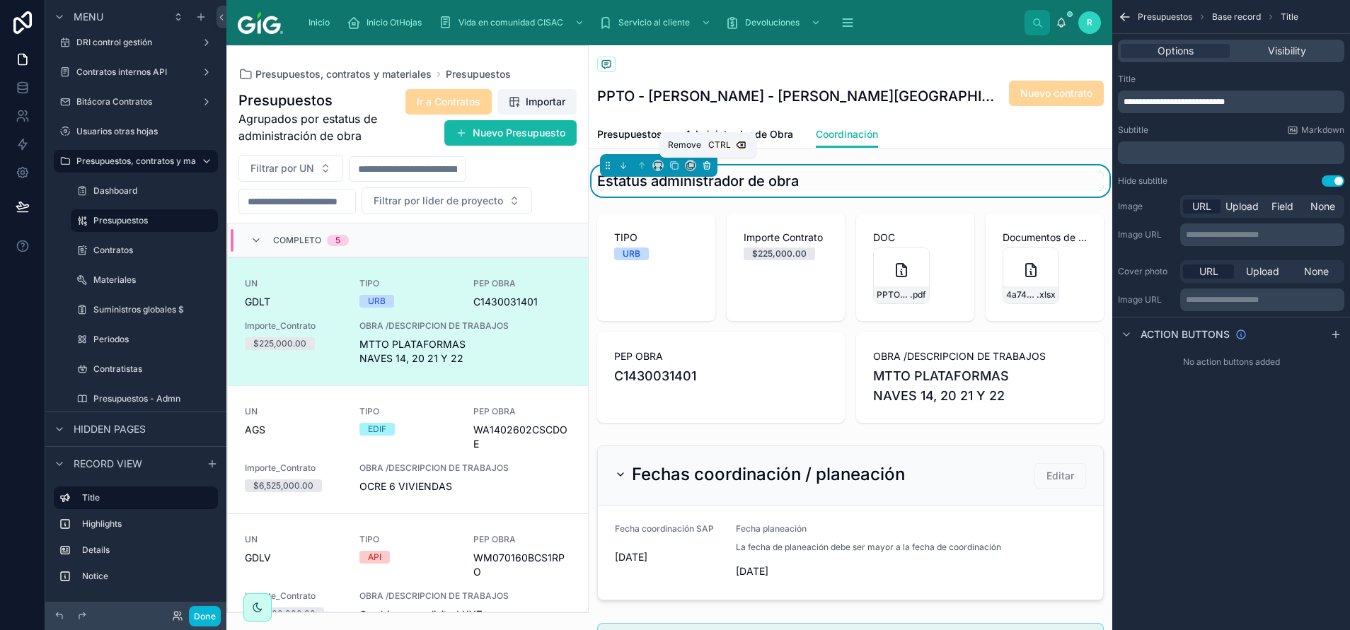
click at [706, 165] on icon at bounding box center [706, 166] width 0 height 3
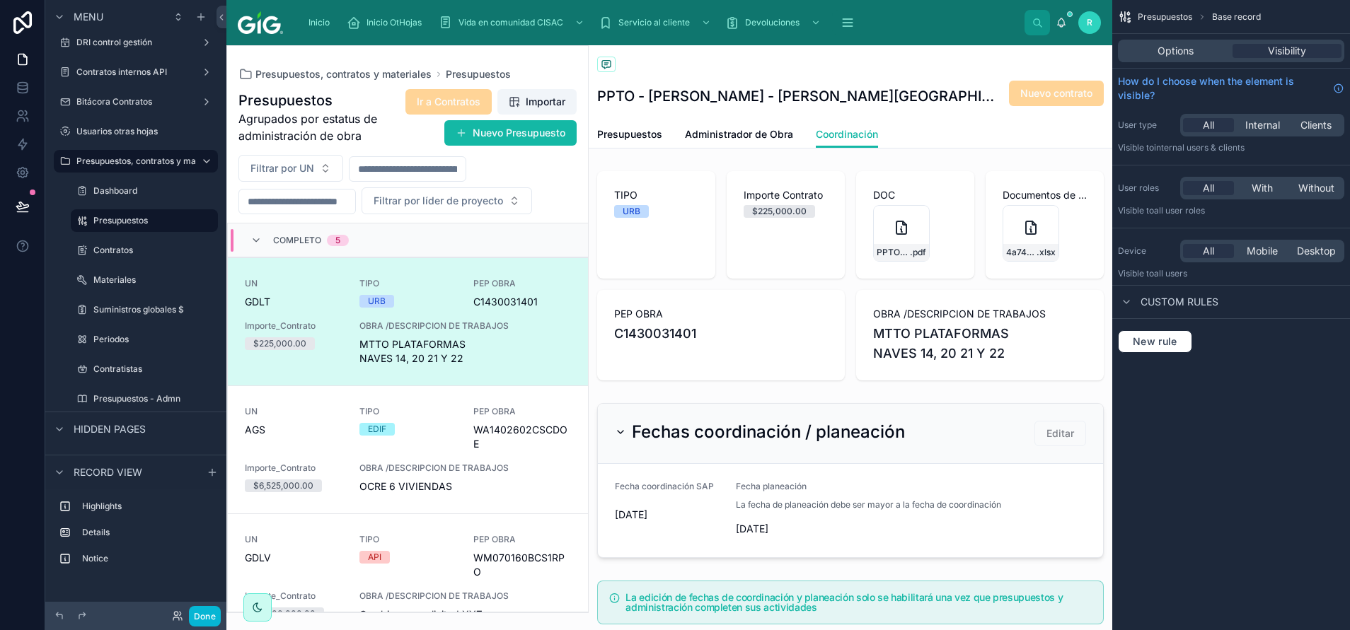
scroll to position [34, 0]
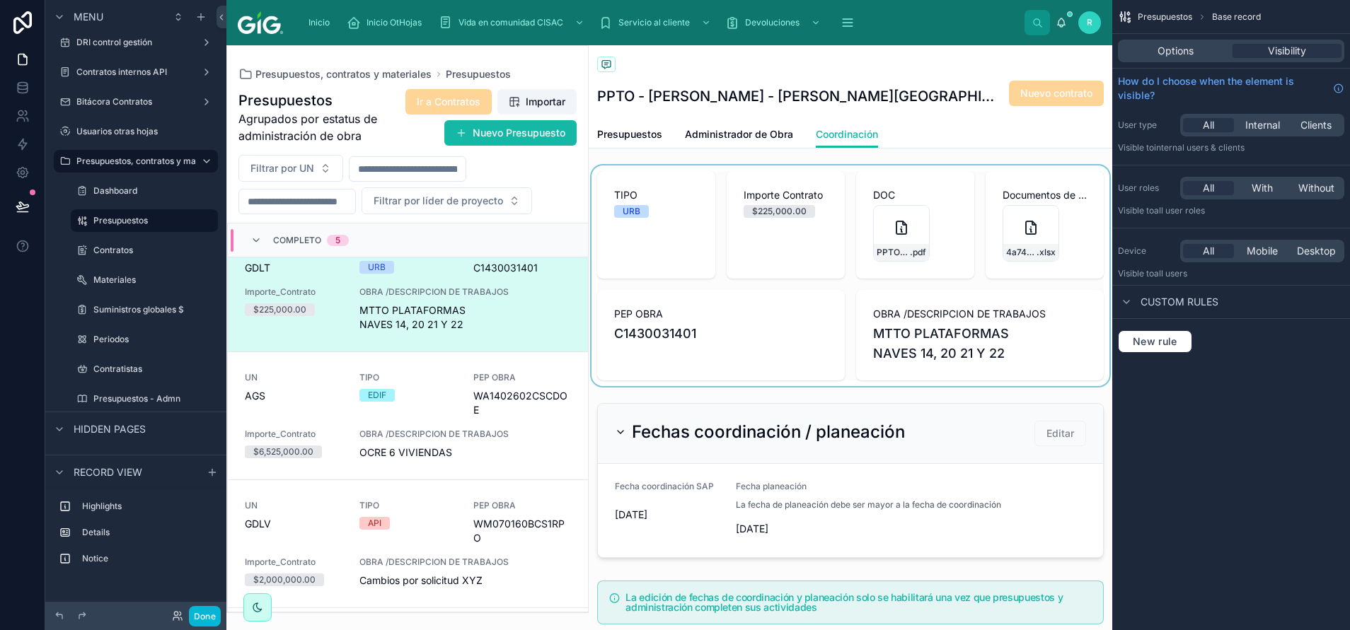
click at [717, 210] on div at bounding box center [851, 276] width 524 height 221
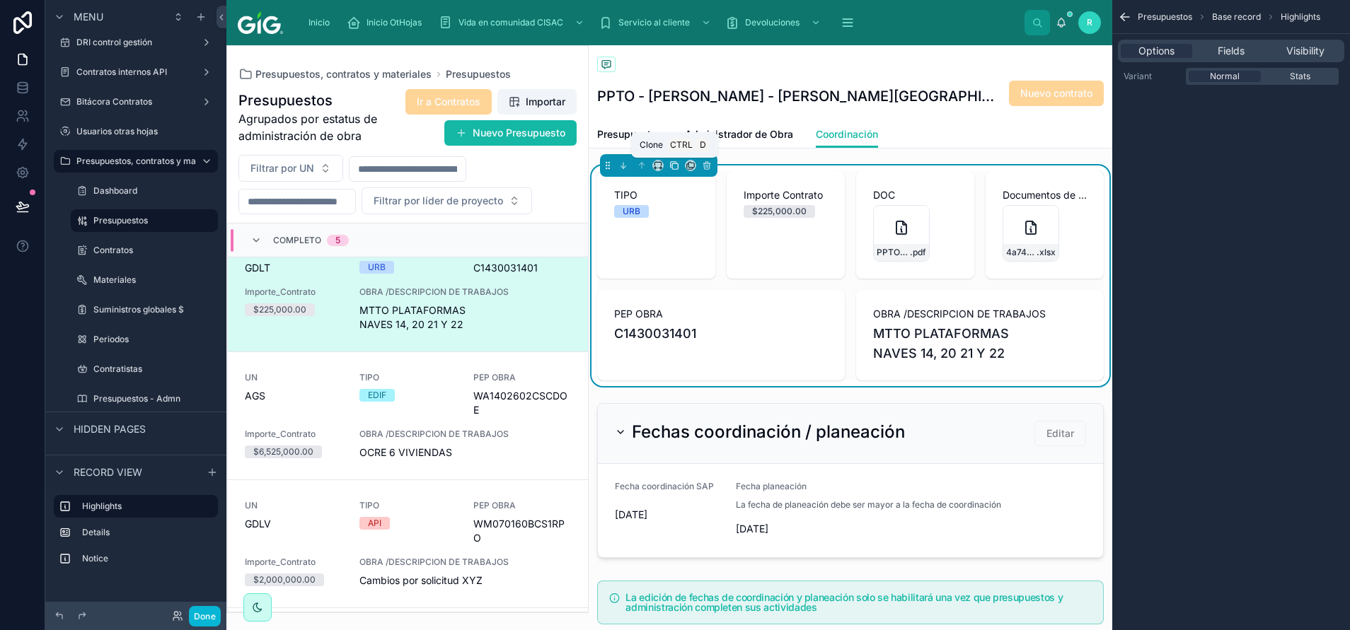
click at [675, 168] on icon at bounding box center [674, 166] width 10 height 10
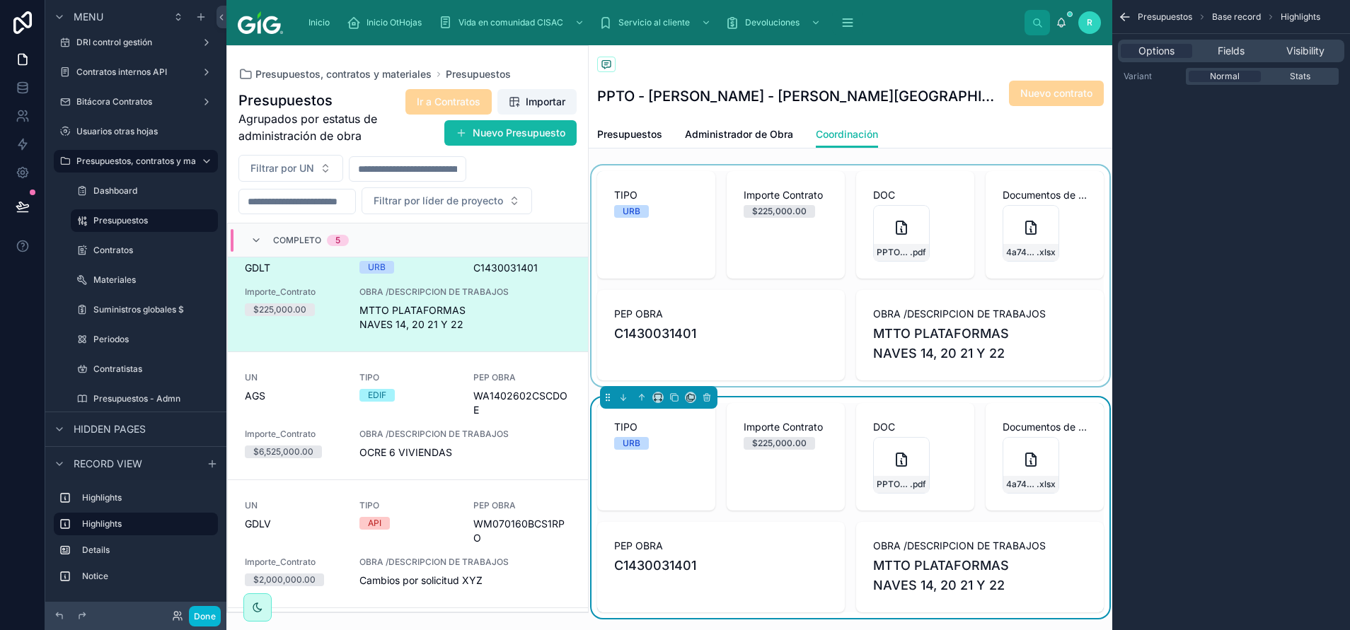
click at [708, 250] on div at bounding box center [851, 276] width 524 height 221
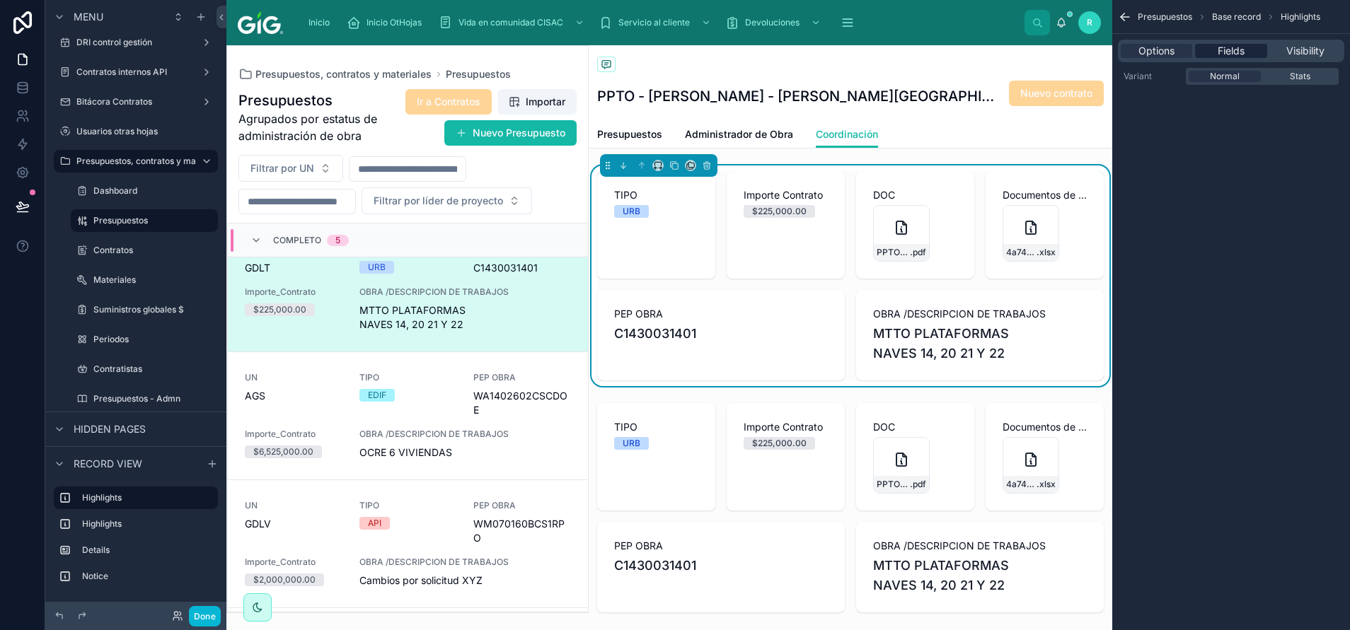
click at [899, 47] on span "Fields" at bounding box center [1231, 51] width 27 height 14
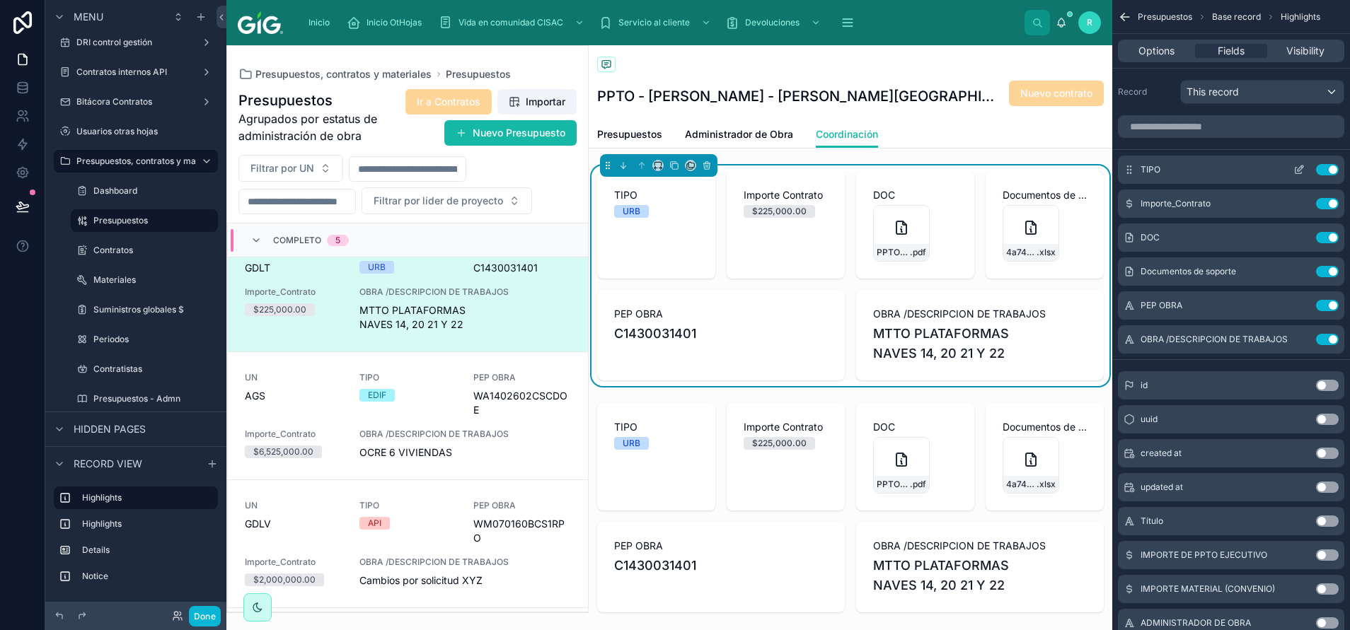
click at [899, 170] on button "Use setting" at bounding box center [1327, 169] width 23 height 11
click at [899, 198] on button "Use setting" at bounding box center [1327, 203] width 23 height 11
click at [899, 232] on button "Use setting" at bounding box center [1327, 237] width 23 height 11
click at [899, 266] on button "Use setting" at bounding box center [1327, 271] width 23 height 11
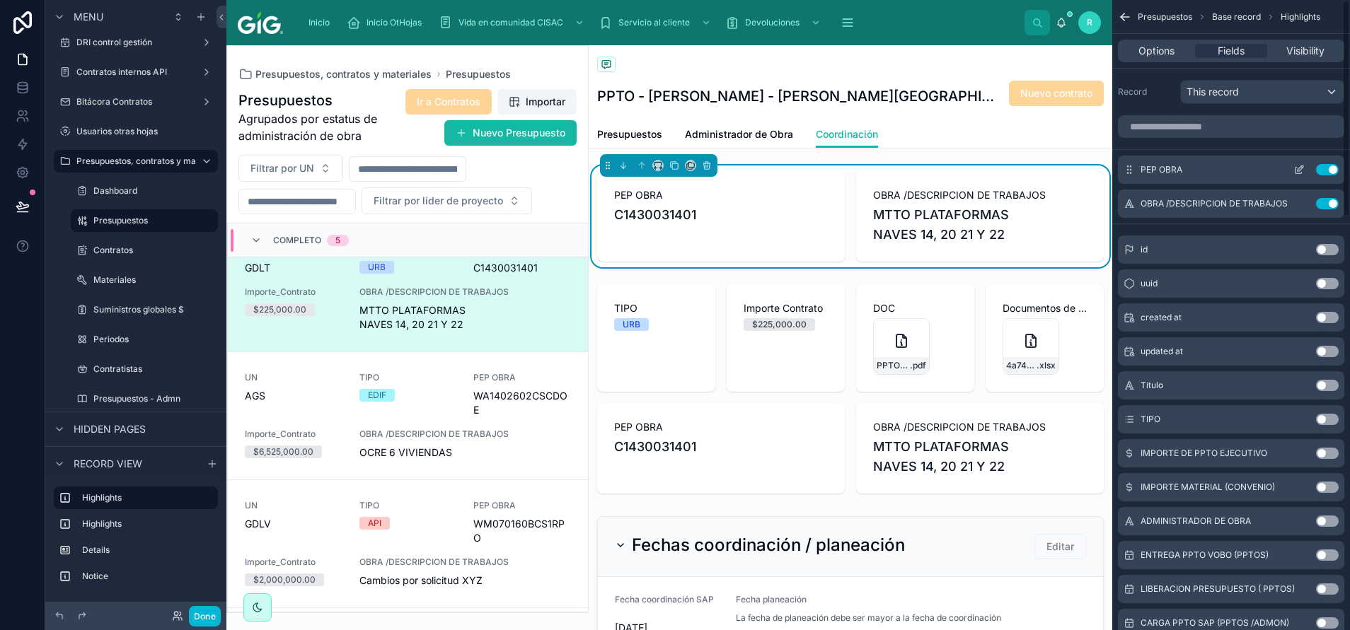
click at [899, 162] on div "PEP OBRA Use setting" at bounding box center [1231, 170] width 226 height 28
click at [899, 166] on button "Use setting" at bounding box center [1327, 169] width 23 height 11
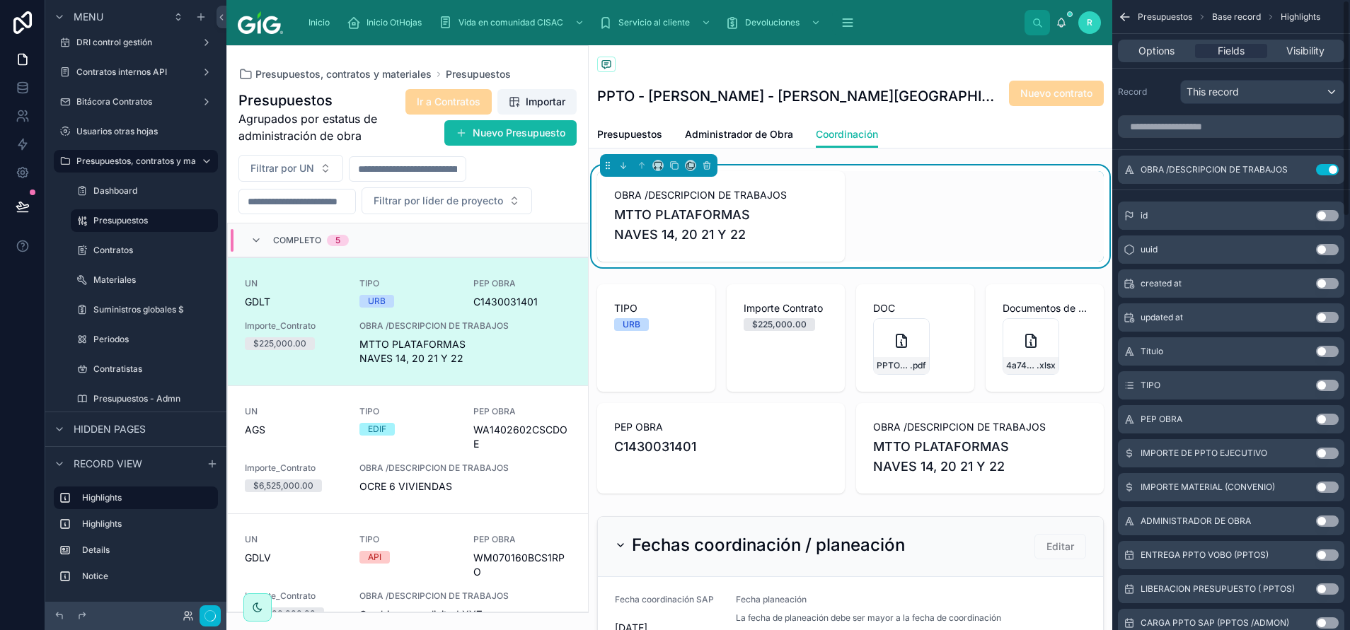
click at [899, 166] on button "Use setting" at bounding box center [1327, 169] width 23 height 11
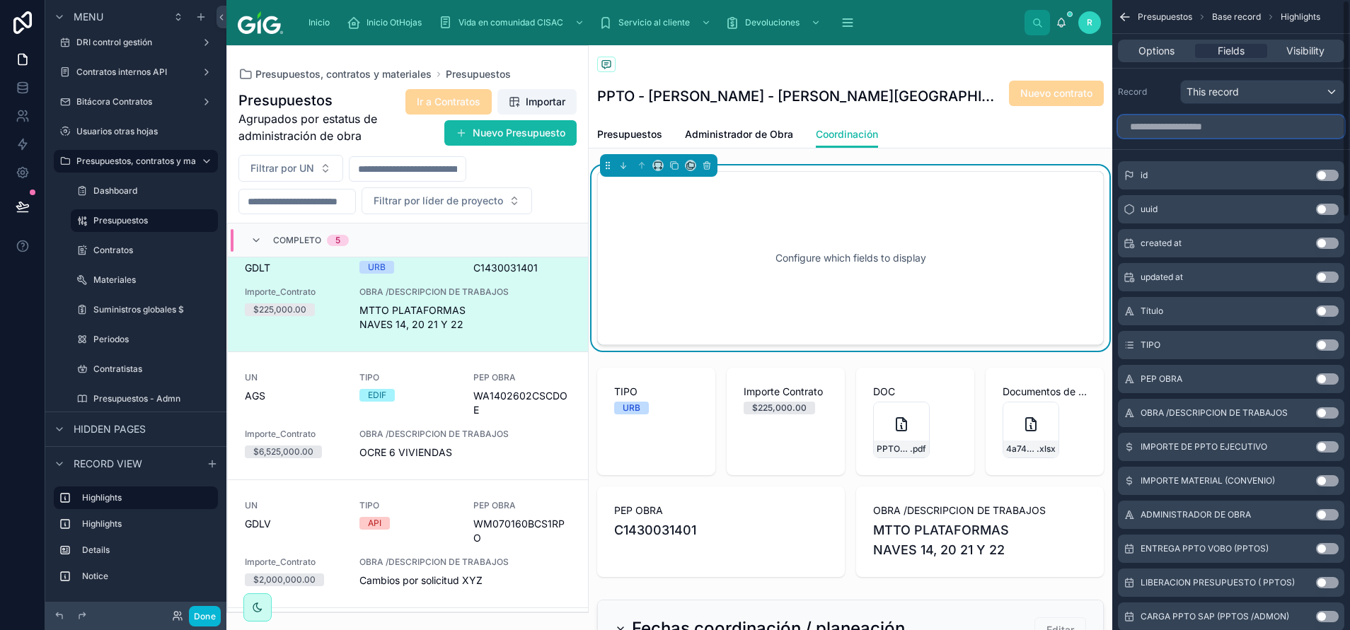
click at [899, 125] on input "scrollable content" at bounding box center [1231, 126] width 226 height 23
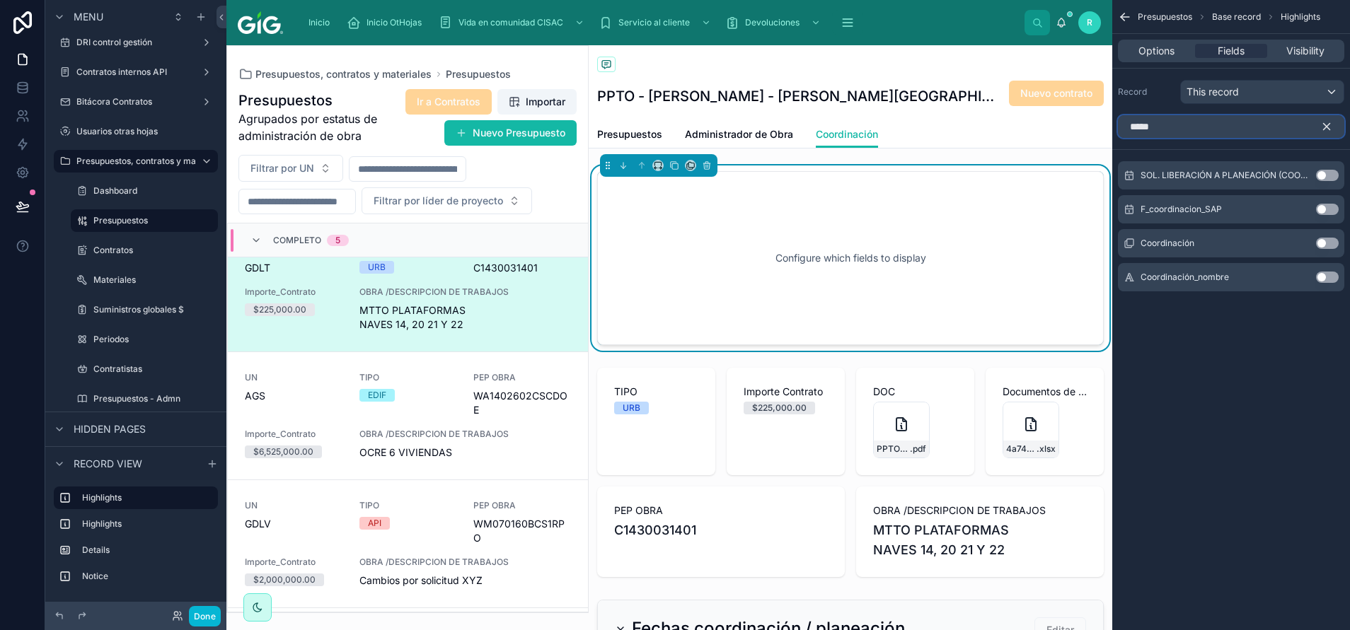
type input "*****"
click at [899, 274] on button "Use setting" at bounding box center [1327, 277] width 23 height 11
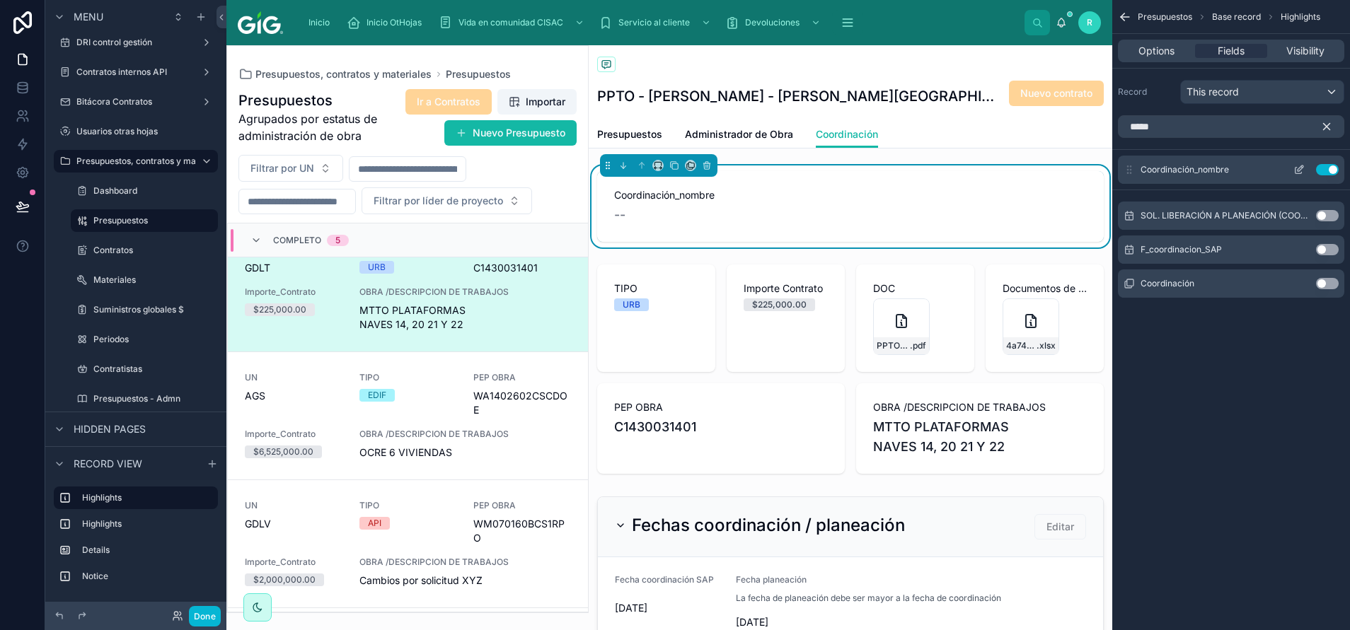
click at [899, 166] on icon "scrollable content" at bounding box center [1298, 169] width 11 height 11
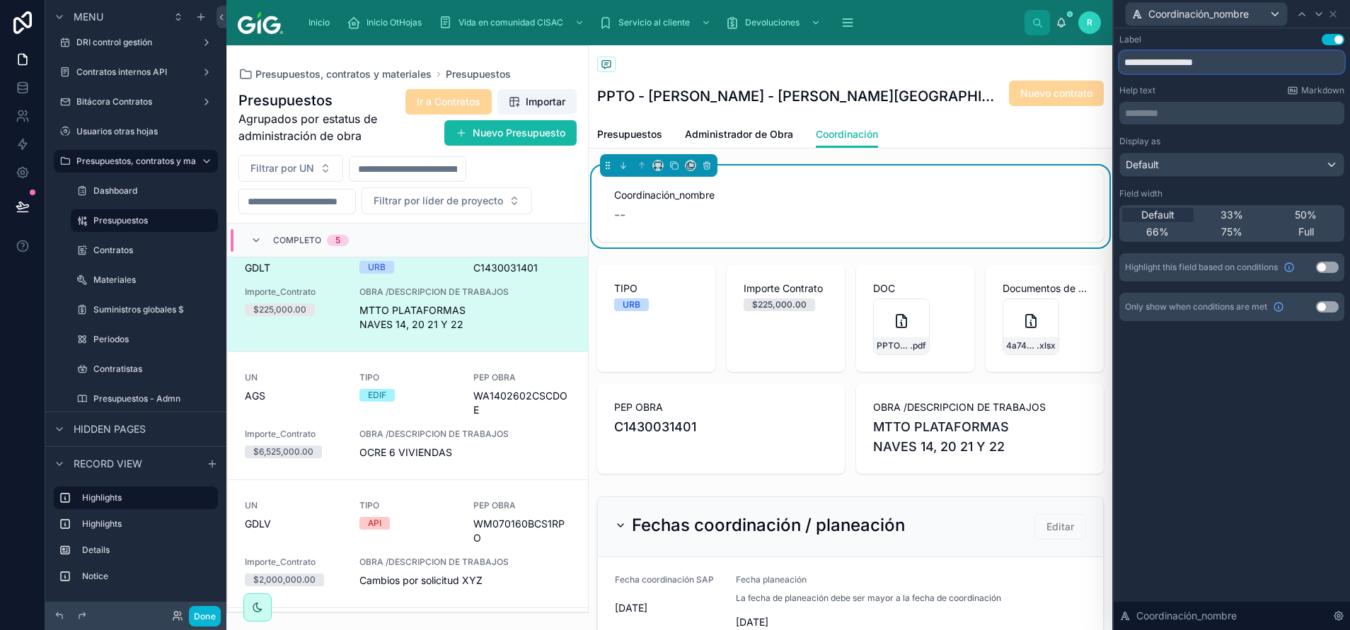
drag, startPoint x: 1259, startPoint y: 59, endPoint x: 1186, endPoint y: 67, distance: 73.3
click at [899, 67] on input "**********" at bounding box center [1231, 62] width 225 height 23
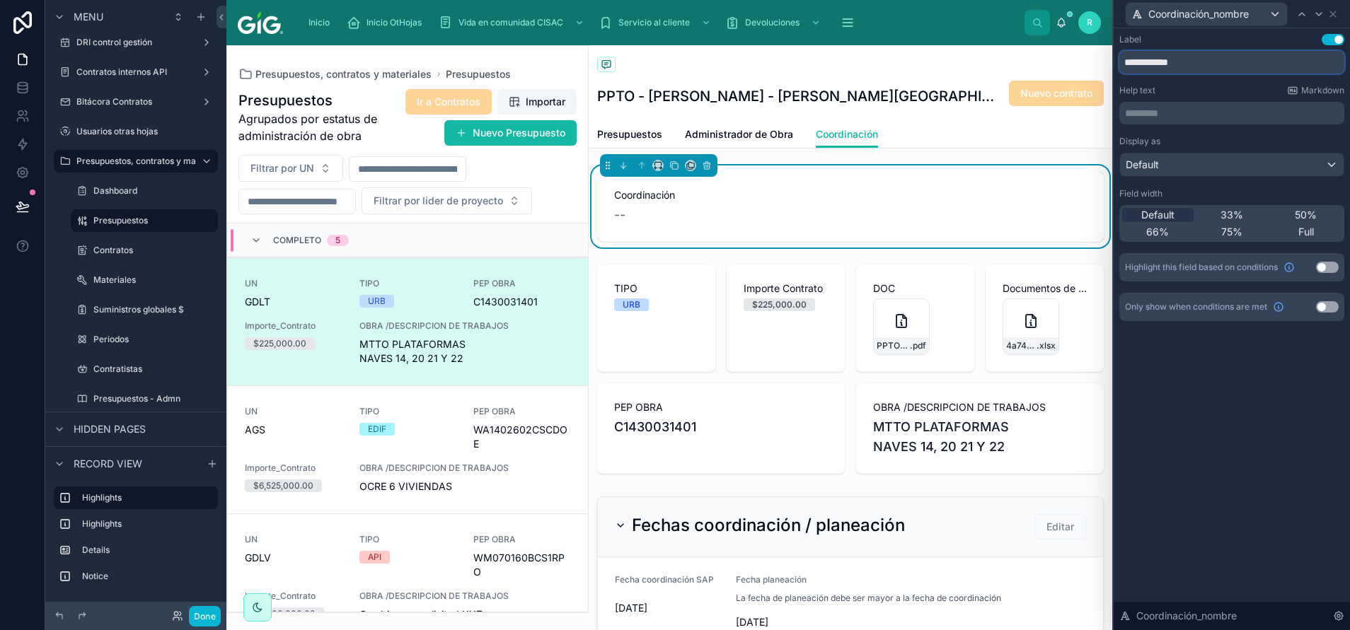
type input "**********"
click at [899, 31] on div "**********" at bounding box center [1232, 191] width 236 height 327
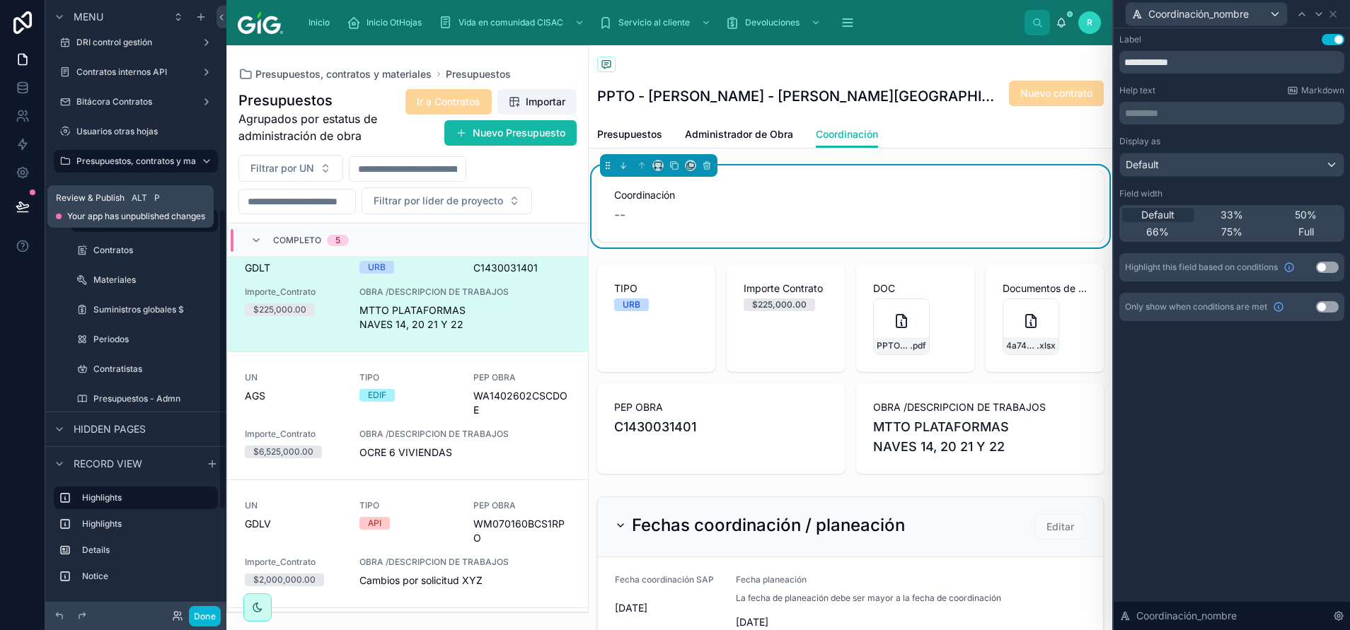
click at [22, 206] on icon at bounding box center [23, 207] width 14 height 14
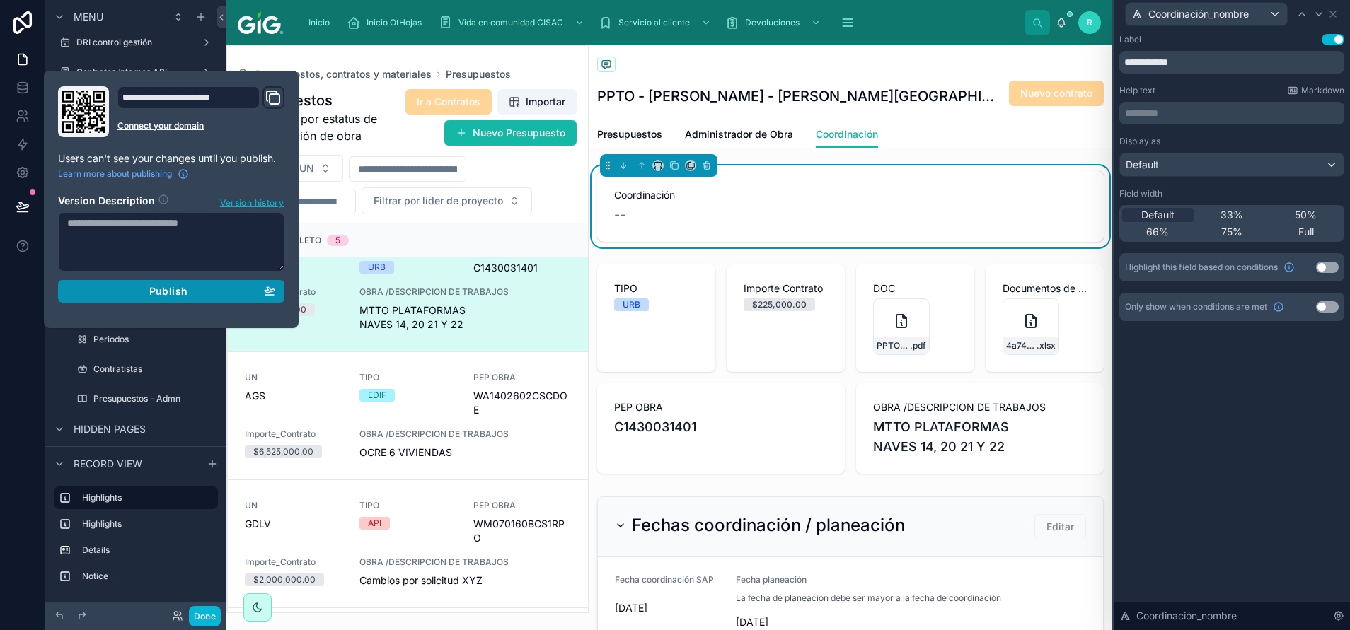
click at [159, 294] on span "Publish" at bounding box center [168, 291] width 38 height 13
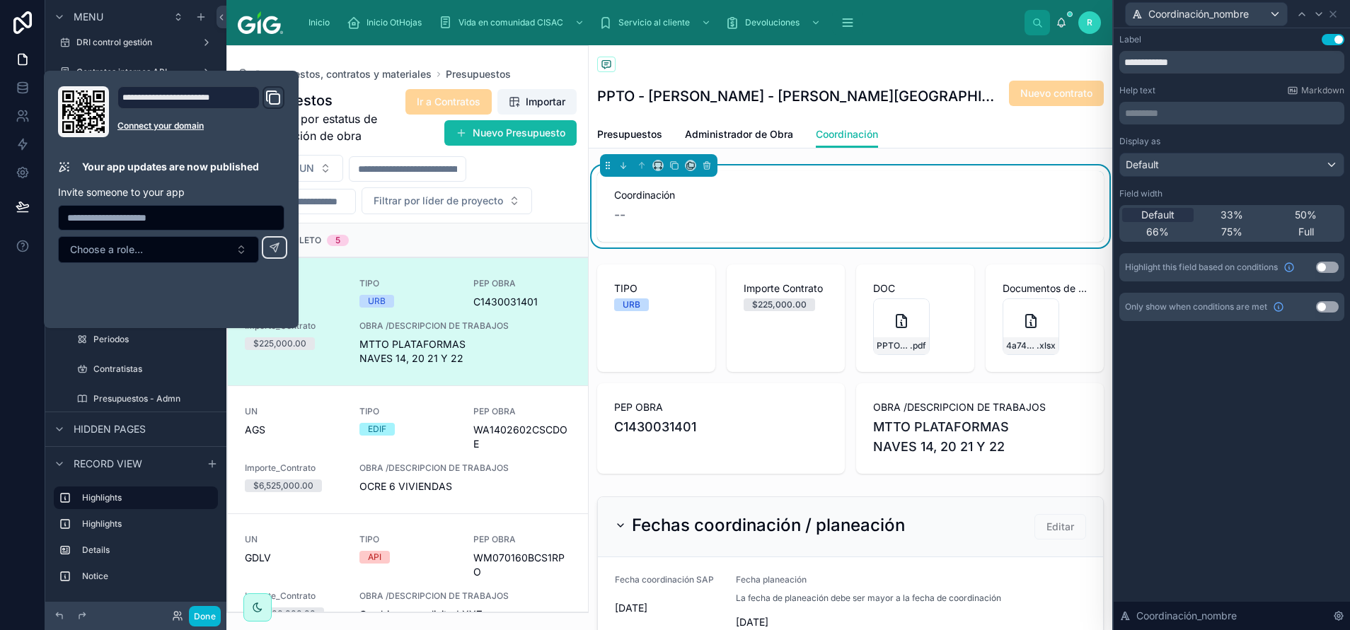
scroll to position [34, 0]
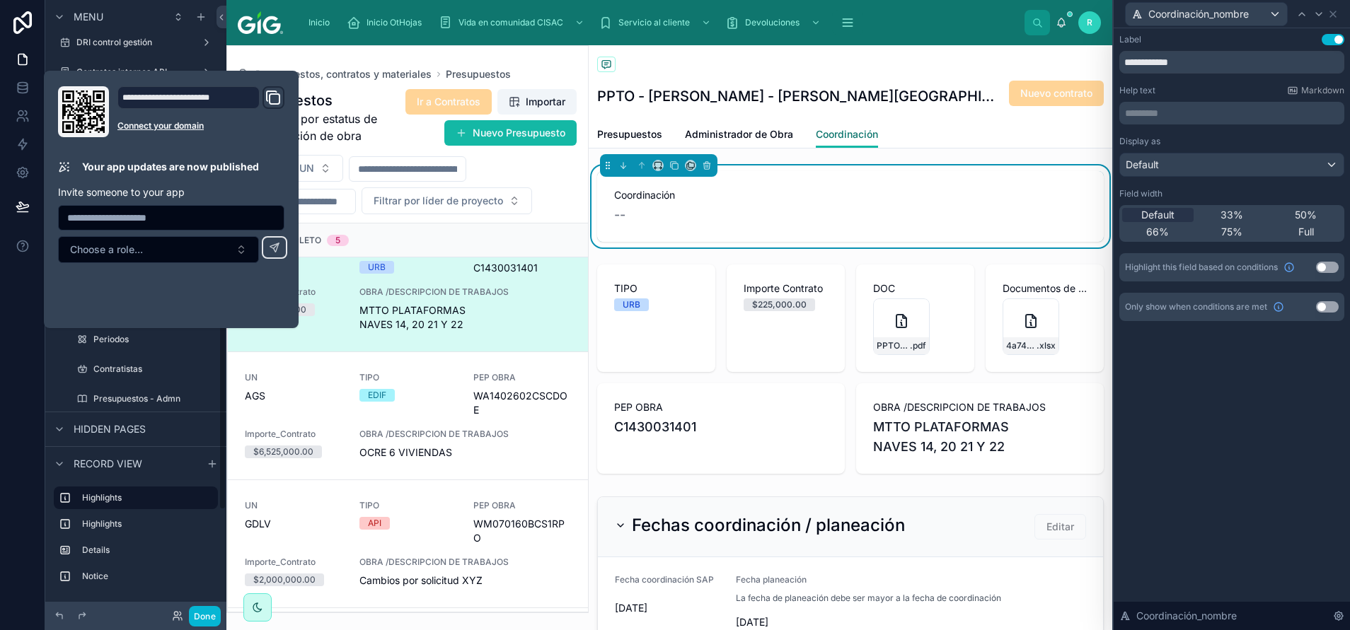
click at [843, 134] on span "Coordinación" at bounding box center [847, 134] width 62 height 14
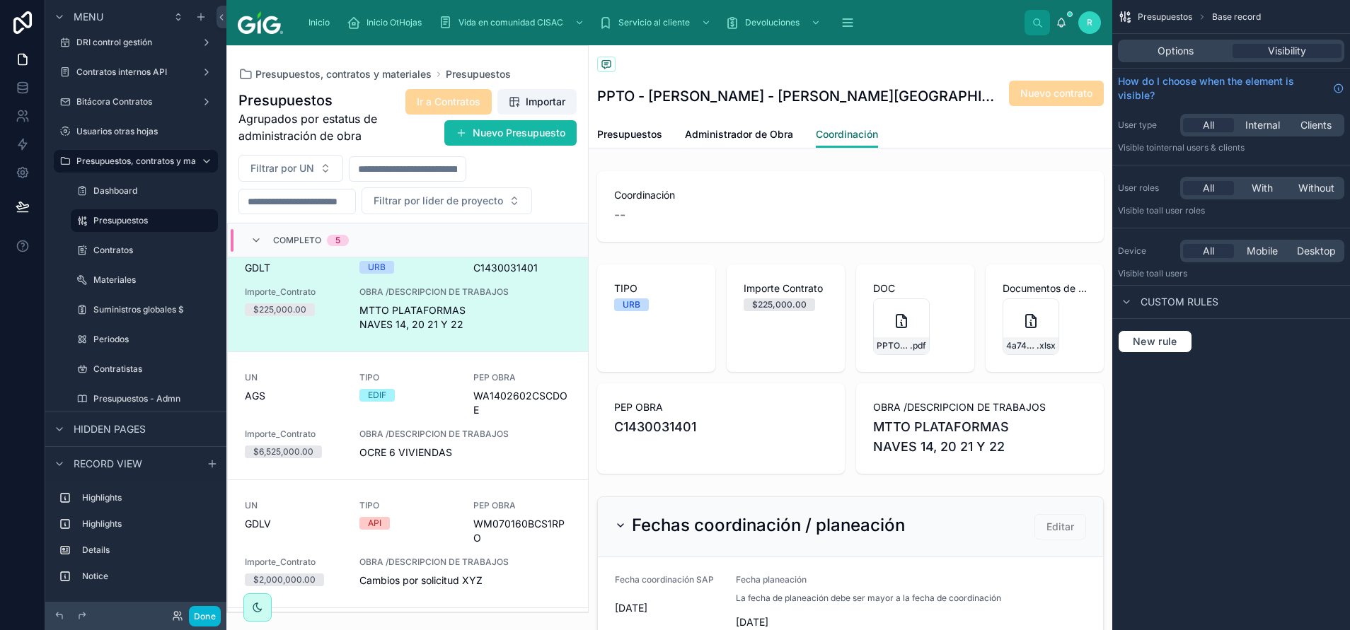
click at [843, 134] on span "Coordinación" at bounding box center [847, 134] width 62 height 14
click at [899, 333] on button "New rule" at bounding box center [1155, 341] width 74 height 23
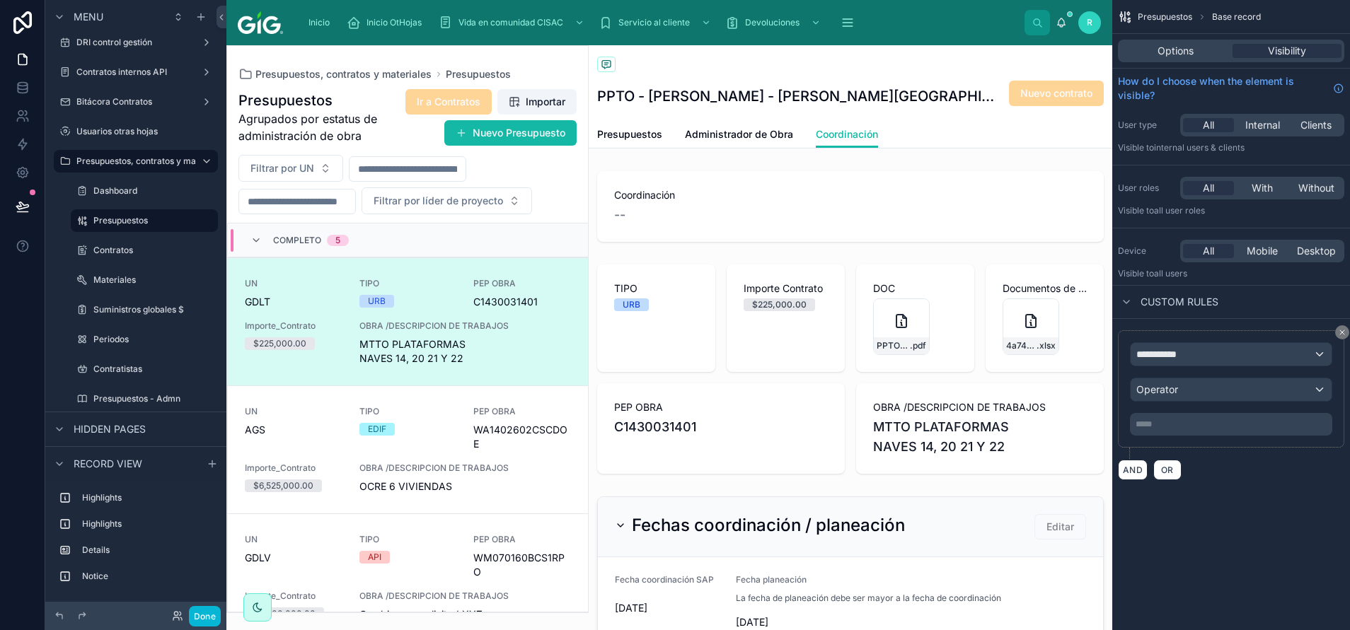
scroll to position [34, 0]
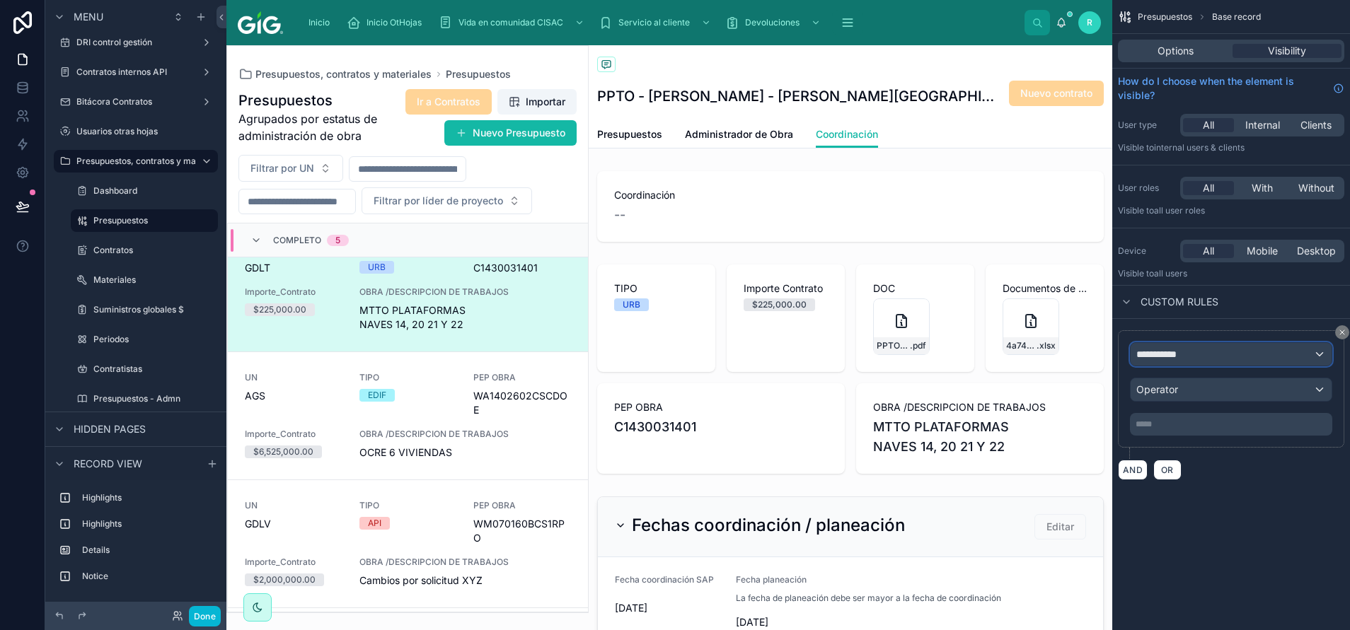
click at [899, 358] on div "**********" at bounding box center [1231, 354] width 201 height 23
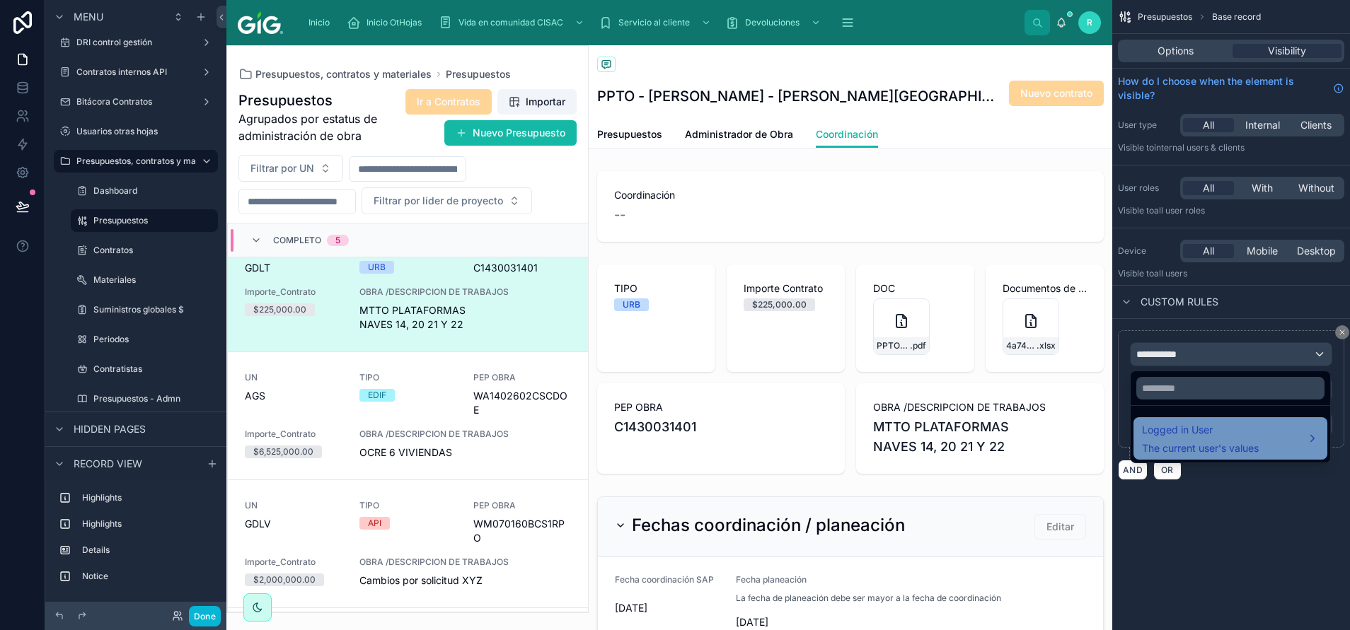
click at [899, 420] on span "Logged in User" at bounding box center [1200, 430] width 117 height 17
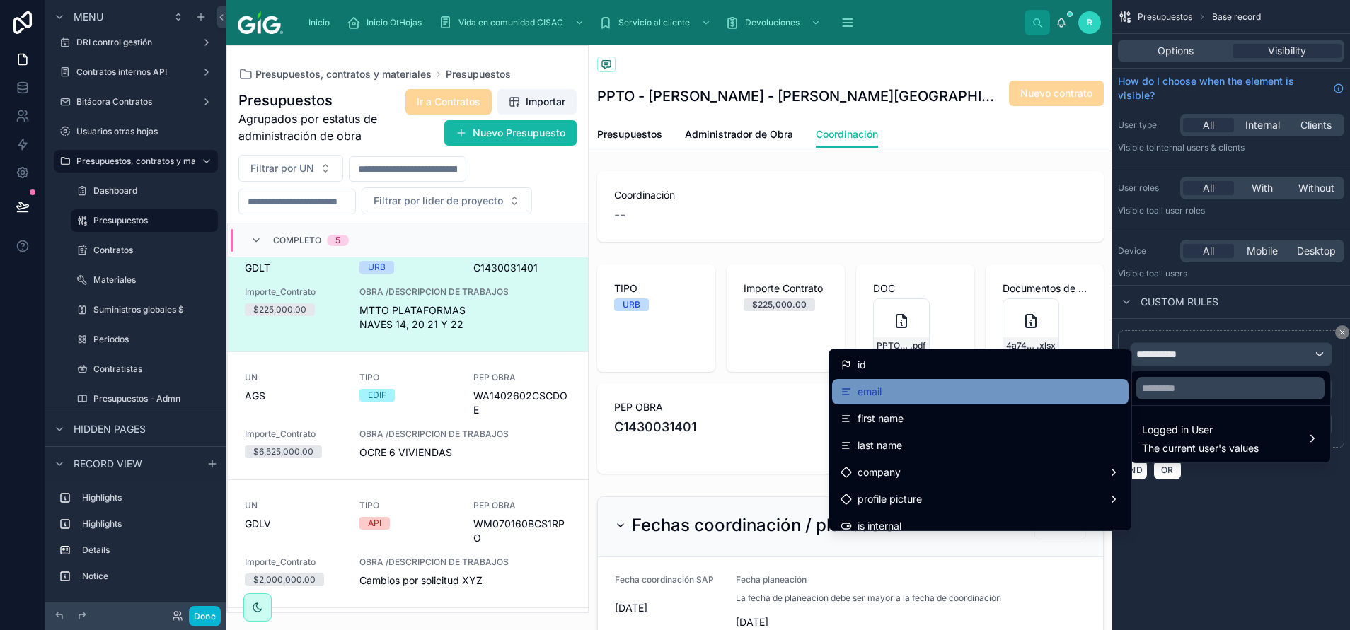
click at [899, 390] on div "email" at bounding box center [980, 391] width 279 height 17
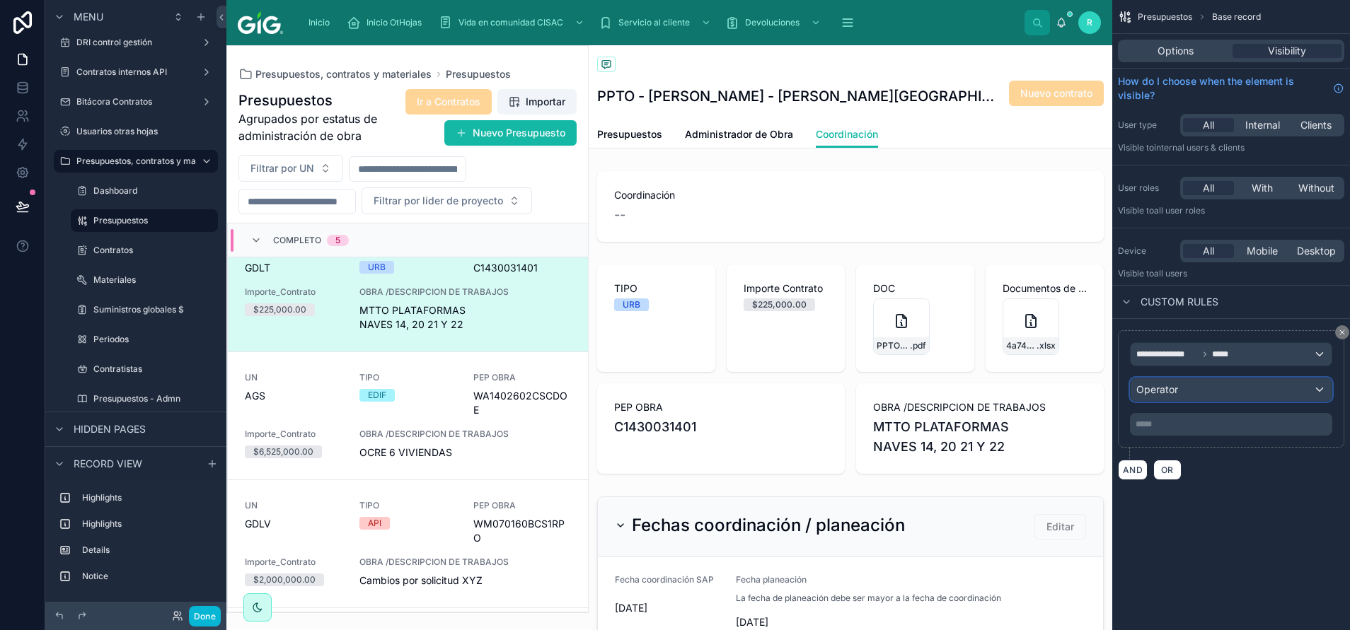
click at [899, 380] on div "Operator" at bounding box center [1231, 390] width 201 height 23
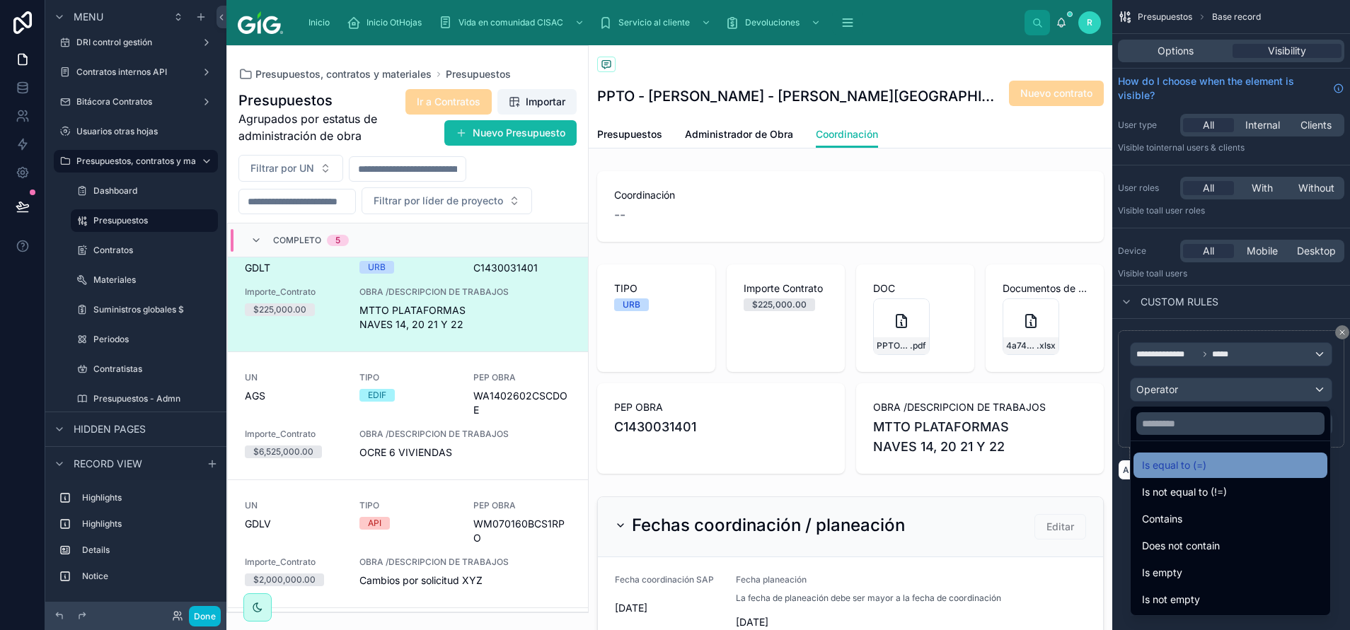
click at [899, 420] on ul "Is equal to (=) Is not equal to (!=) Contains Does not contain Is empty Is not …" at bounding box center [1231, 528] width 200 height 174
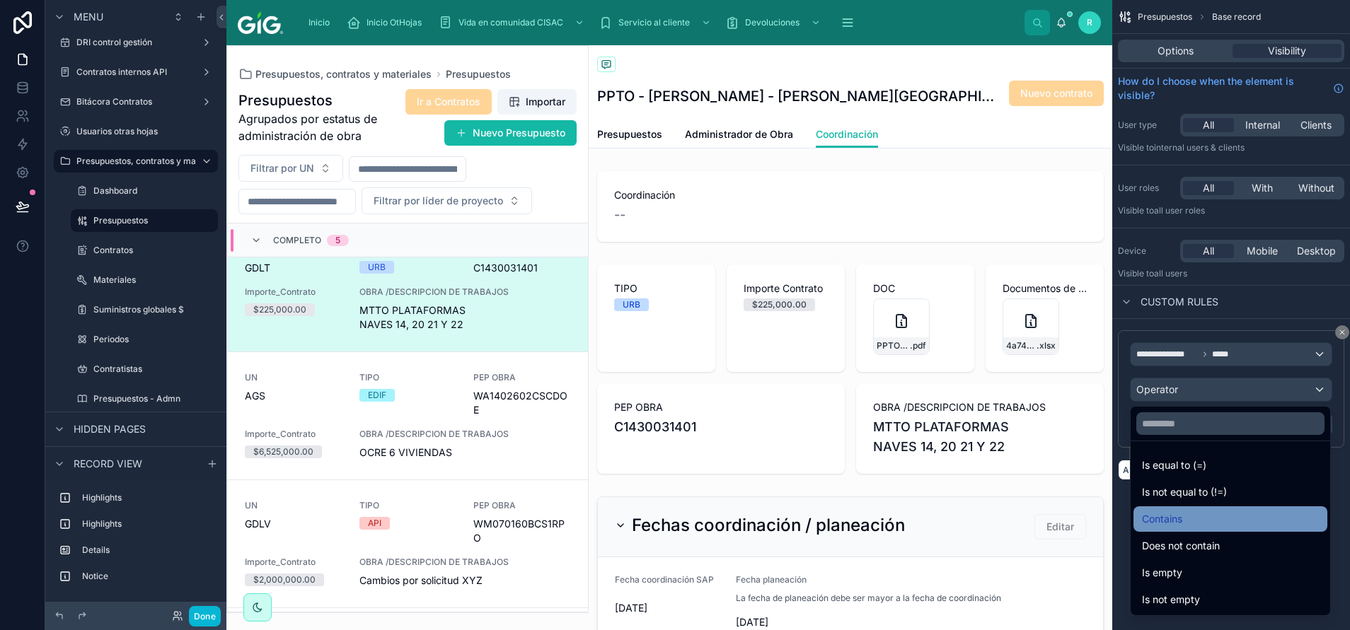
click at [899, 420] on div "Contains" at bounding box center [1230, 519] width 177 height 17
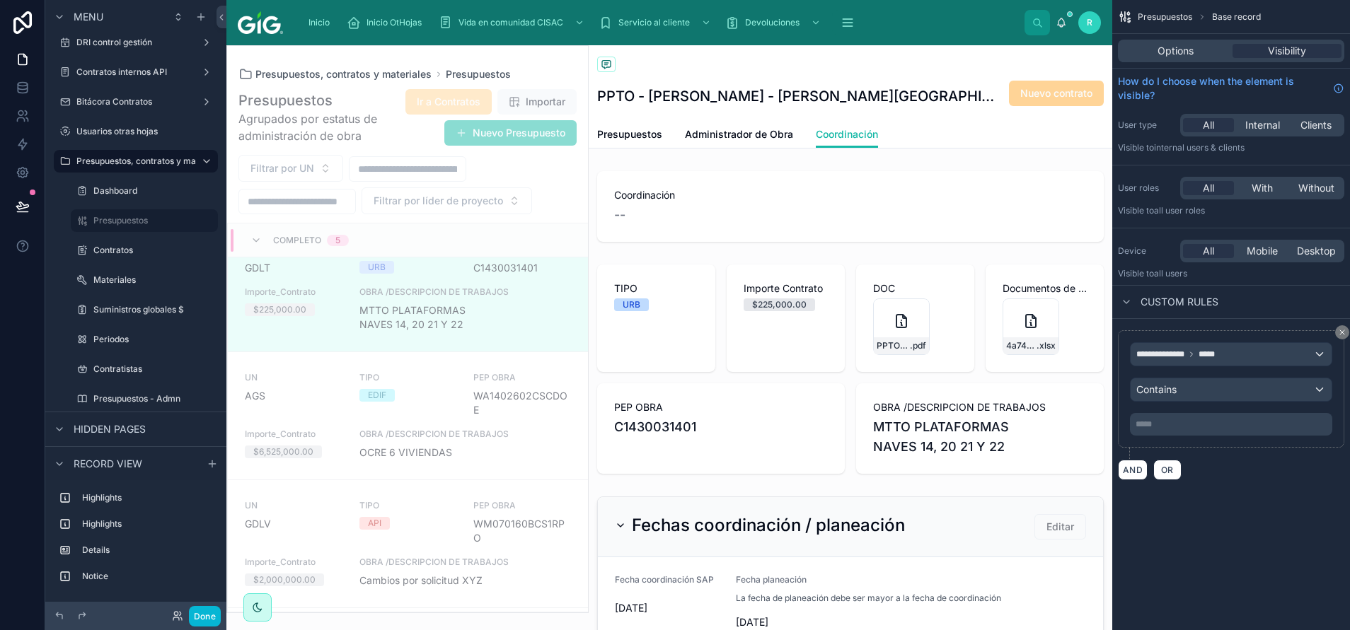
click at [899, 420] on div "***** ﻿" at bounding box center [1231, 424] width 202 height 23
click at [899, 420] on p "***** ﻿" at bounding box center [1233, 424] width 194 height 11
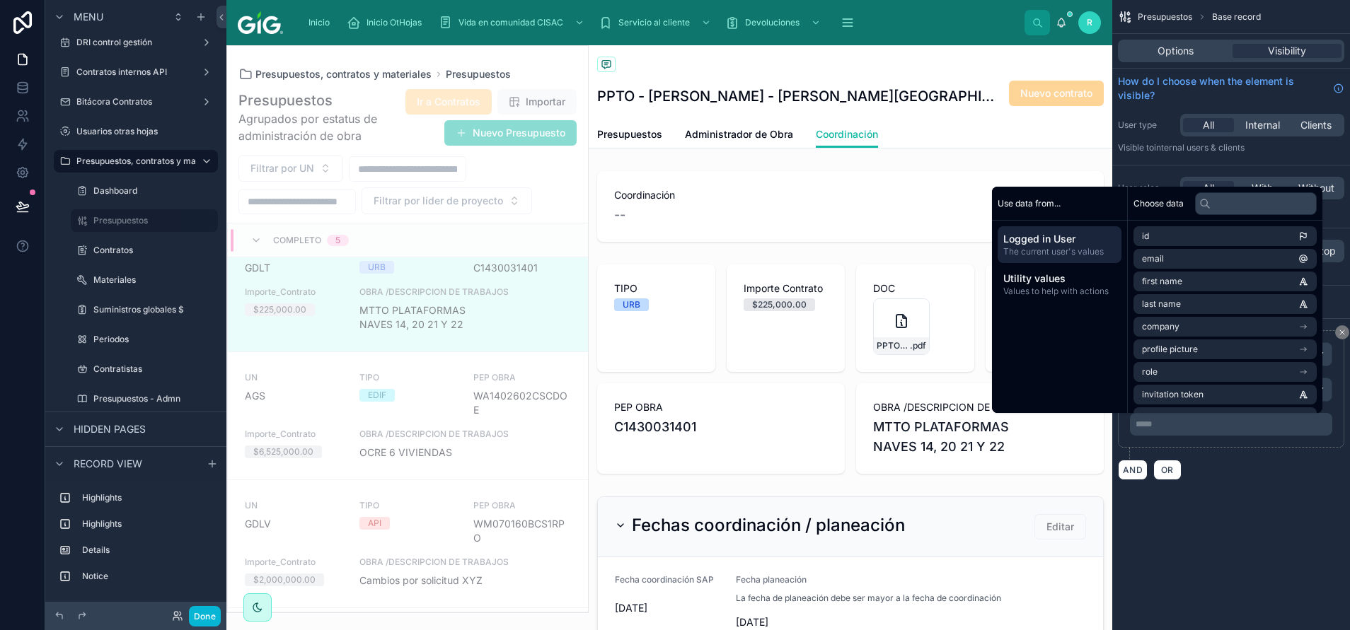
click at [899, 420] on div "**********" at bounding box center [1231, 315] width 238 height 630
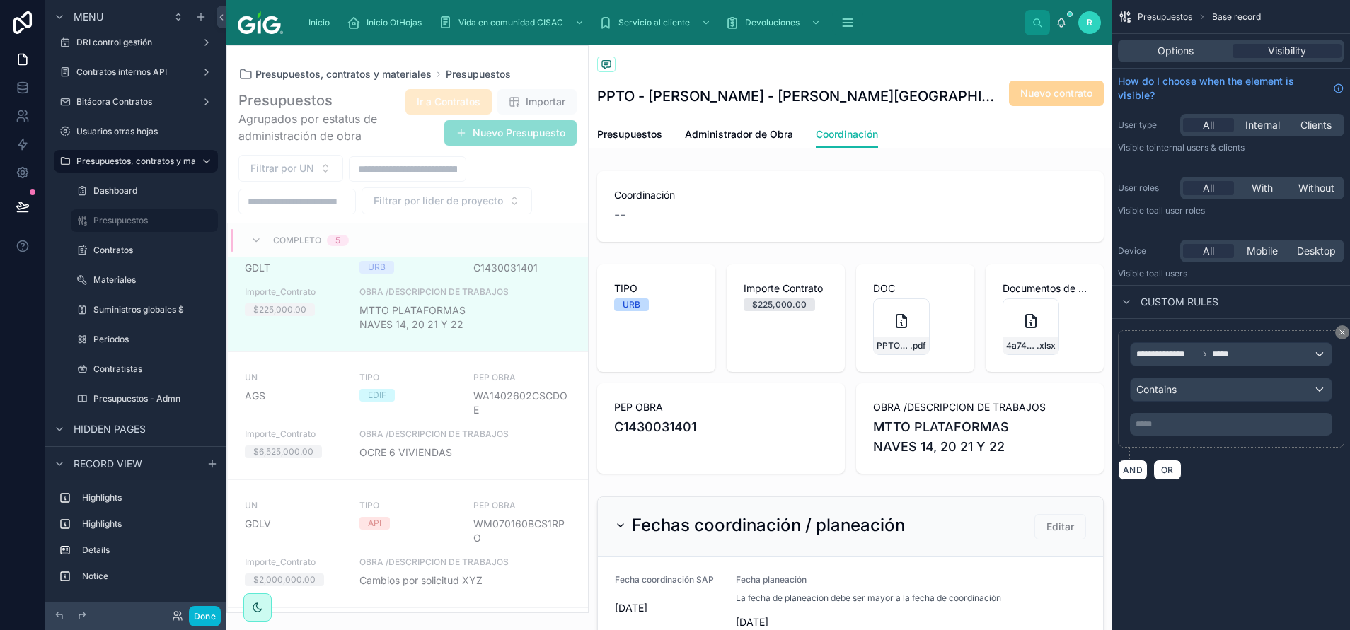
click at [899, 335] on icon "scrollable content" at bounding box center [1342, 332] width 8 height 8
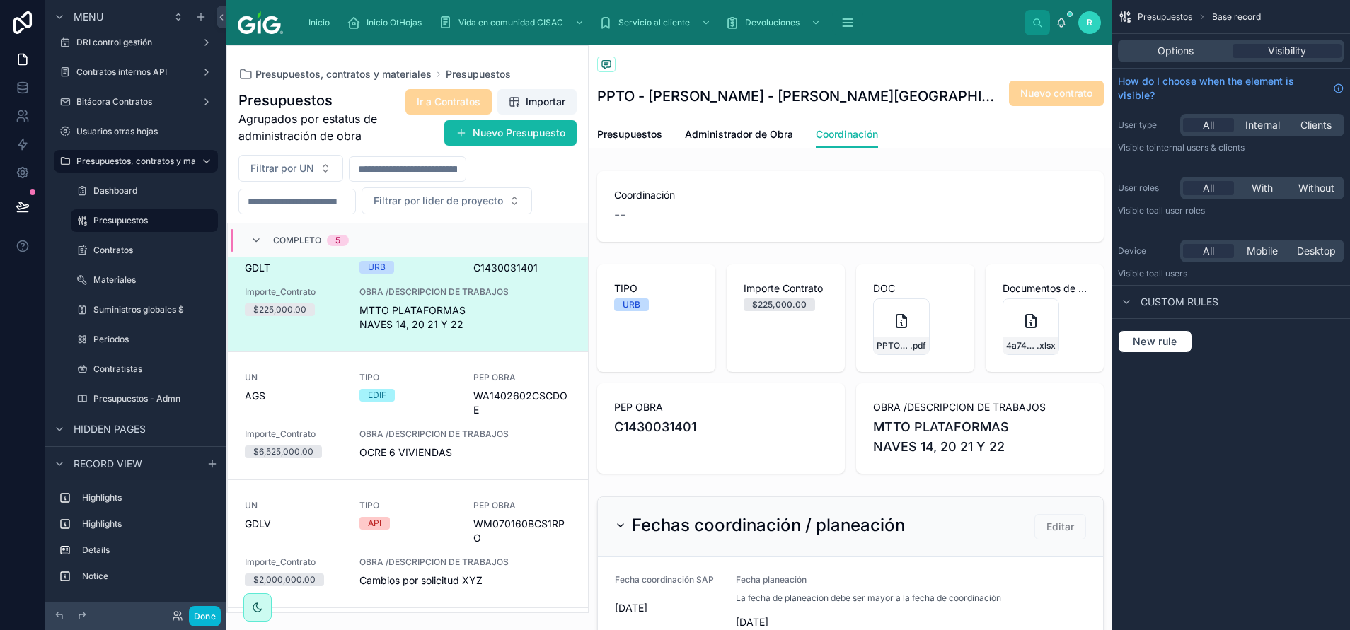
click at [536, 174] on div "Filtrar por UN Filtrar por líder de proyecto" at bounding box center [407, 184] width 361 height 59
click at [333, 78] on span "Presupuestos, contratos y materiales" at bounding box center [343, 74] width 176 height 14
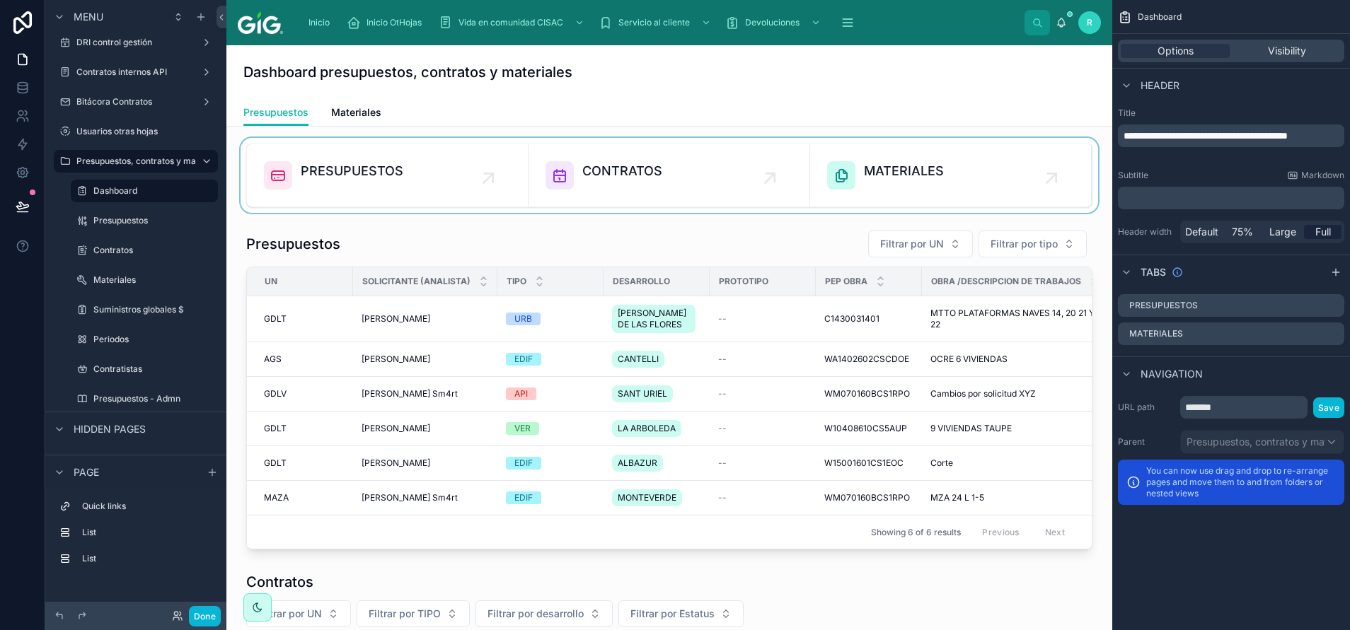
click at [379, 191] on div at bounding box center [669, 175] width 863 height 75
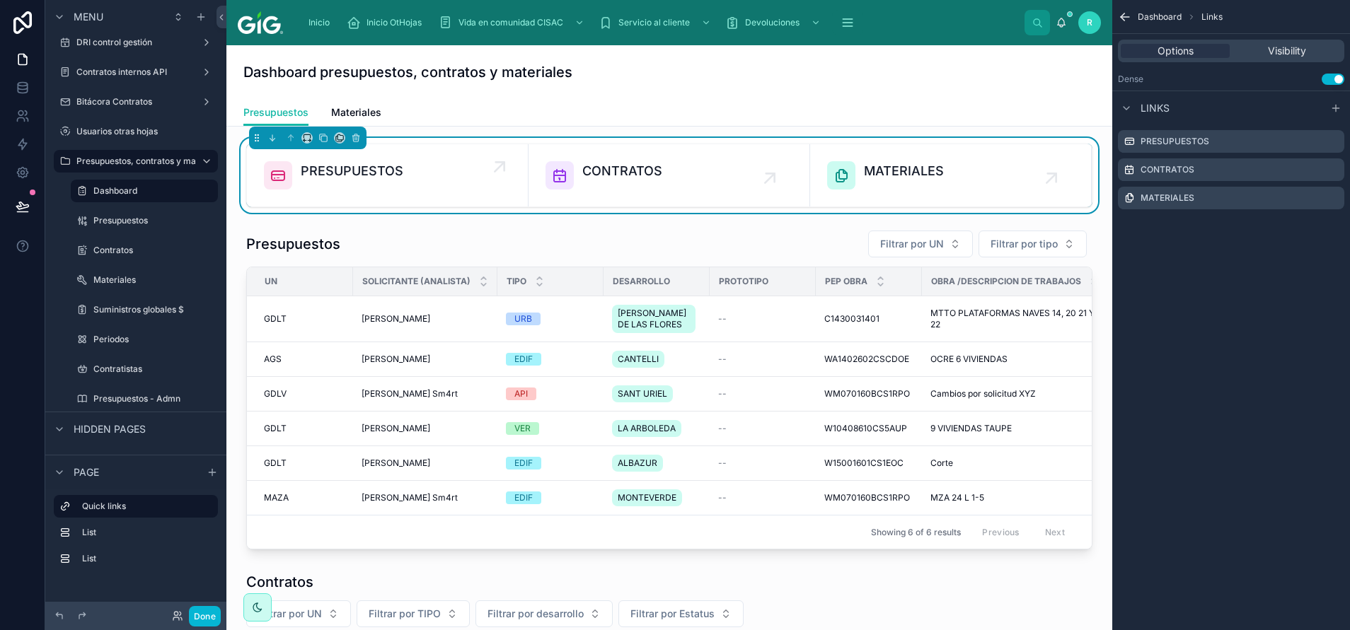
click at [393, 178] on span "PRESUPUESTOS" at bounding box center [352, 171] width 103 height 20
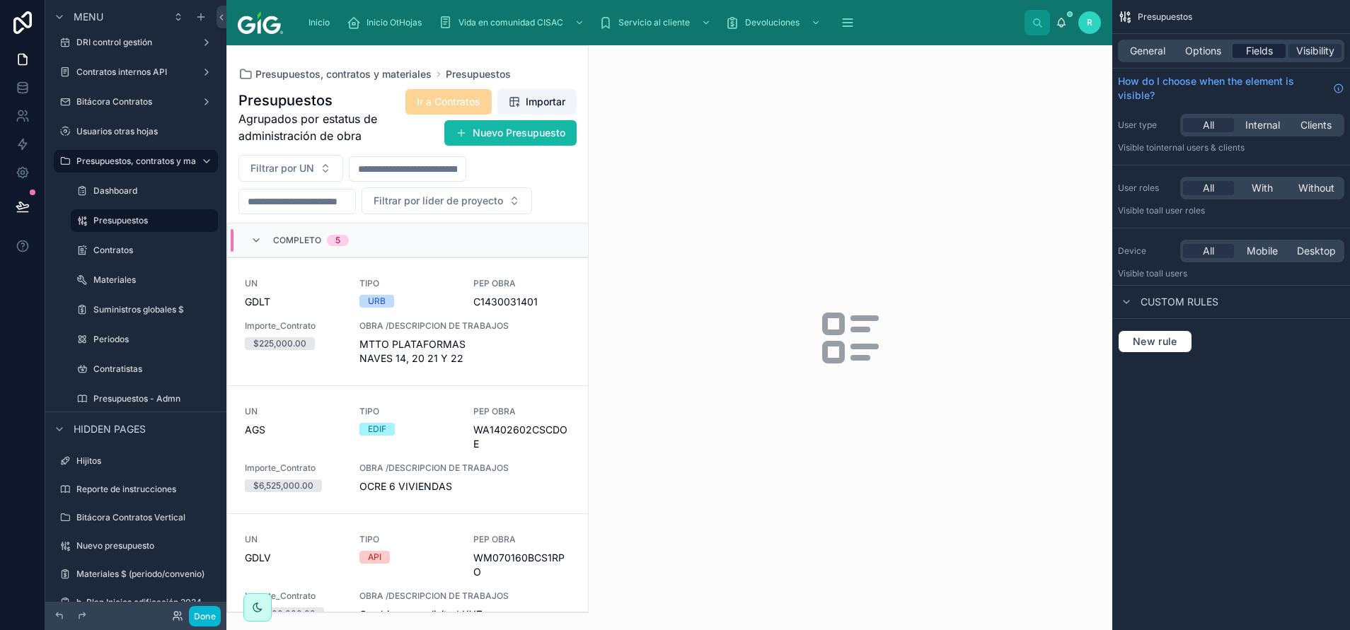
click at [899, 47] on span "Fields" at bounding box center [1259, 51] width 27 height 14
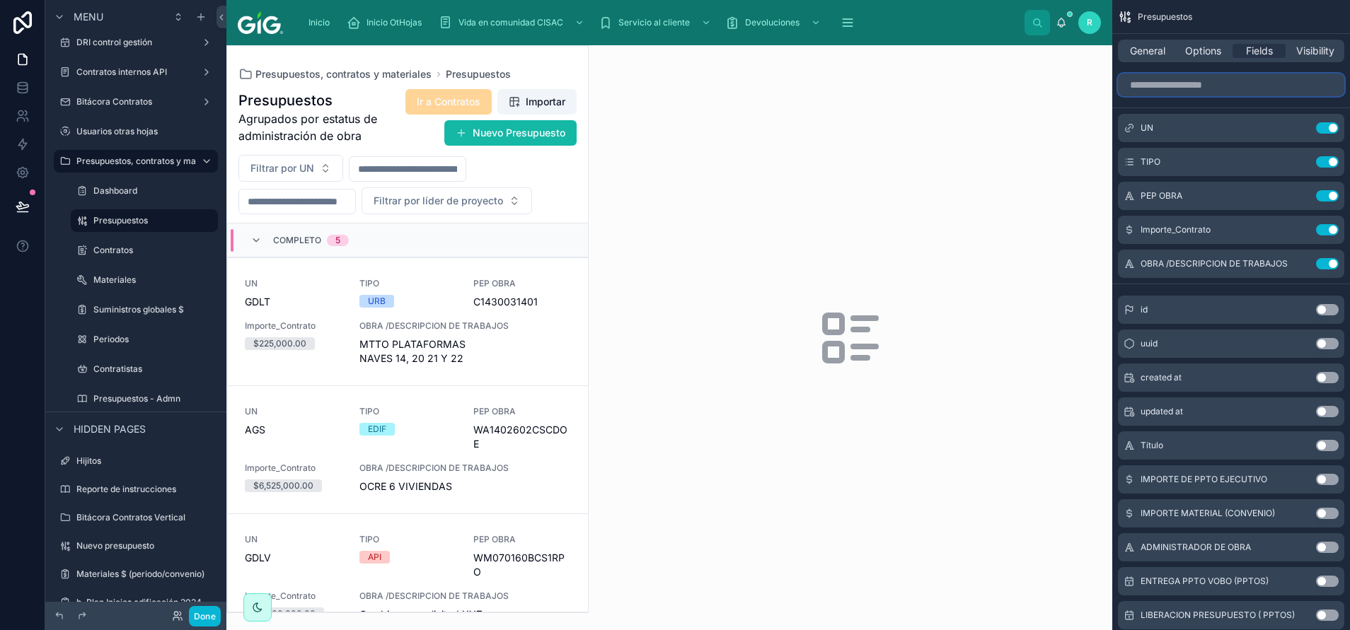
click at [899, 79] on input "scrollable content" at bounding box center [1231, 85] width 226 height 23
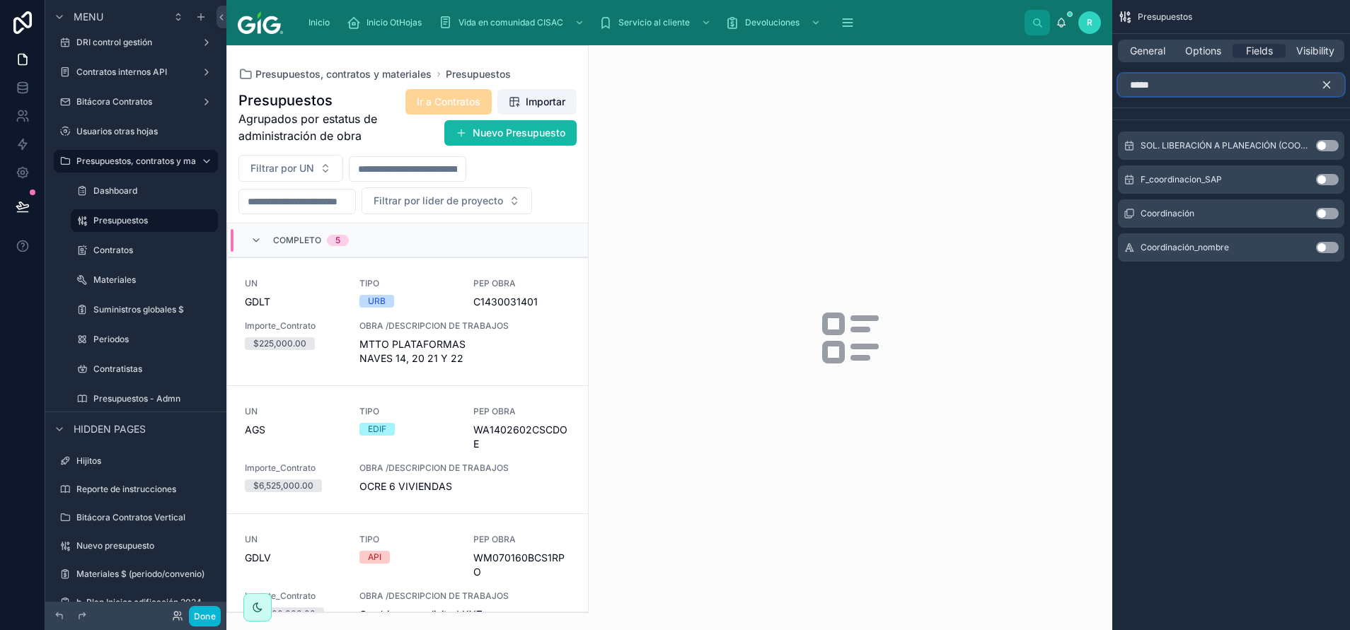
type input "*****"
click at [899, 244] on button "Use setting" at bounding box center [1327, 247] width 23 height 11
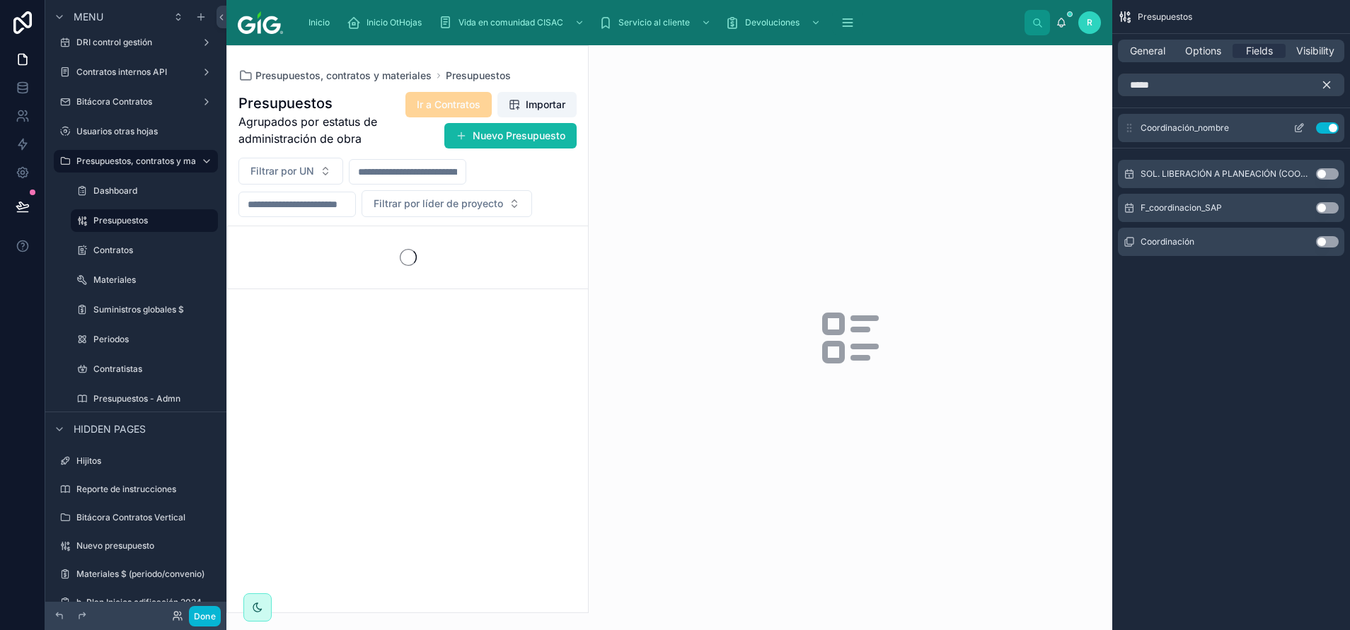
click at [899, 127] on icon "scrollable content" at bounding box center [1298, 127] width 11 height 11
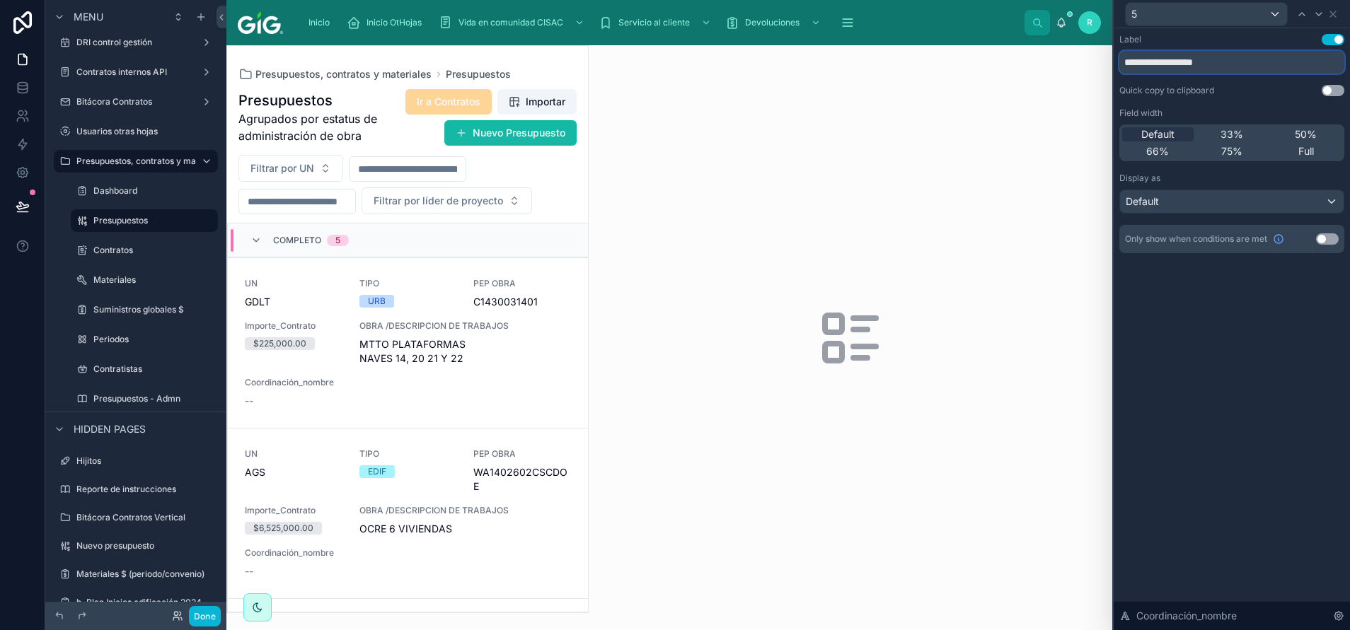
drag, startPoint x: 1240, startPoint y: 63, endPoint x: 1188, endPoint y: 71, distance: 52.9
click at [899, 71] on input "**********" at bounding box center [1231, 62] width 225 height 23
click at [899, 57] on input "**********" at bounding box center [1231, 62] width 225 height 23
type input "**********"
click at [899, 420] on div "**********" at bounding box center [1232, 329] width 236 height 602
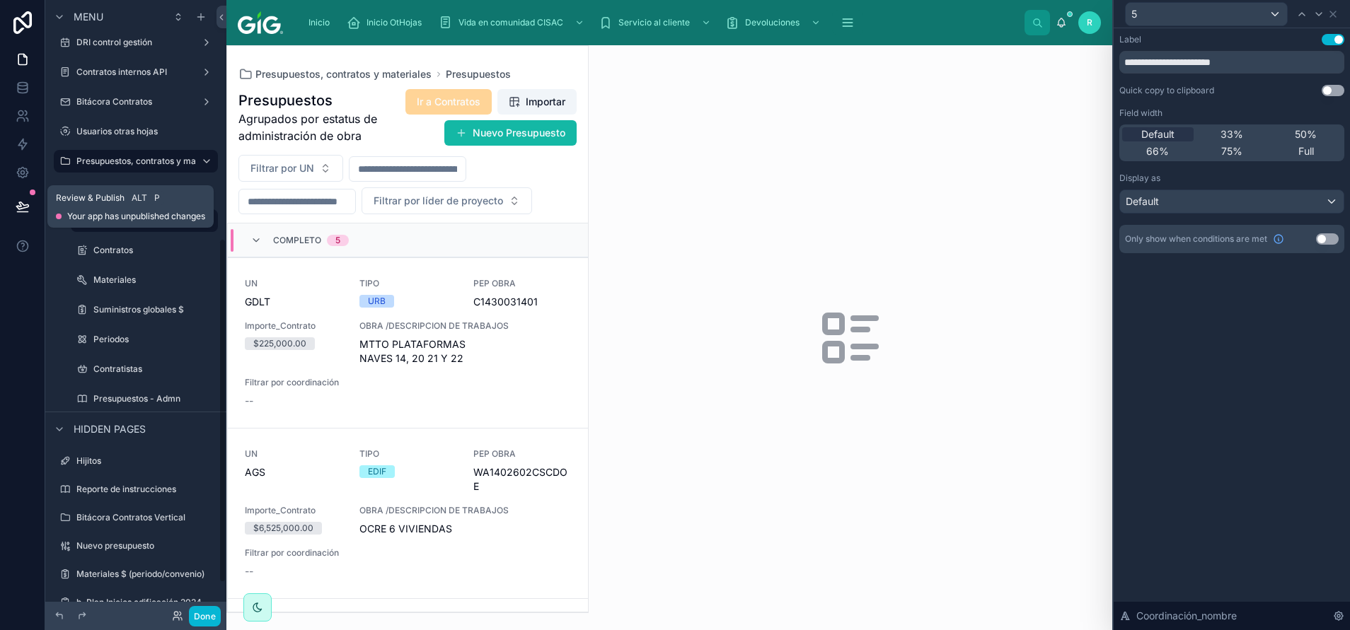
click at [25, 202] on icon at bounding box center [23, 207] width 14 height 14
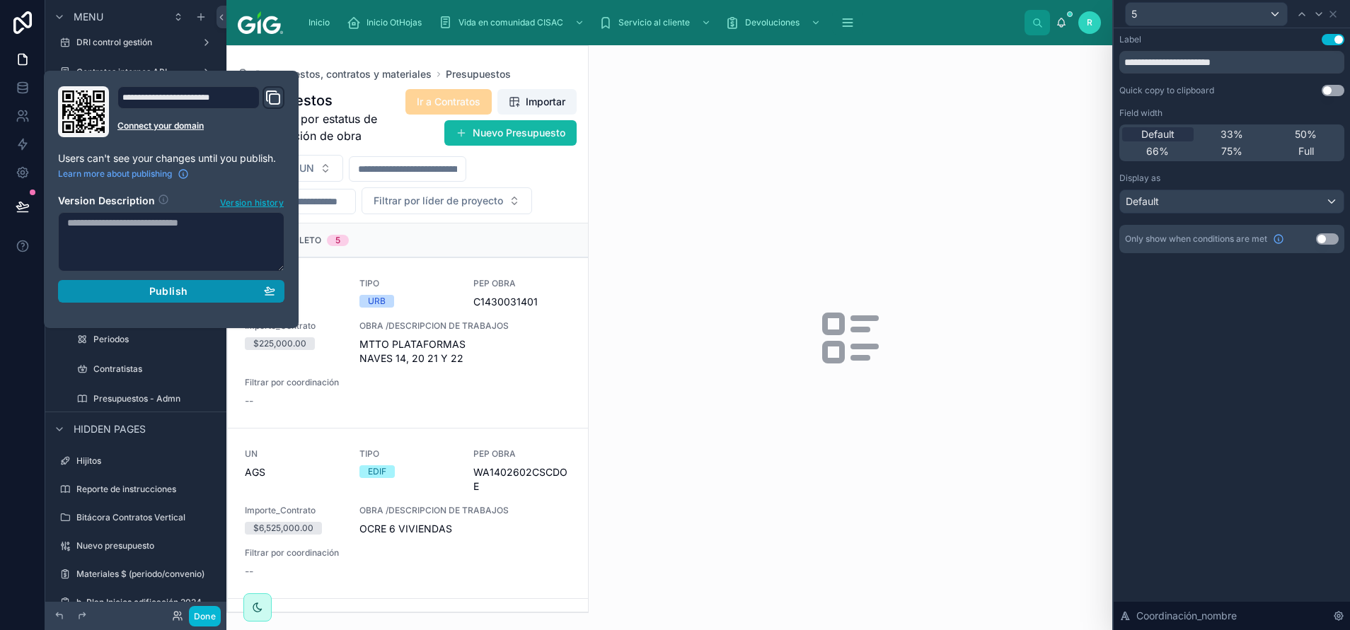
click at [134, 299] on button "Publish" at bounding box center [171, 291] width 226 height 23
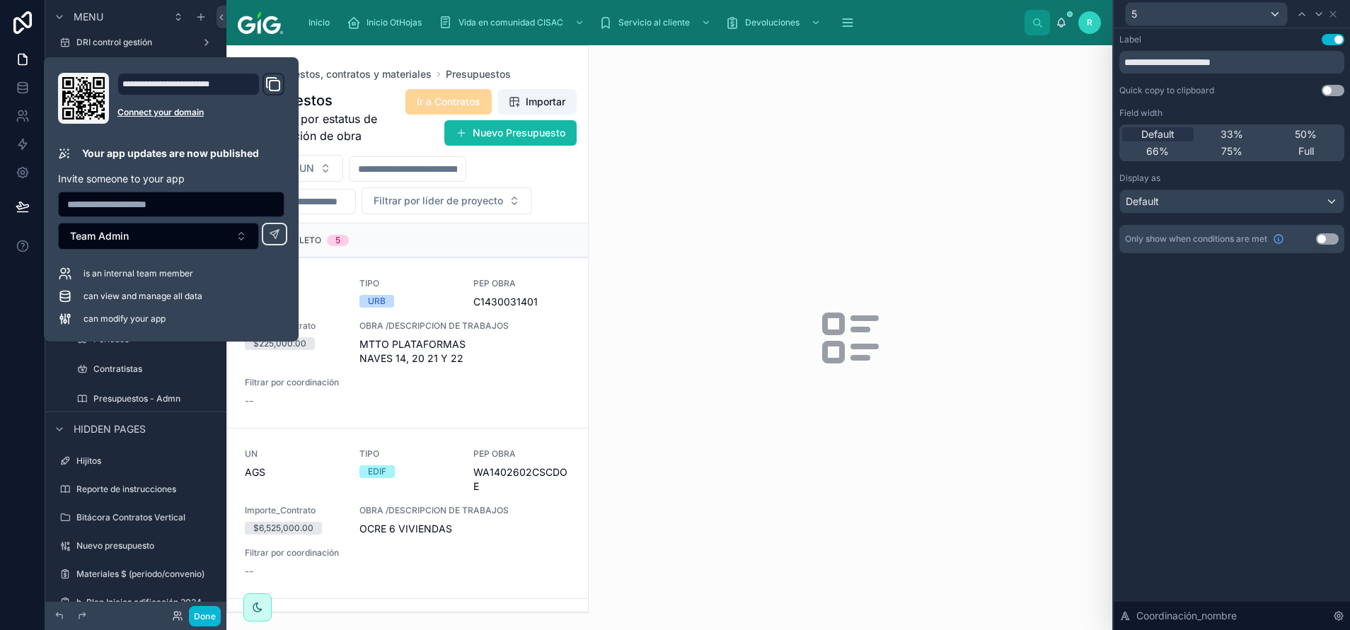
click at [867, 260] on div at bounding box center [851, 337] width 524 height 585
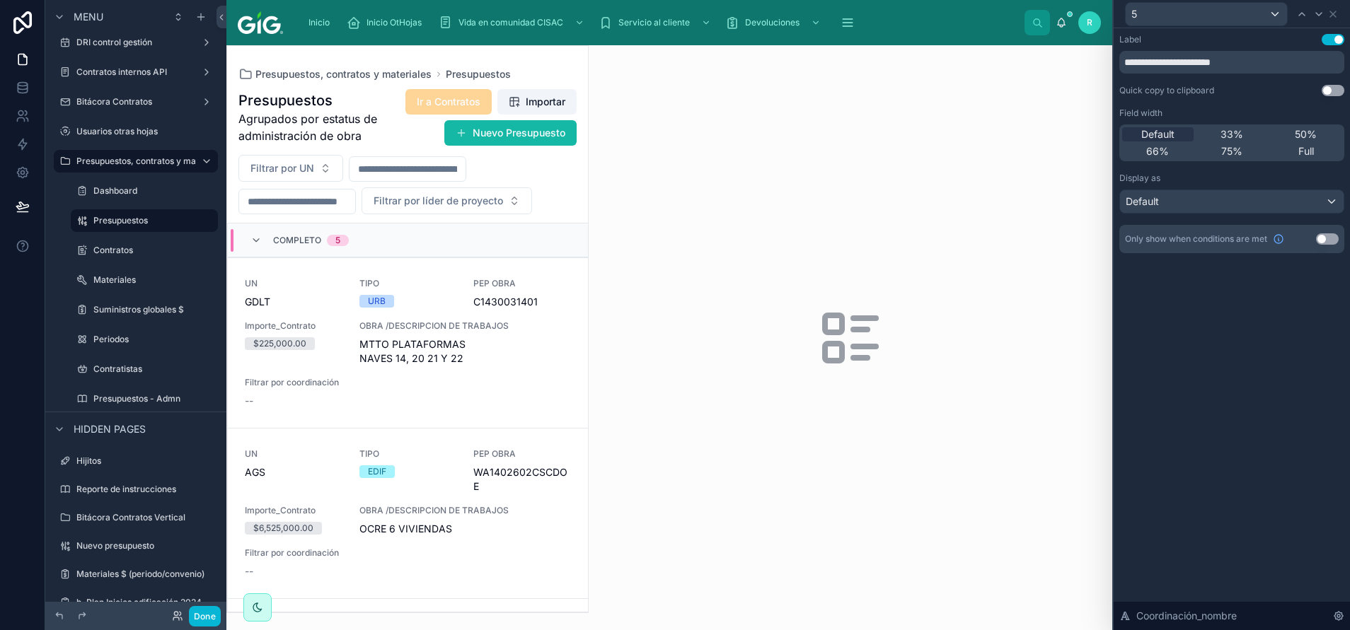
click at [335, 243] on div "5" at bounding box center [337, 240] width 5 height 11
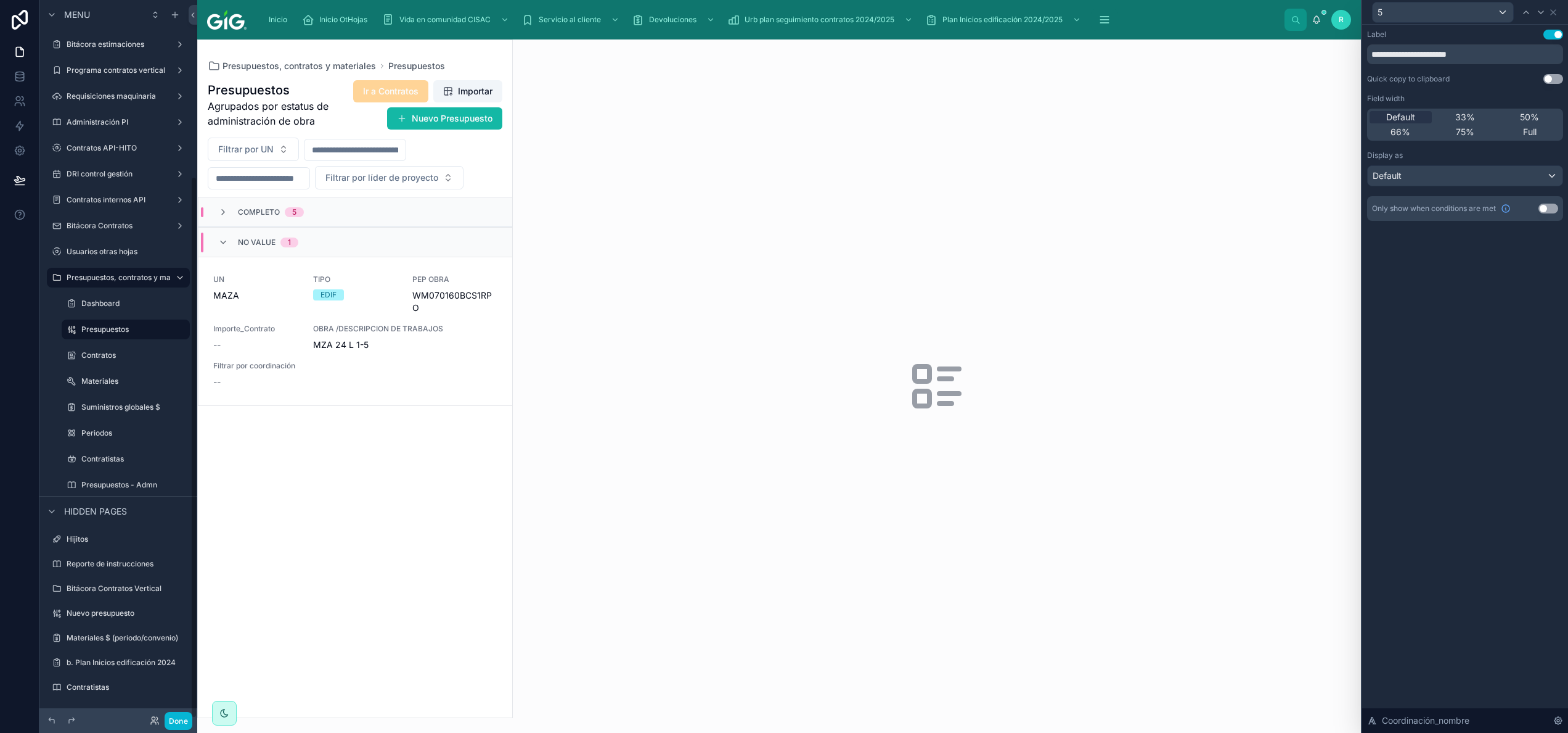
scroll to position [233, 0]
drag, startPoint x: 1137, startPoint y: 1, endPoint x: 713, endPoint y: 311, distance: 525.2
click at [713, 311] on div at bounding box center [937, 385] width 848 height 693
click at [783, 10] on icon at bounding box center [1552, 11] width 10 height 10
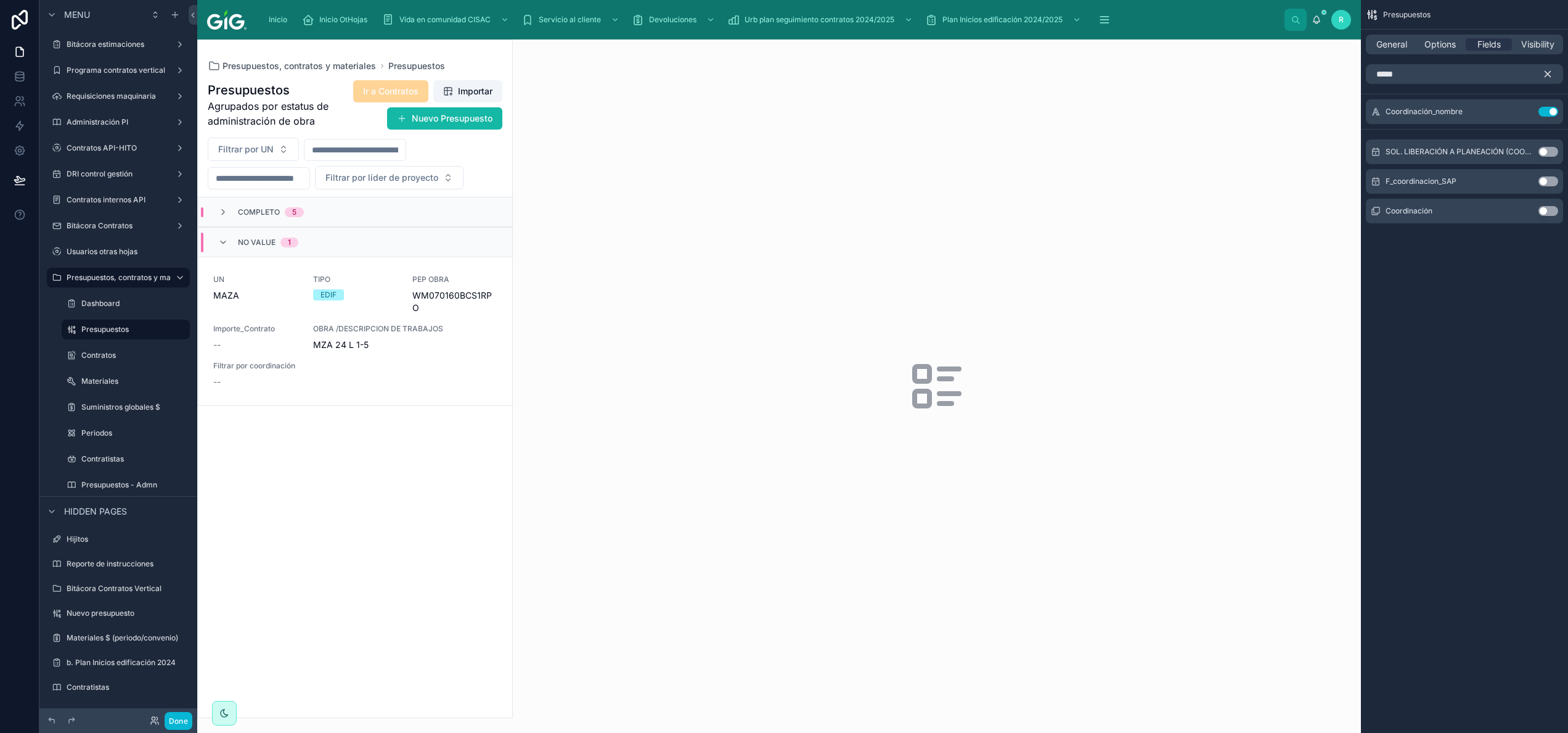
click at [783, 70] on icon "scrollable content" at bounding box center [1547, 74] width 11 height 11
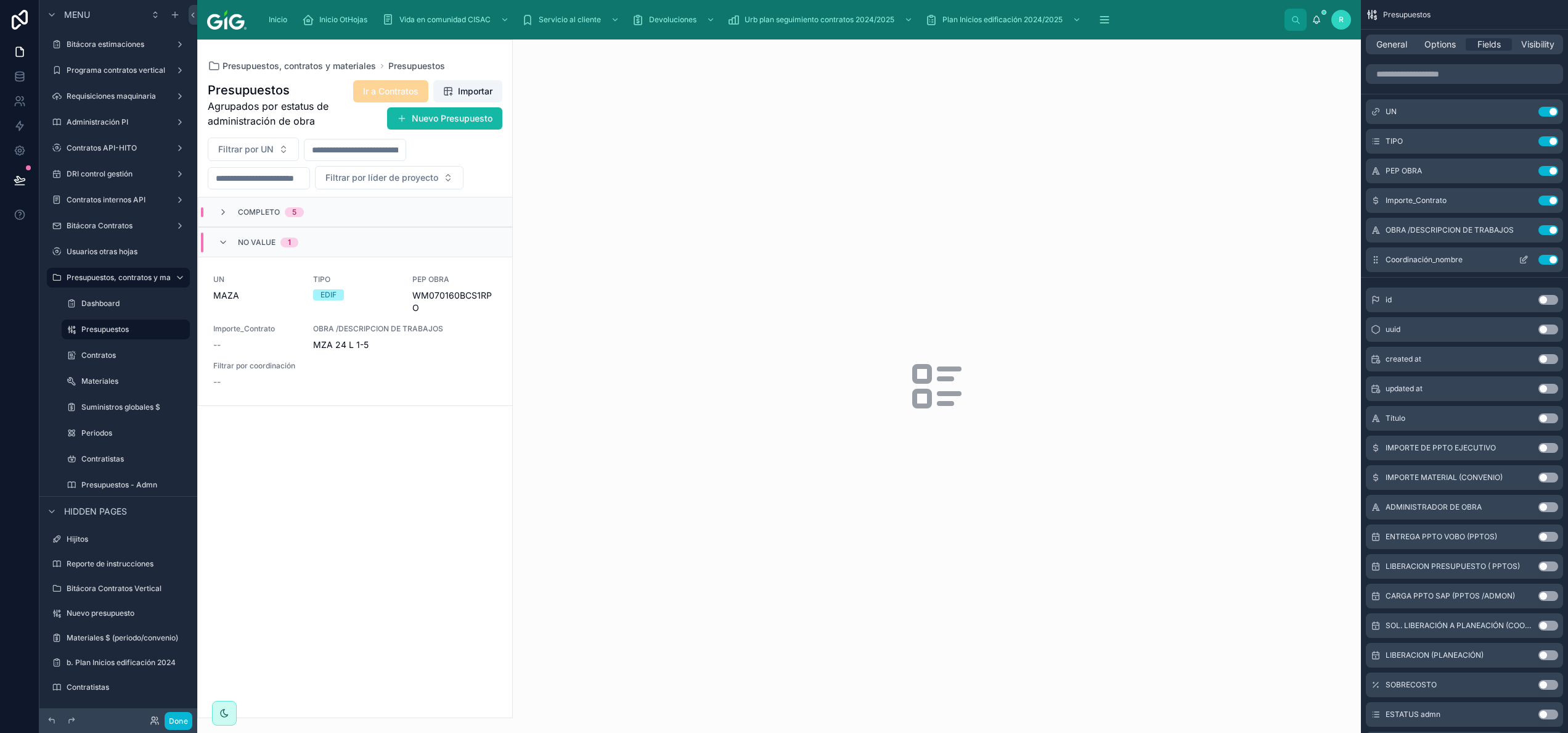
click at [783, 257] on icon "scrollable content" at bounding box center [1525, 256] width 1 height 1
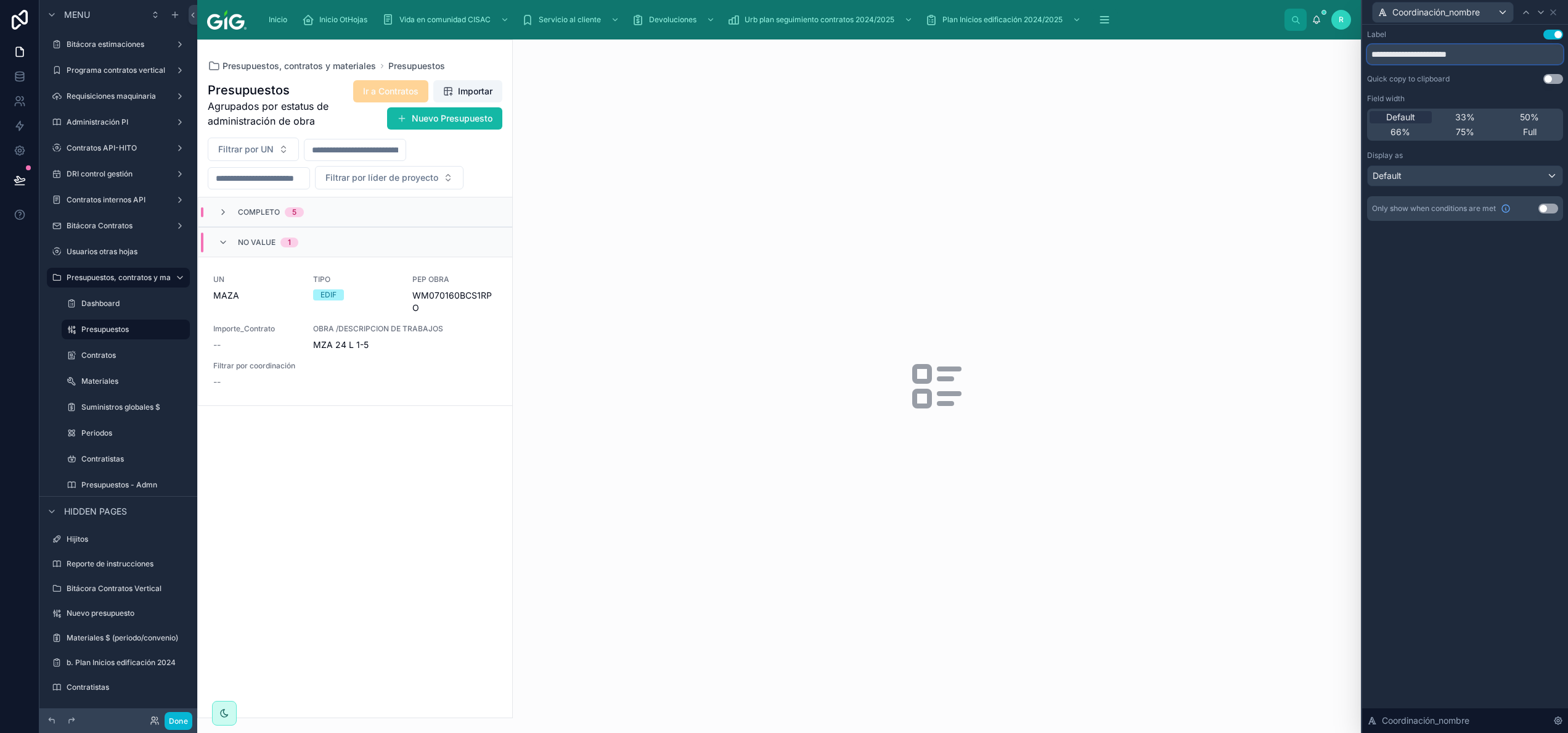
drag, startPoint x: 1472, startPoint y: 58, endPoint x: 1352, endPoint y: 57, distance: 120.0
click at [783, 57] on div "**********" at bounding box center [784, 366] width 1568 height 733
click at [783, 16] on icon at bounding box center [1552, 11] width 10 height 10
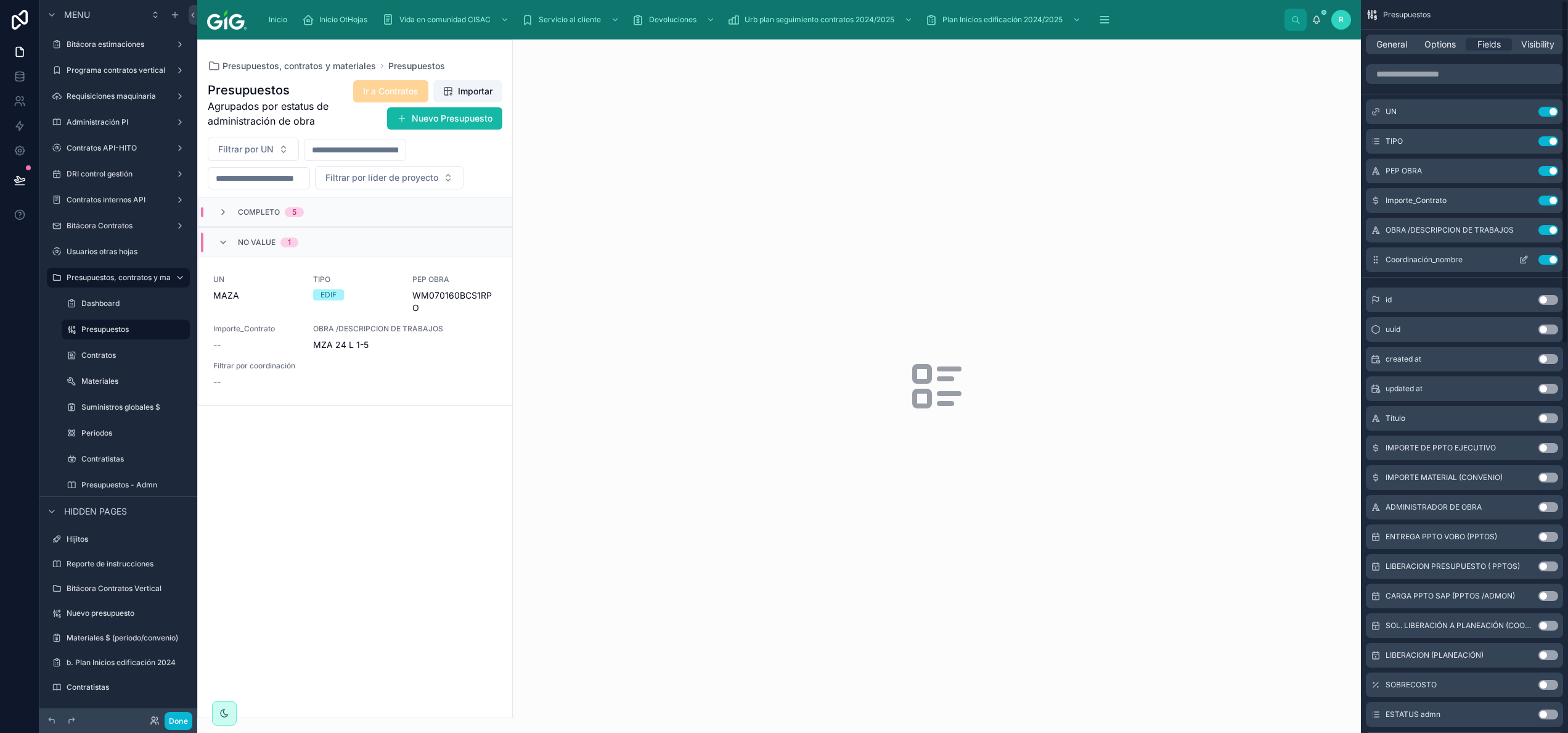
click at [783, 254] on div "Coordinación_nombre Use setting" at bounding box center [1464, 260] width 197 height 24
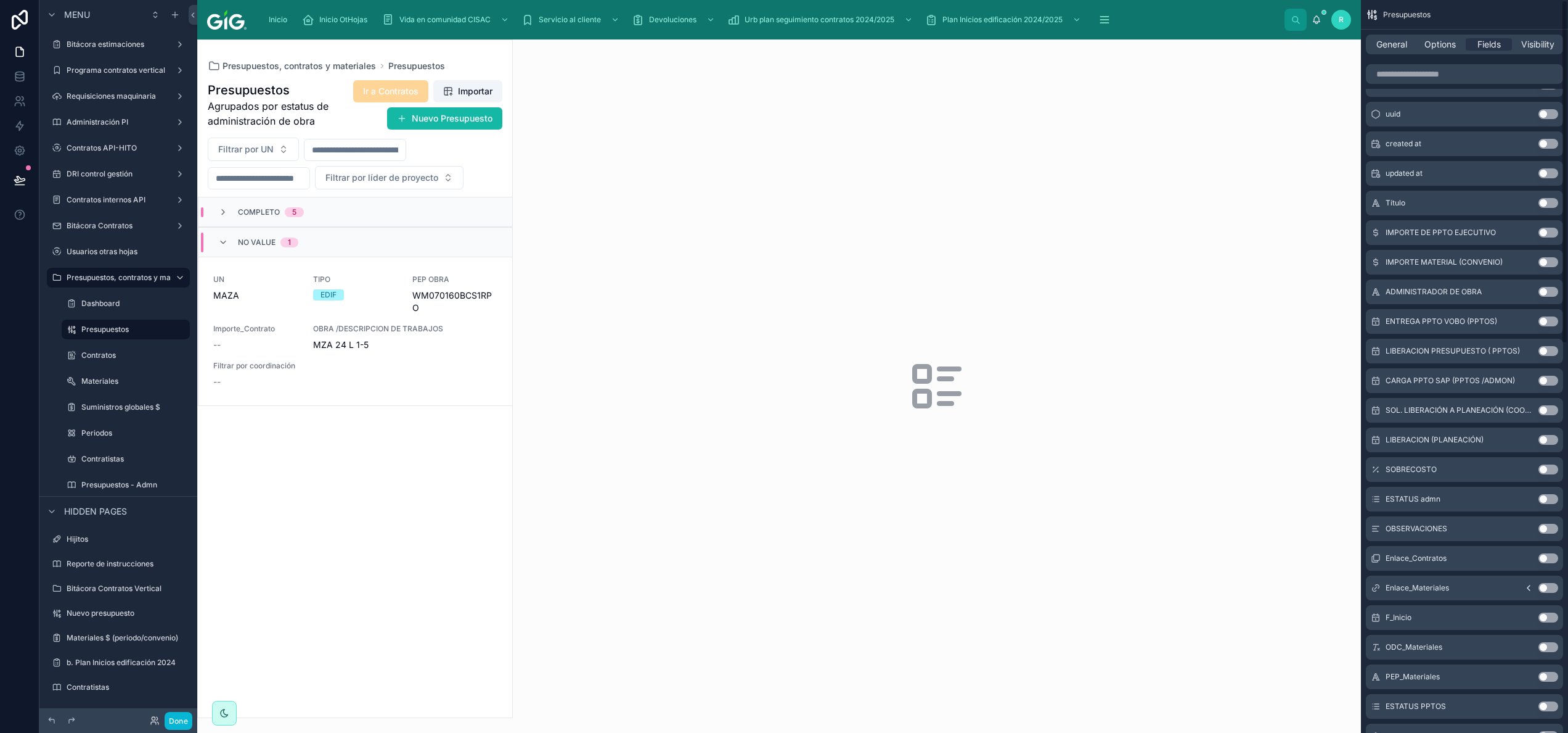
scroll to position [0, 0]
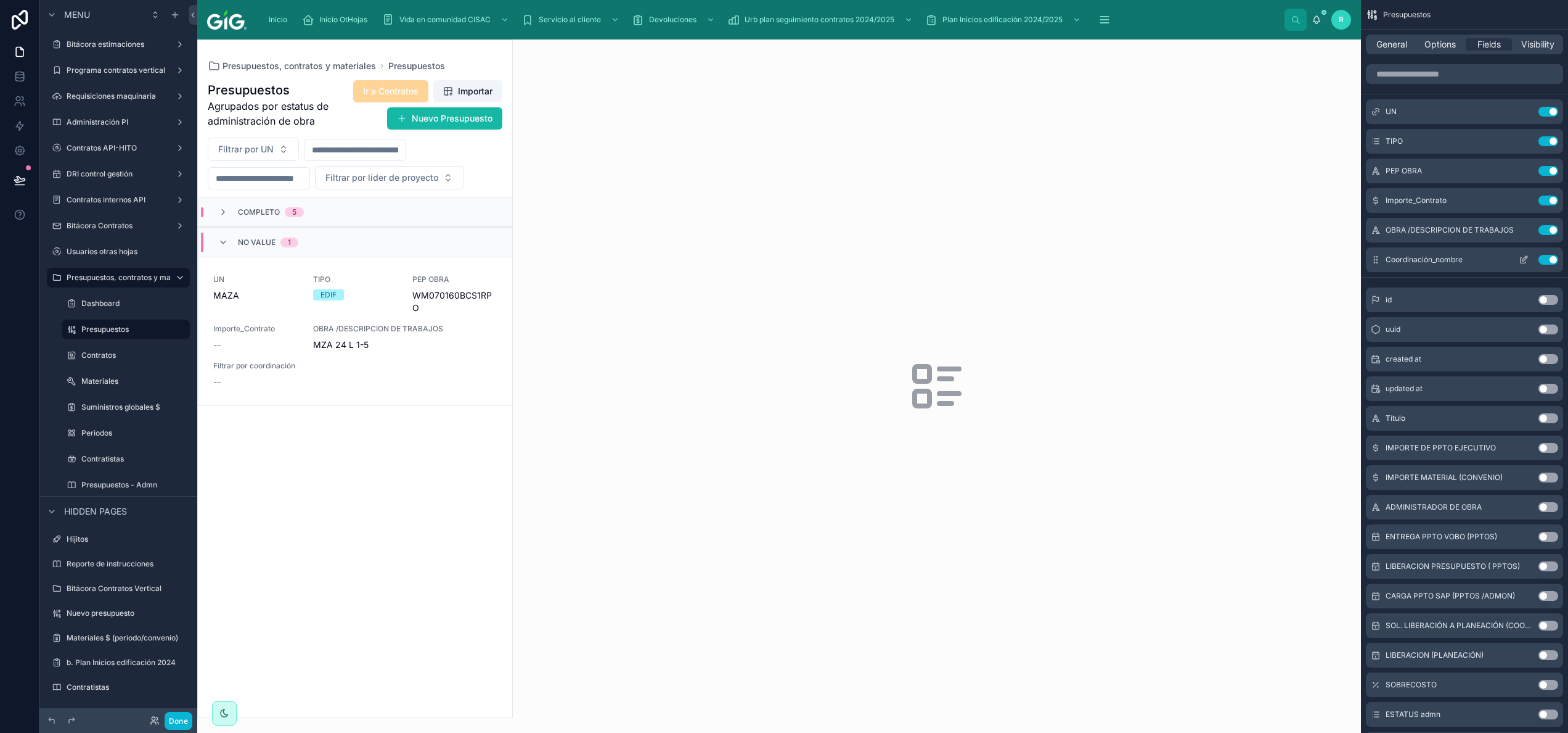
click at [783, 260] on button "Use setting" at bounding box center [1548, 259] width 20 height 10
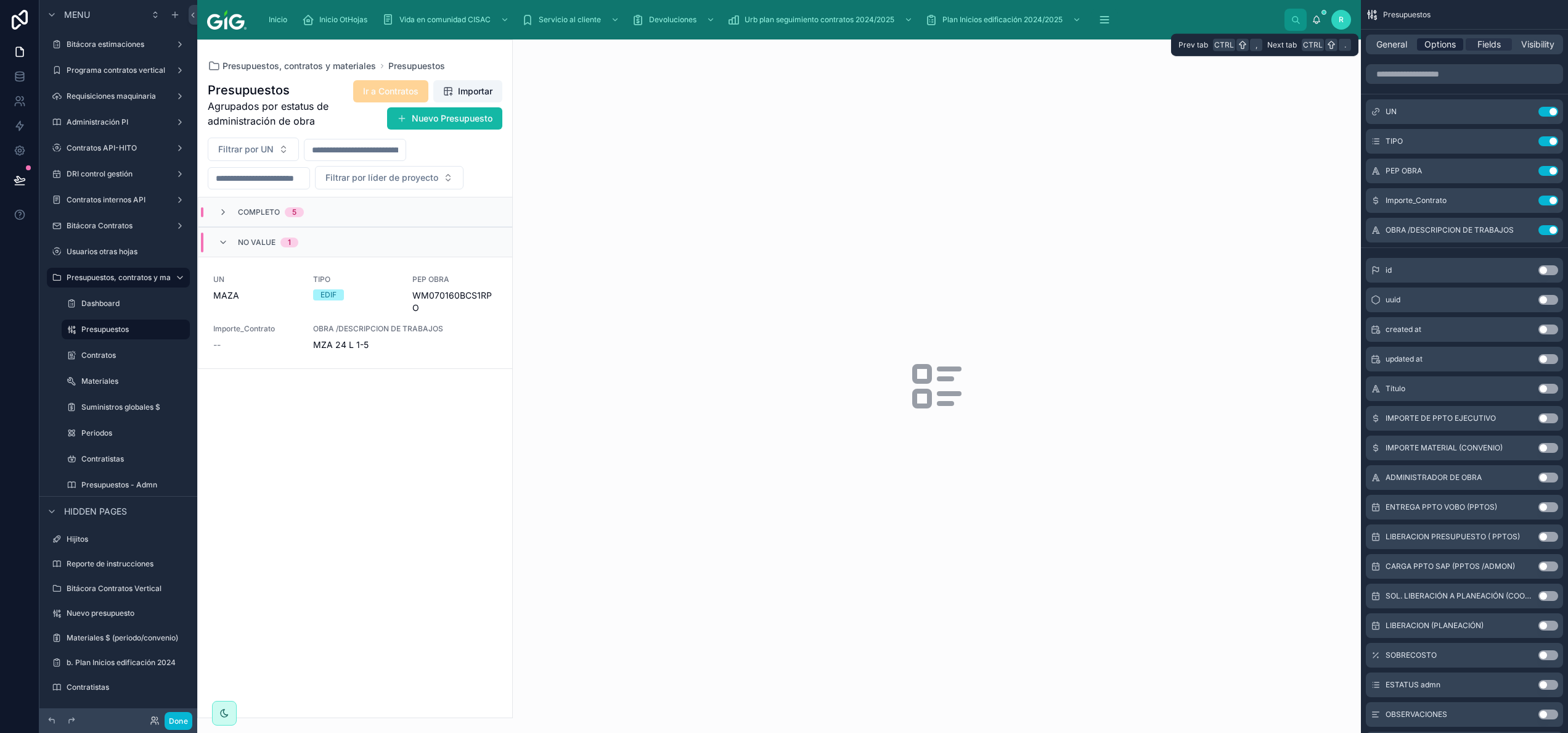
click at [783, 41] on span "Options" at bounding box center [1440, 44] width 31 height 12
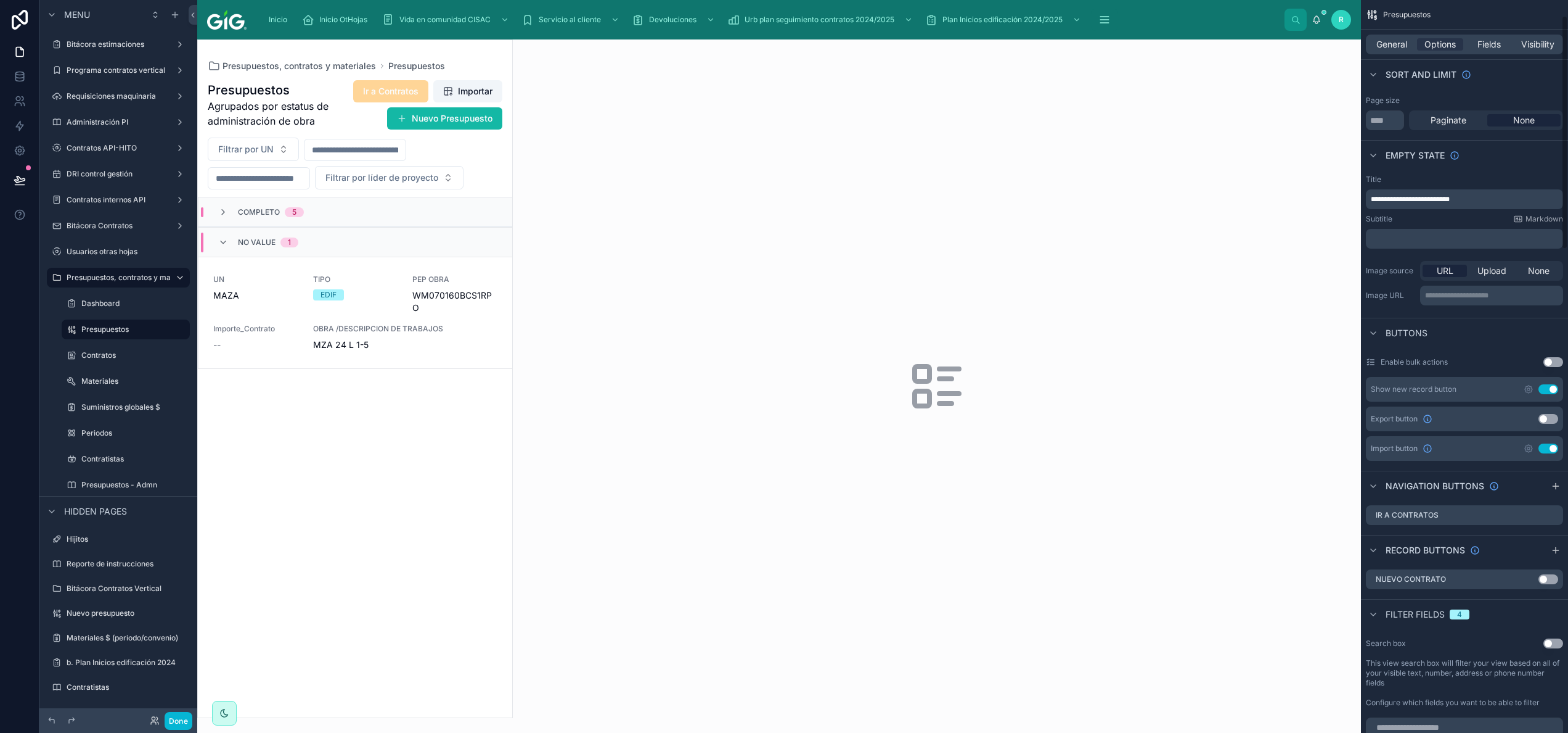
scroll to position [370, 0]
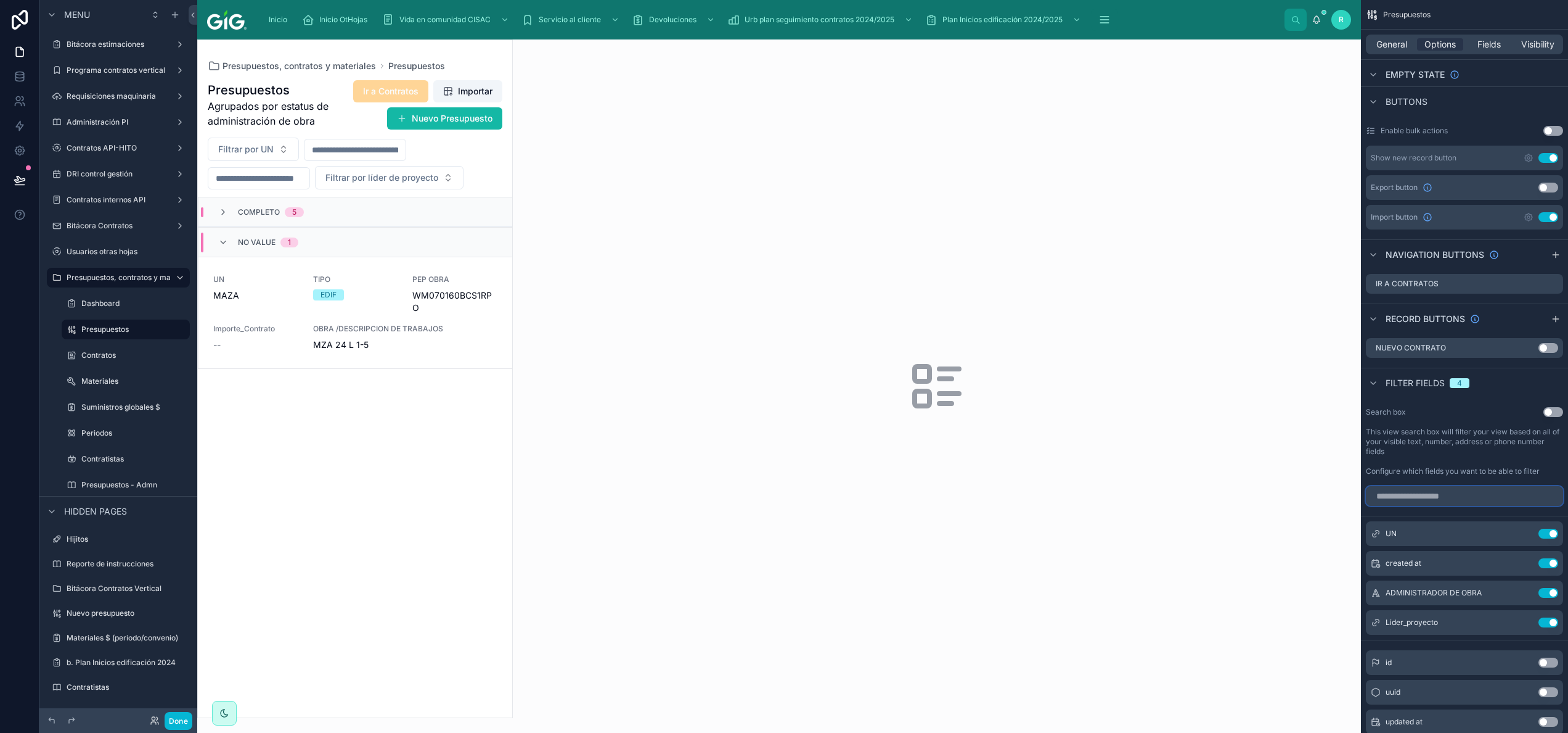
click at [783, 366] on input "scrollable content" at bounding box center [1464, 496] width 197 height 20
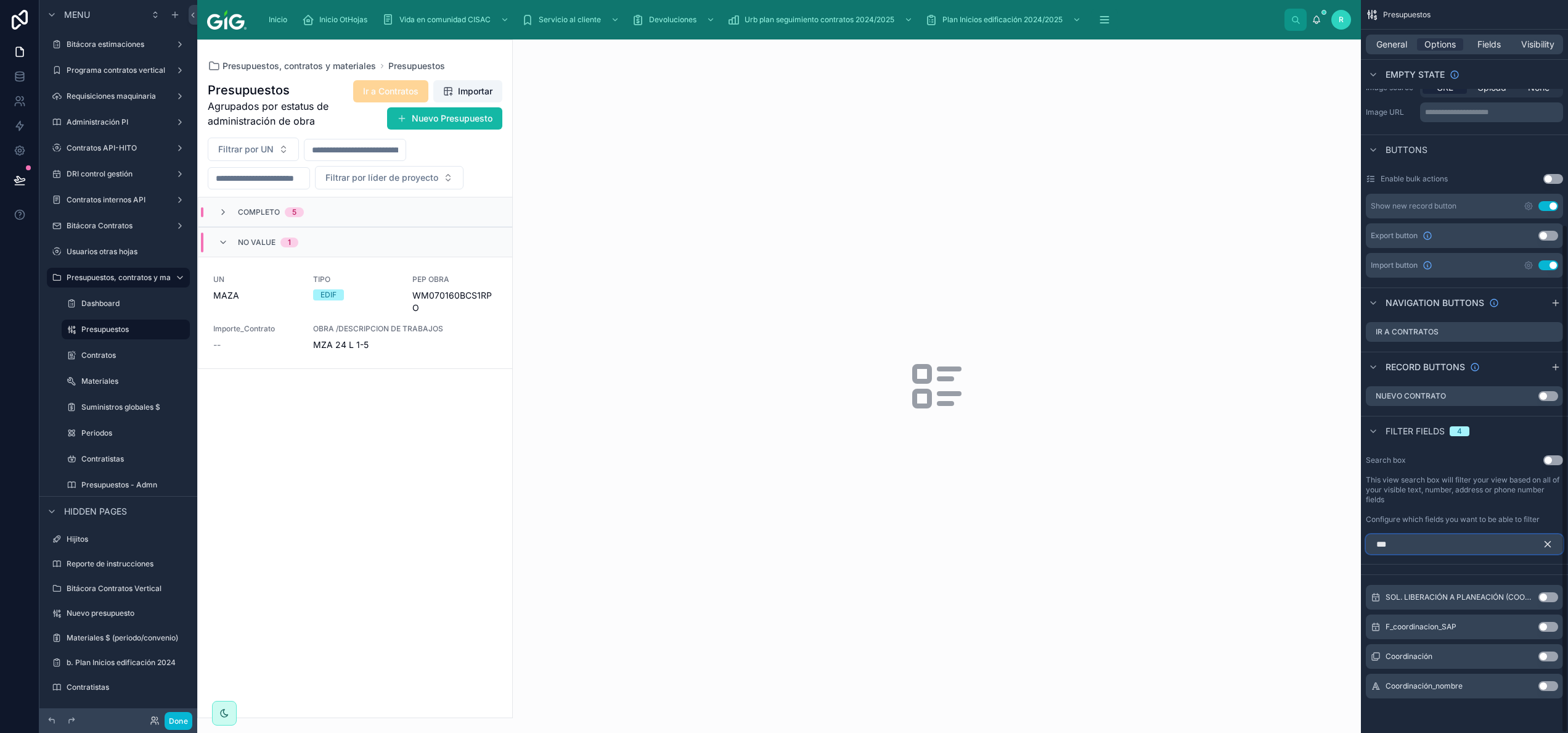
scroll to position [323, 0]
type input "*****"
drag, startPoint x: 1541, startPoint y: 683, endPoint x: 1529, endPoint y: 655, distance: 30.5
click at [783, 366] on button "Use setting" at bounding box center [1548, 685] width 20 height 10
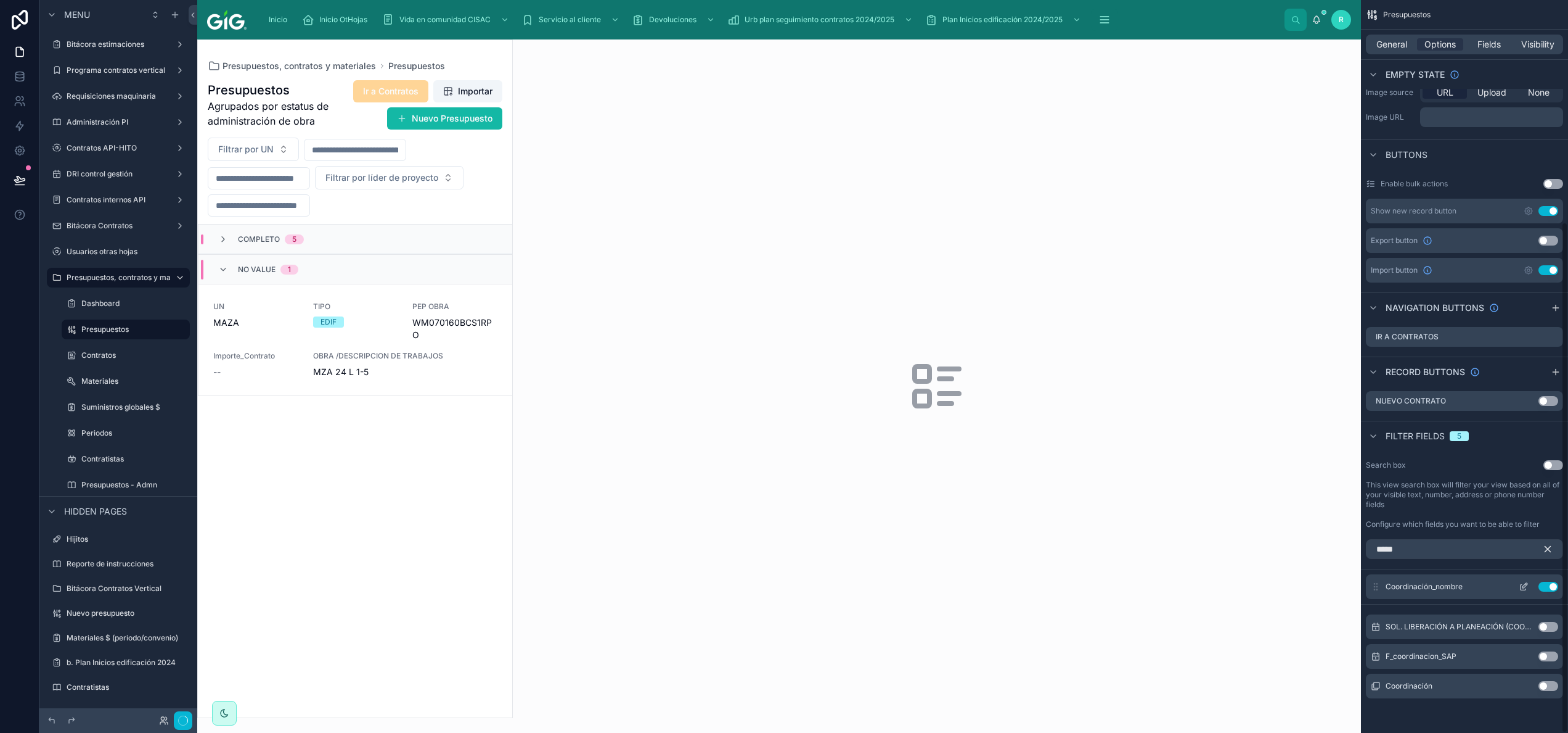
scroll to position [318, 0]
click at [783, 366] on button "scrollable content" at bounding box center [1524, 586] width 20 height 10
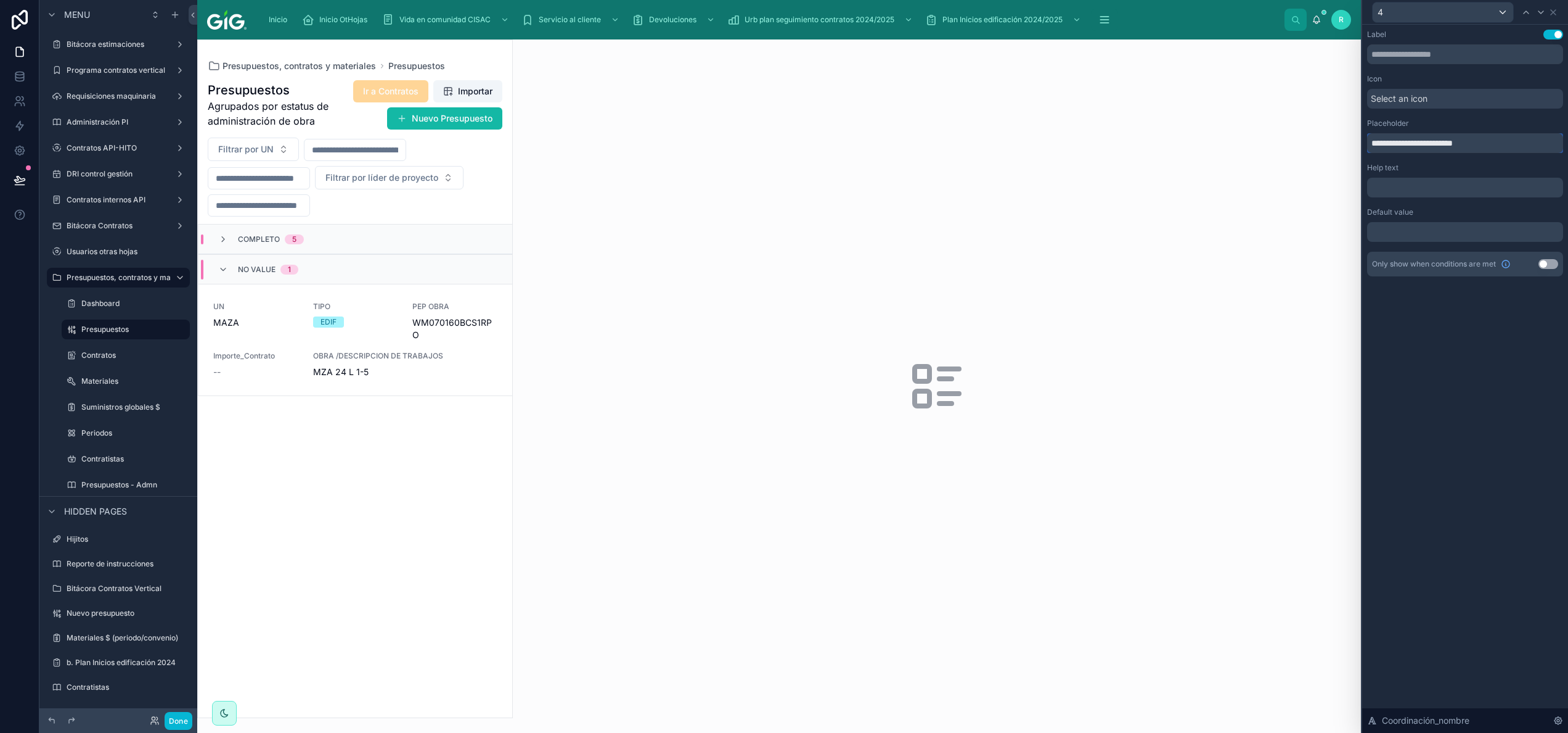
click at [783, 149] on input "**********" at bounding box center [1464, 143] width 196 height 20
paste input "text"
type input "**********"
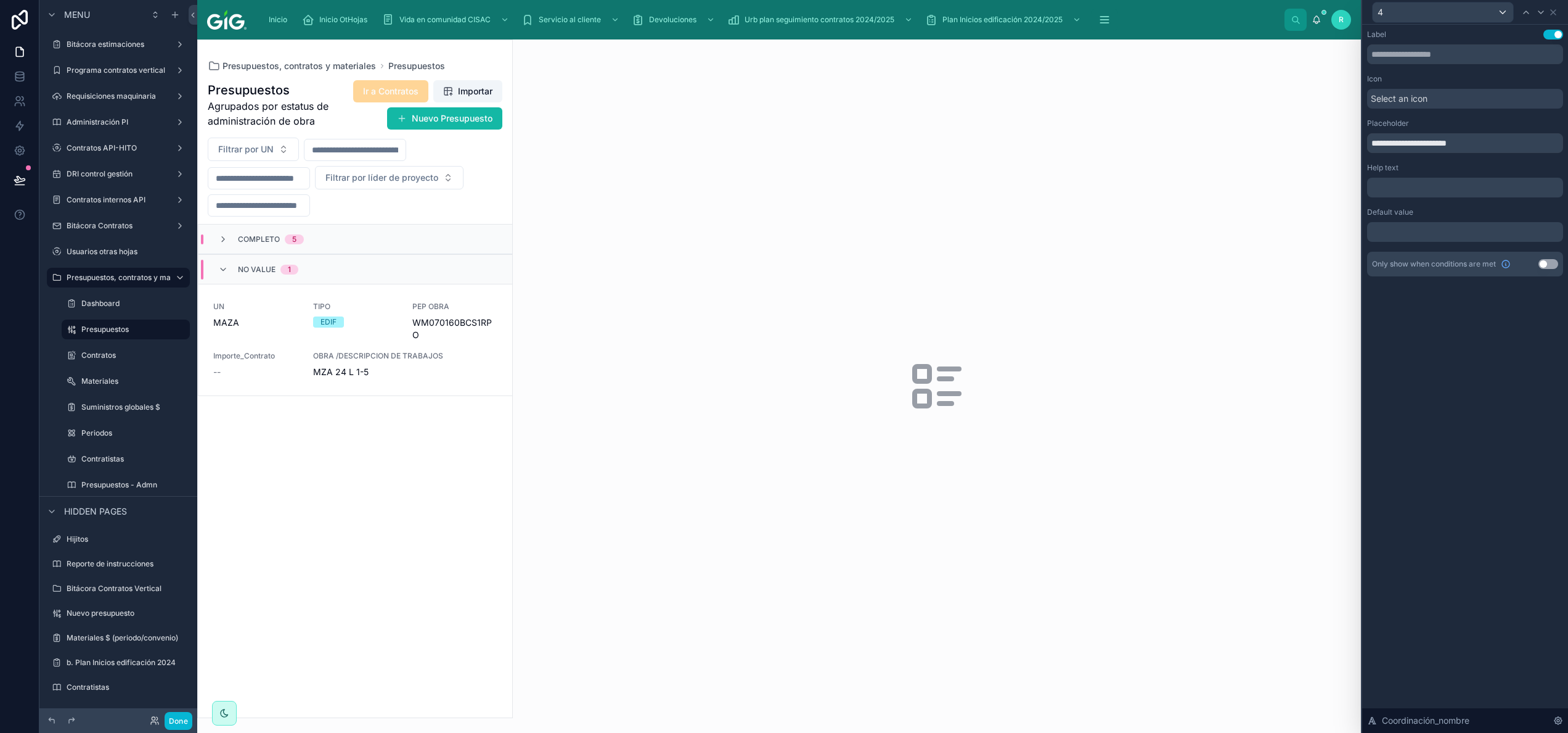
click at [783, 121] on div "Placeholder" at bounding box center [1464, 123] width 196 height 10
click at [22, 180] on icon at bounding box center [20, 180] width 12 height 12
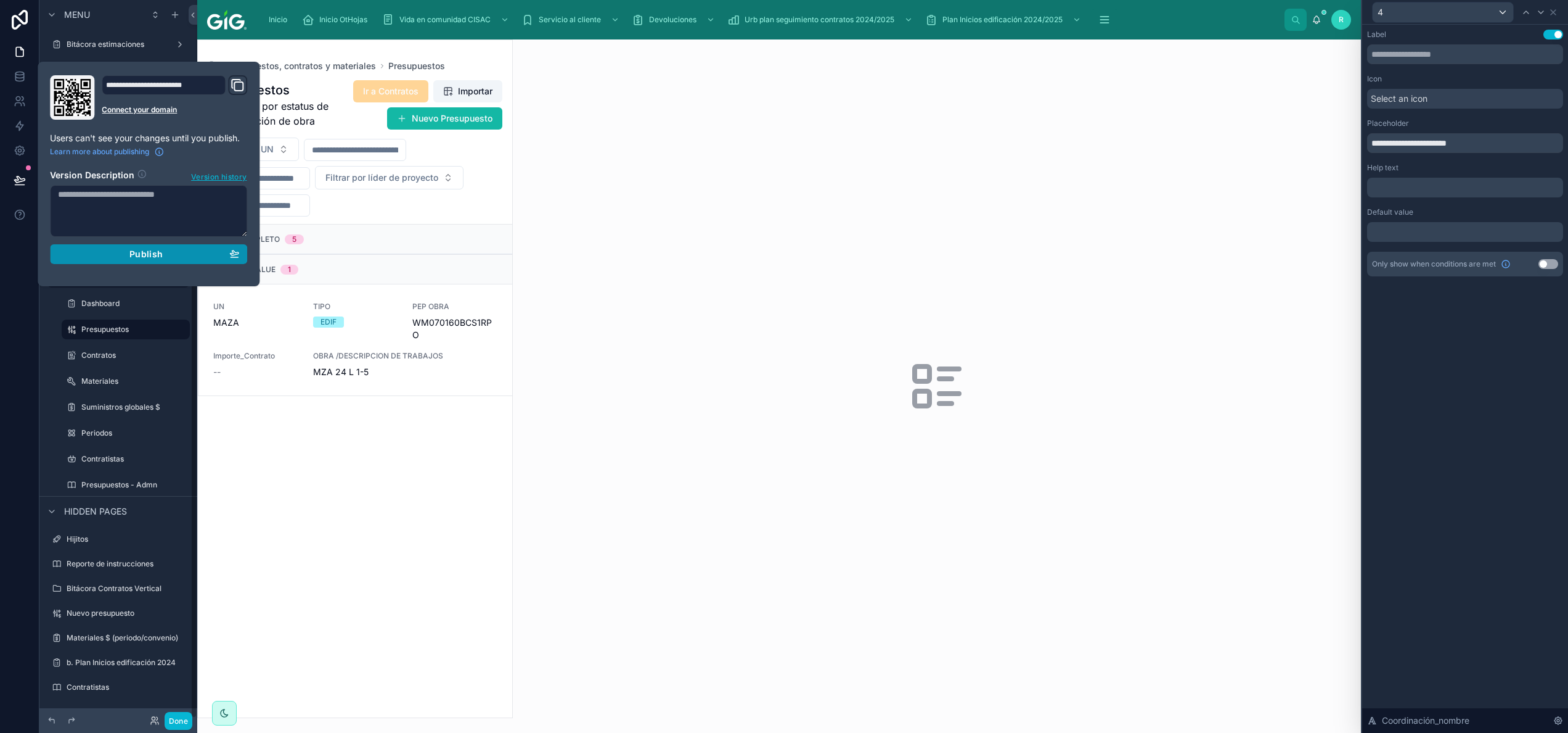
click at [180, 256] on div "Publish" at bounding box center [149, 254] width 181 height 11
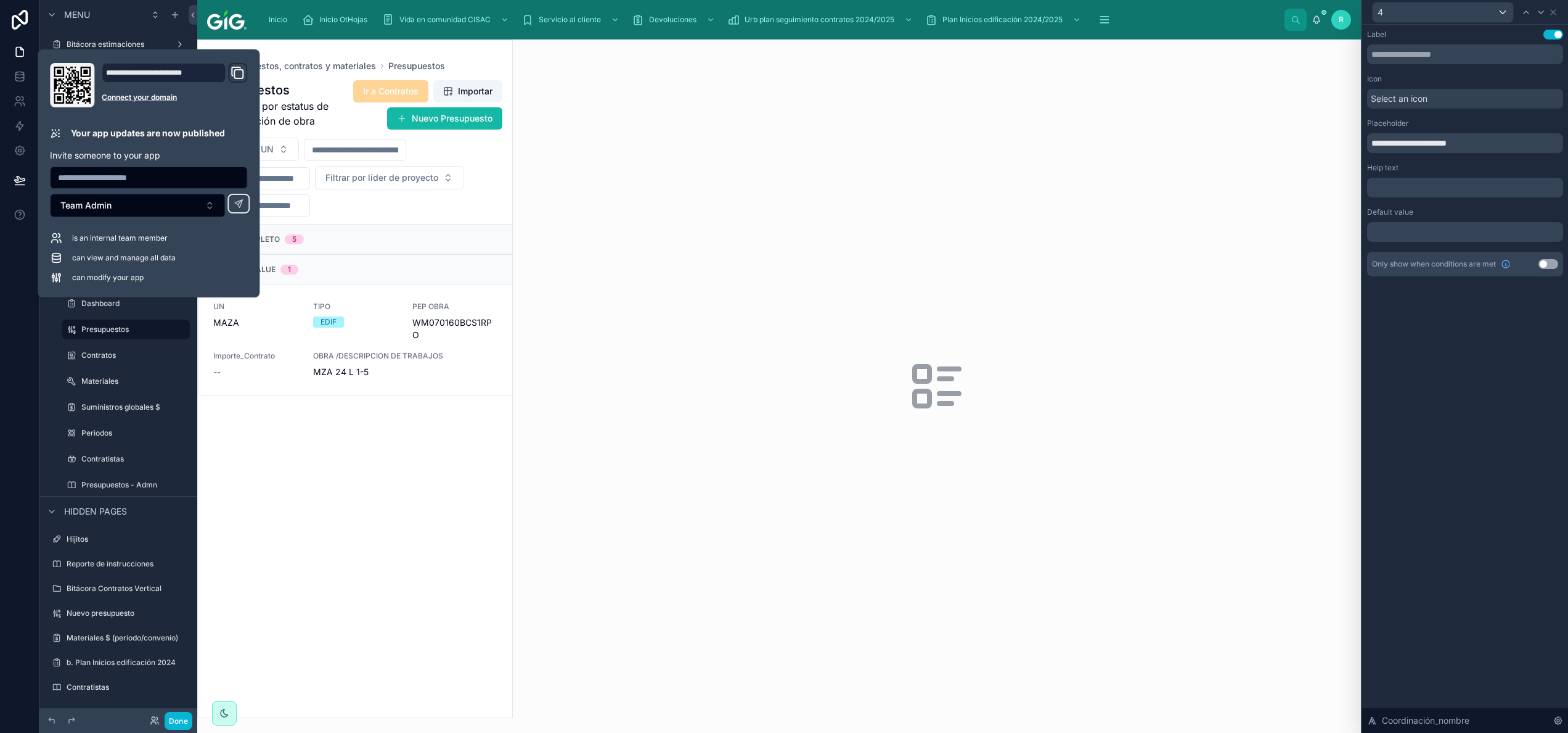
click at [783, 296] on div at bounding box center [937, 385] width 848 height 693
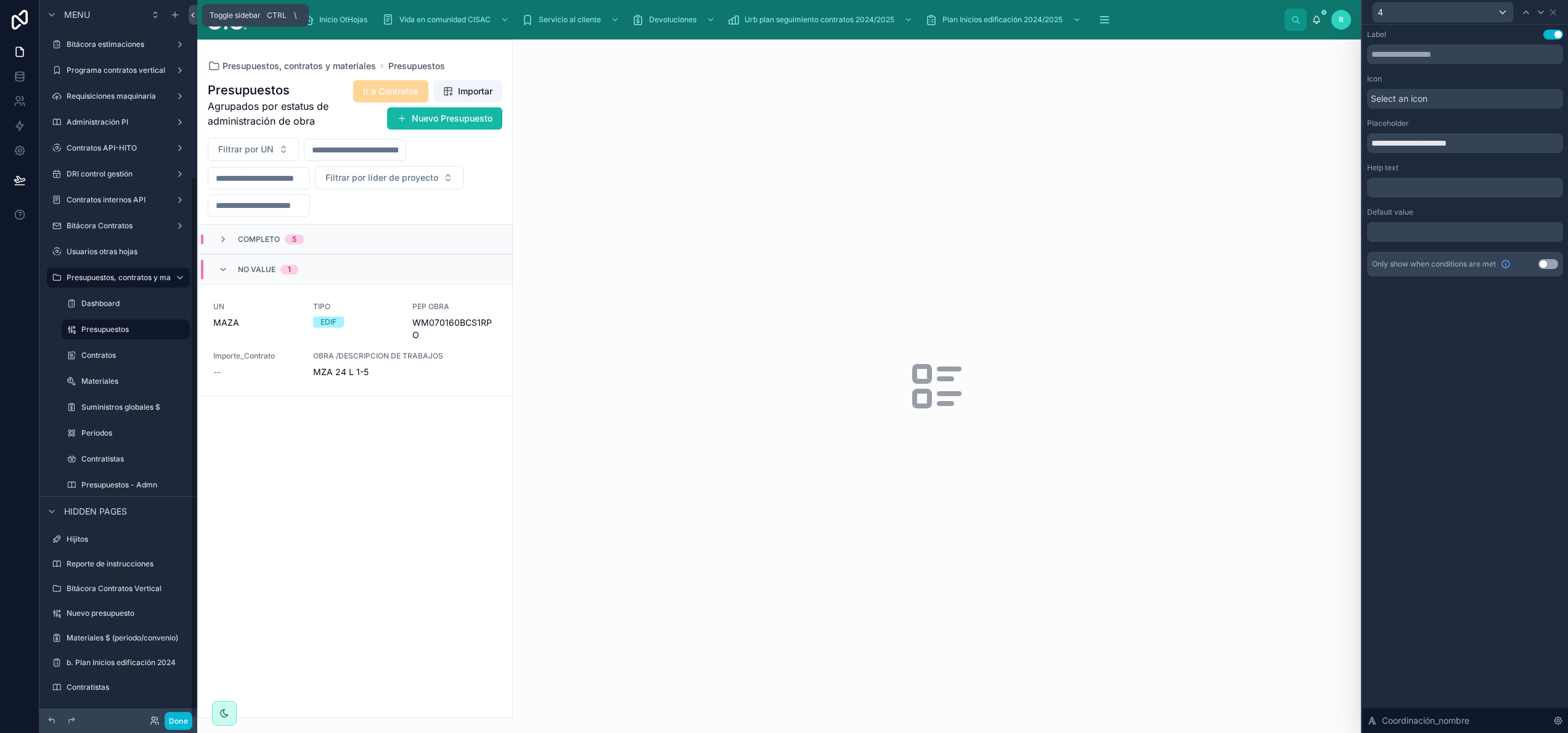
click at [188, 16] on icon at bounding box center [193, 15] width 9 height 10
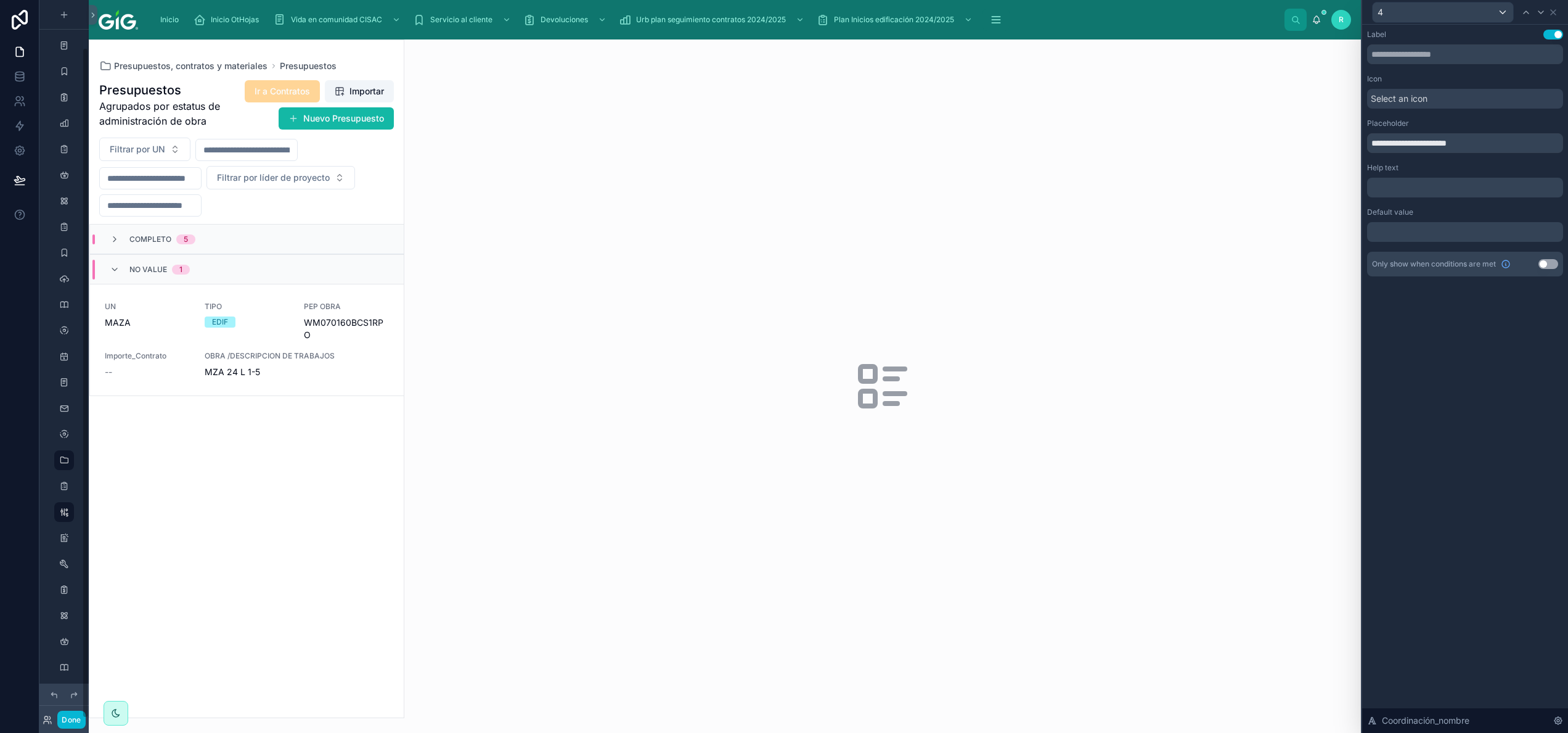
scroll to position [51, 0]
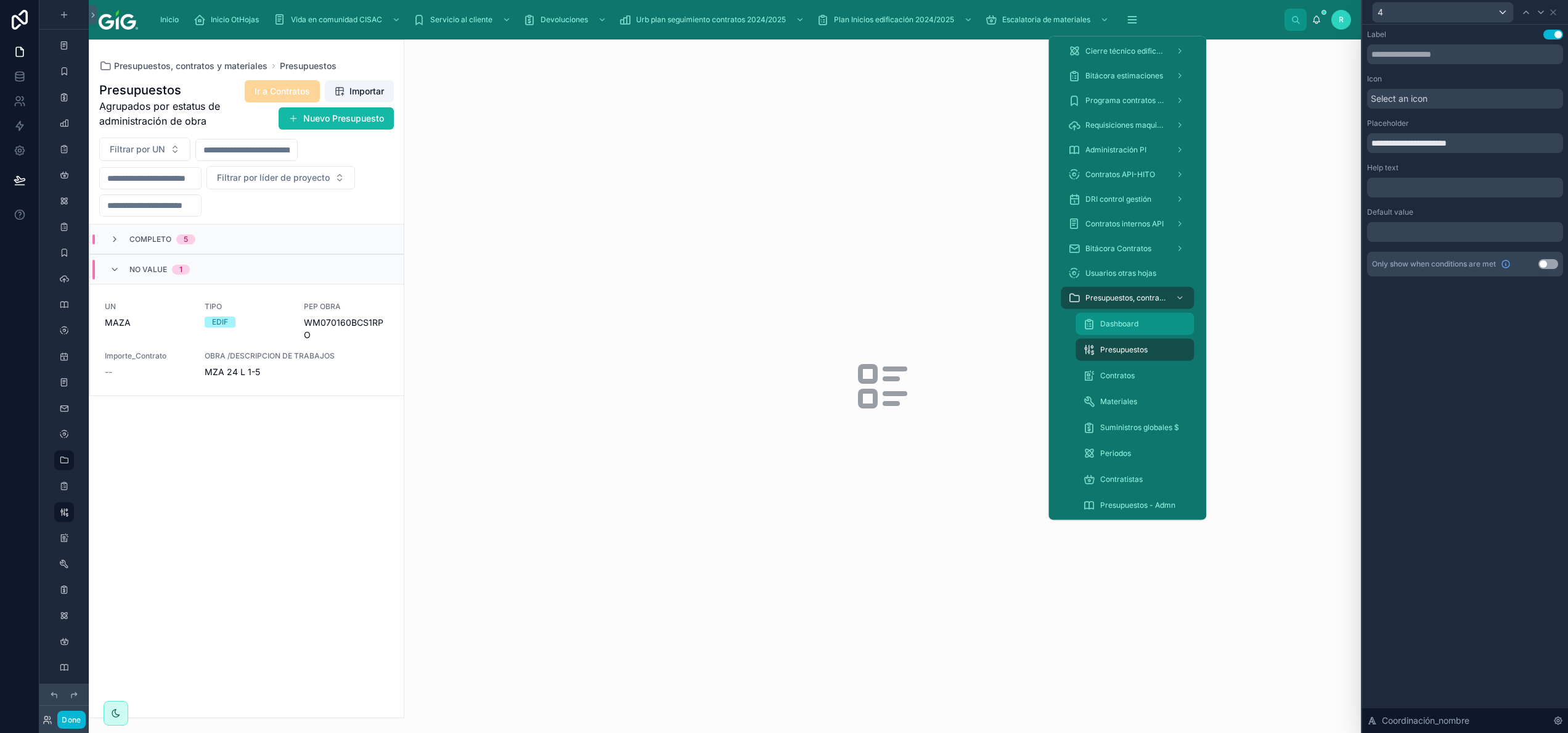
click at [783, 323] on div "Dashboard" at bounding box center [1134, 323] width 104 height 20
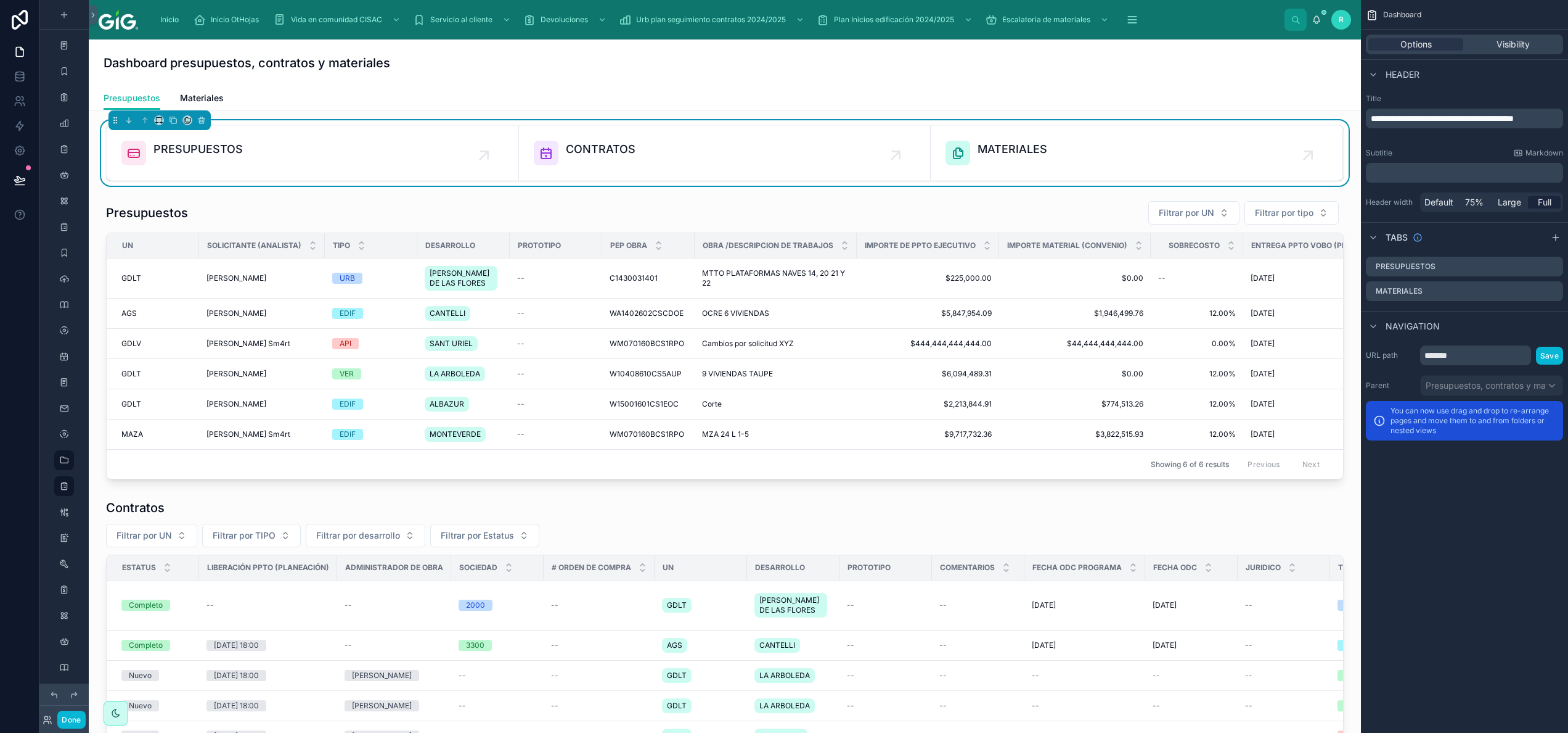
click at [511, 63] on div "Dashboard presupuestos, contratos y materiales" at bounding box center [725, 63] width 1242 height 17
click at [208, 97] on span "Materiales" at bounding box center [202, 98] width 44 height 12
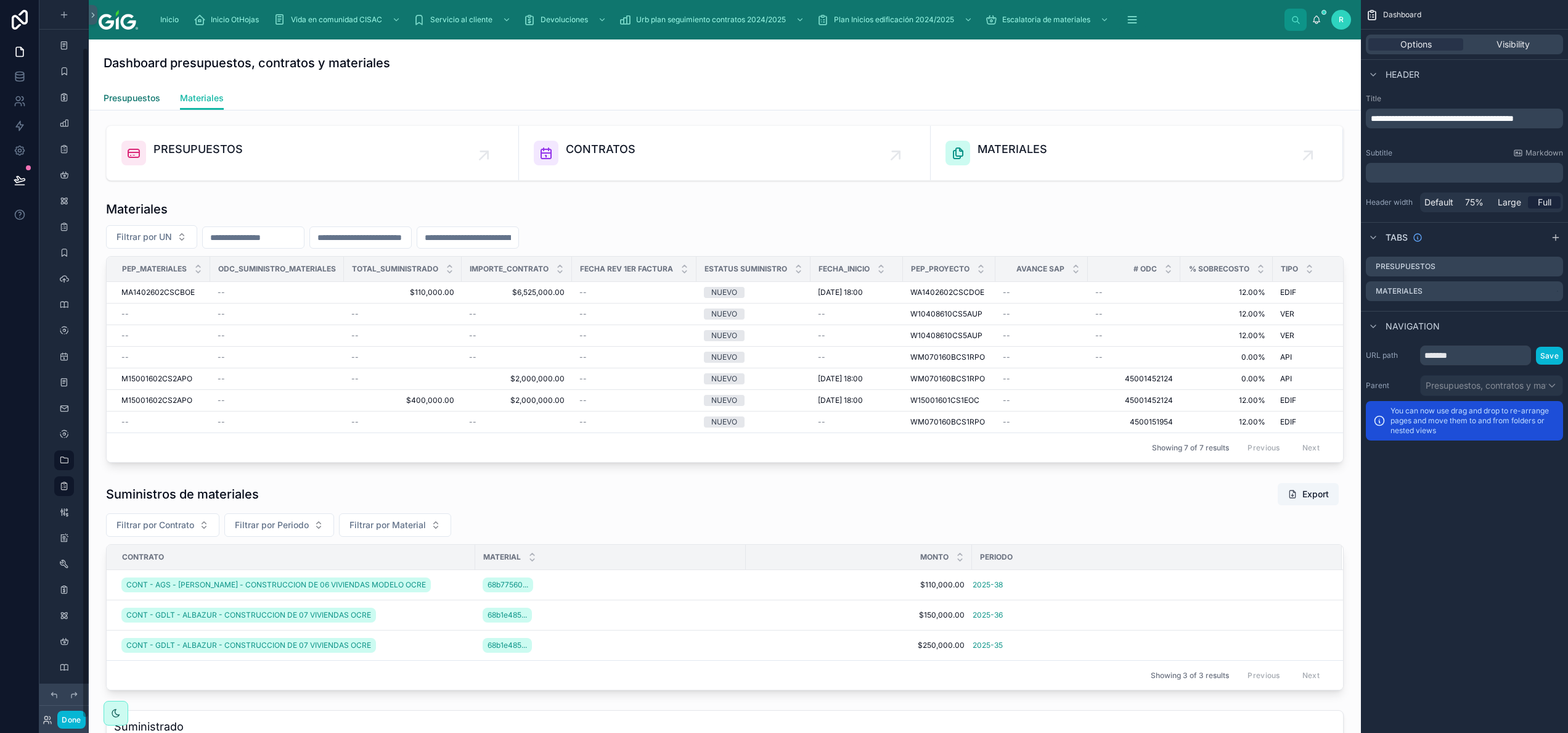
click at [126, 97] on span "Presupuestos" at bounding box center [132, 98] width 57 height 12
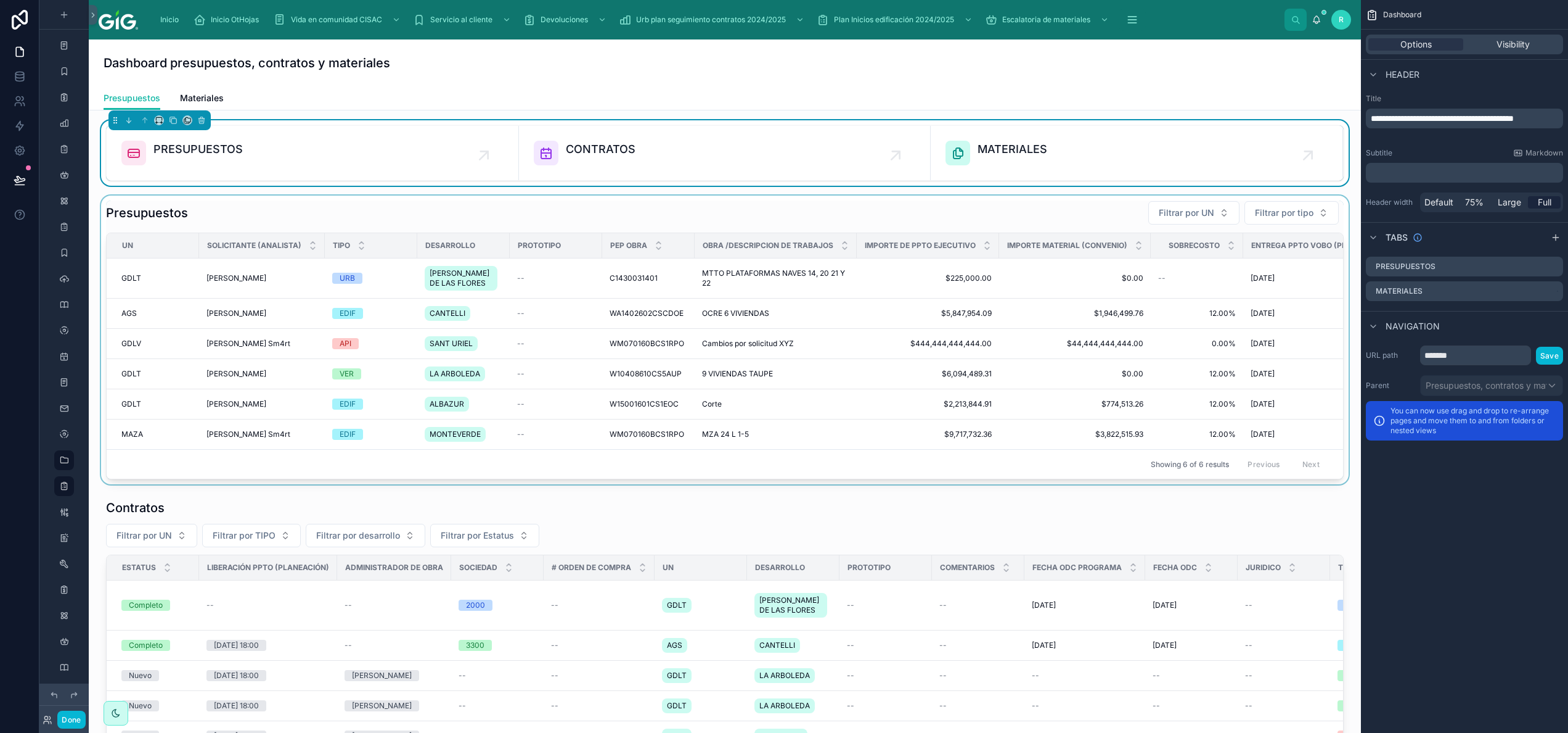
click at [783, 222] on div at bounding box center [725, 339] width 1253 height 288
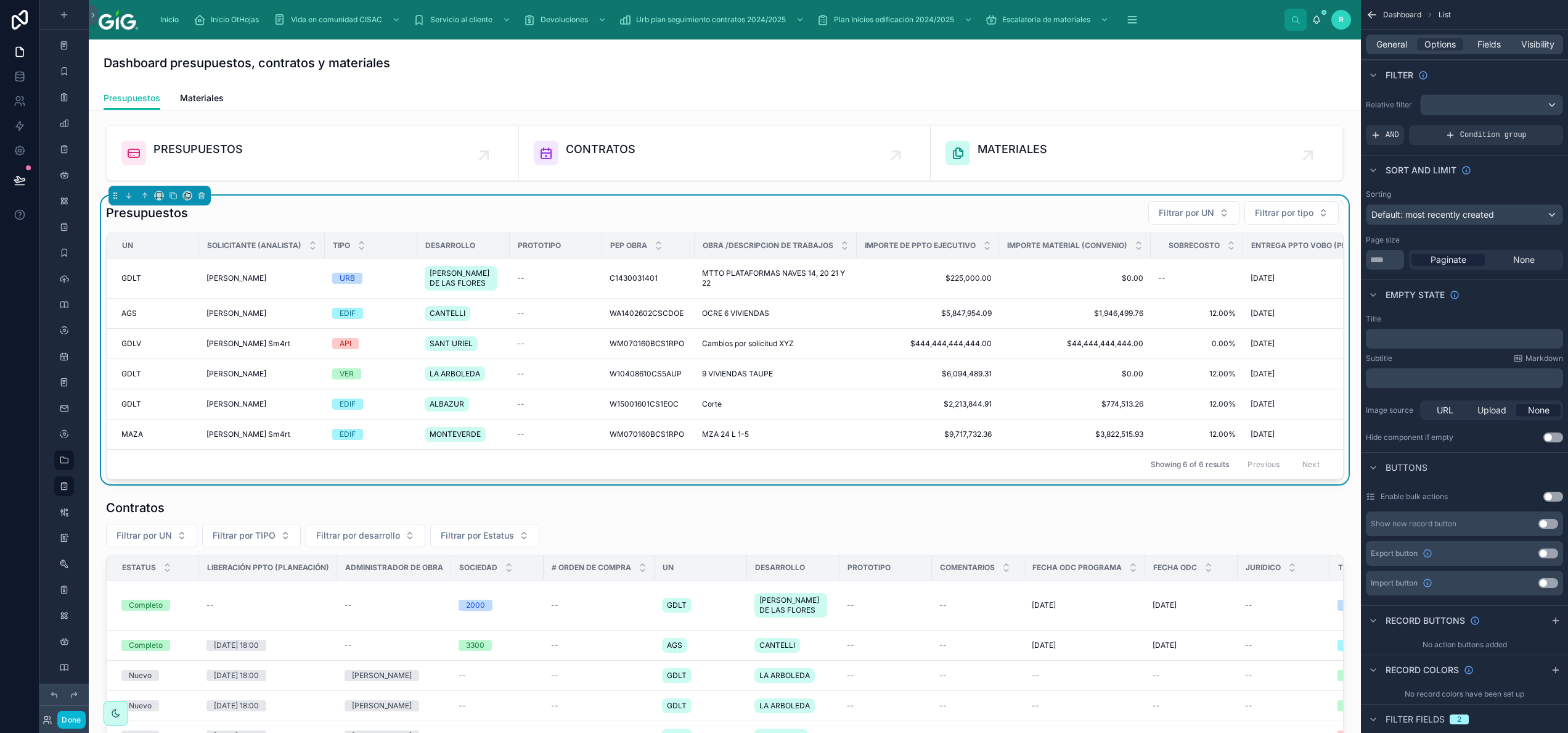
click at [783, 222] on div "Presupuestos Filtrar por UN Filtrar por tipo" at bounding box center [725, 213] width 1238 height 24
click at [780, 75] on div "Dashboard presupuestos, contratos y materiales" at bounding box center [725, 63] width 1242 height 47
drag, startPoint x: 365, startPoint y: 159, endPoint x: 534, endPoint y: 159, distance: 169.0
click at [366, 159] on div at bounding box center [725, 153] width 1253 height 65
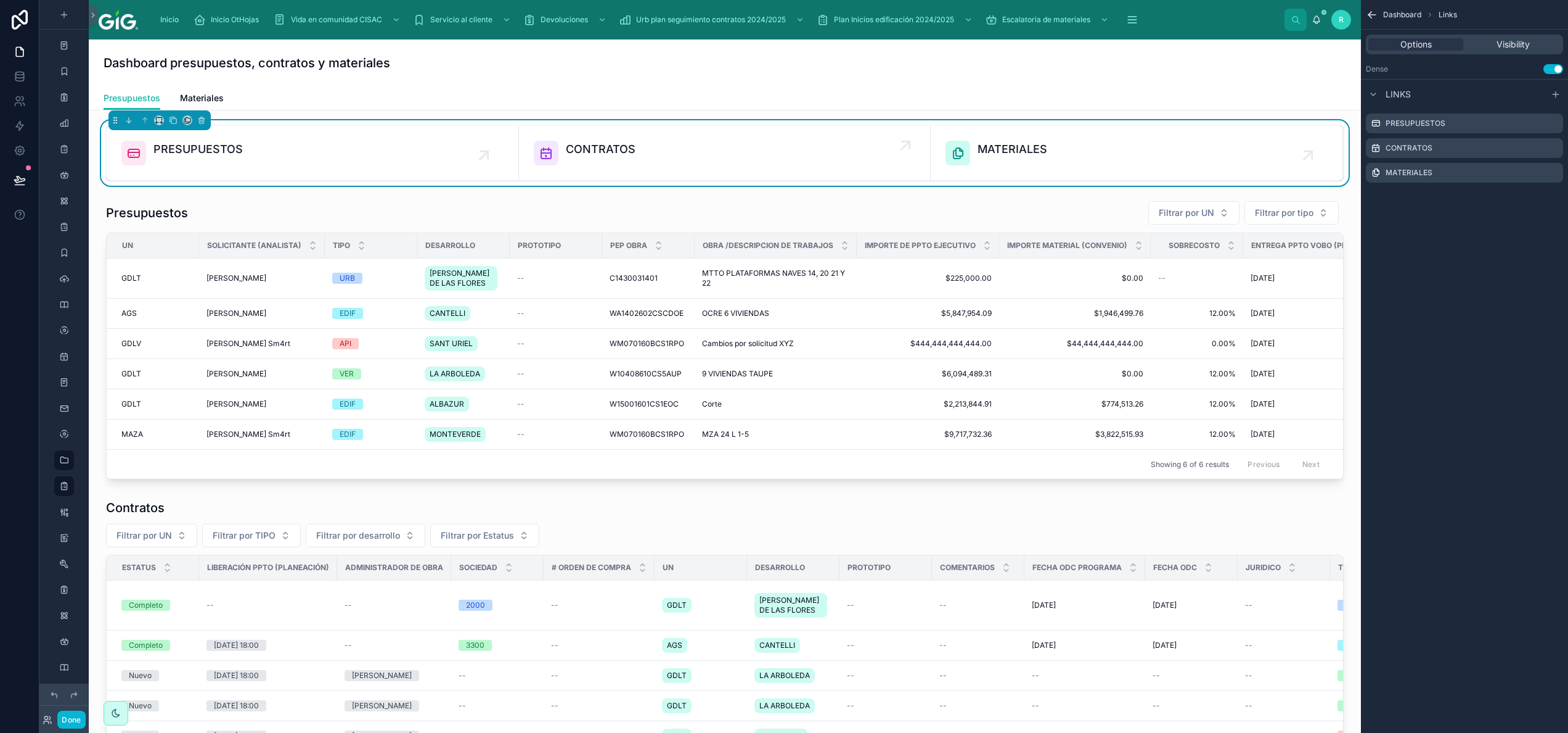
click at [591, 151] on span "CONTRATOS" at bounding box center [600, 149] width 70 height 17
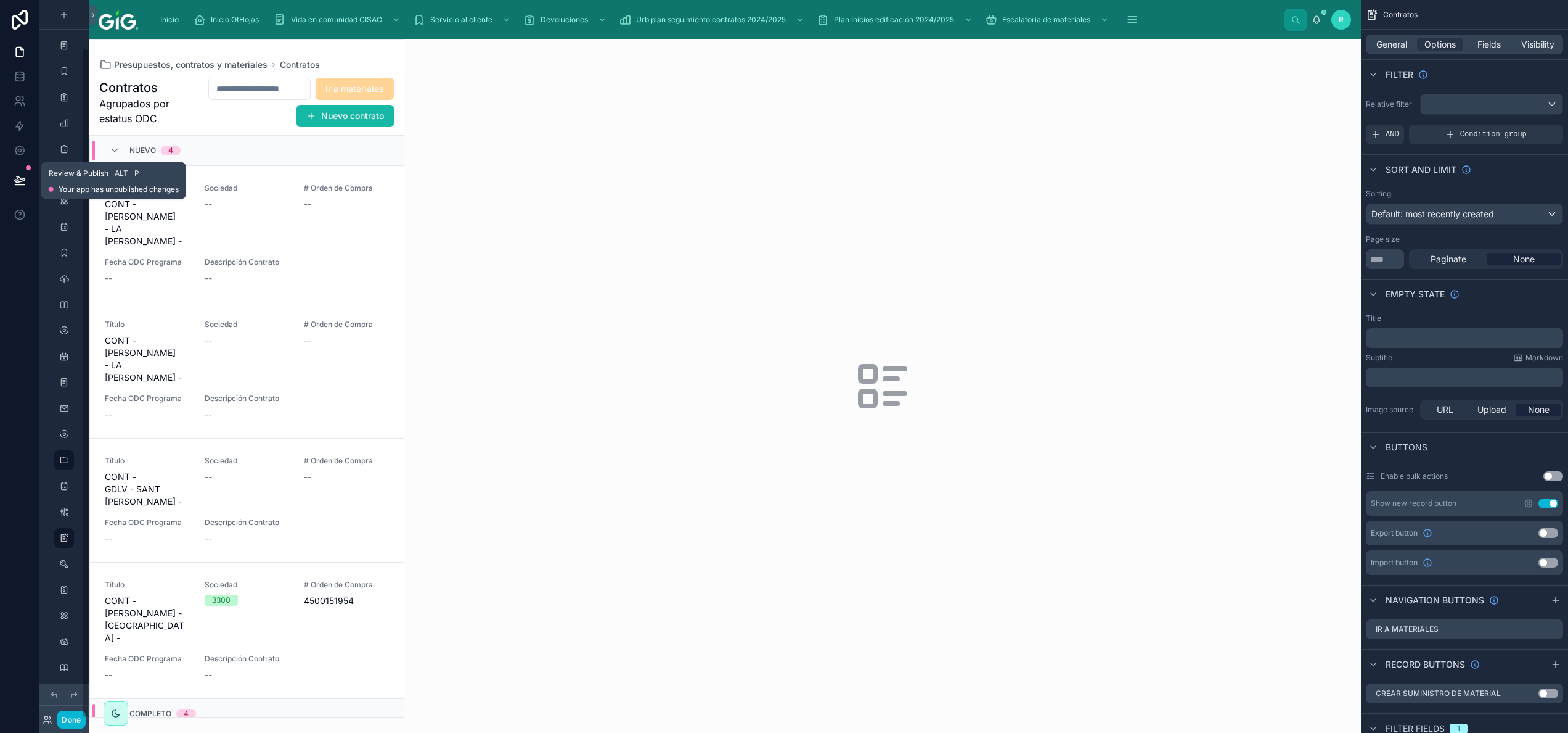
click at [21, 174] on icon at bounding box center [20, 180] width 12 height 12
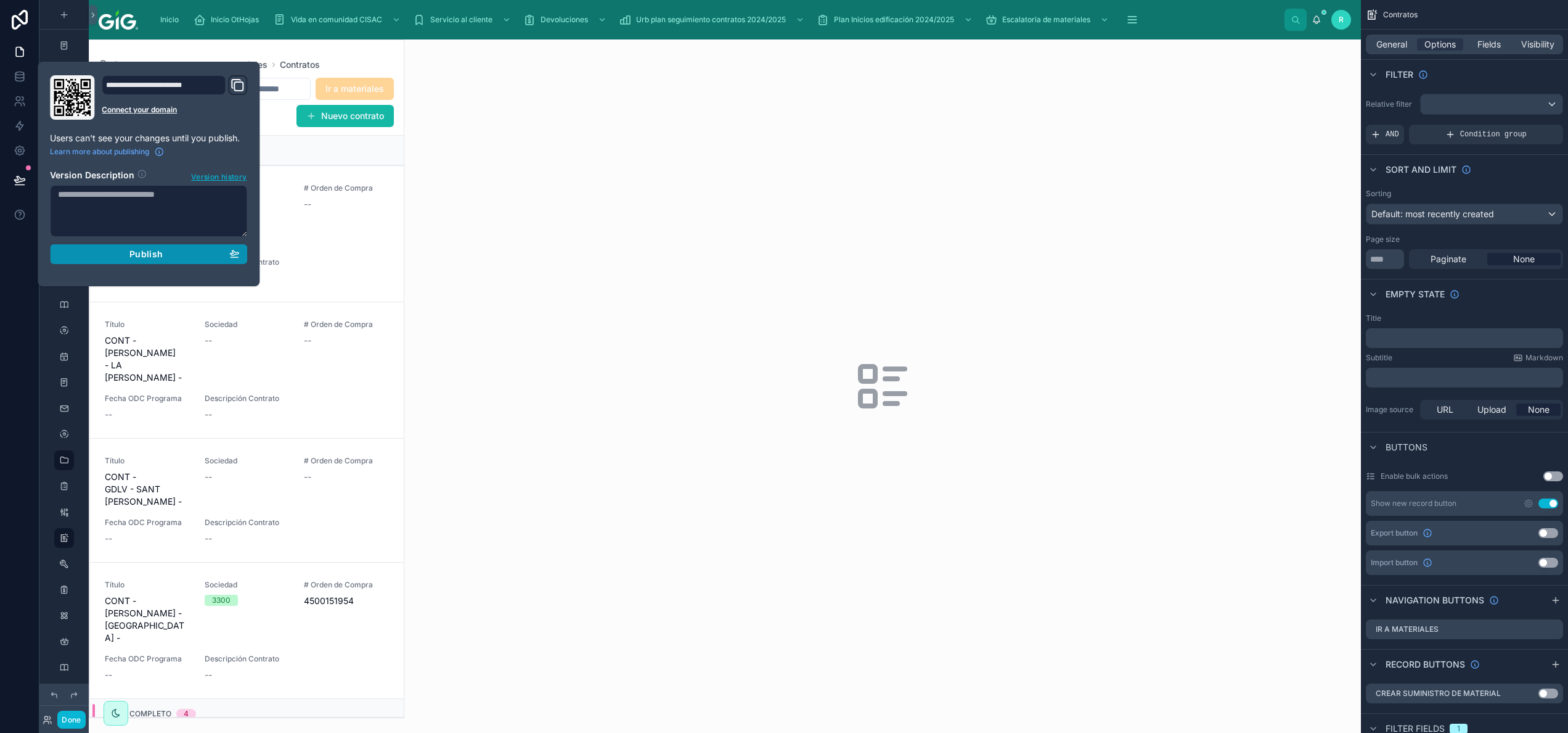
click at [212, 250] on div "Publish" at bounding box center [149, 254] width 181 height 11
